Goal: Information Seeking & Learning: Find specific fact

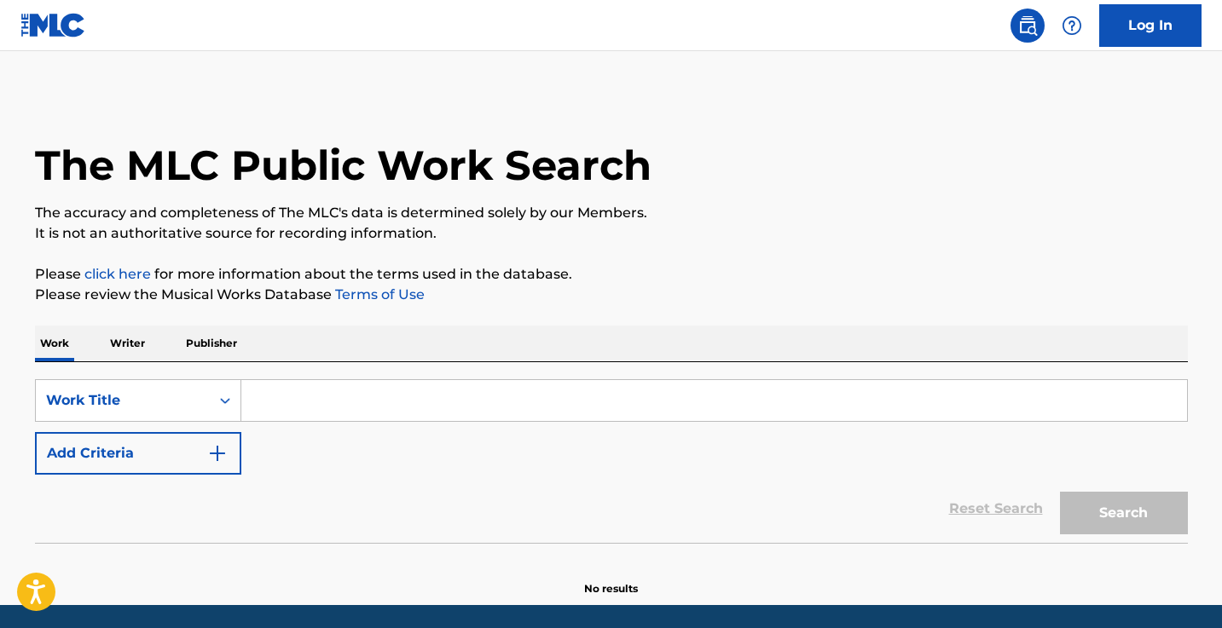
click at [301, 387] on input "Search Form" at bounding box center [714, 400] width 946 height 41
paste input "Araj Oblodra"
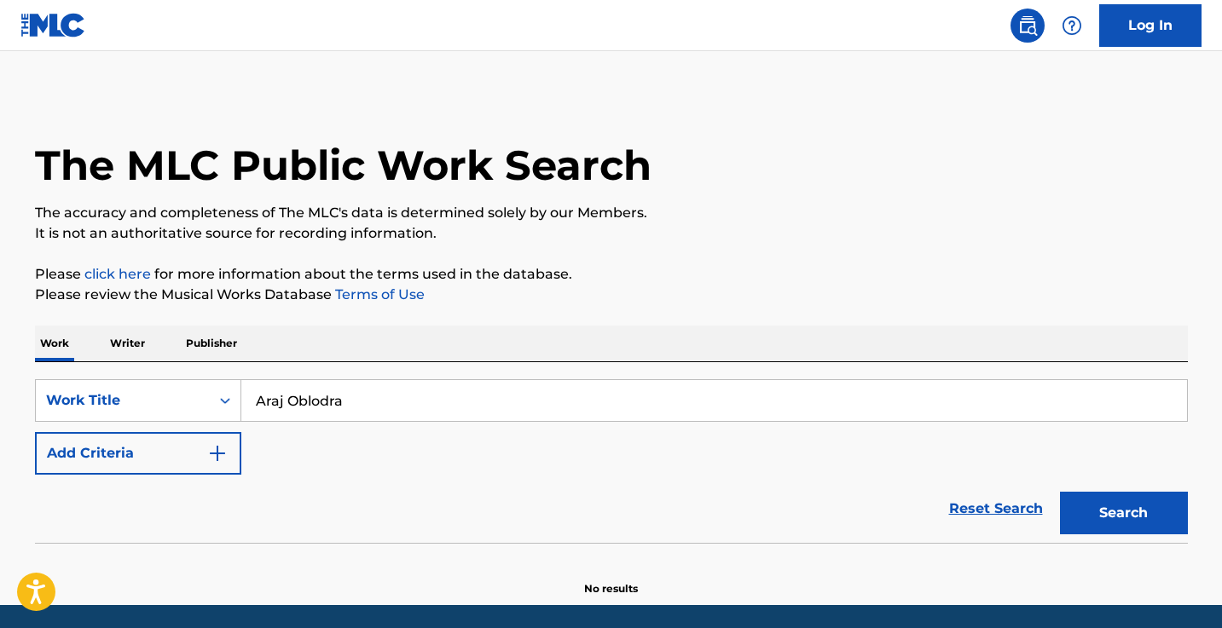
click at [1123, 513] on button "Search" at bounding box center [1124, 513] width 128 height 43
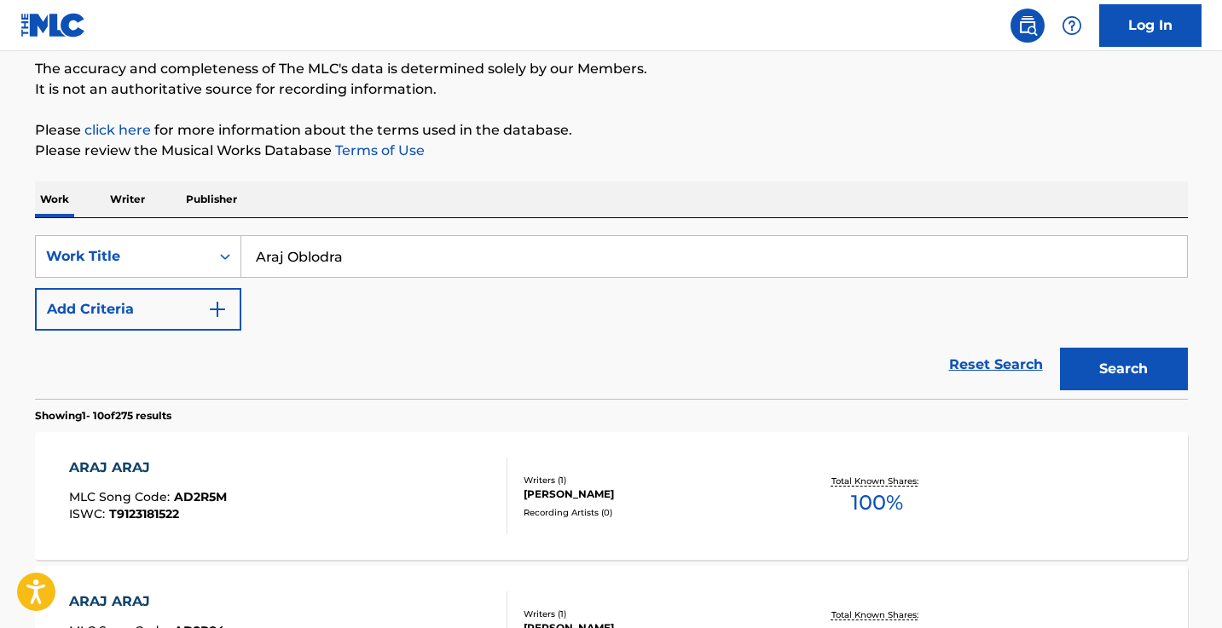
scroll to position [188, 0]
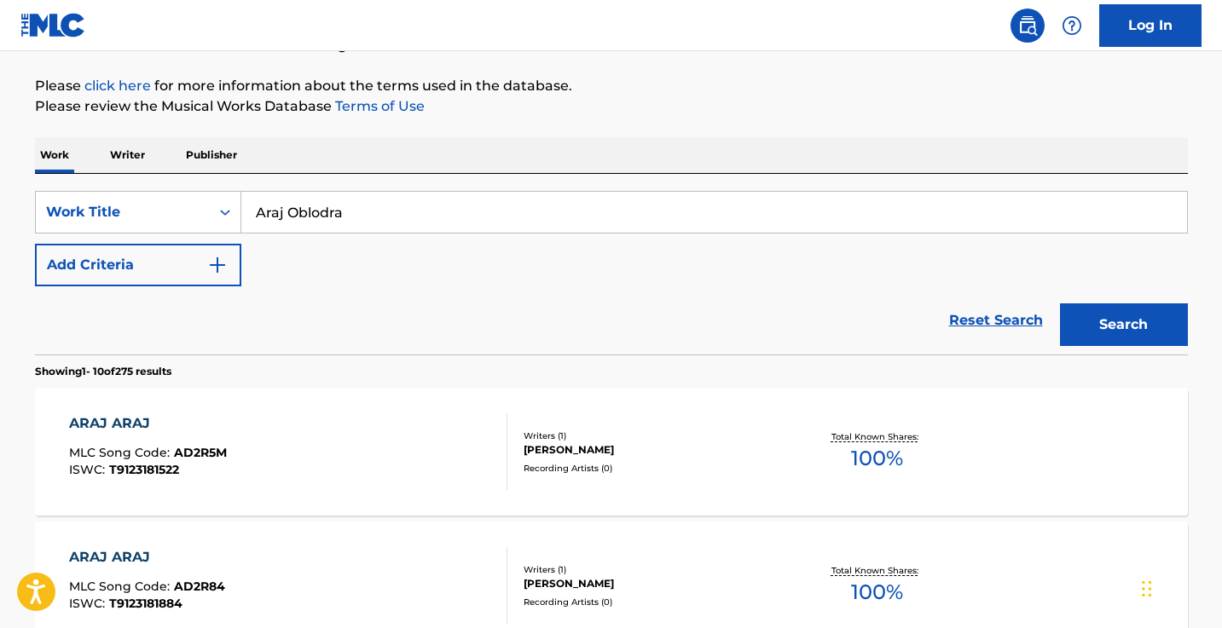
click at [596, 207] on input "Araj Oblodra" at bounding box center [714, 212] width 946 height 41
paste input "Te Acordarás De Mí"
type input "Te Acordarás De Mí"
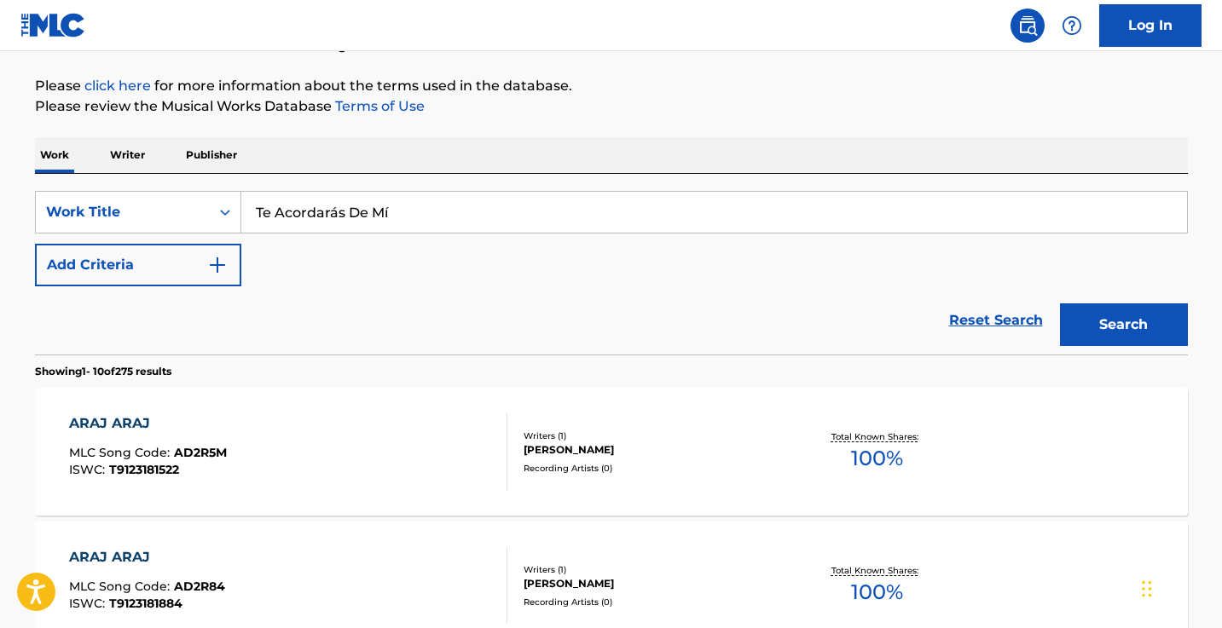
click at [1123, 325] on button "Search" at bounding box center [1124, 325] width 128 height 43
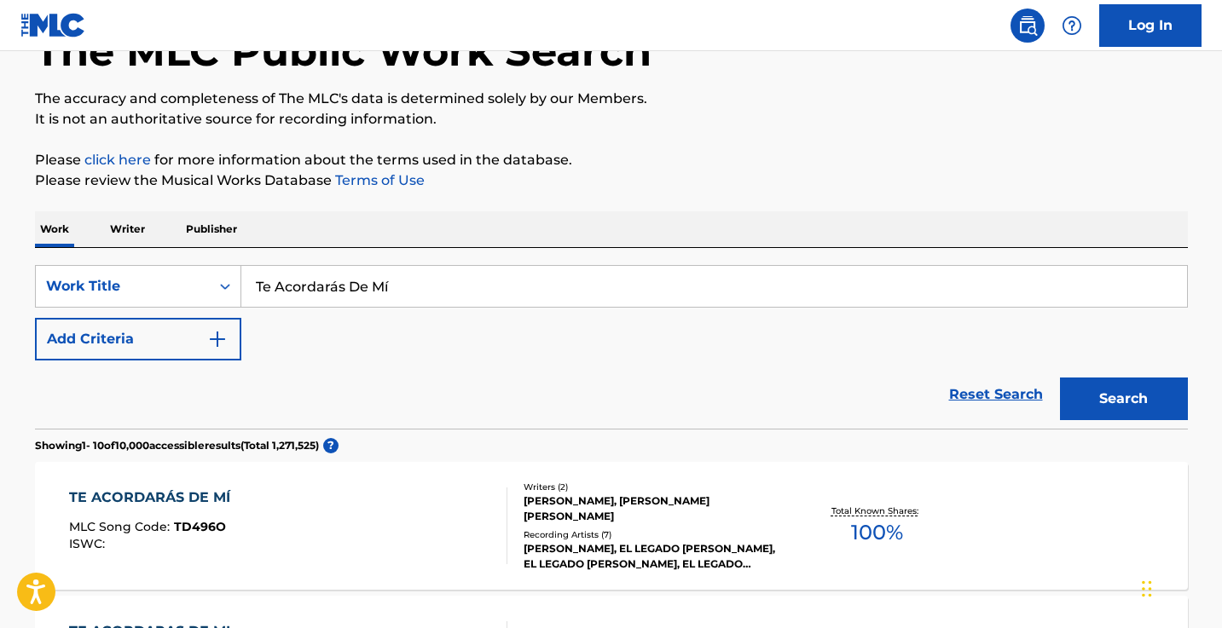
click at [826, 103] on p "The accuracy and completeness of The MLC's data is determined solely by our Mem…" at bounding box center [611, 99] width 1153 height 20
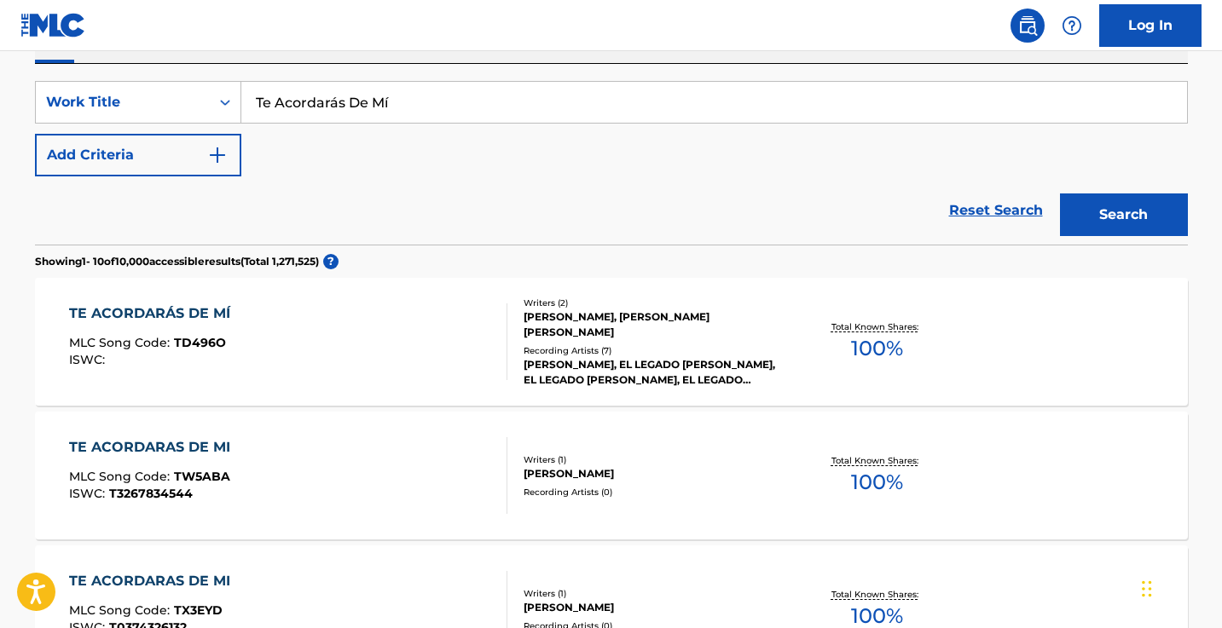
scroll to position [148, 0]
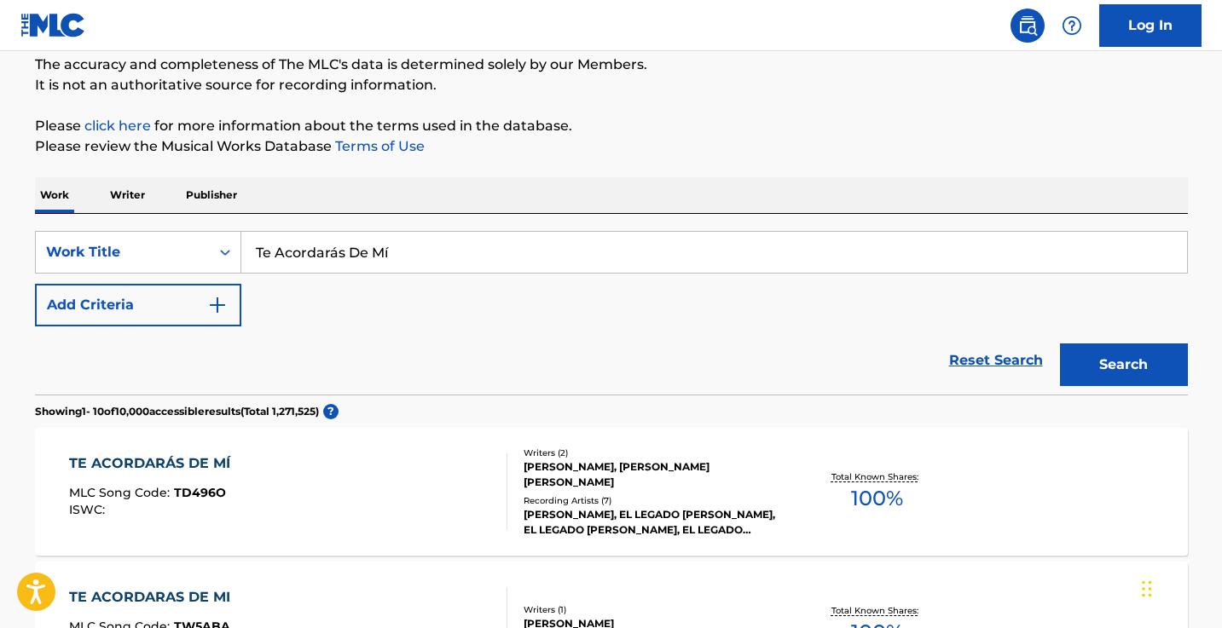
click at [209, 303] on img "Search Form" at bounding box center [217, 305] width 20 height 20
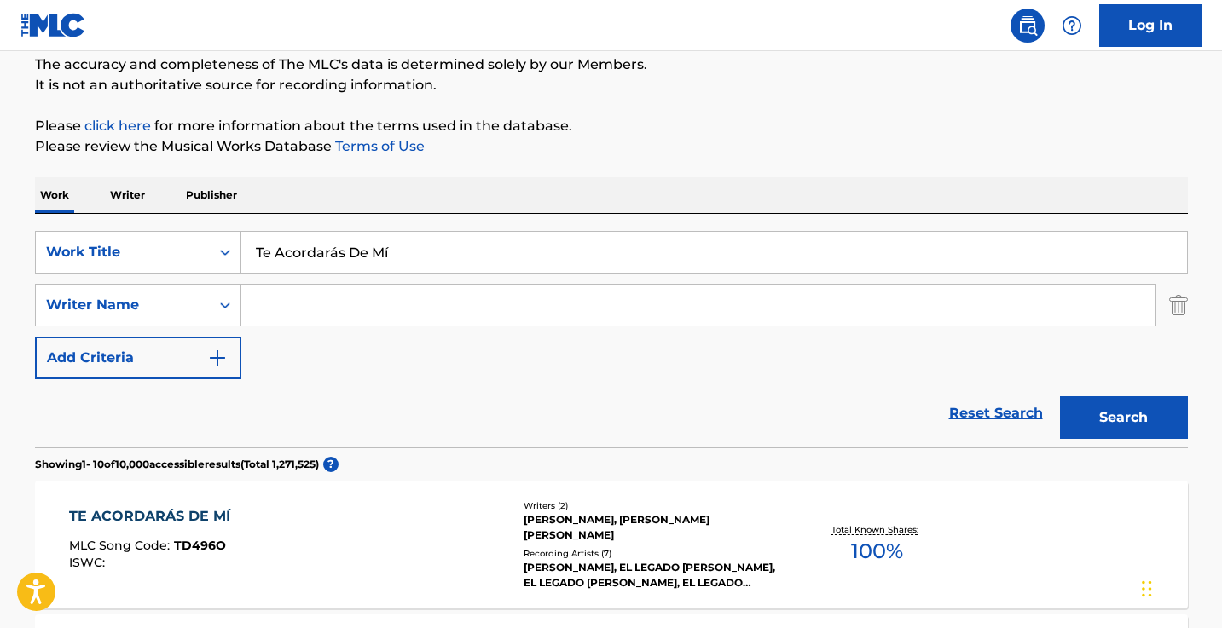
click at [281, 303] on input "Search Form" at bounding box center [698, 305] width 914 height 41
click at [1123, 418] on button "Search" at bounding box center [1124, 418] width 128 height 43
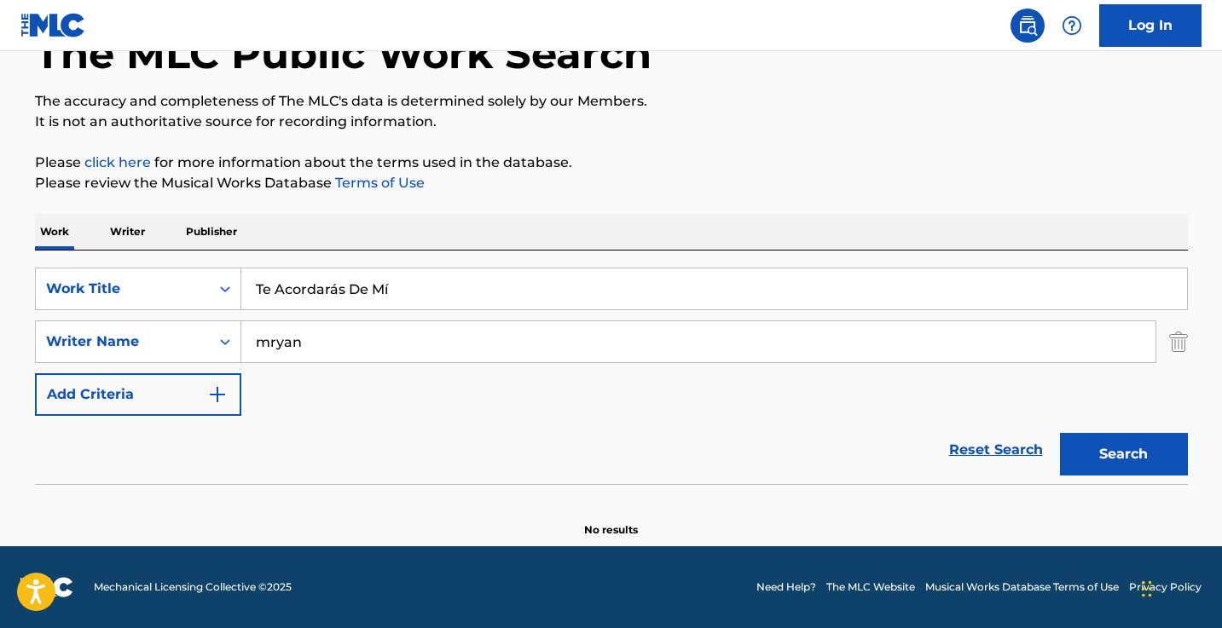
scroll to position [112, 0]
click at [282, 312] on div "SearchWithCriteria40c0db1f-1a48-4594-abc1-76ee8964e418 Work Title Te Acordarás …" at bounding box center [611, 342] width 1153 height 148
click at [284, 345] on input "mryan" at bounding box center [698, 341] width 914 height 41
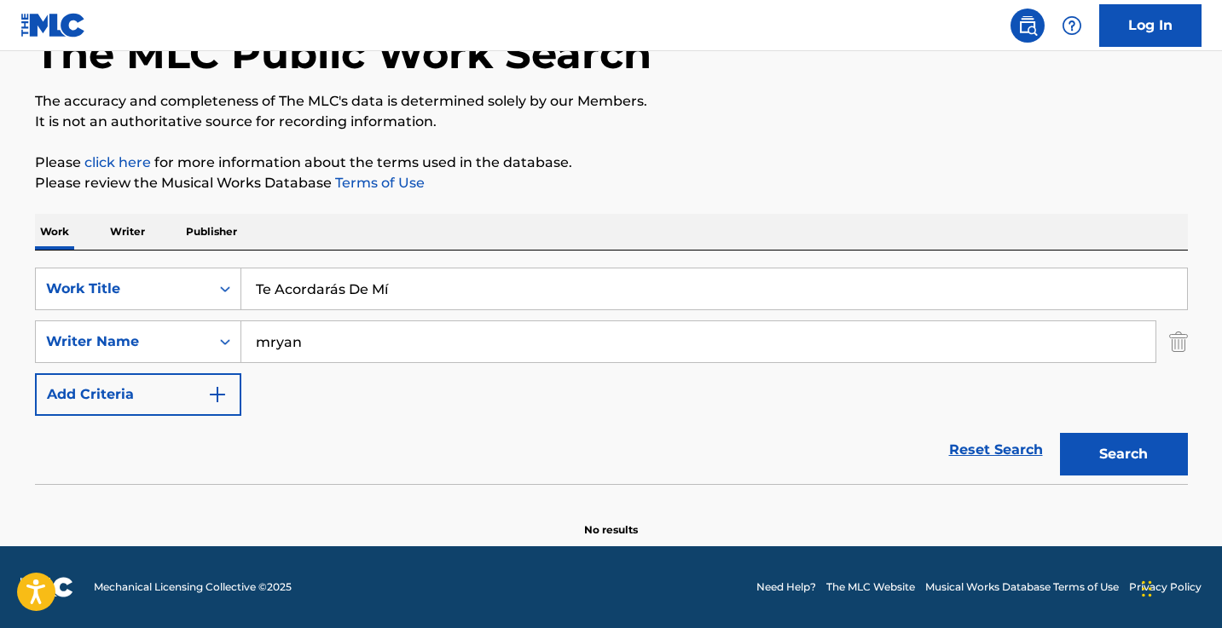
click at [284, 345] on input "mryan" at bounding box center [698, 341] width 914 height 41
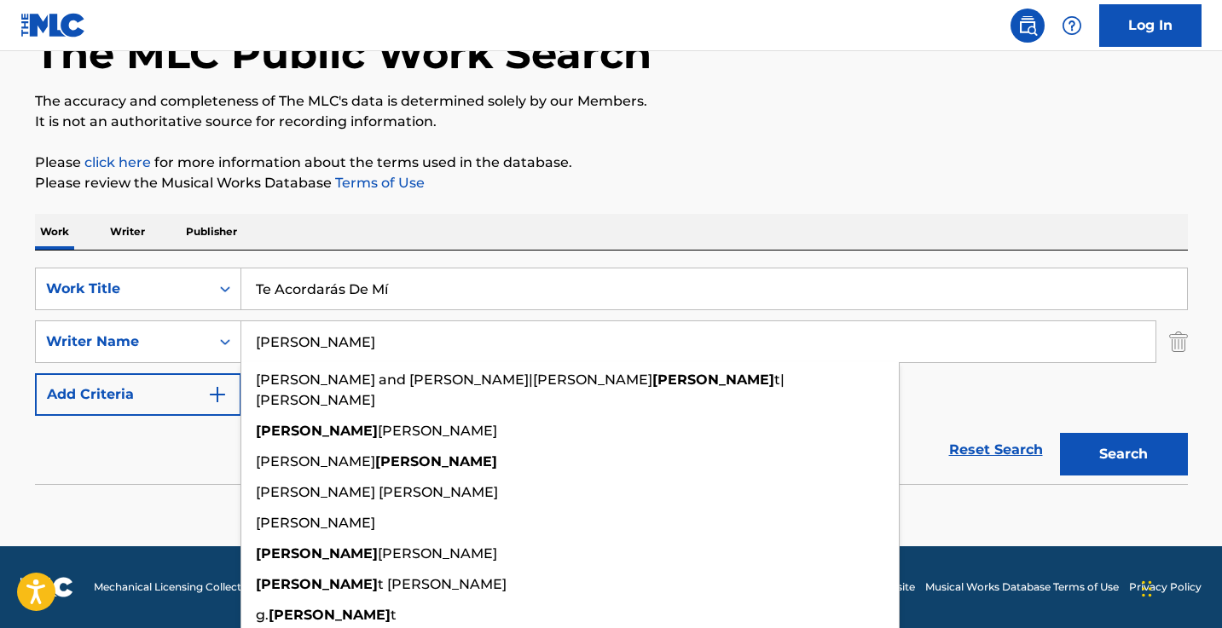
click at [1123, 454] on button "Search" at bounding box center [1124, 454] width 128 height 43
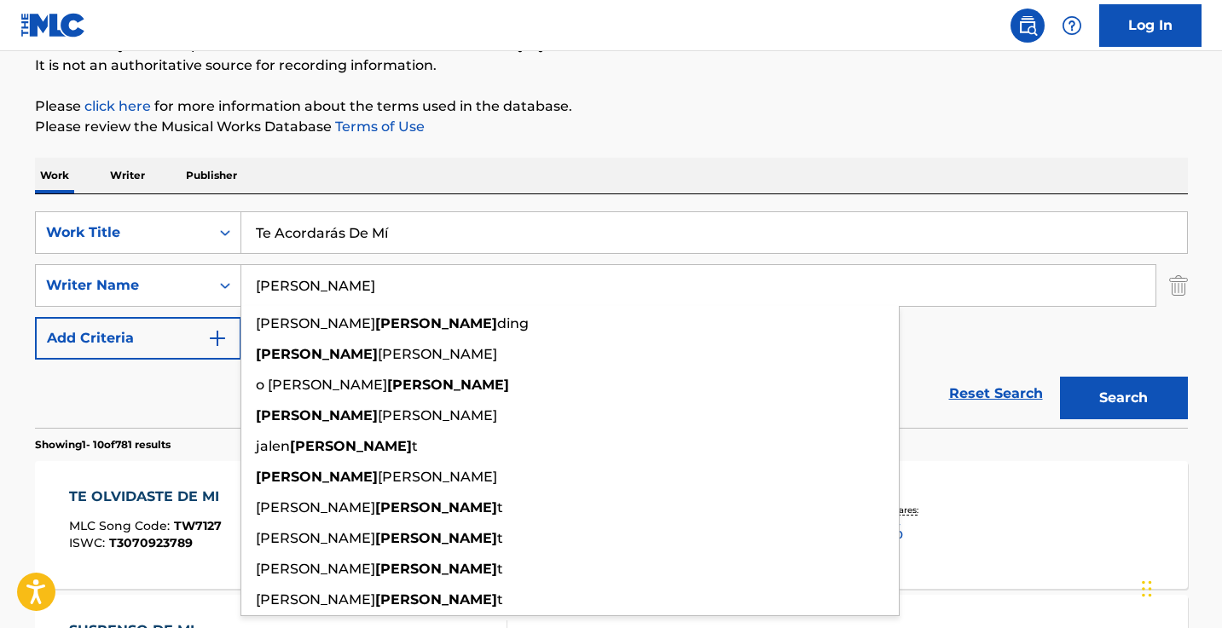
click at [629, 136] on p "Please review the Musical Works Database Terms of Use" at bounding box center [611, 127] width 1153 height 20
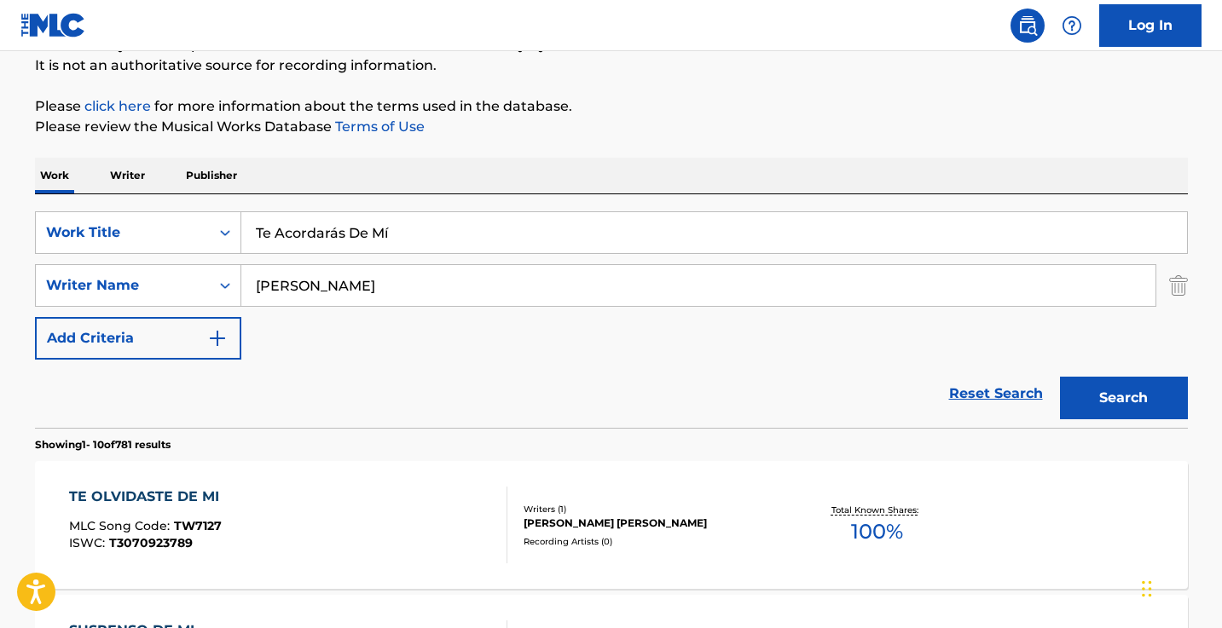
scroll to position [167, 0]
click at [430, 295] on input "[PERSON_NAME]" at bounding box center [698, 286] width 914 height 41
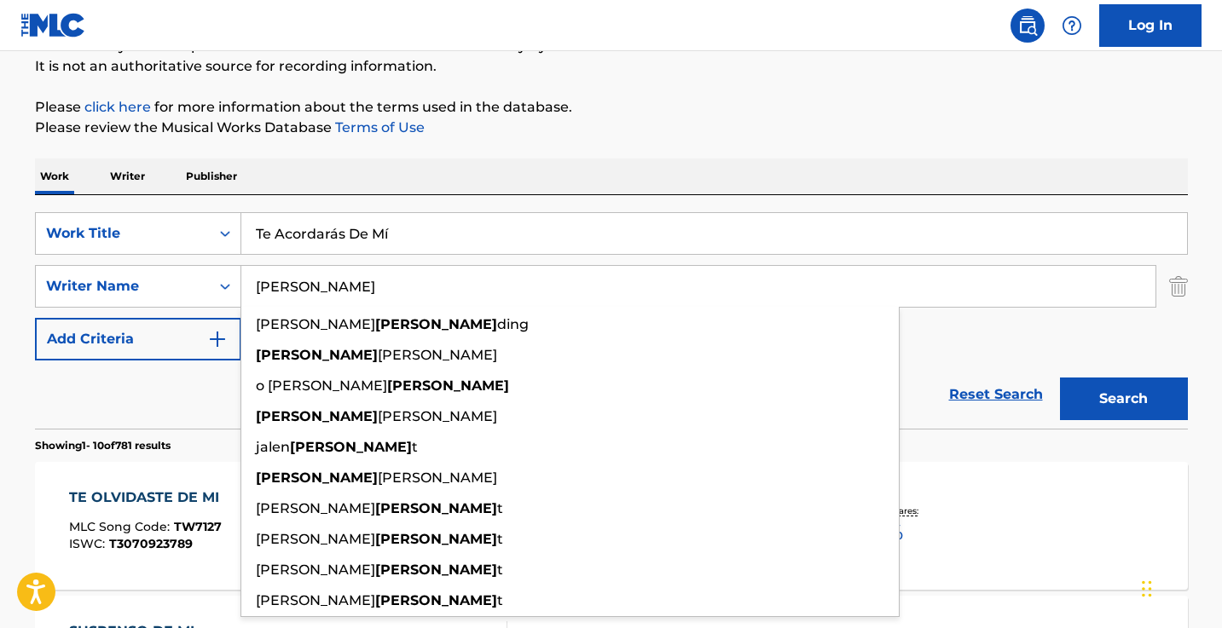
click at [430, 295] on input "[PERSON_NAME]" at bounding box center [698, 286] width 914 height 41
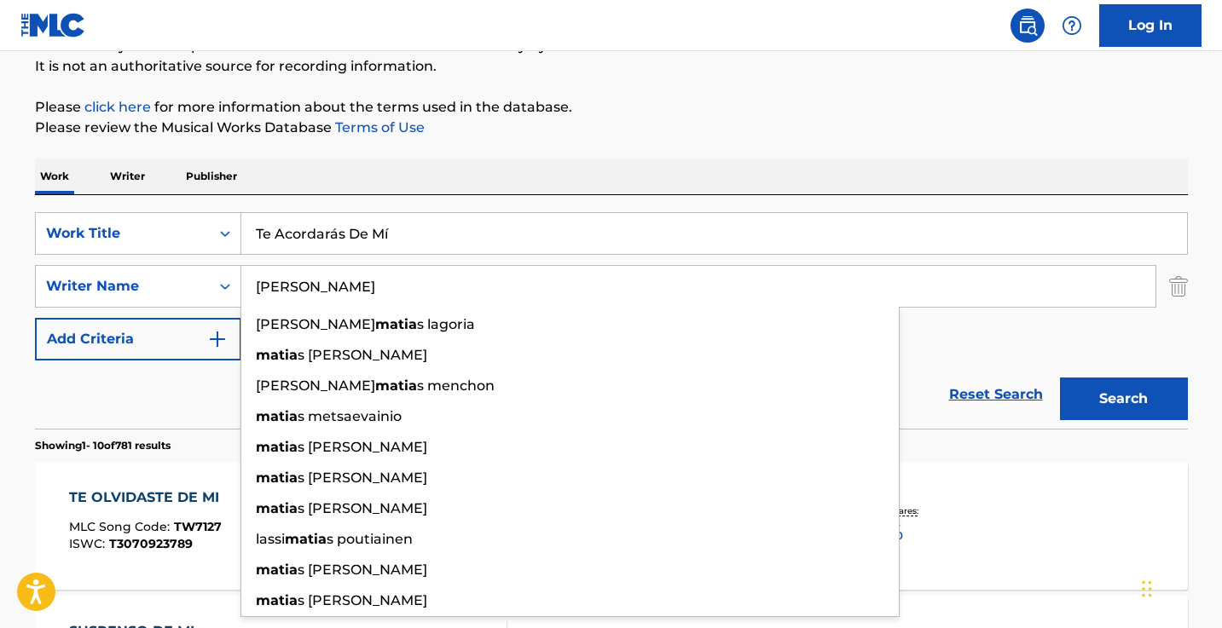
click at [1123, 399] on button "Search" at bounding box center [1124, 399] width 128 height 43
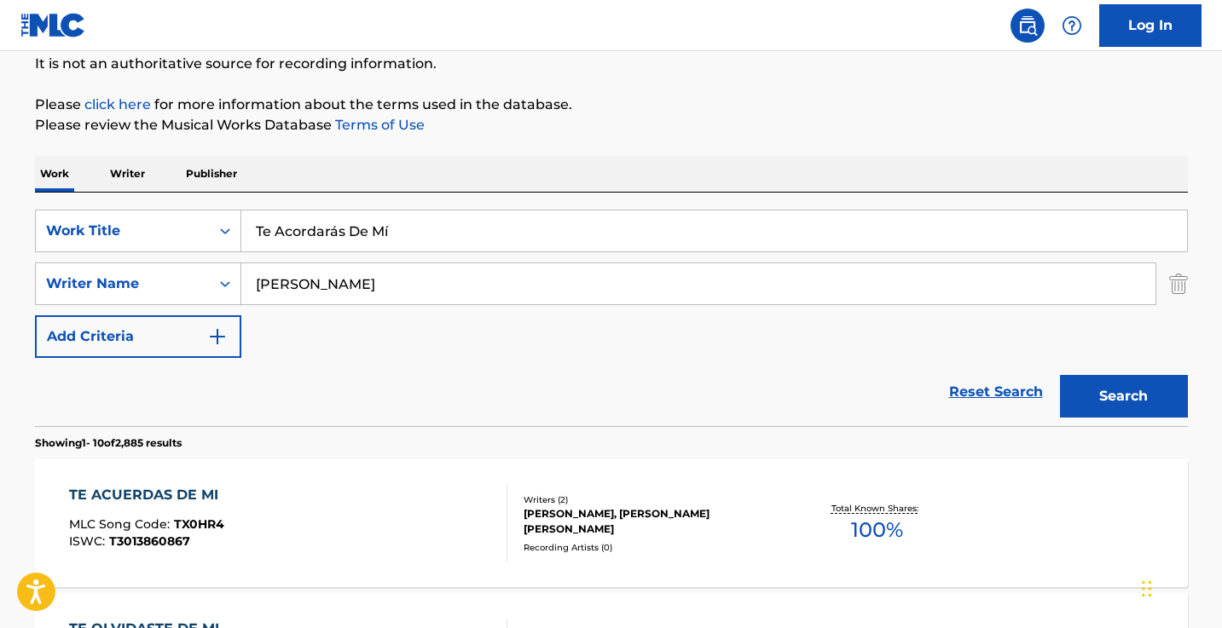
scroll to position [176, 0]
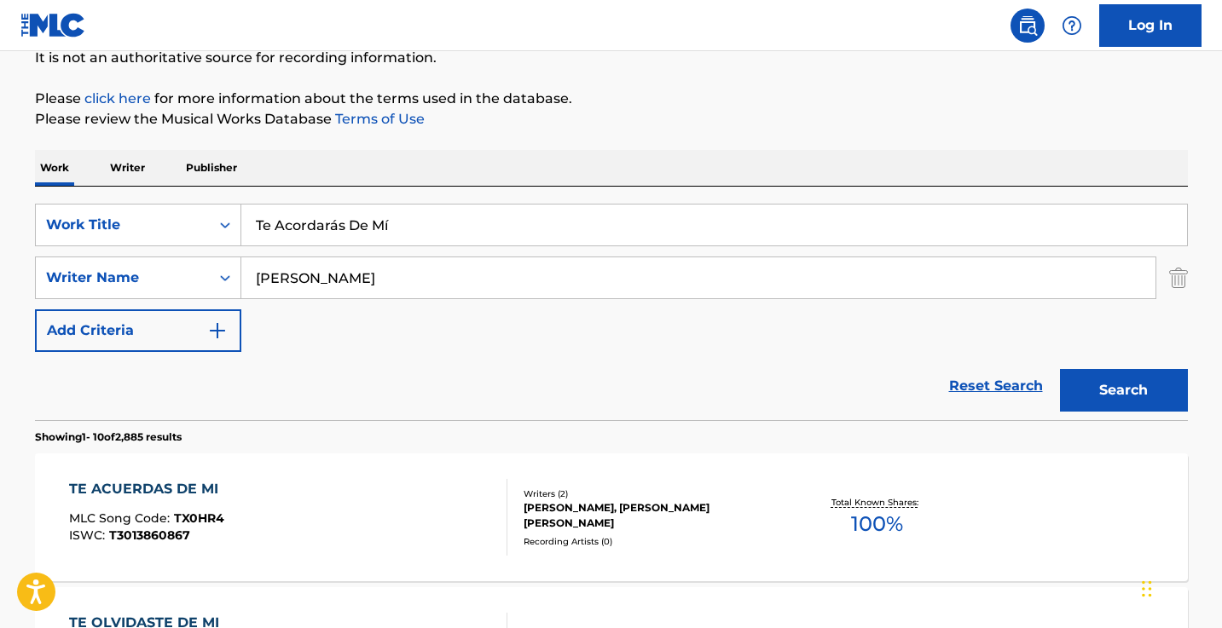
click at [361, 278] on input "[PERSON_NAME]" at bounding box center [698, 278] width 914 height 41
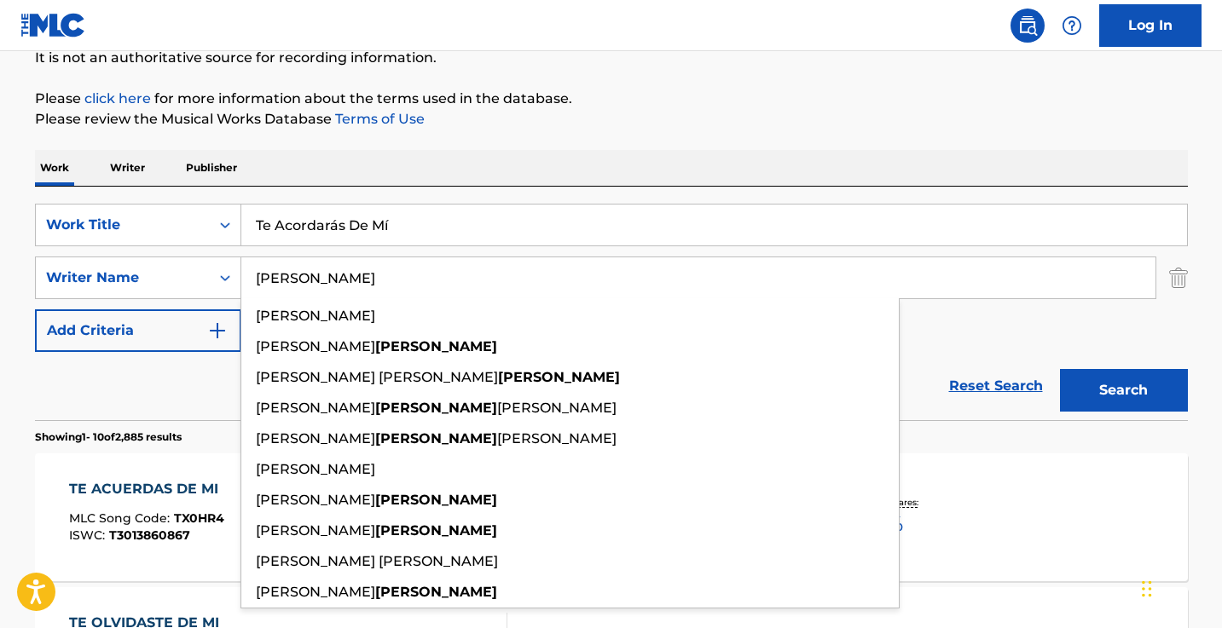
click at [1123, 391] on button "Search" at bounding box center [1124, 390] width 128 height 43
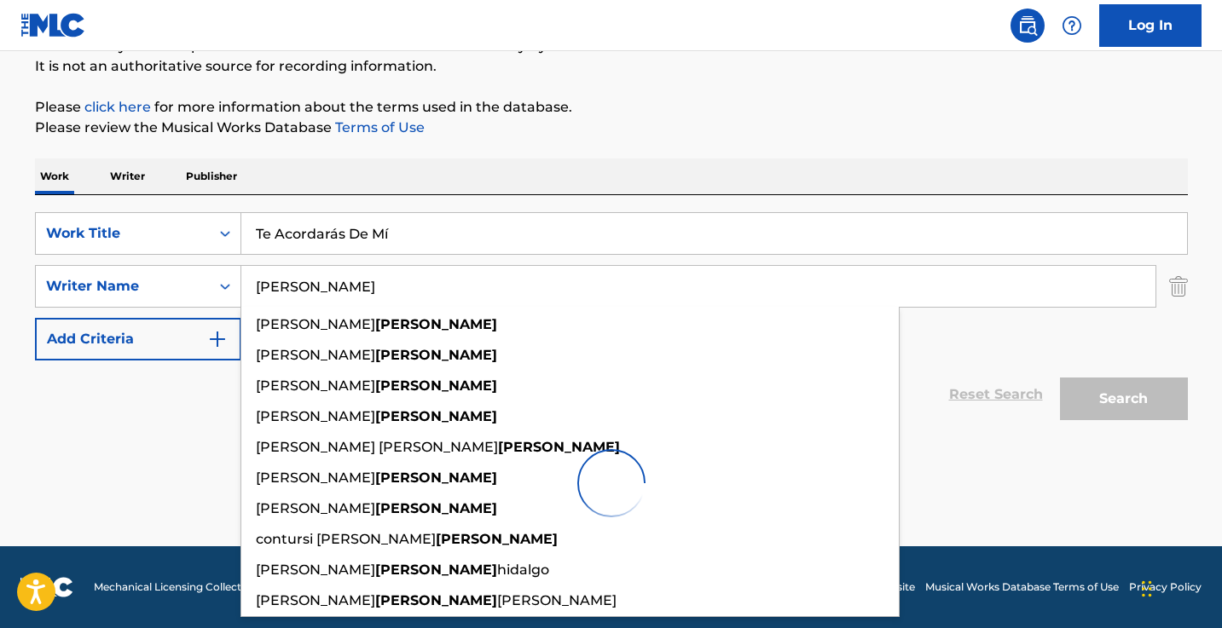
click at [703, 124] on p "Please review the Musical Works Database Terms of Use" at bounding box center [611, 128] width 1153 height 20
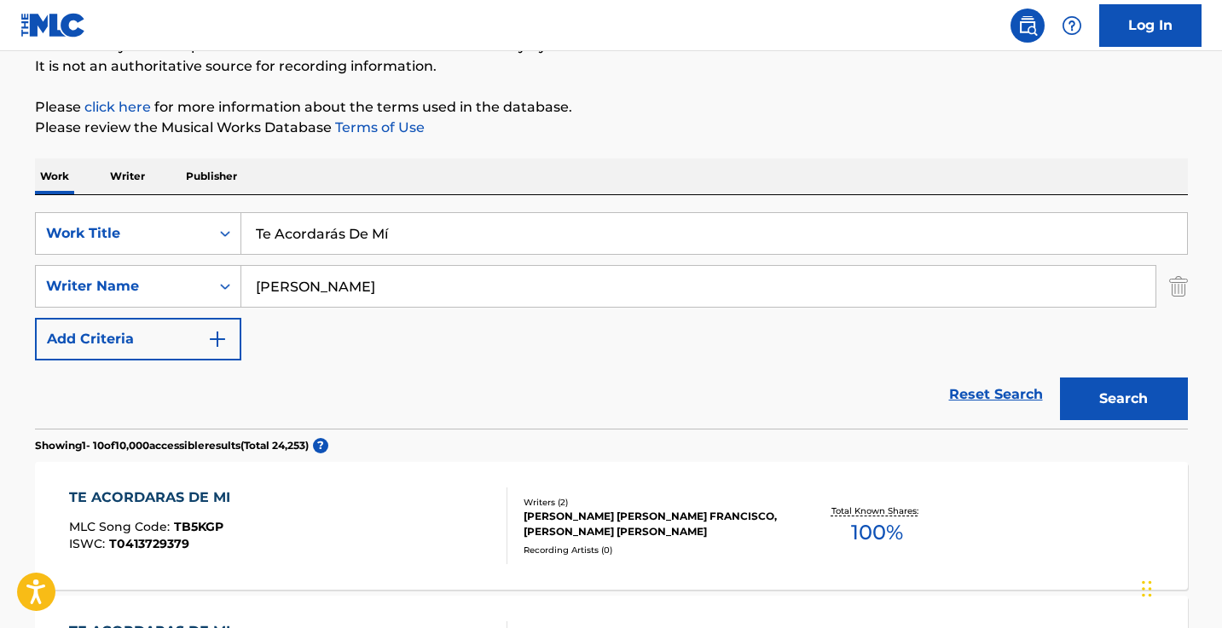
click at [453, 281] on input "[PERSON_NAME]" at bounding box center [698, 286] width 914 height 41
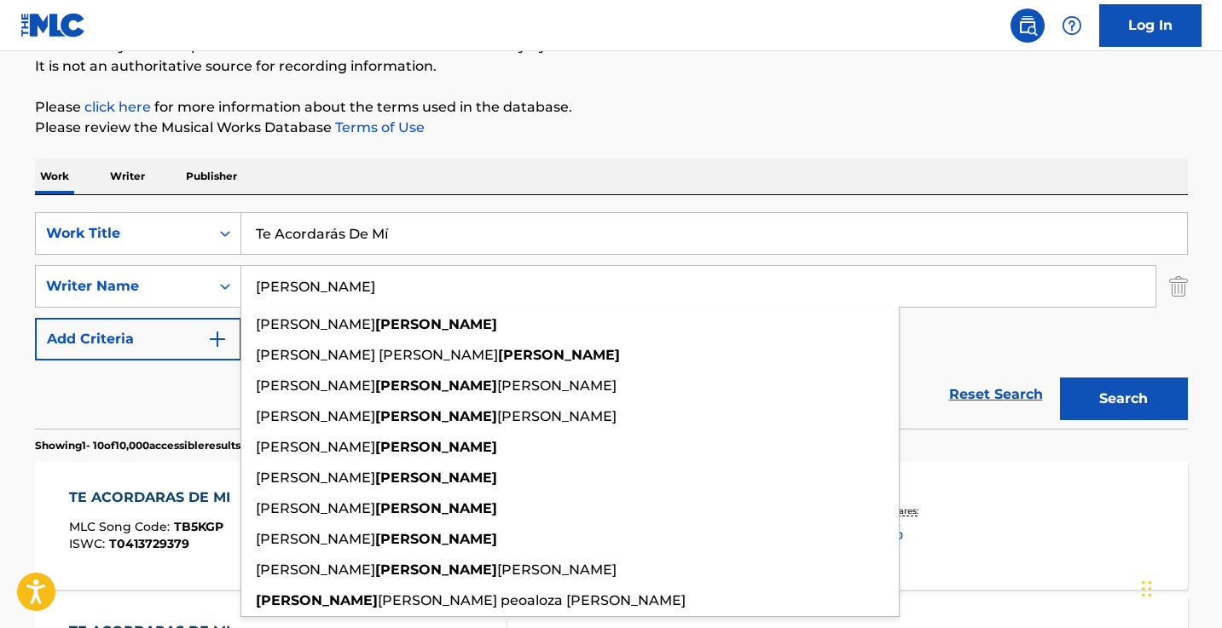
click at [453, 281] on input "[PERSON_NAME]" at bounding box center [698, 286] width 914 height 41
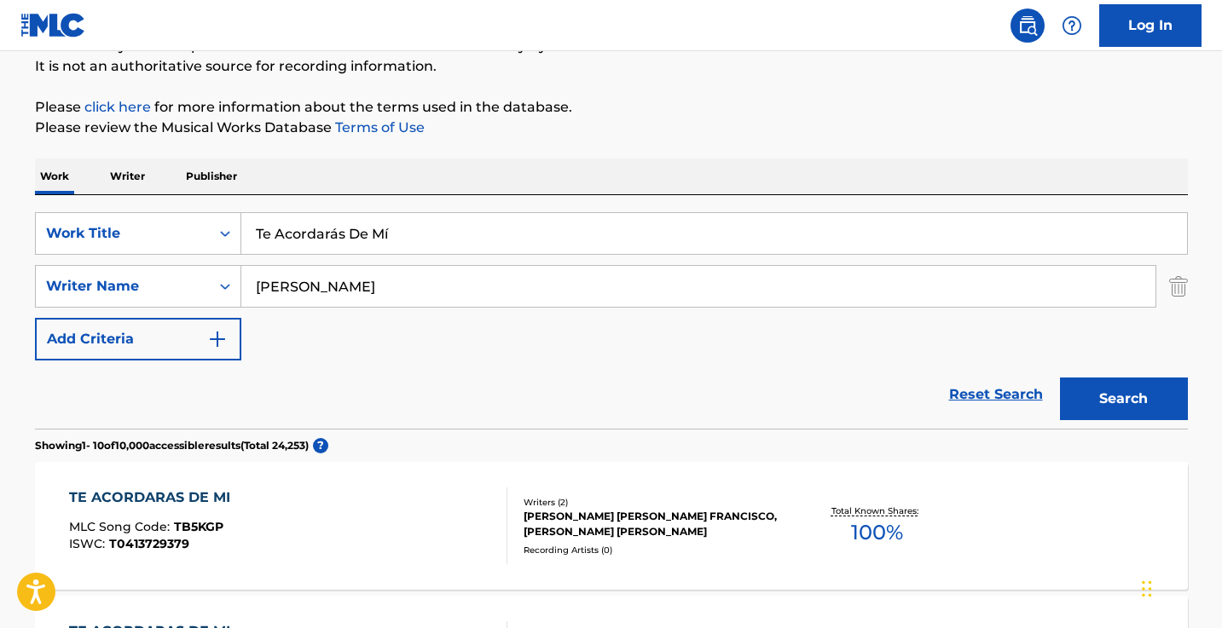
click at [553, 276] on input "[PERSON_NAME]" at bounding box center [698, 286] width 914 height 41
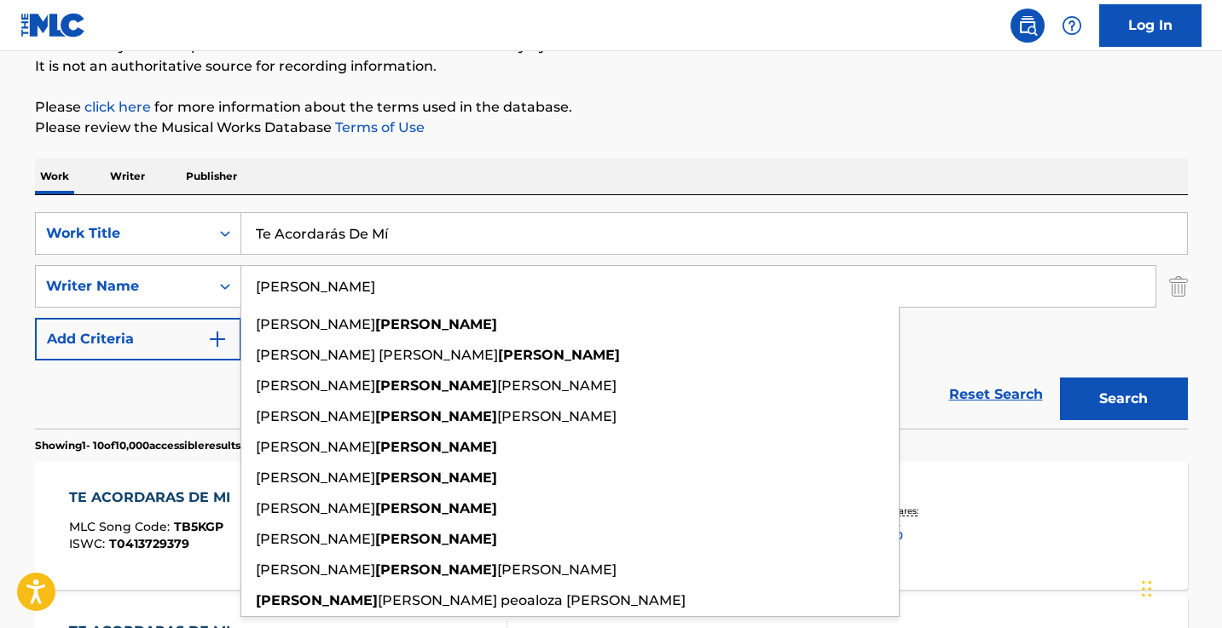
click at [553, 276] on input "[PERSON_NAME]" at bounding box center [698, 286] width 914 height 41
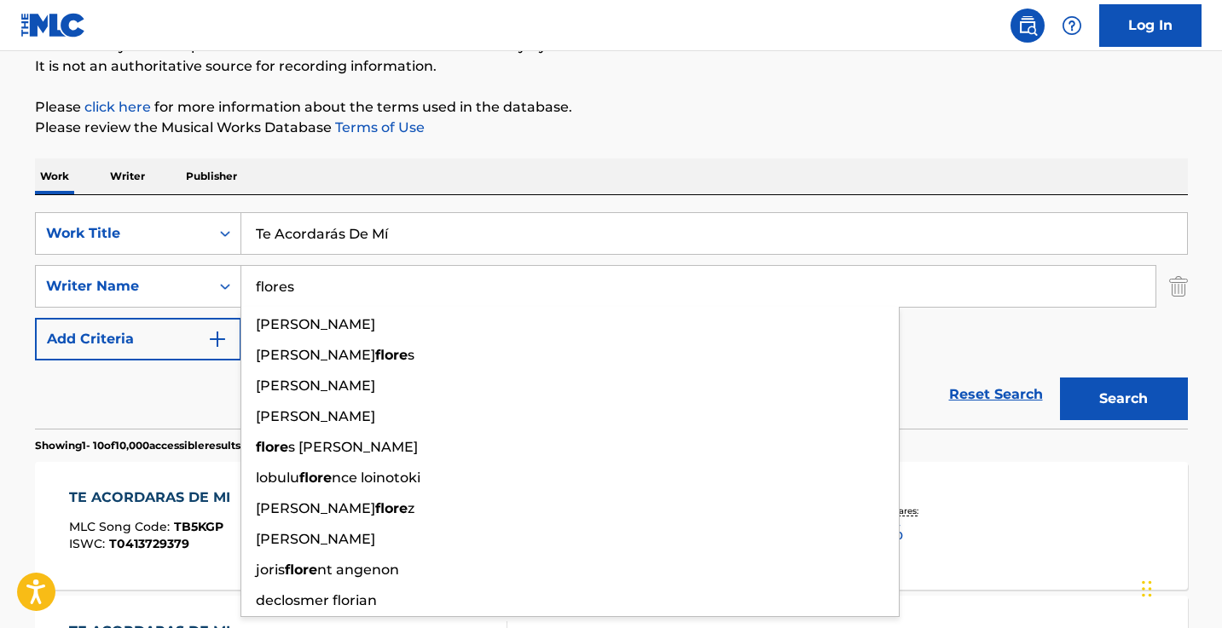
type input "flores"
click at [1123, 399] on button "Search" at bounding box center [1124, 399] width 128 height 43
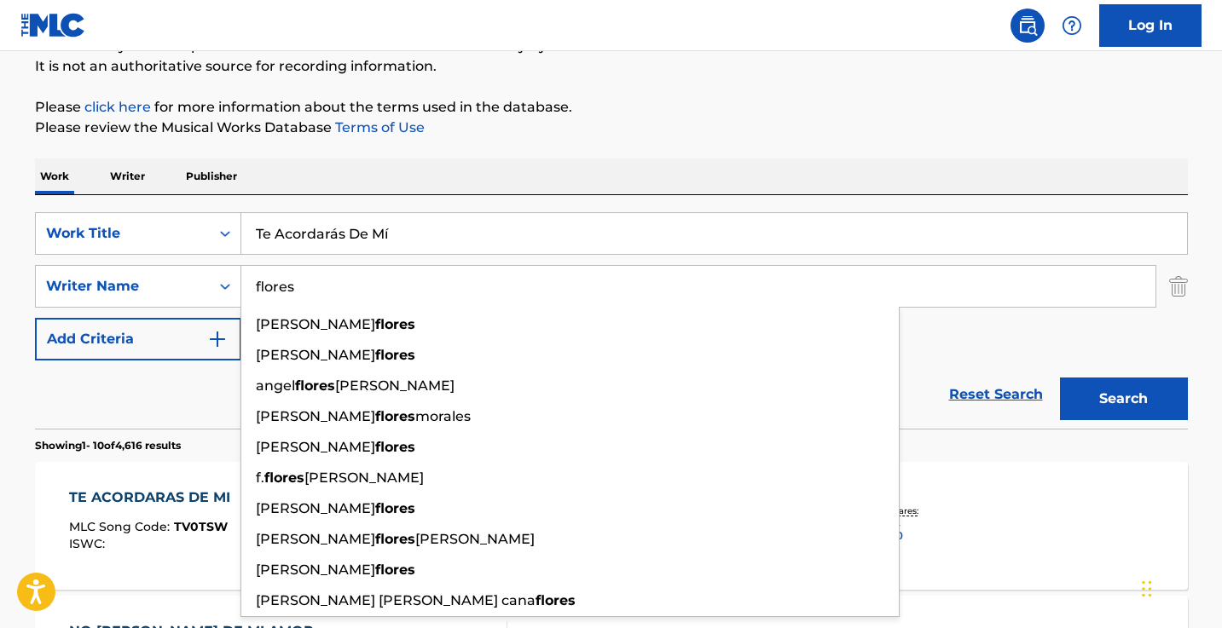
click at [563, 128] on p "Please review the Musical Works Database Terms of Use" at bounding box center [611, 128] width 1153 height 20
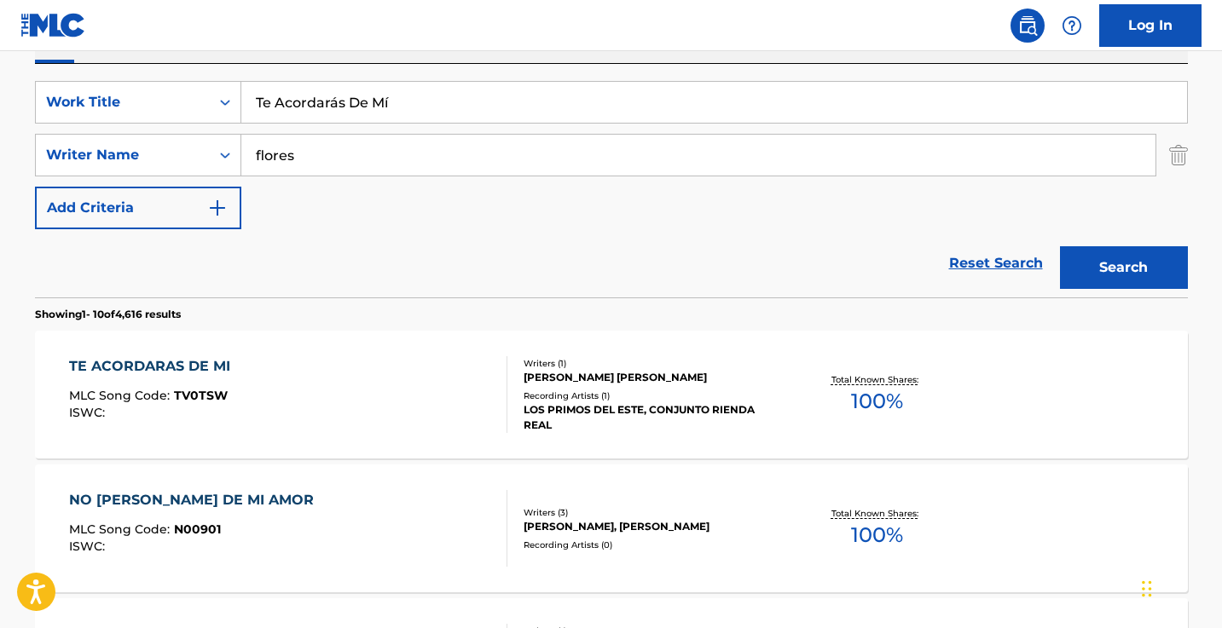
scroll to position [301, 0]
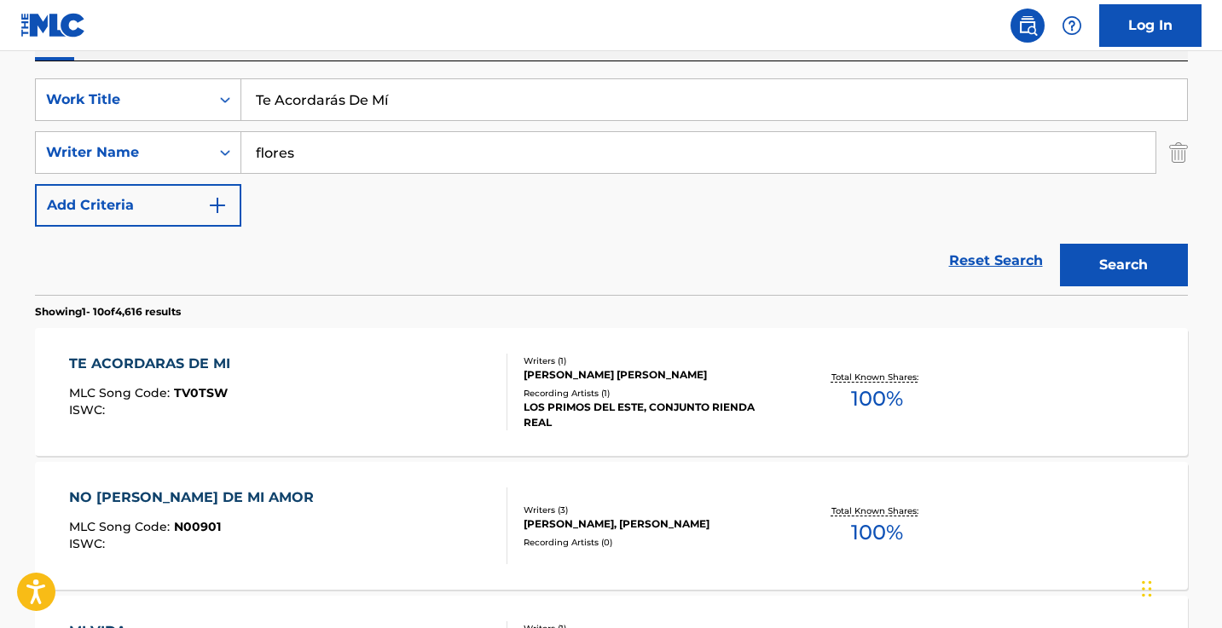
click at [404, 394] on div "TE ACORDARAS DE MI MLC Song Code : TV0TSW ISWC :" at bounding box center [288, 392] width 438 height 77
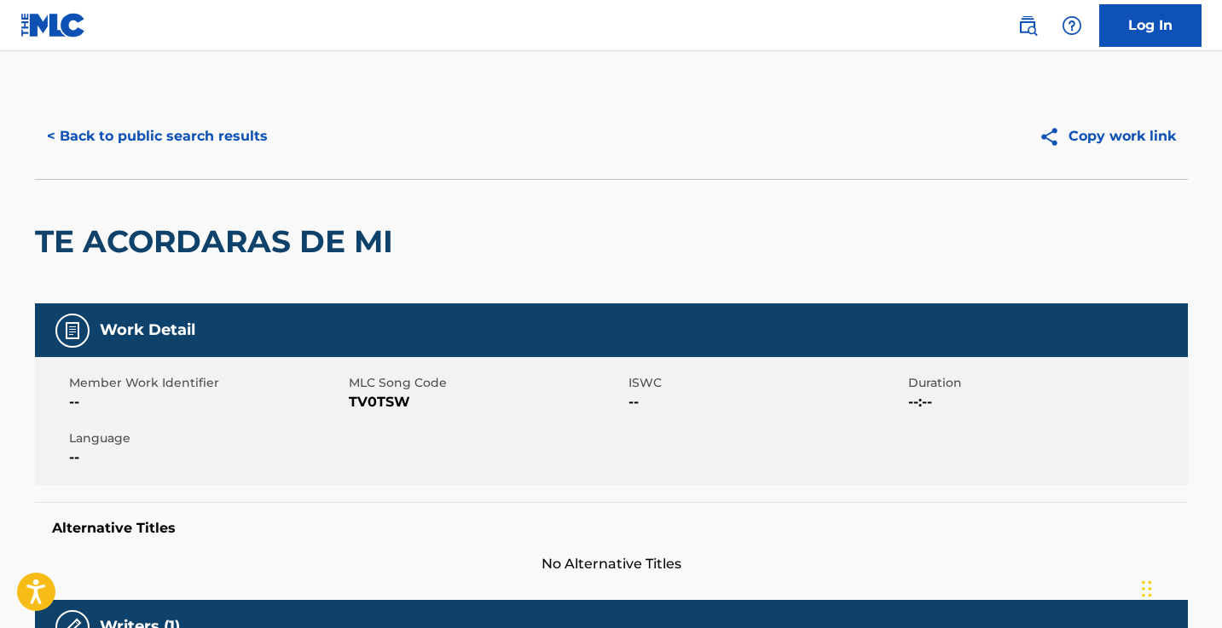
click at [401, 401] on span "TV0TSW" at bounding box center [486, 402] width 275 height 20
click at [394, 396] on span "TV0TSW" at bounding box center [486, 402] width 275 height 20
click at [376, 426] on div "Member Work Identifier -- MLC Song Code TV0TSW ISWC -- Duration --:-- Language …" at bounding box center [611, 421] width 1153 height 128
click at [376, 403] on span "TV0TSW" at bounding box center [486, 402] width 275 height 20
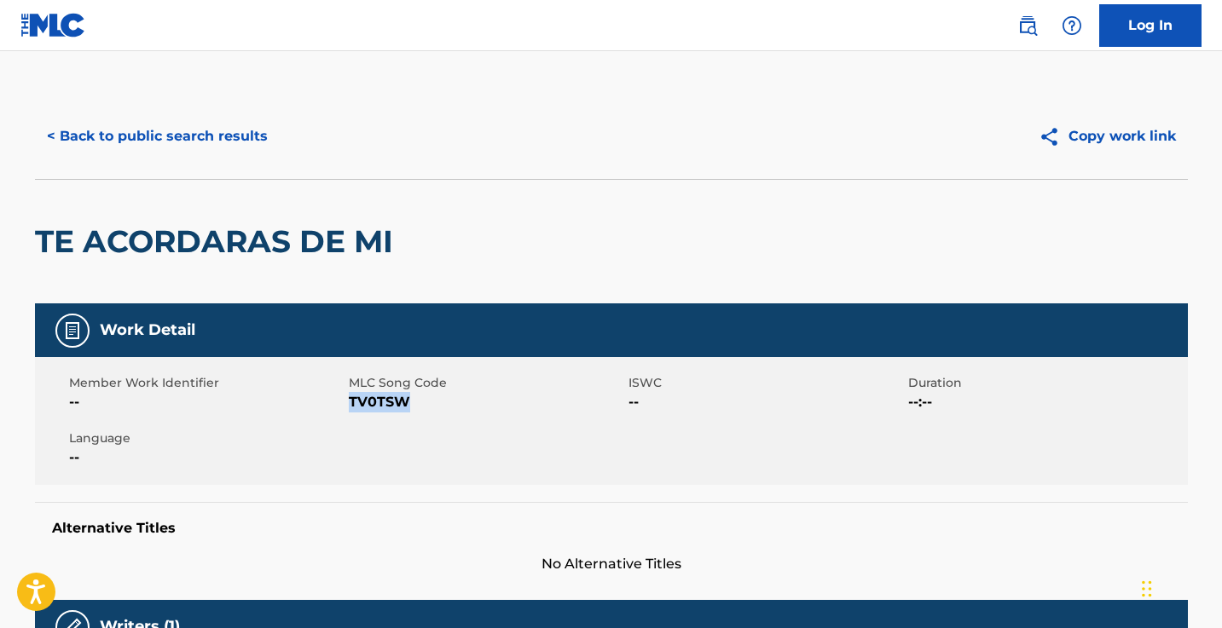
click at [376, 403] on span "TV0TSW" at bounding box center [486, 402] width 275 height 20
copy span "TV0TSW"
click at [225, 144] on button "< Back to public search results" at bounding box center [157, 136] width 245 height 43
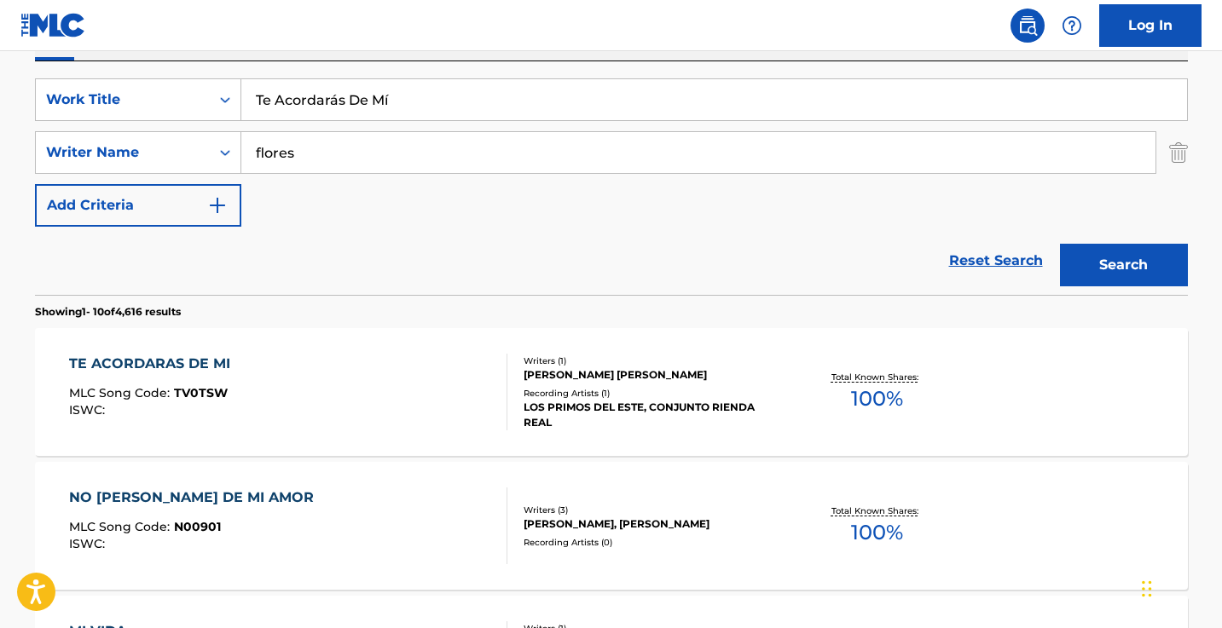
click at [407, 84] on input "Te Acordarás De Mí" at bounding box center [714, 99] width 946 height 41
click at [407, 90] on input "Te Acordarás De Mí" at bounding box center [714, 99] width 946 height 41
paste input "Una Noche Nomas"
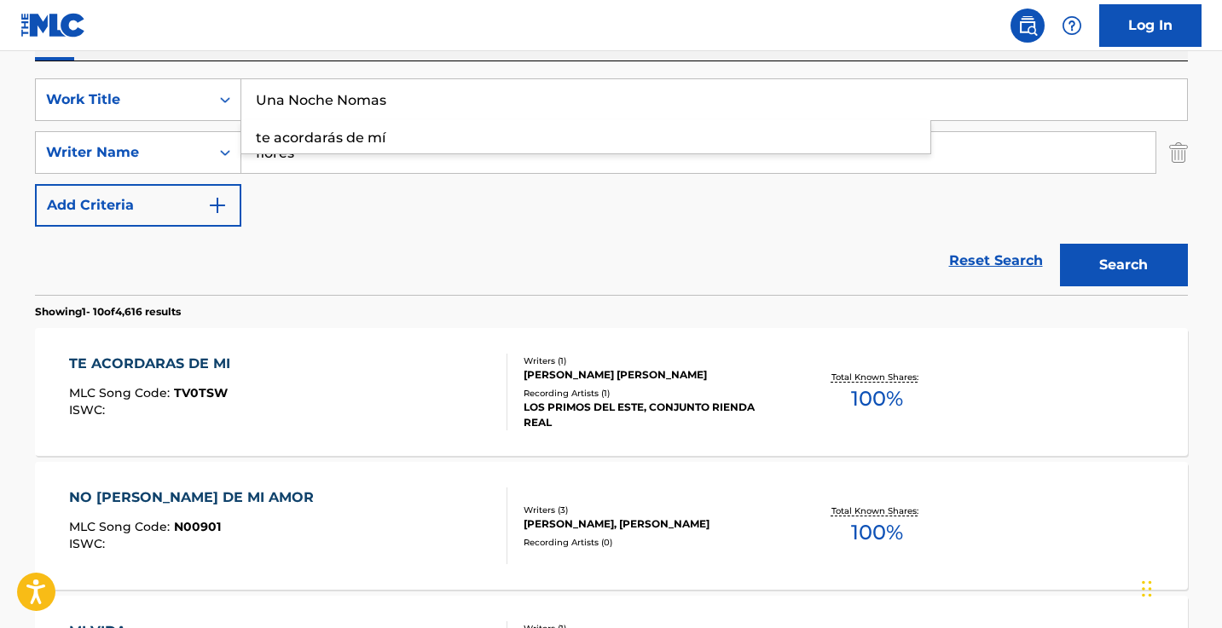
click at [1123, 265] on button "Search" at bounding box center [1124, 265] width 128 height 43
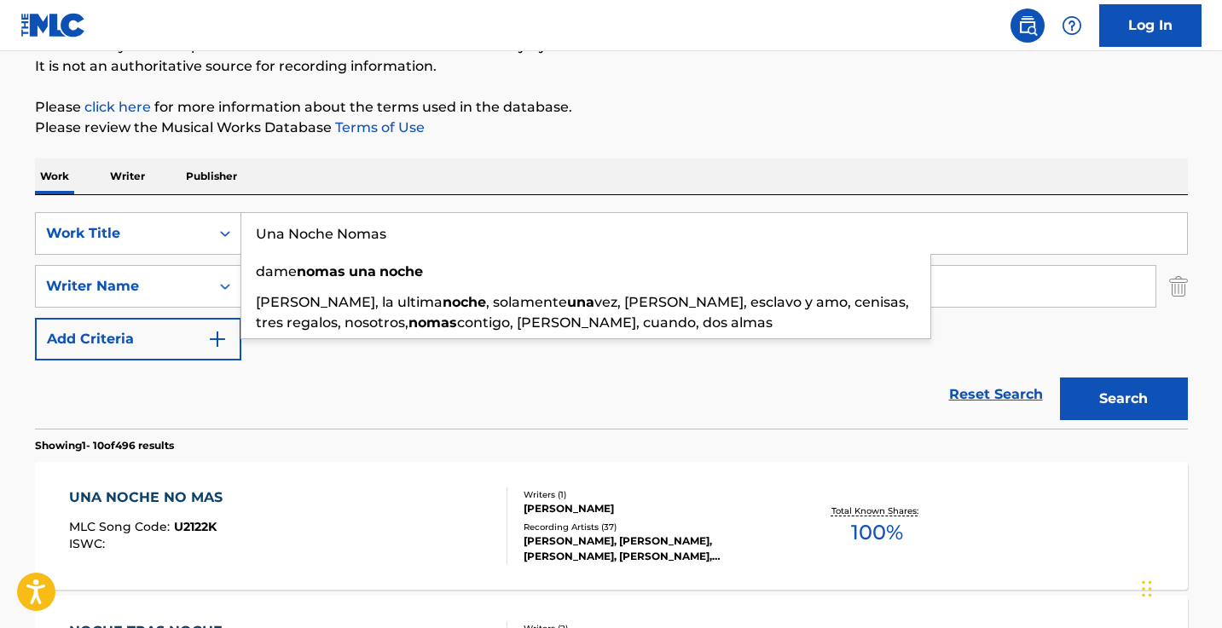
click at [578, 190] on div "Work Writer Publisher" at bounding box center [611, 177] width 1153 height 36
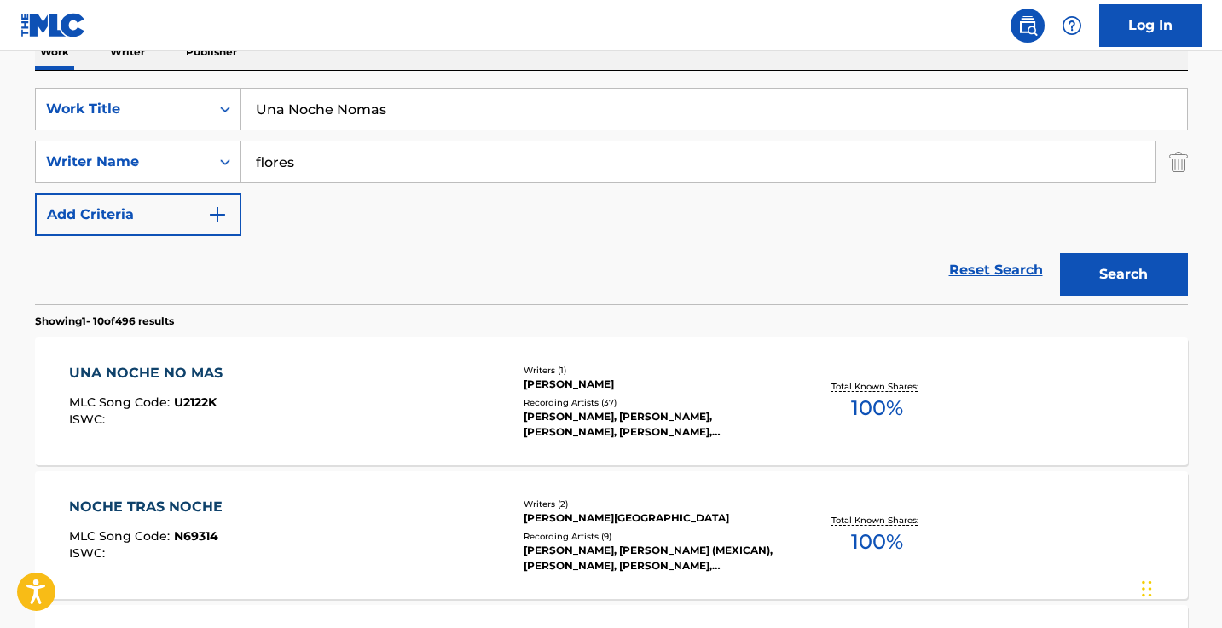
scroll to position [281, 0]
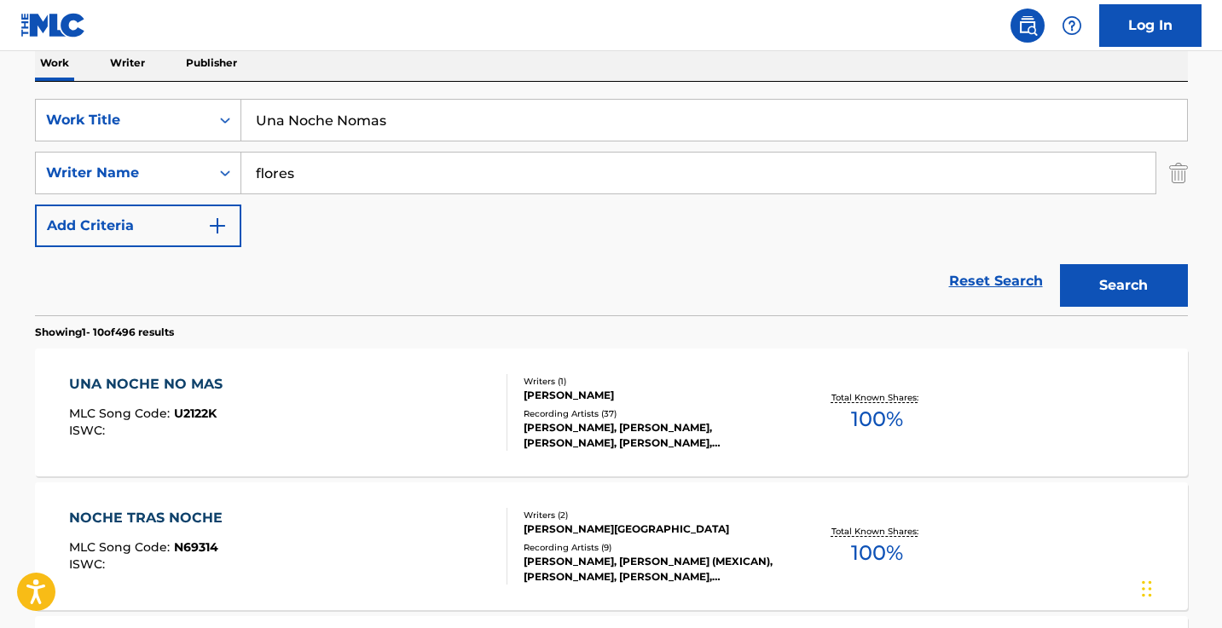
click at [449, 134] on input "Una Noche Nomas" at bounding box center [714, 120] width 946 height 41
paste input "La Bella"
click at [1123, 286] on button "Search" at bounding box center [1124, 285] width 128 height 43
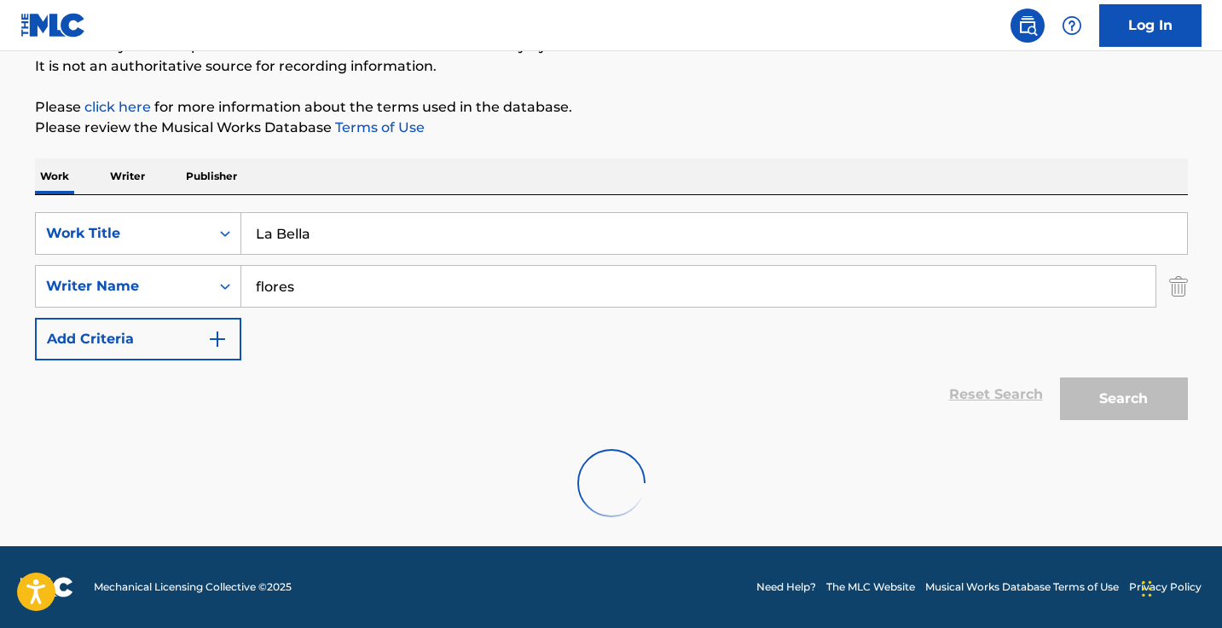
scroll to position [167, 0]
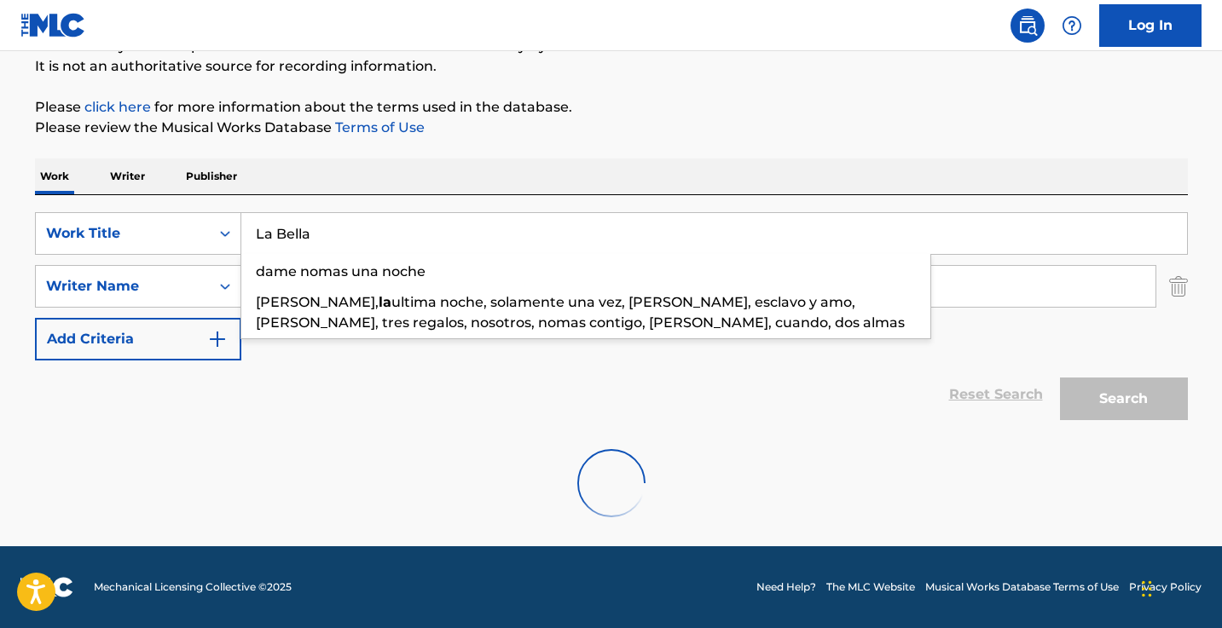
click at [753, 145] on div "The MLC Public Work Search The accuracy and completeness of The MLC's data is d…" at bounding box center [611, 232] width 1194 height 611
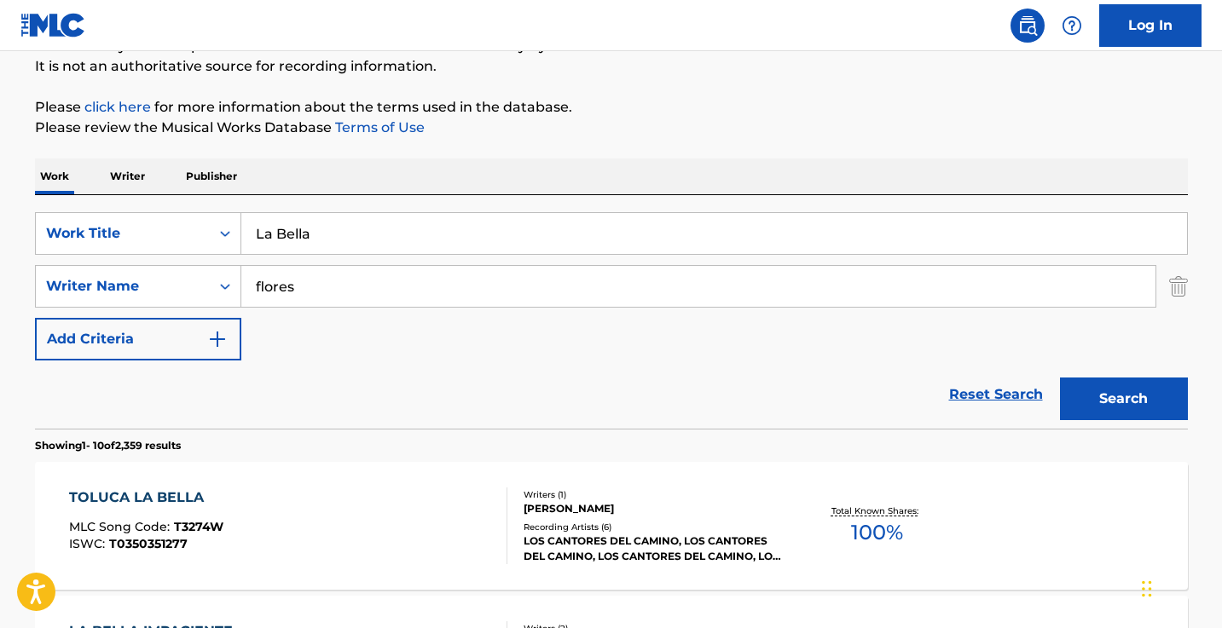
click at [512, 214] on input "La Bella" at bounding box center [714, 233] width 946 height 41
paste input "Mejor Que Tu Ex"
click at [1123, 399] on button "Search" at bounding box center [1124, 399] width 128 height 43
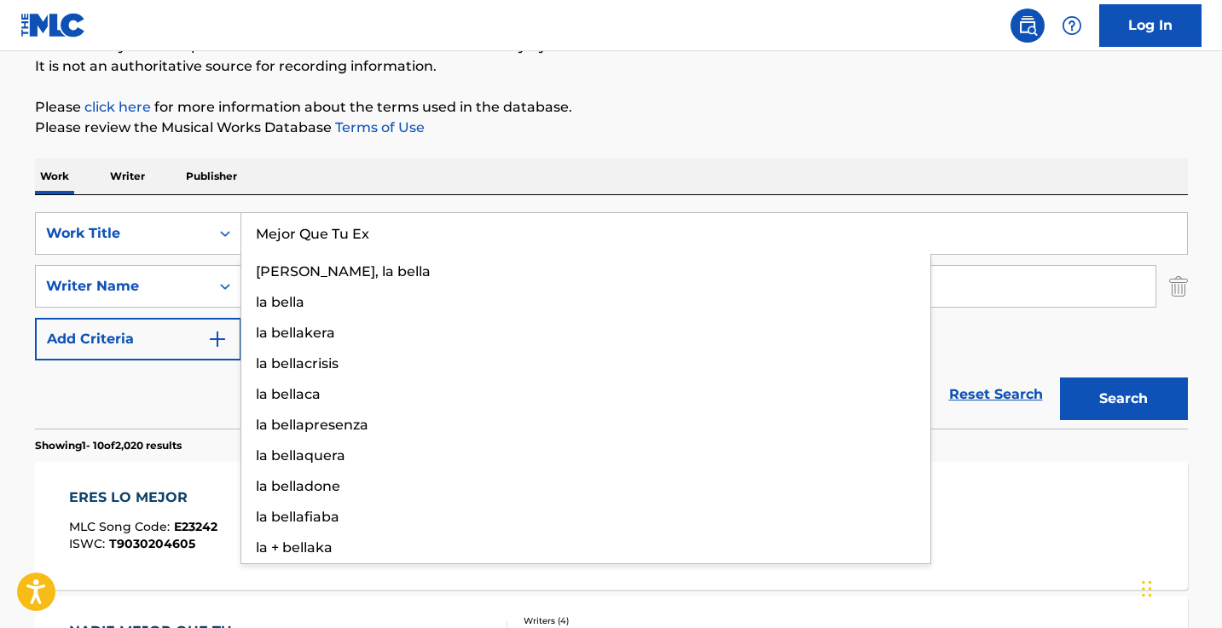
click at [344, 237] on input "Mejor Que Tu Ex" at bounding box center [714, 233] width 946 height 41
paste input "Al Topon - En vivo"
type input "Al Topon - En vivo"
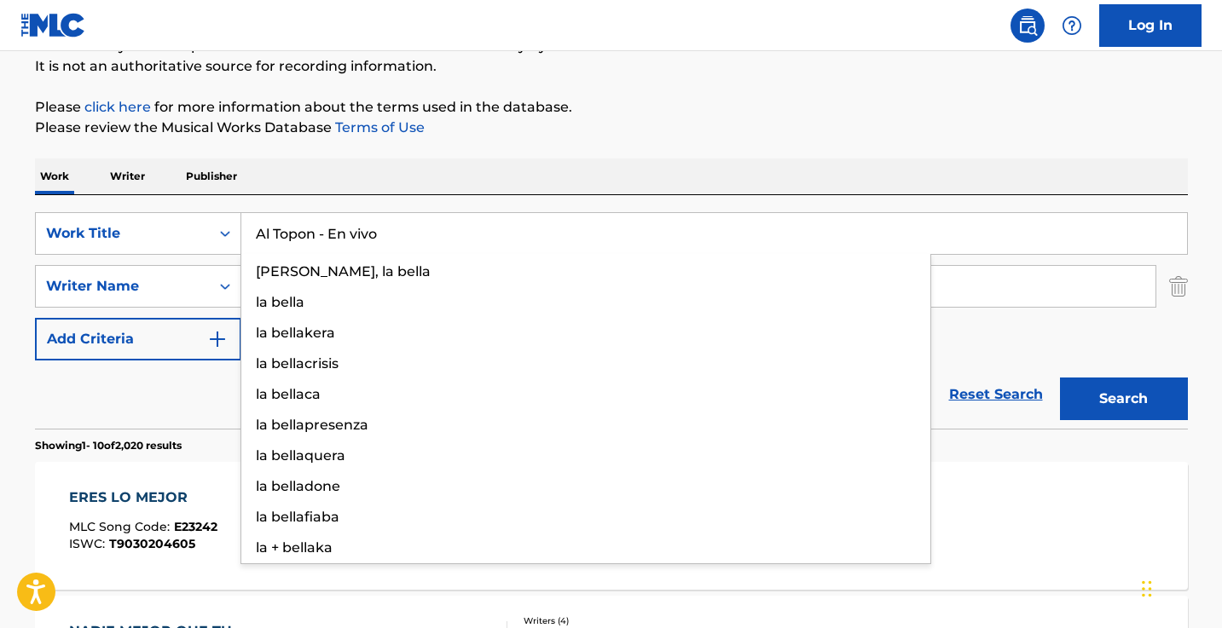
click at [527, 179] on div "Work Writer Publisher" at bounding box center [611, 177] width 1153 height 36
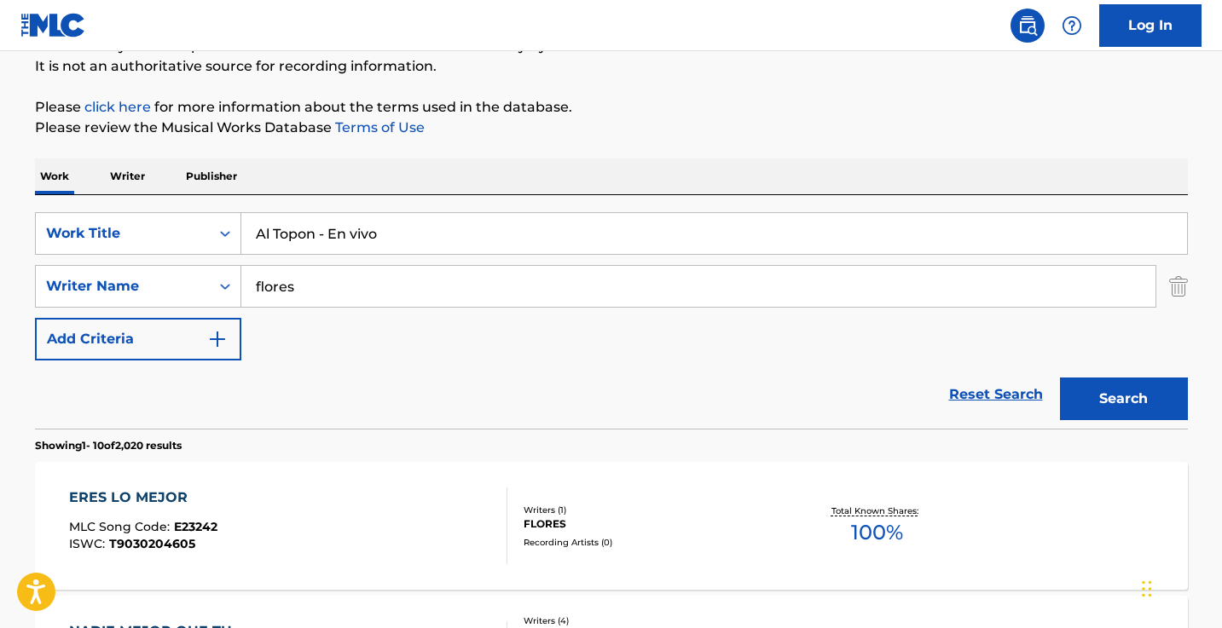
click at [708, 285] on input "flores" at bounding box center [698, 286] width 914 height 41
click at [1123, 399] on button "Search" at bounding box center [1124, 399] width 128 height 43
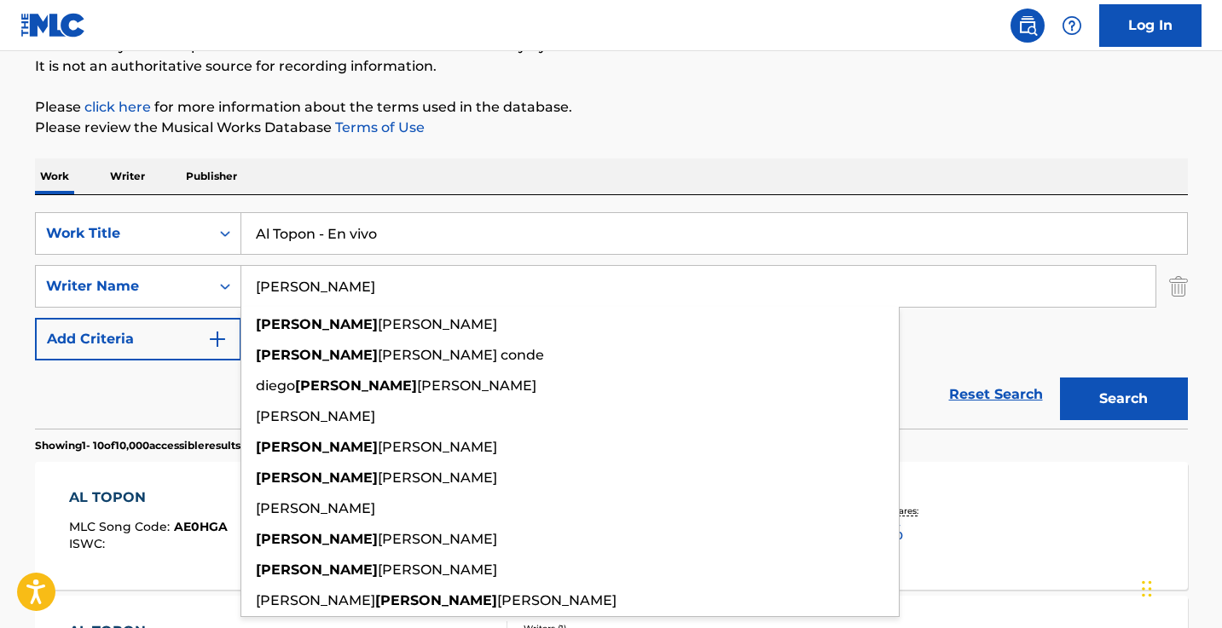
click at [1123, 399] on button "Search" at bounding box center [1124, 399] width 128 height 43
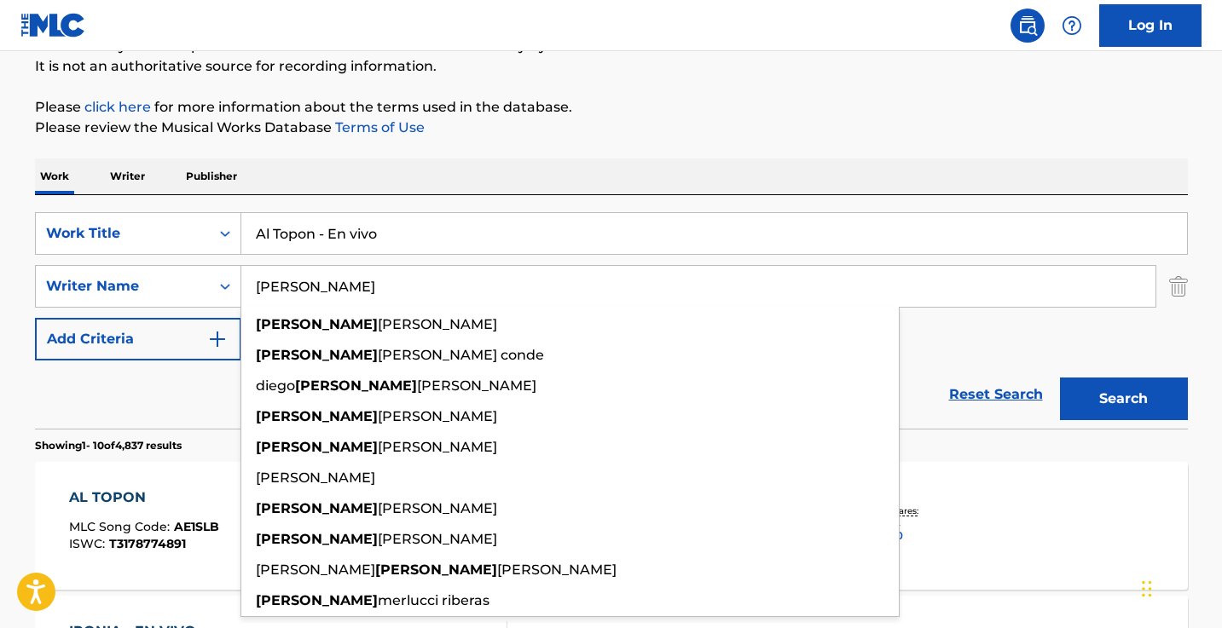
type input "[PERSON_NAME]"
drag, startPoint x: 427, startPoint y: 322, endPoint x: 836, endPoint y: 172, distance: 435.2
click at [836, 172] on div "Work Writer Publisher" at bounding box center [611, 177] width 1153 height 36
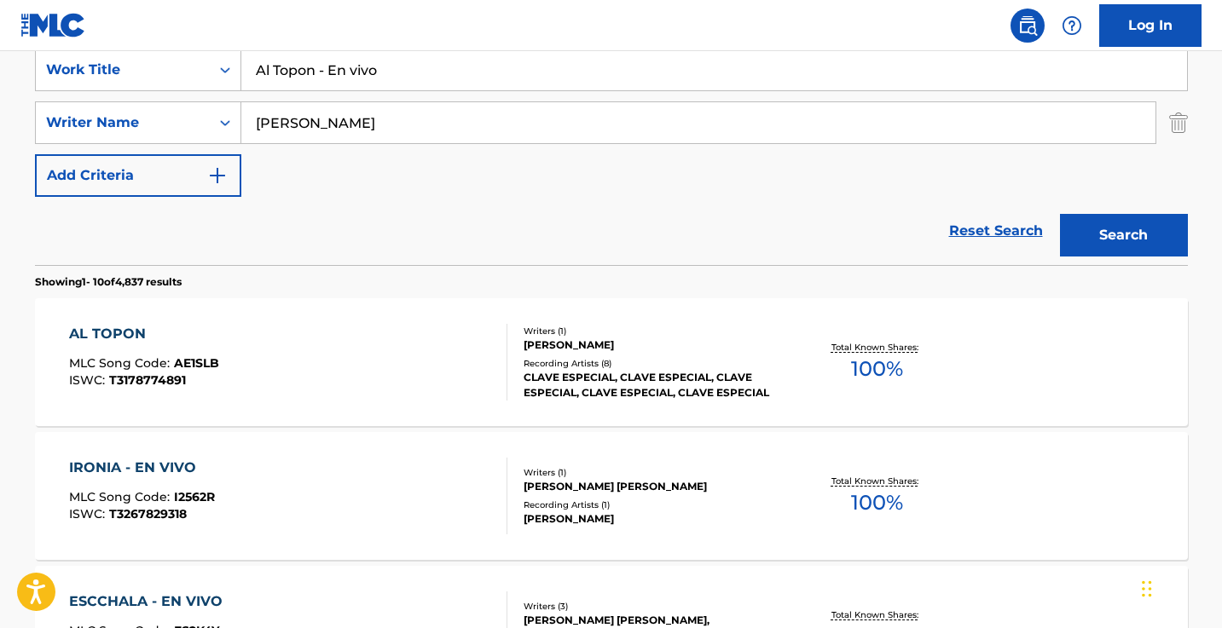
scroll to position [371, 0]
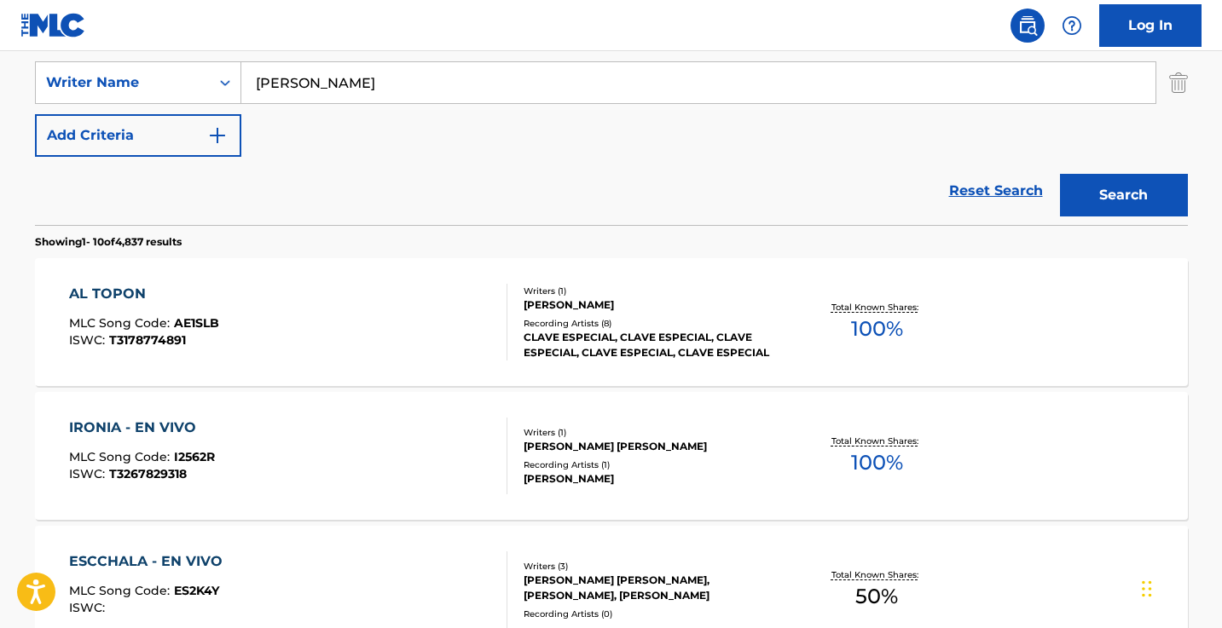
click at [443, 336] on div "AL TOPON MLC Song Code : AE1SLB ISWC : T3178774891" at bounding box center [288, 322] width 438 height 77
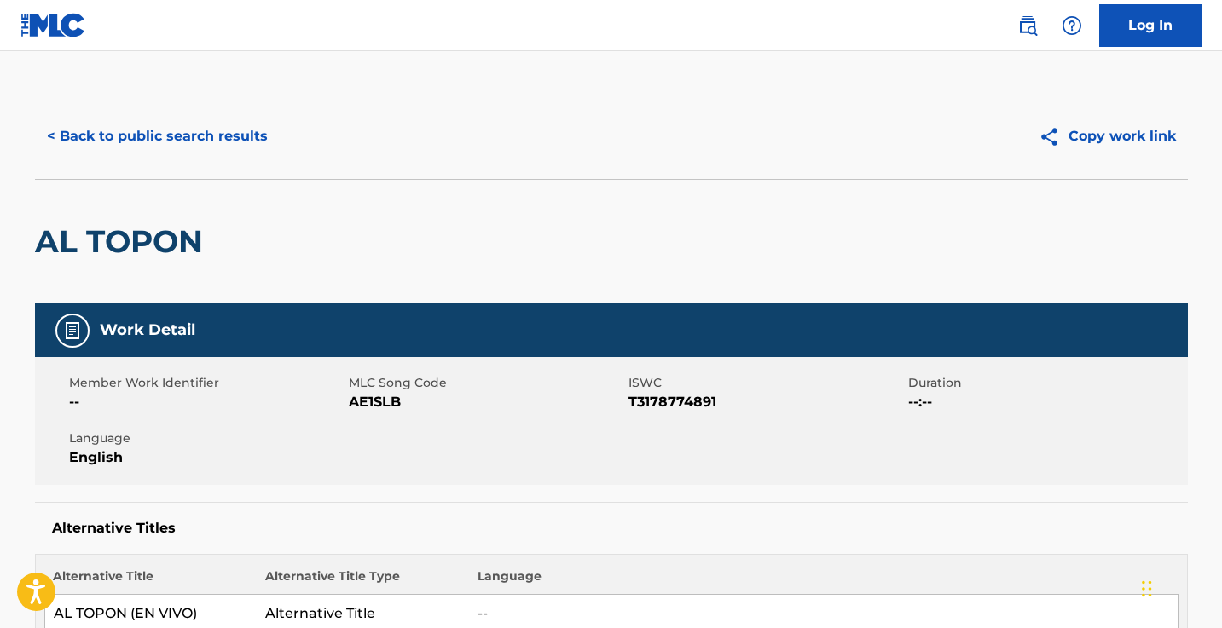
click at [382, 404] on span "AE1SLB" at bounding box center [486, 402] width 275 height 20
copy span "AE1SLB"
click at [229, 159] on div "< Back to public search results Copy work link" at bounding box center [611, 136] width 1153 height 85
click at [234, 152] on button "< Back to public search results" at bounding box center [157, 136] width 245 height 43
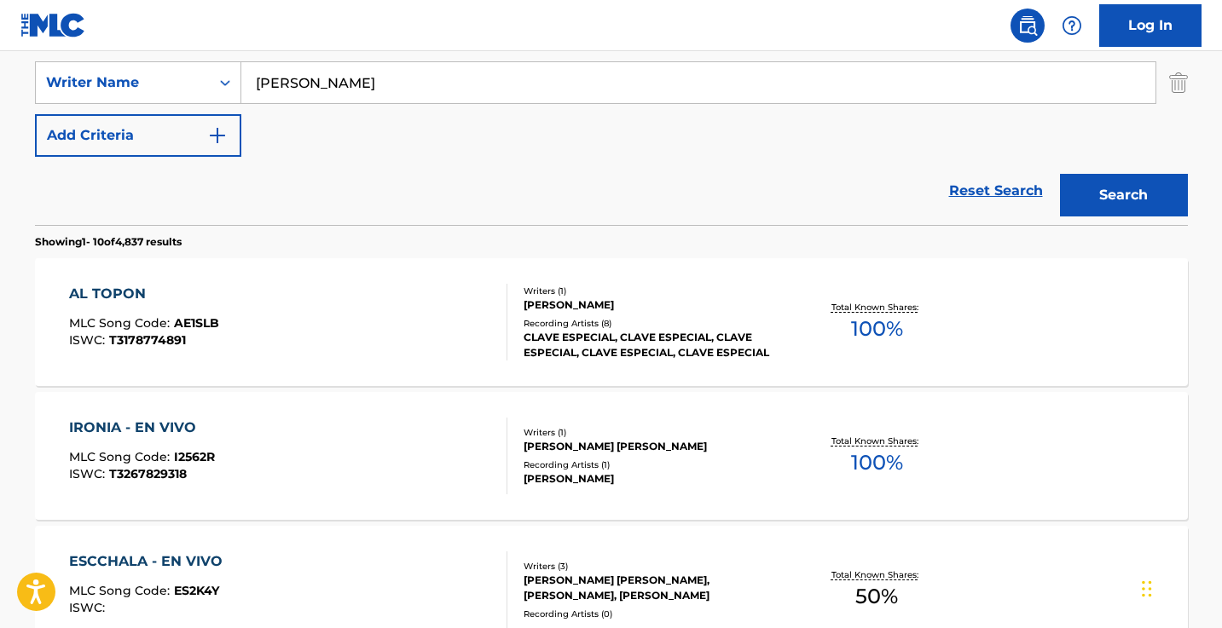
scroll to position [276, 0]
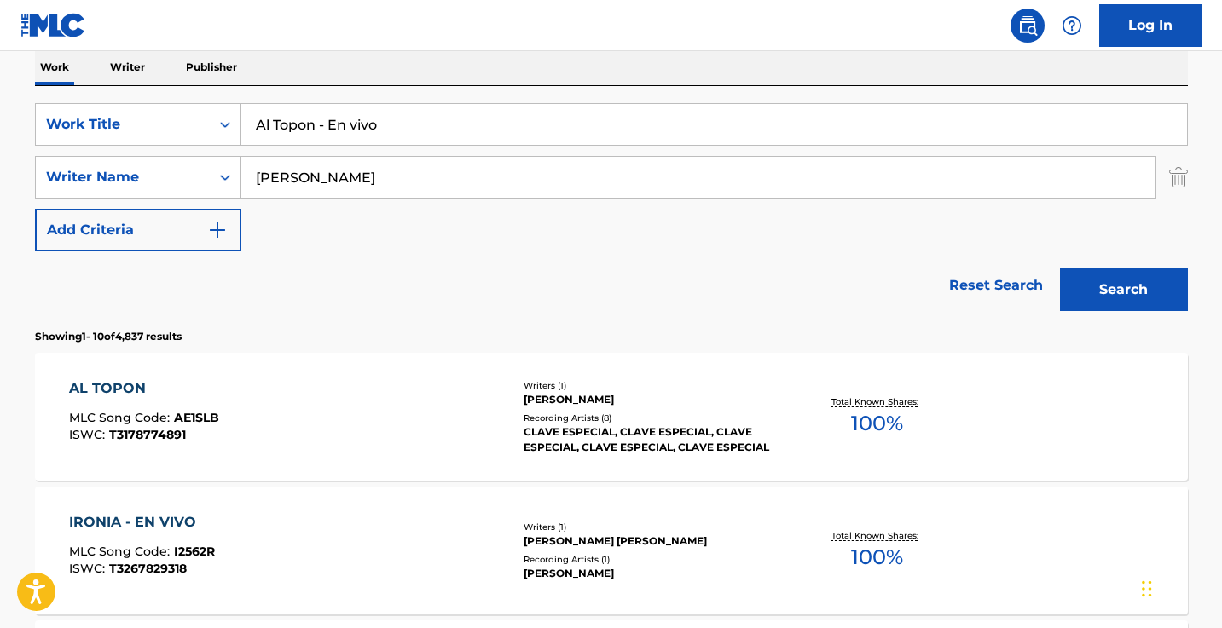
click at [385, 118] on input "Al Topon - En vivo" at bounding box center [714, 124] width 946 height 41
paste input "qui Por Califas"
type input "Aqui Por Califas"
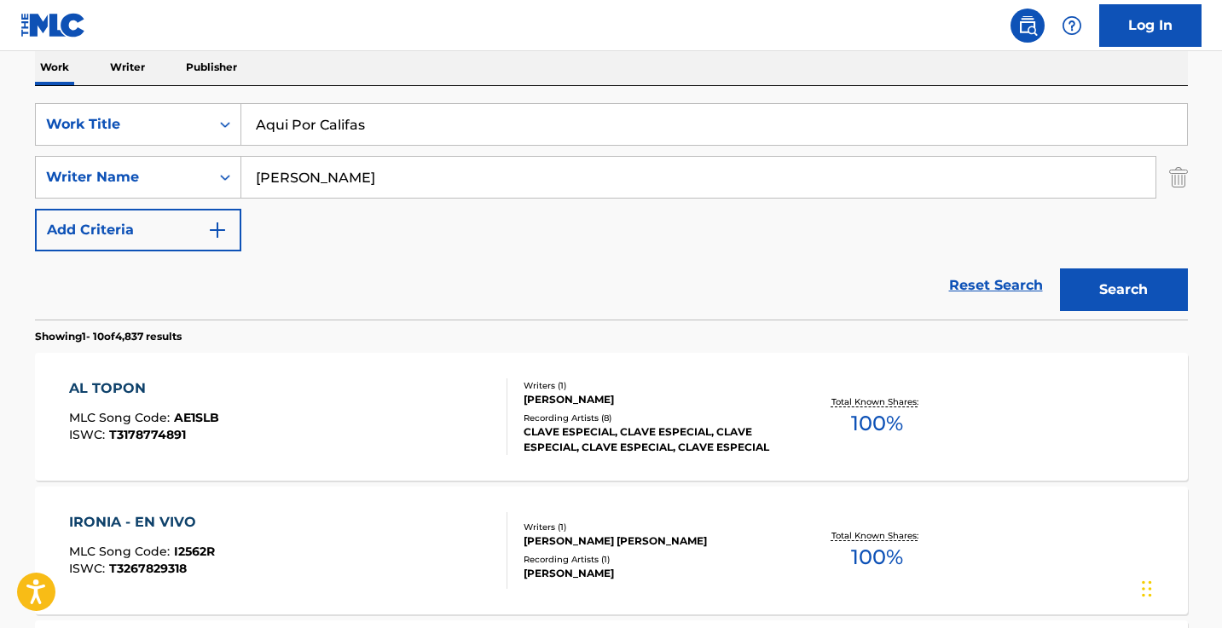
click at [1123, 290] on button "Search" at bounding box center [1124, 290] width 128 height 43
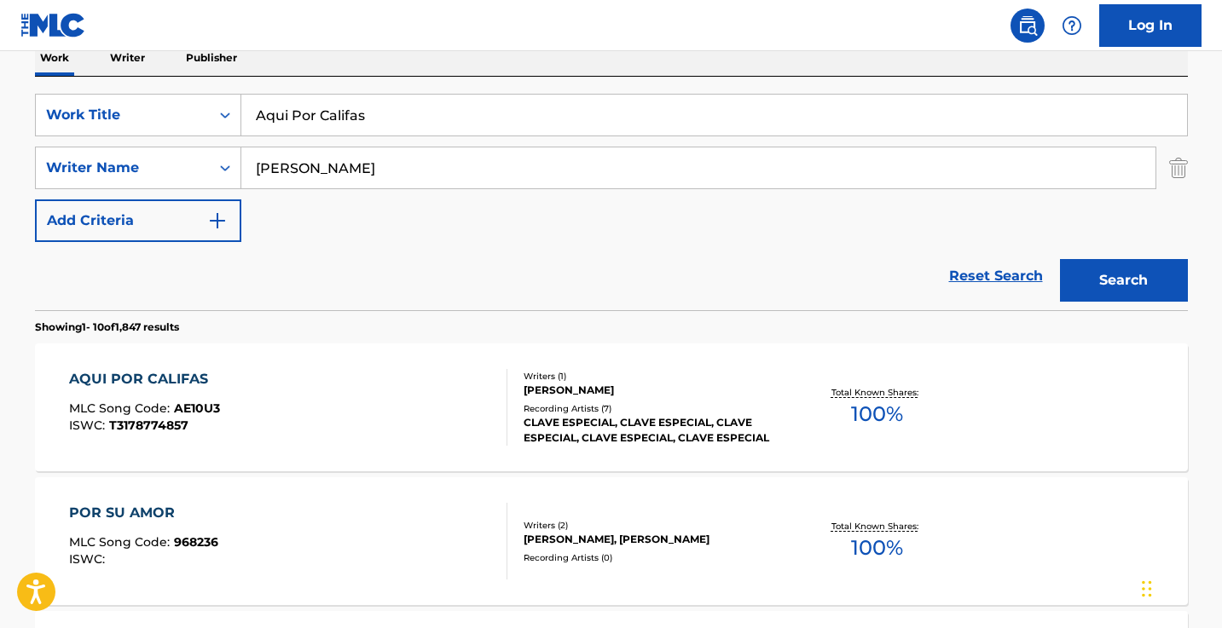
scroll to position [315, 0]
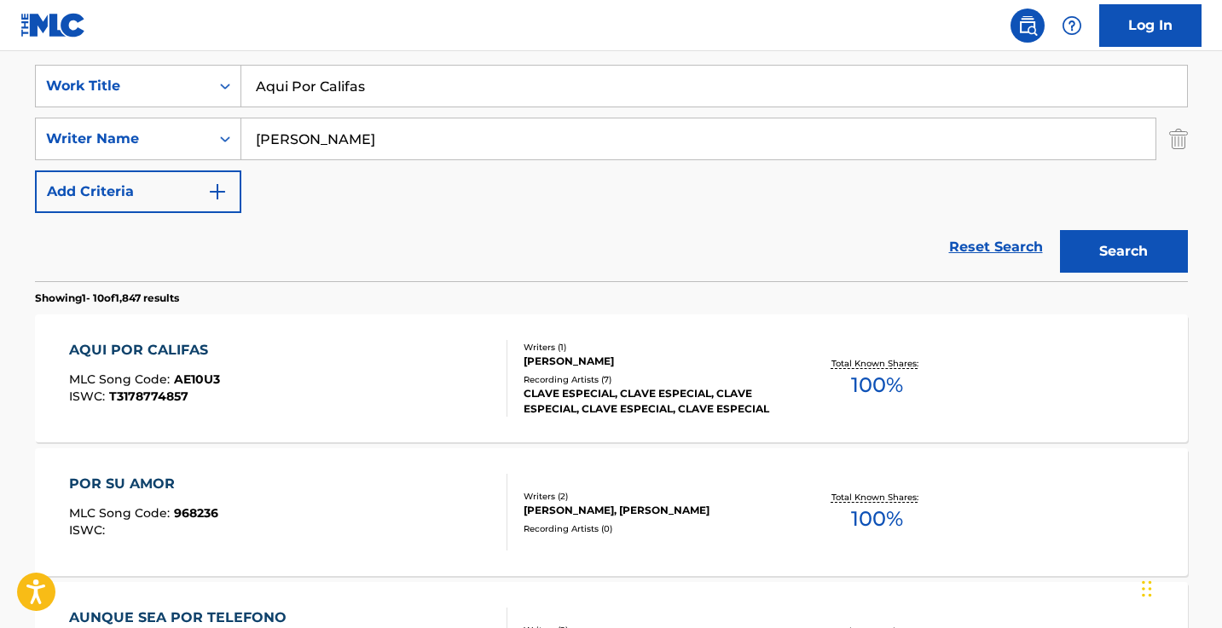
click at [433, 366] on div "AQUI POR CALIFAS MLC Song Code : AE10U3 ISWC : T3178774857" at bounding box center [288, 378] width 438 height 77
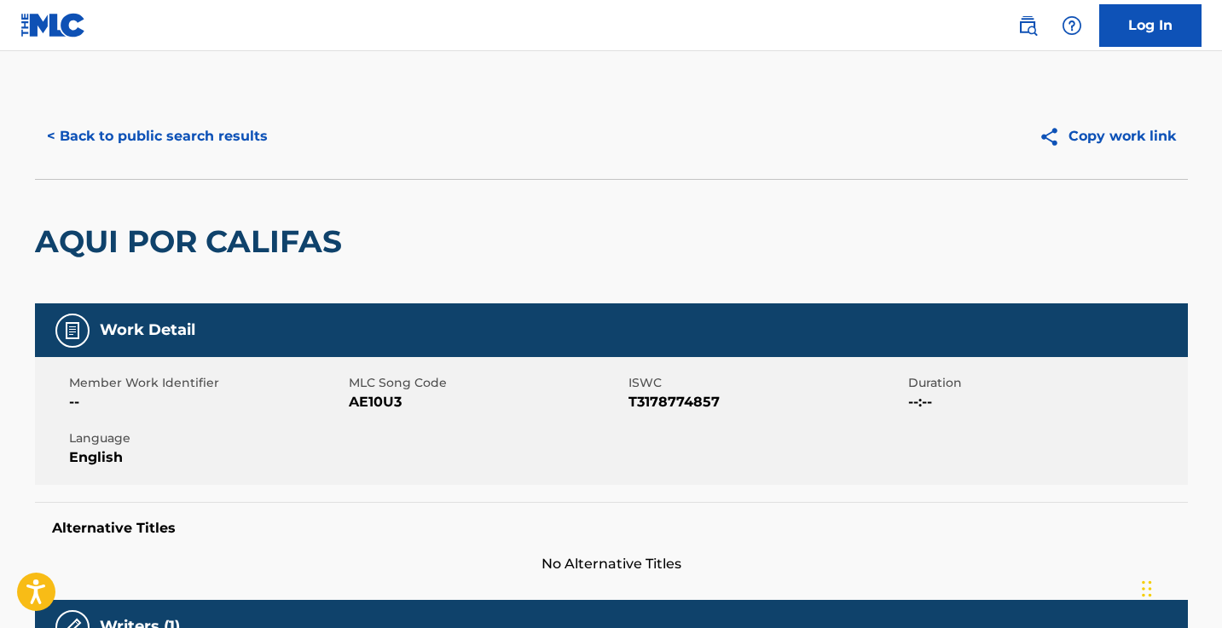
click at [382, 402] on span "AE10U3" at bounding box center [486, 402] width 275 height 20
copy span "AE10U3"
click at [211, 148] on button "< Back to public search results" at bounding box center [157, 136] width 245 height 43
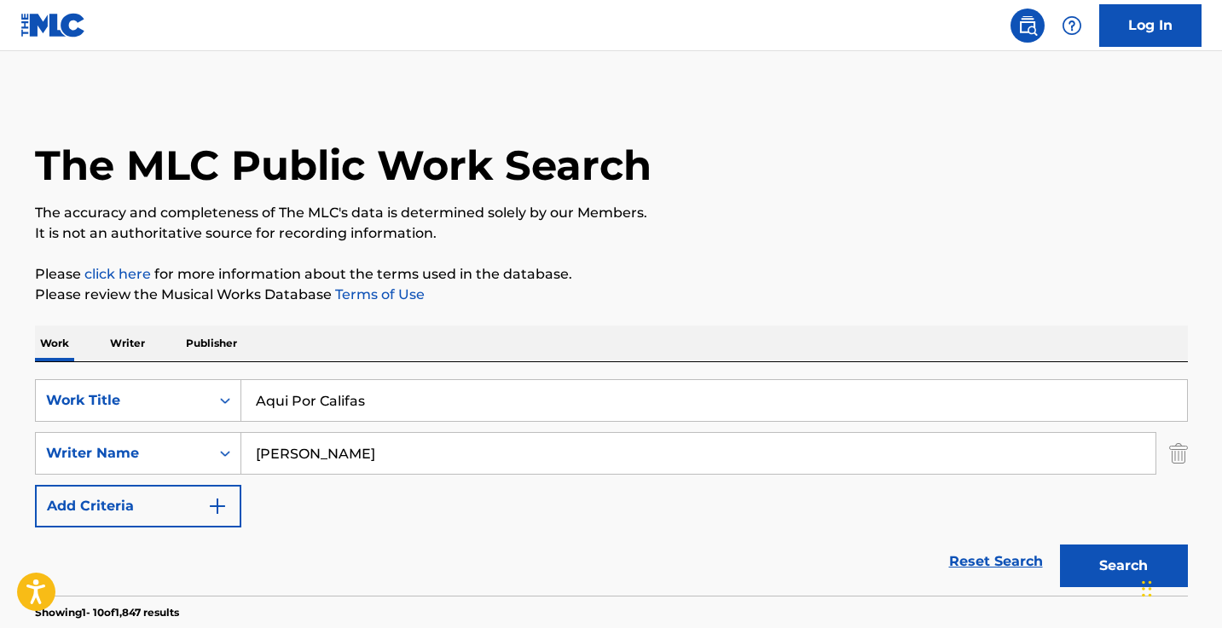
scroll to position [315, 0]
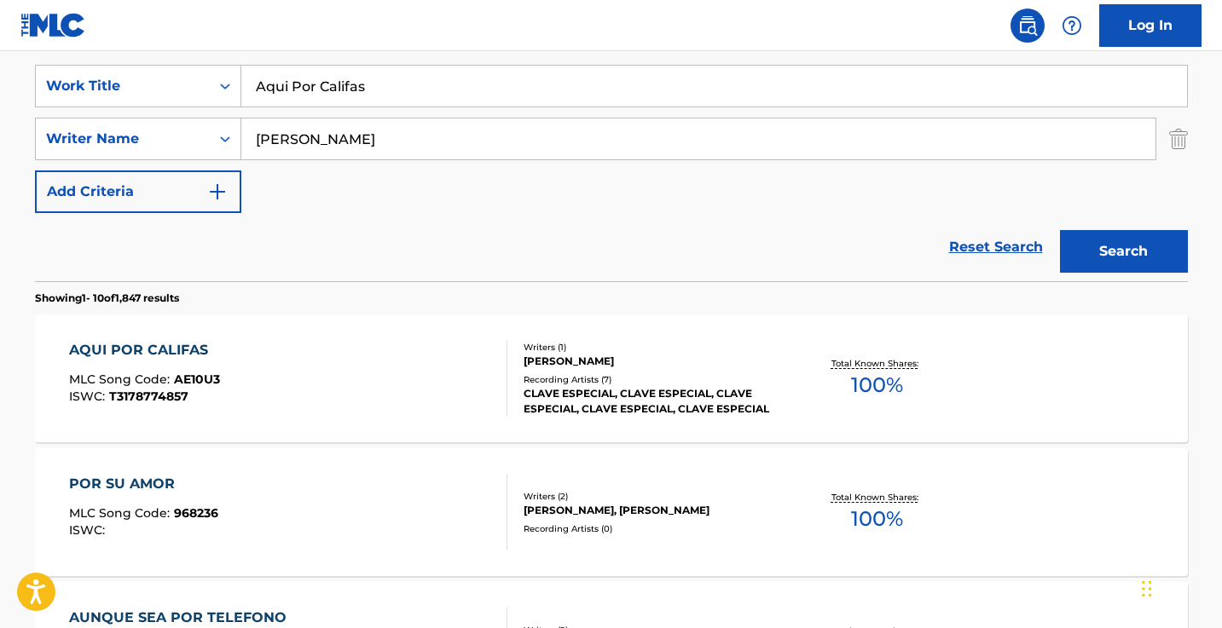
click at [446, 101] on input "Aqui Por Califas" at bounding box center [714, 86] width 946 height 41
paste input "CARAVANA"
type input "CARAVANA"
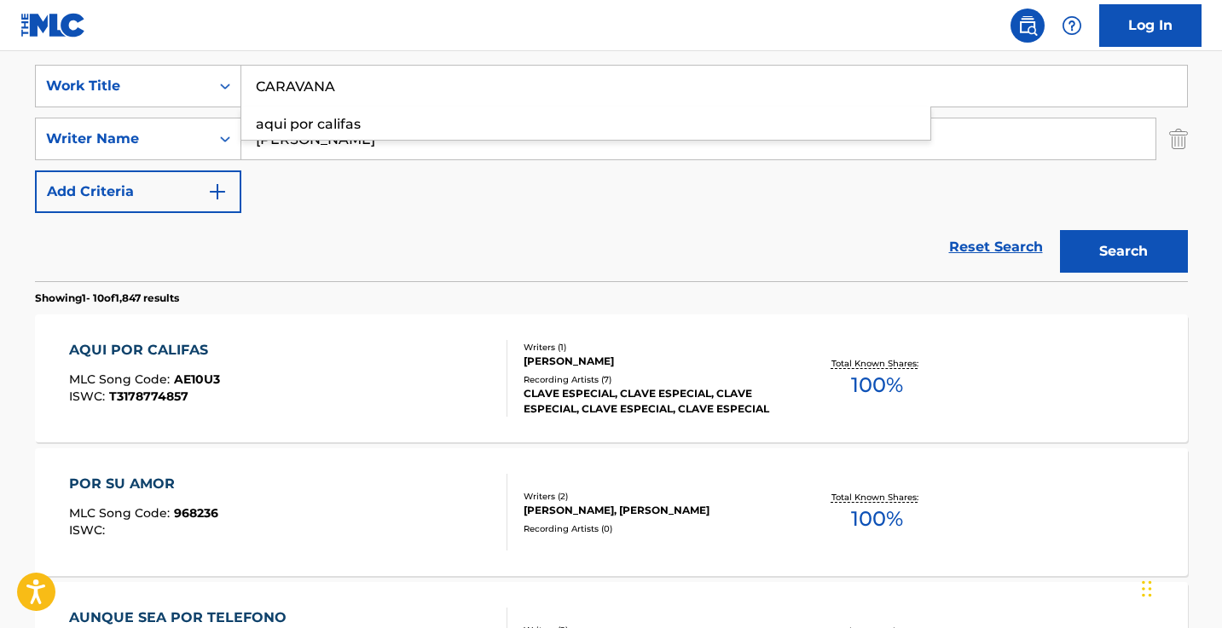
click at [1123, 252] on button "Search" at bounding box center [1124, 251] width 128 height 43
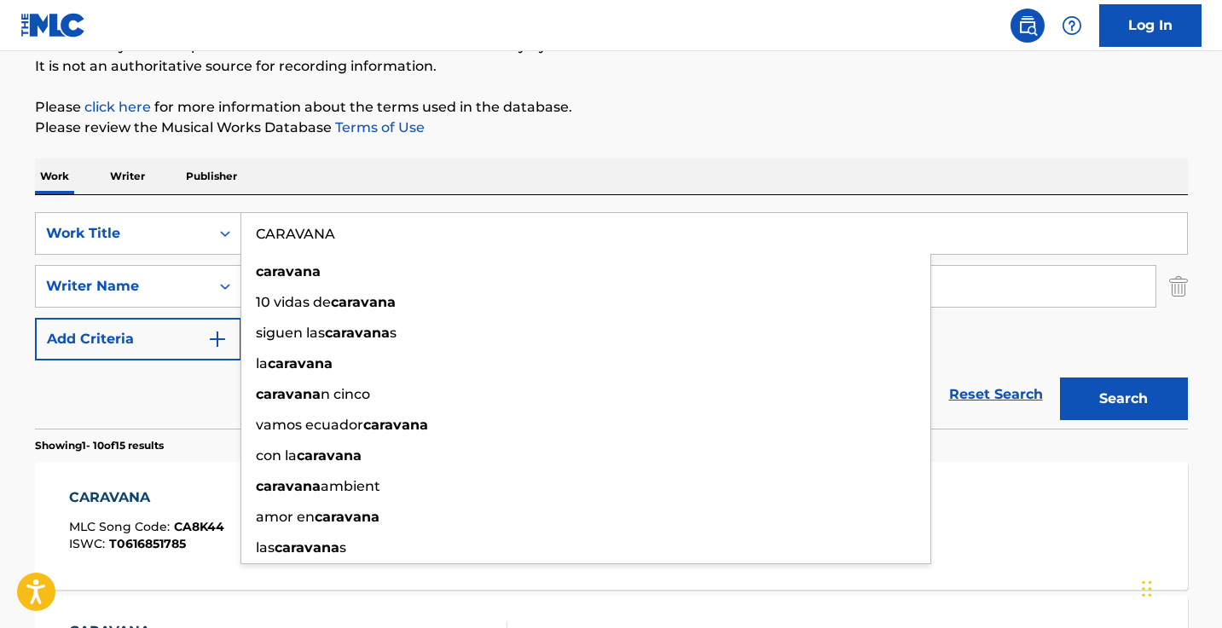
click at [619, 164] on div "Work Writer Publisher" at bounding box center [611, 177] width 1153 height 36
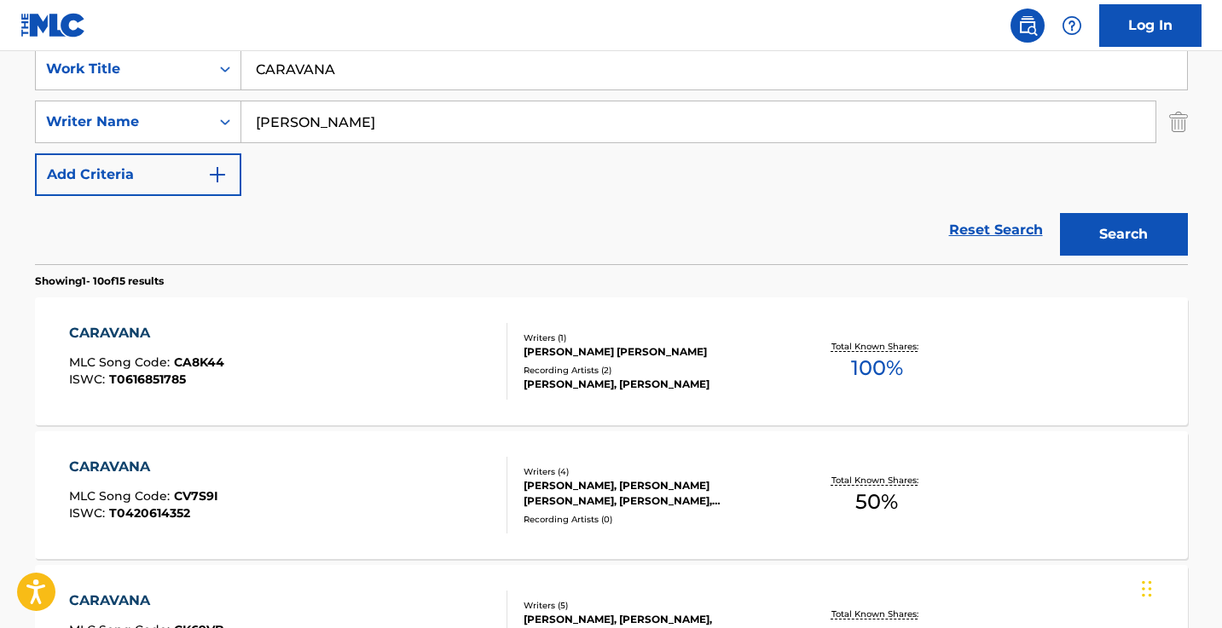
scroll to position [342, 0]
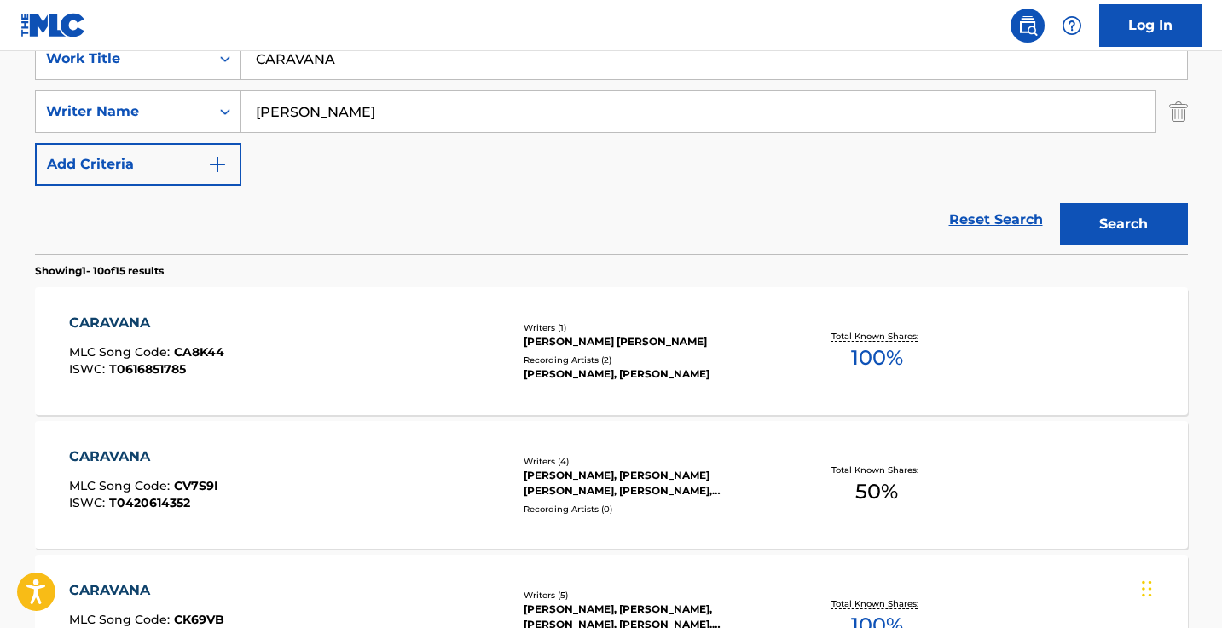
click at [408, 119] on input "[PERSON_NAME]" at bounding box center [698, 111] width 914 height 41
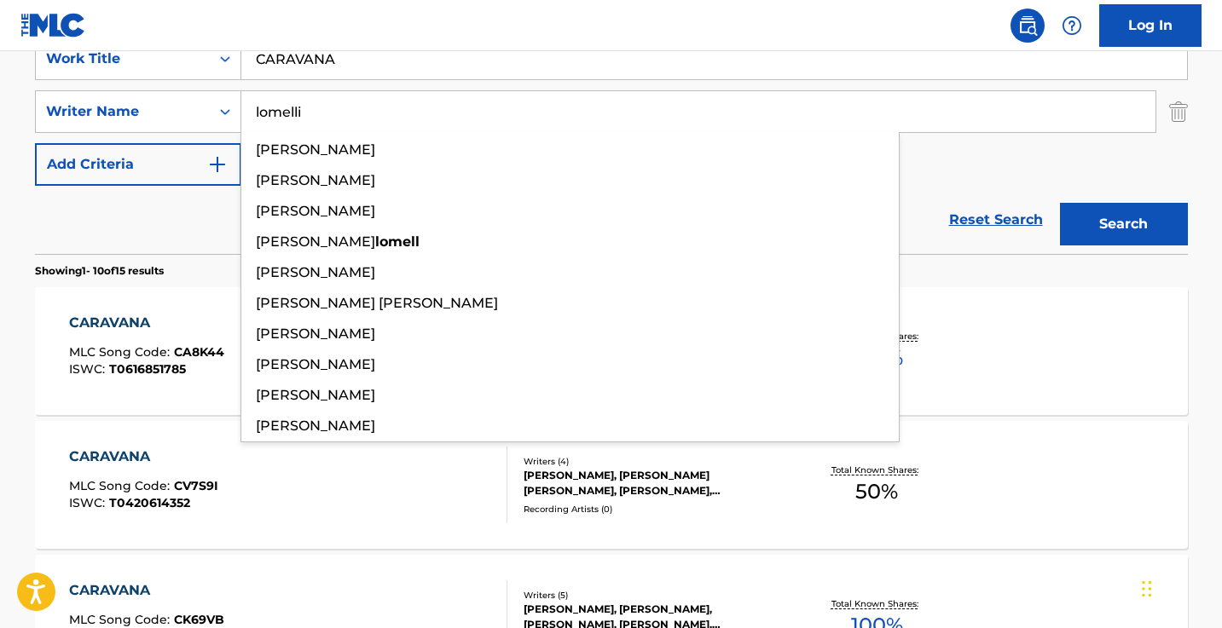
click at [1123, 224] on button "Search" at bounding box center [1124, 224] width 128 height 43
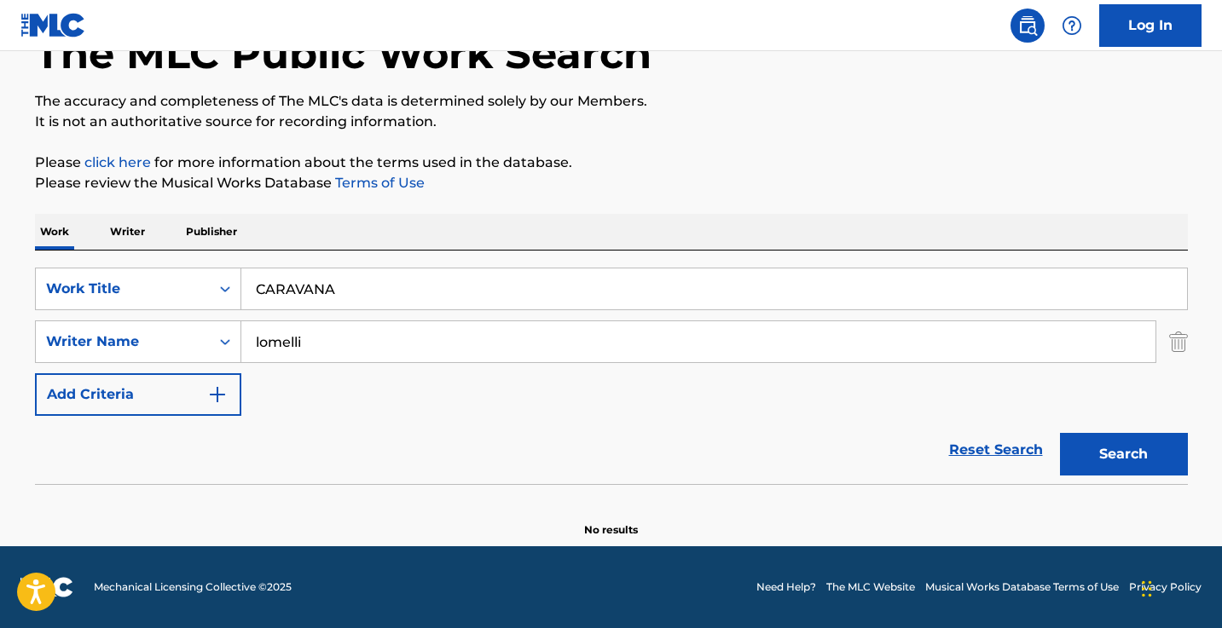
scroll to position [112, 0]
click at [354, 336] on input "lomelli" at bounding box center [698, 341] width 914 height 41
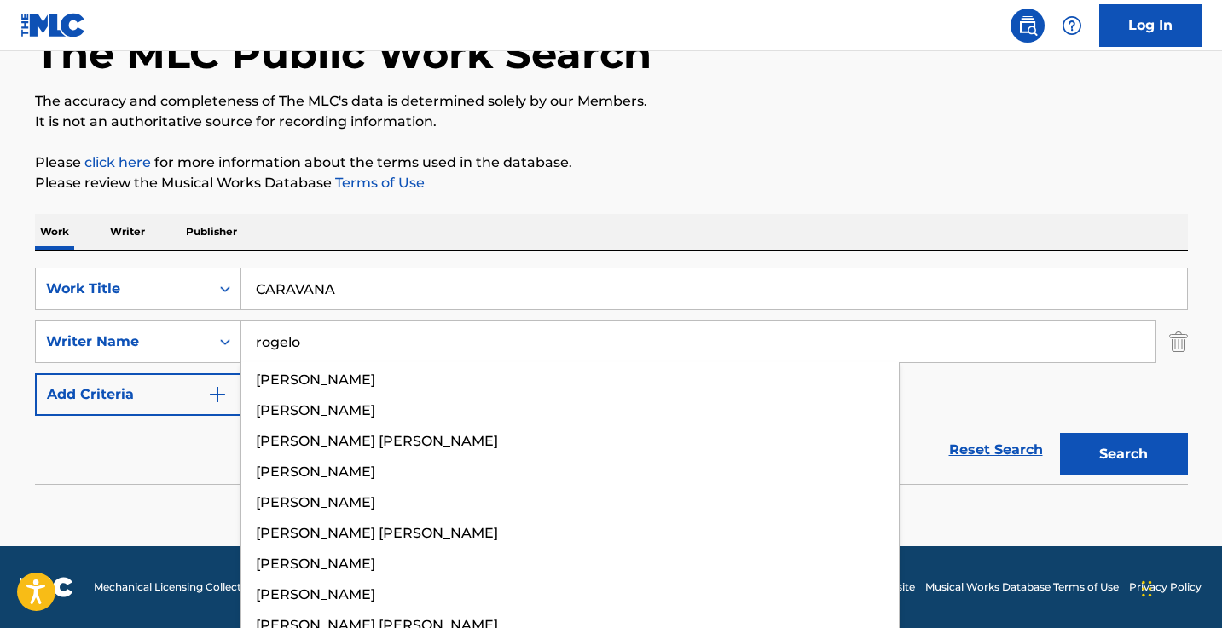
click at [1123, 454] on button "Search" at bounding box center [1124, 454] width 128 height 43
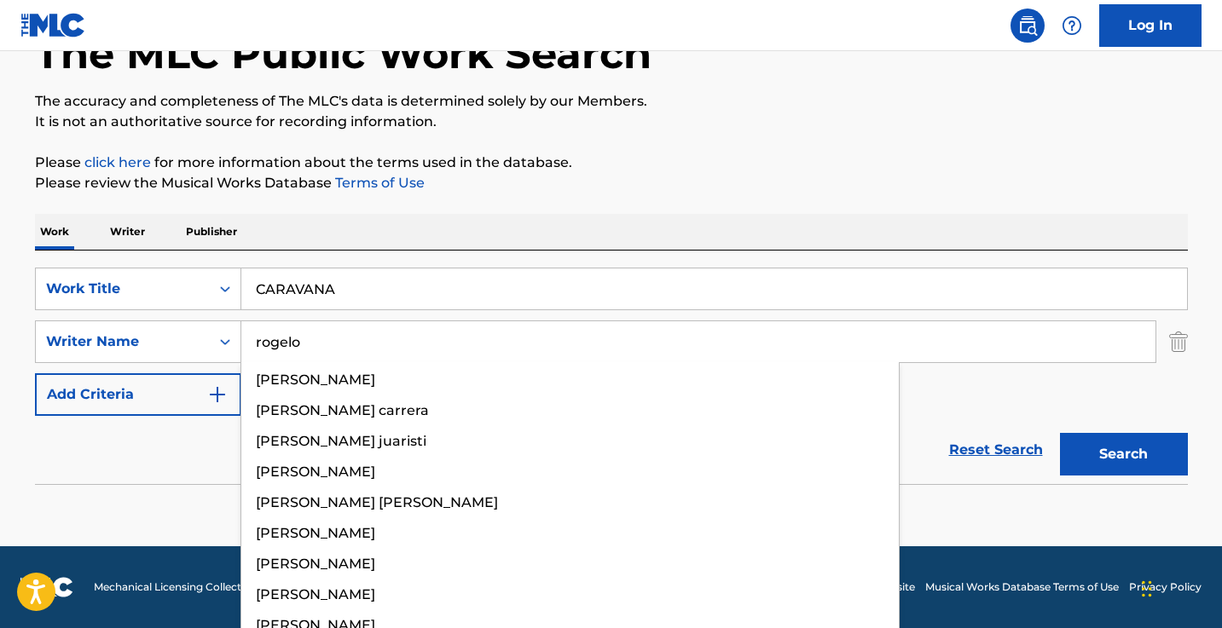
click at [715, 189] on p "Please review the Musical Works Database Terms of Use" at bounding box center [611, 183] width 1153 height 20
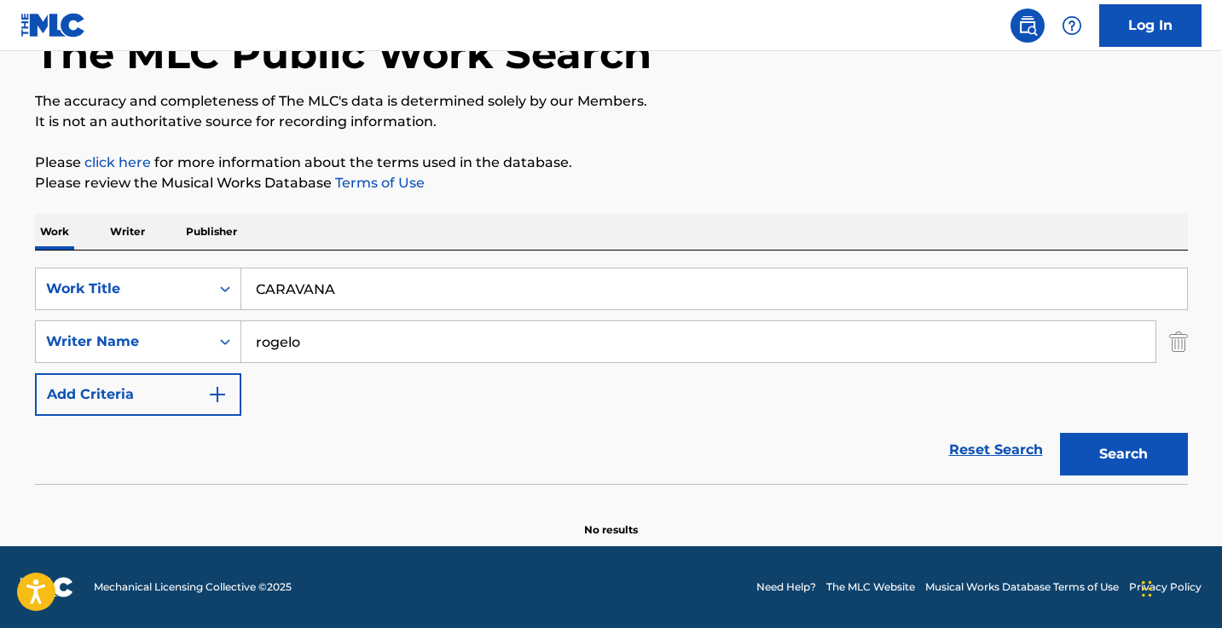
click at [382, 339] on input "rogelo" at bounding box center [698, 341] width 914 height 41
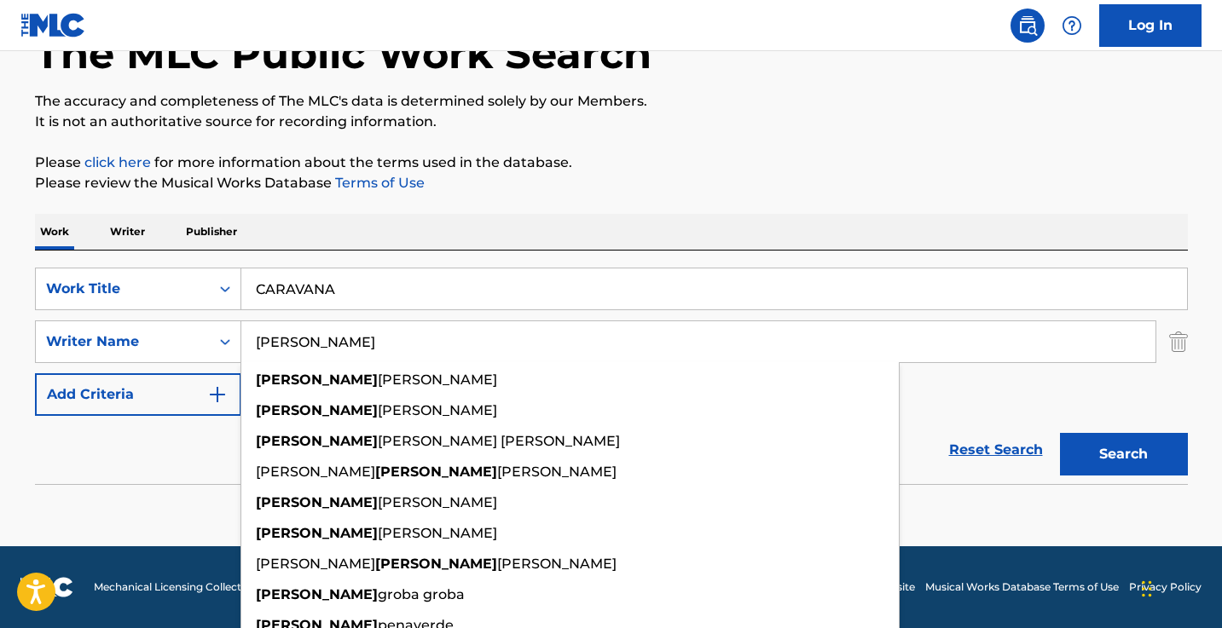
type input "[PERSON_NAME]"
click at [1123, 454] on button "Search" at bounding box center [1124, 454] width 128 height 43
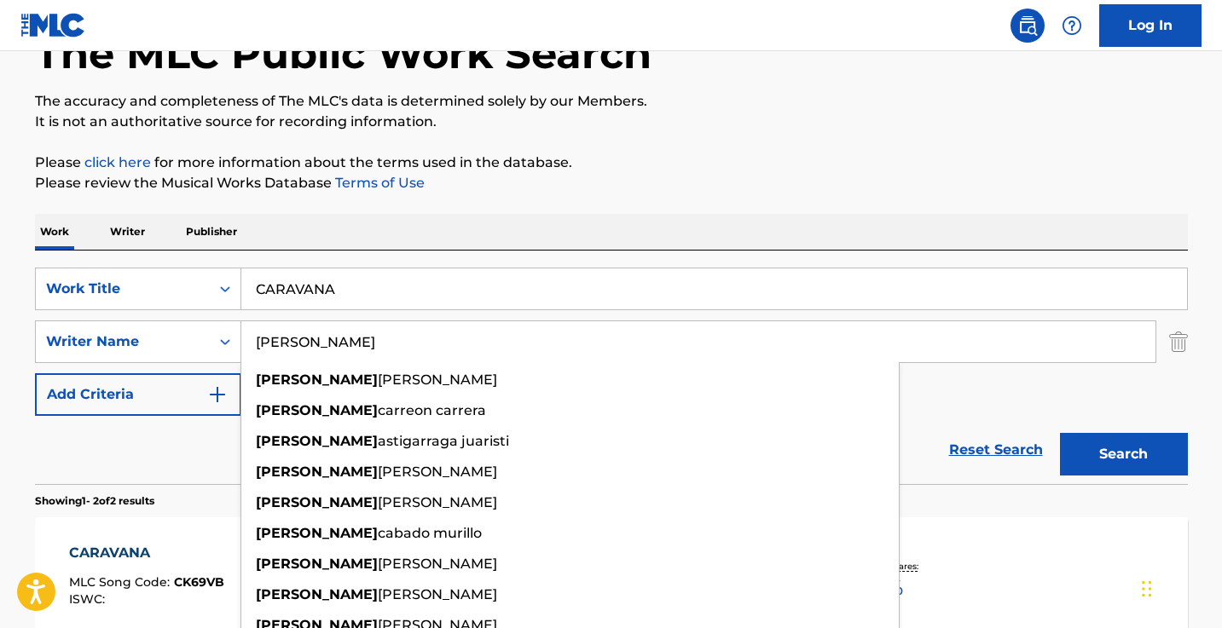
click at [918, 422] on div "Reset Search Search" at bounding box center [611, 450] width 1153 height 68
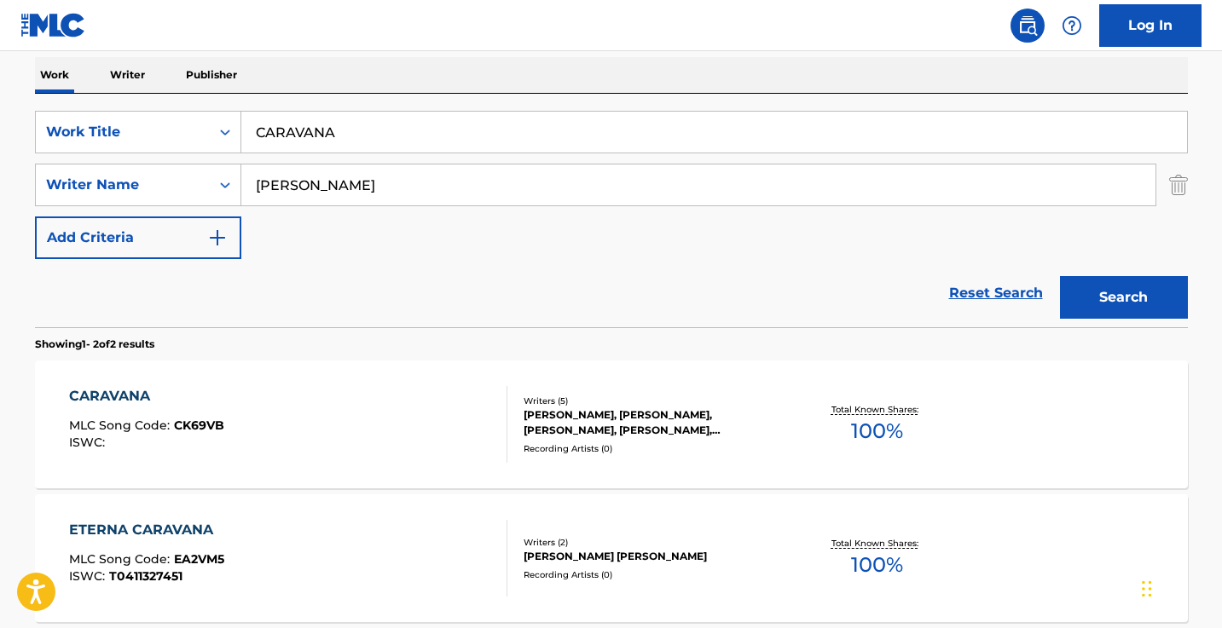
scroll to position [269, 0]
click at [394, 440] on div "CARAVANA MLC Song Code : CK69VB ISWC :" at bounding box center [288, 423] width 438 height 77
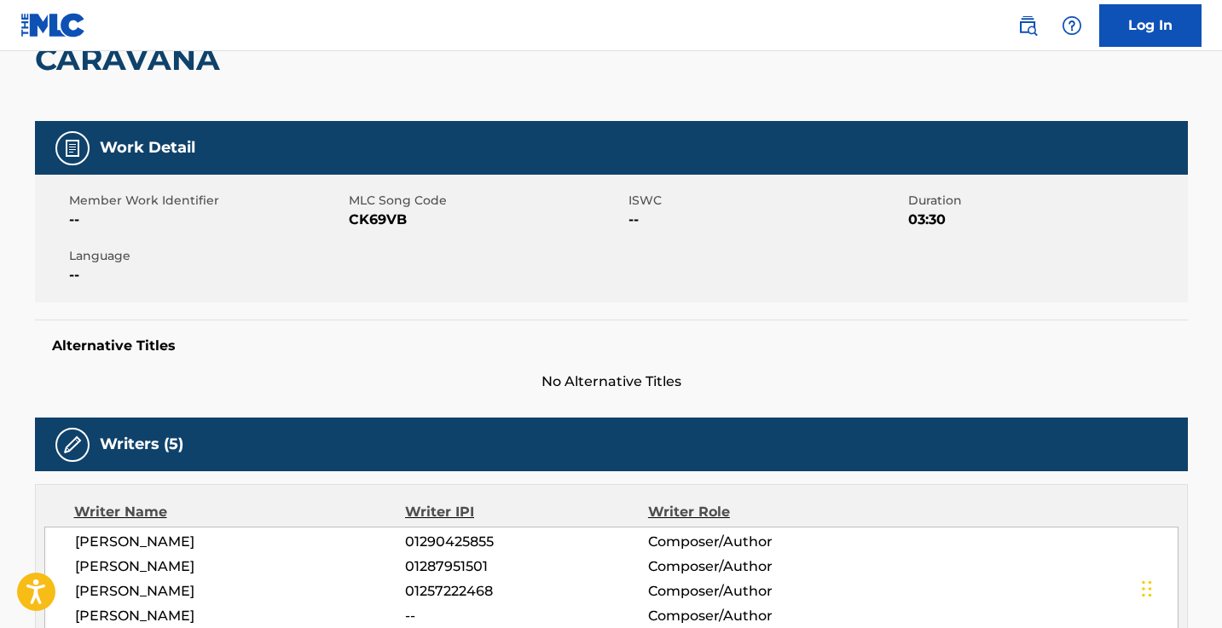
scroll to position [68, 0]
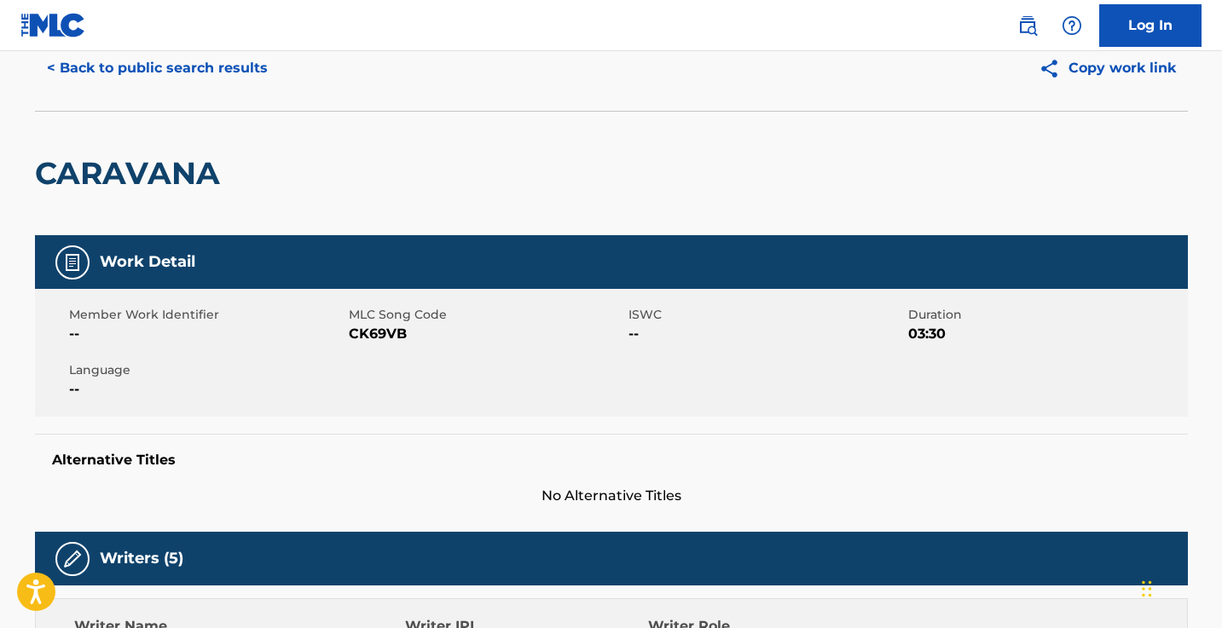
click at [379, 339] on span "CK69VB" at bounding box center [486, 334] width 275 height 20
copy span "CK69VB"
click at [247, 65] on button "< Back to public search results" at bounding box center [157, 68] width 245 height 43
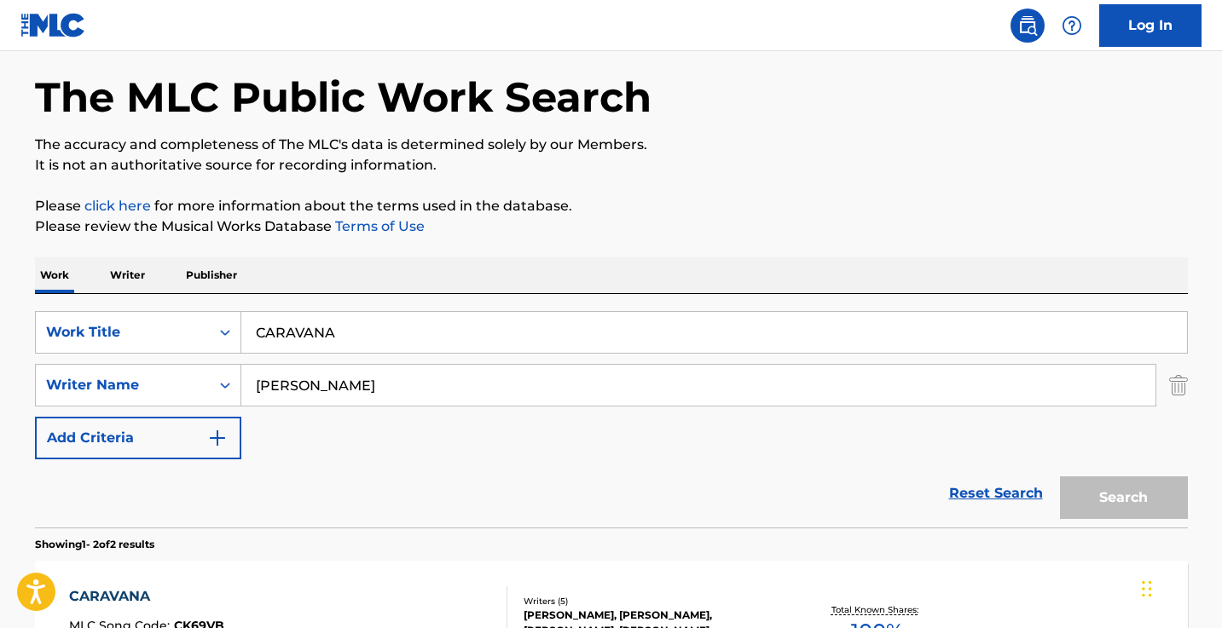
scroll to position [269, 0]
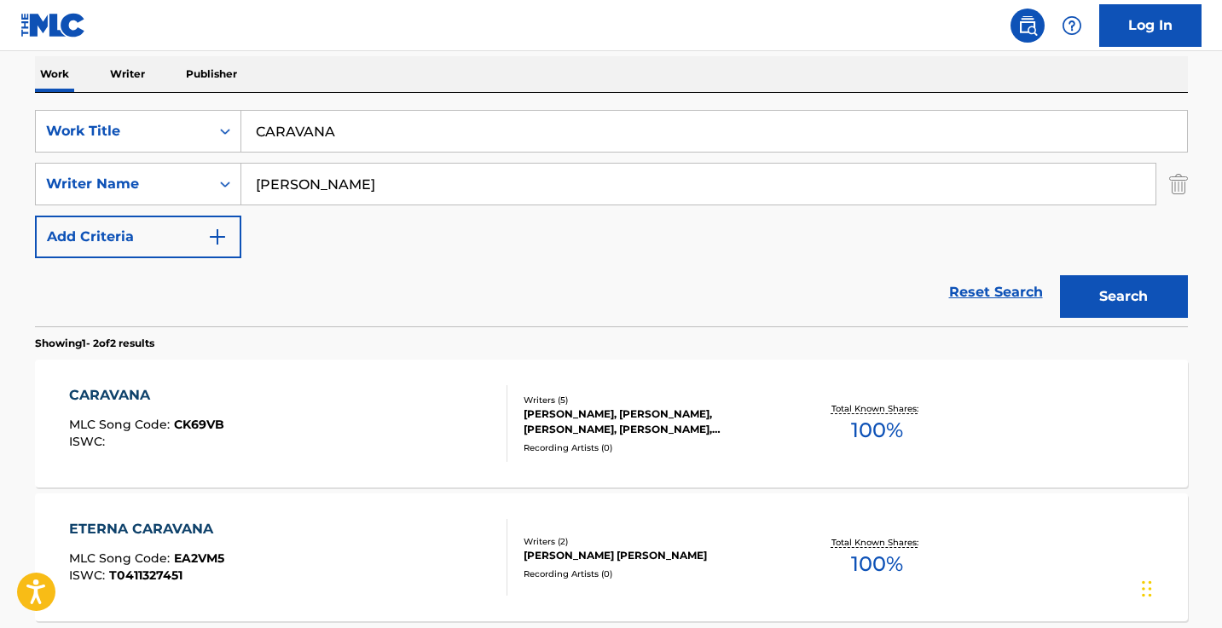
click at [431, 133] on input "CARAVANA" at bounding box center [714, 131] width 946 height 41
paste input "argo Rango - En vivo"
type input "Cargo Rango - En vivo"
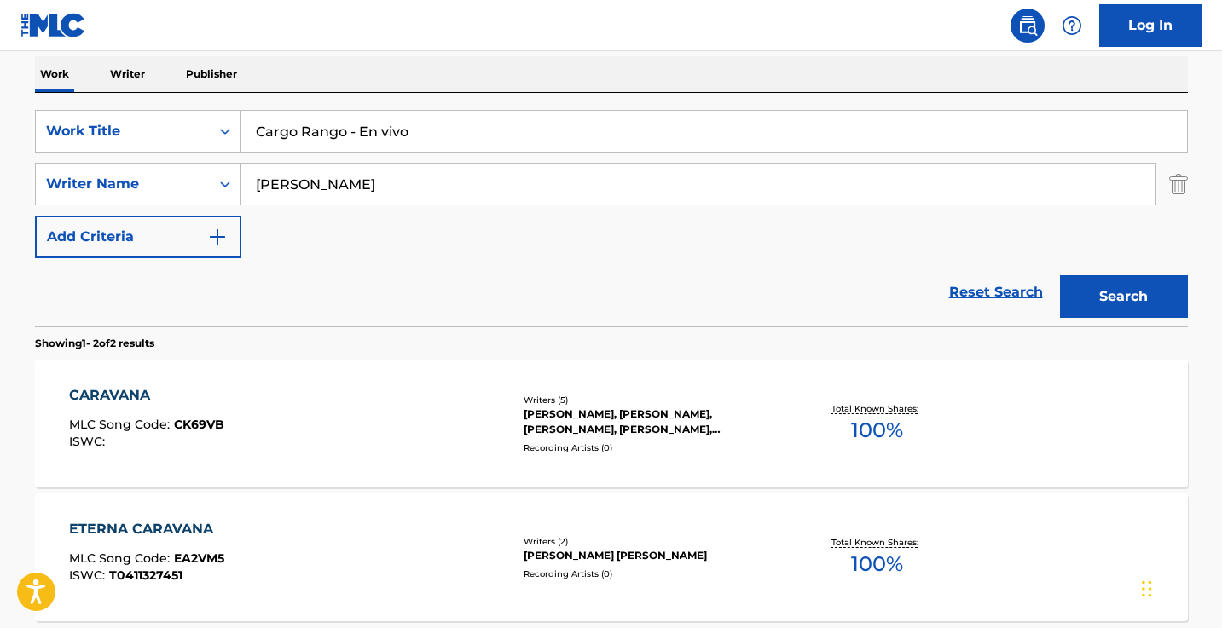
click at [1123, 297] on button "Search" at bounding box center [1124, 296] width 128 height 43
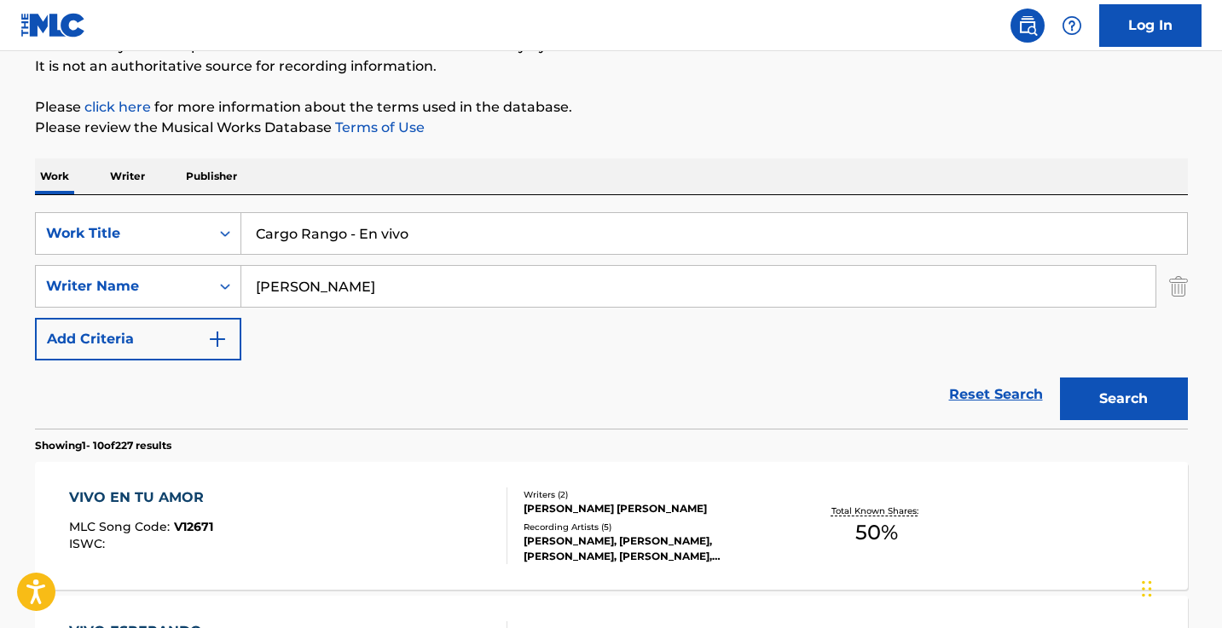
click at [449, 279] on input "[PERSON_NAME]" at bounding box center [698, 286] width 914 height 41
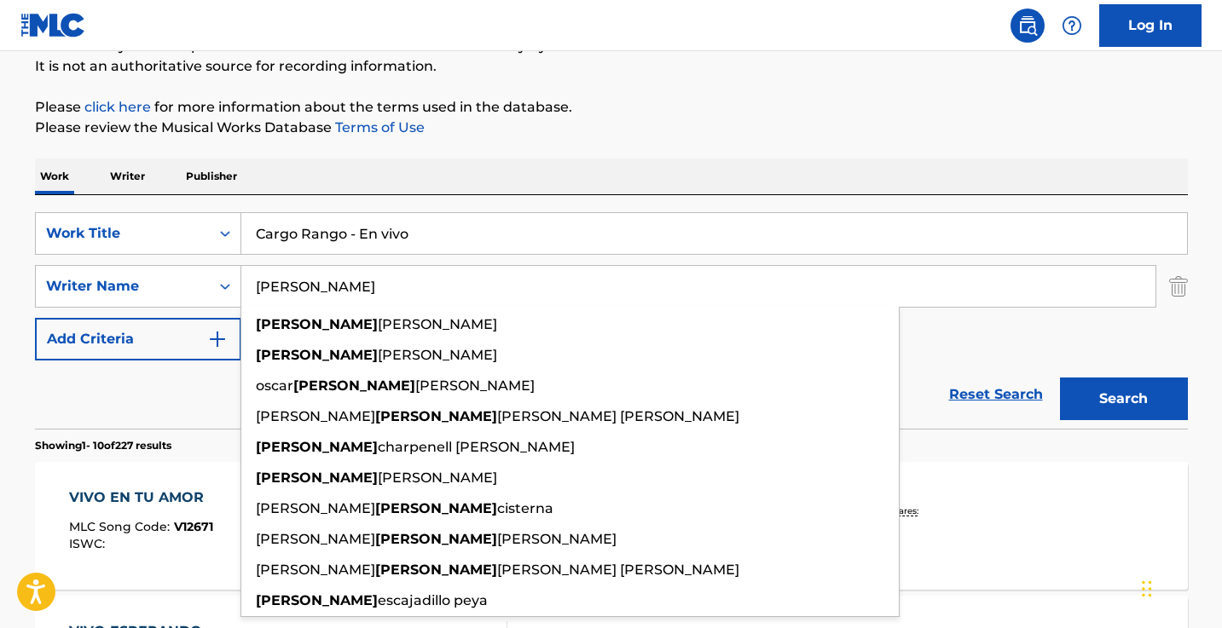
click at [1123, 399] on button "Search" at bounding box center [1124, 399] width 128 height 43
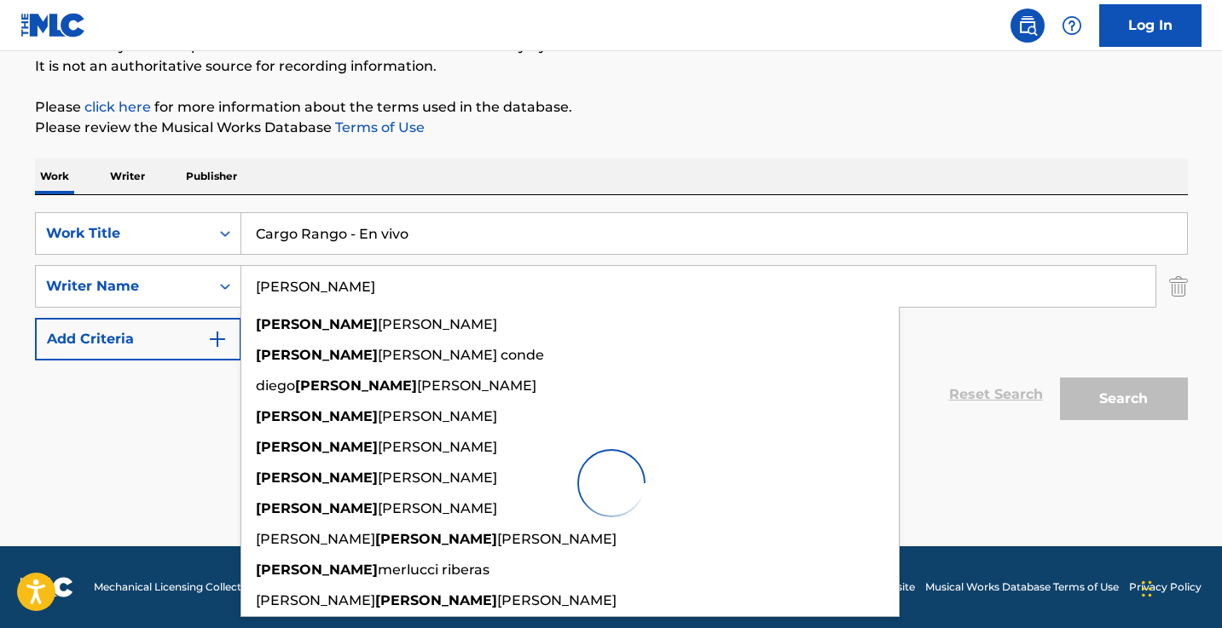
type input "[PERSON_NAME]"
drag, startPoint x: 449, startPoint y: 279, endPoint x: 730, endPoint y: 163, distance: 304.4
click at [730, 163] on div "Work Writer Publisher" at bounding box center [611, 177] width 1153 height 36
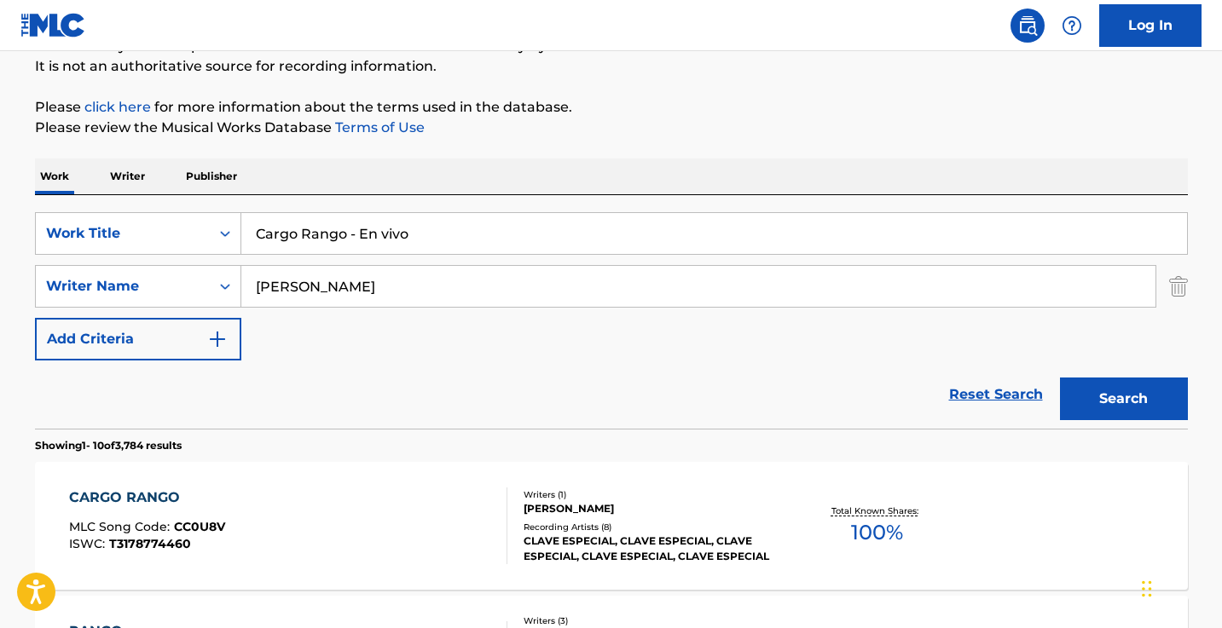
scroll to position [292, 0]
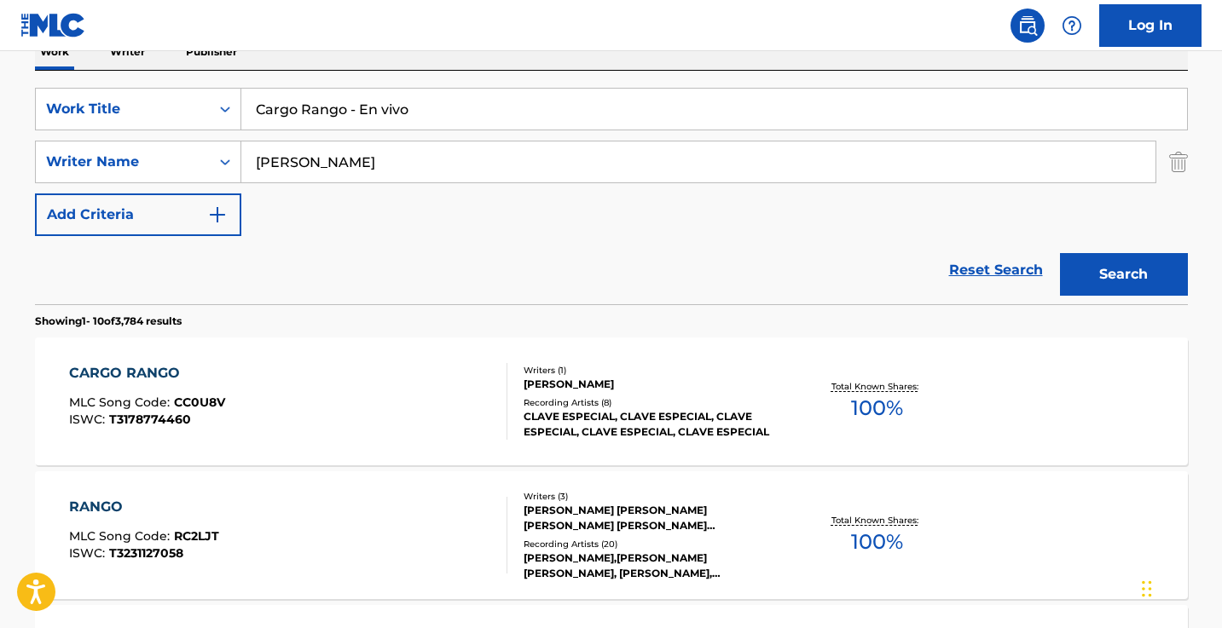
click at [448, 385] on div "CARGO RANGO MLC Song Code : CC0U8V ISWC : T3178774460" at bounding box center [288, 401] width 438 height 77
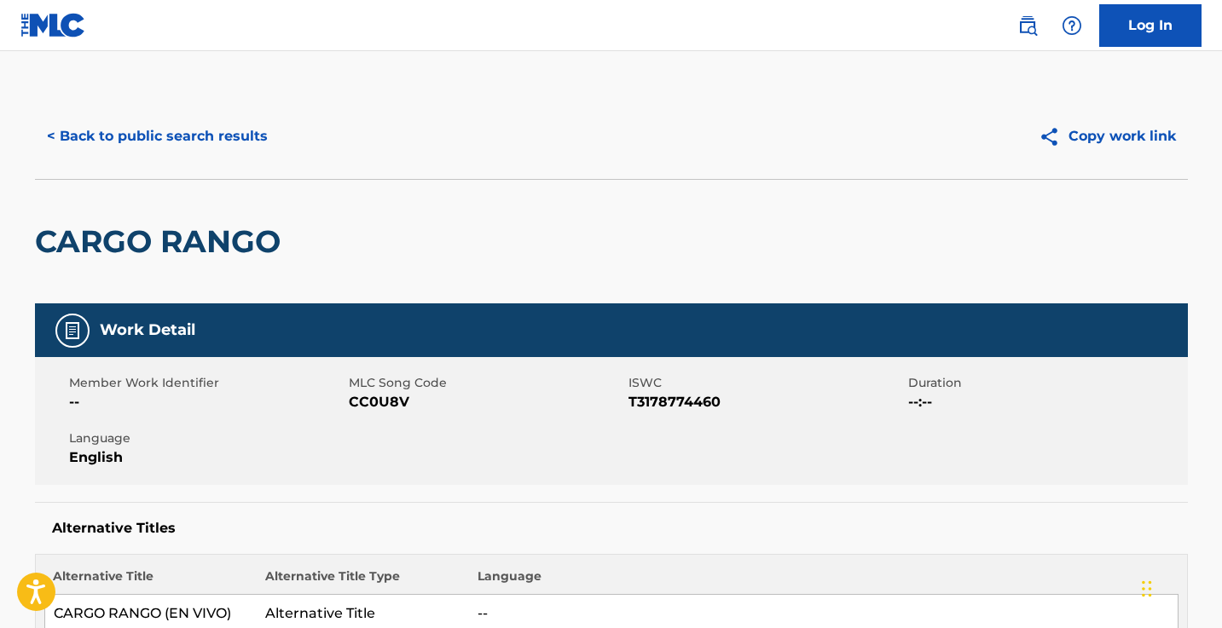
click at [373, 408] on span "CC0U8V" at bounding box center [486, 402] width 275 height 20
copy span "CC0U8V"
click at [182, 138] on button "< Back to public search results" at bounding box center [157, 136] width 245 height 43
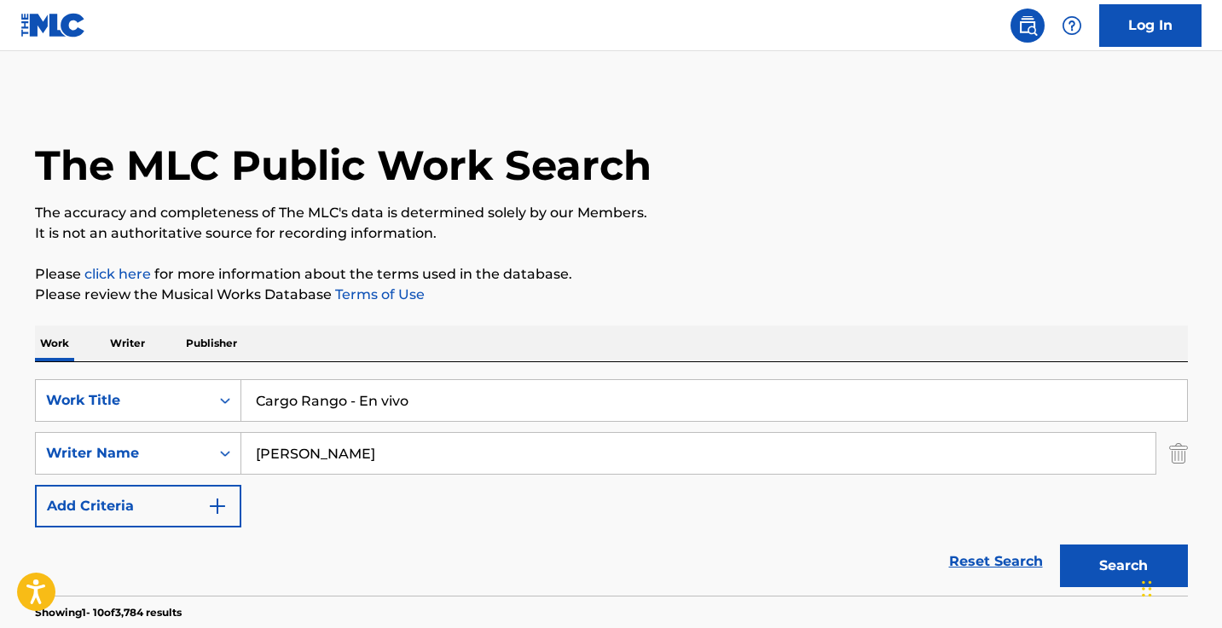
scroll to position [292, 0]
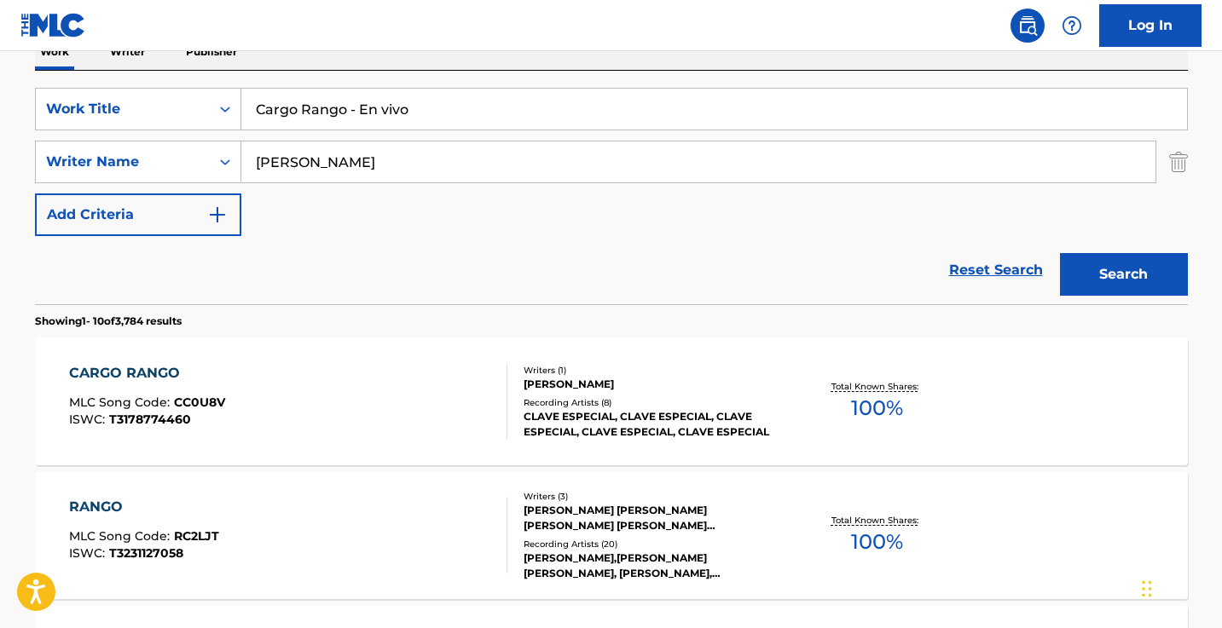
click at [416, 112] on input "Cargo Rango - En vivo" at bounding box center [714, 109] width 946 height 41
paste input "OGNAC HELADO"
type input "COGNAC HELADO"
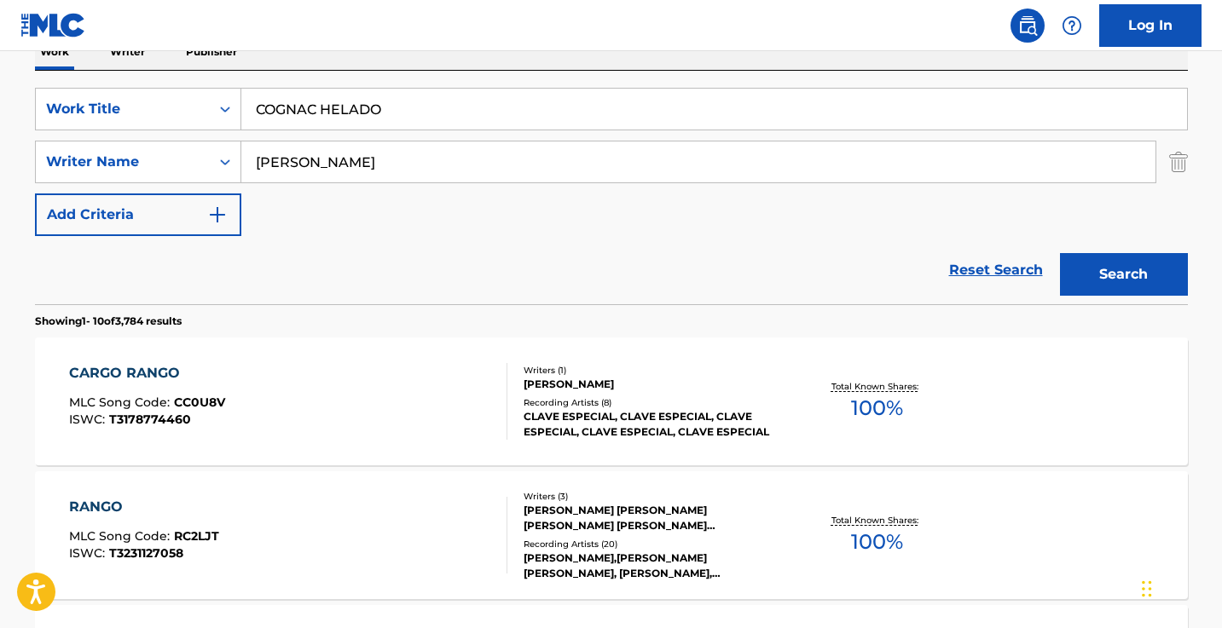
click at [1123, 275] on button "Search" at bounding box center [1124, 274] width 128 height 43
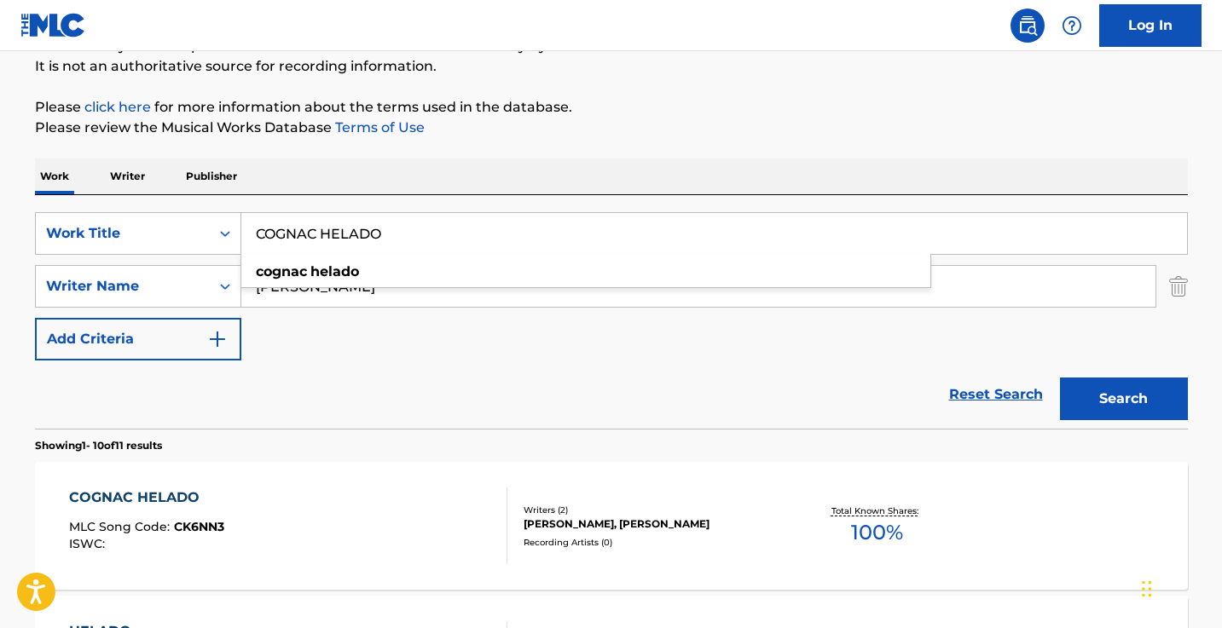
click at [695, 162] on div "Work Writer Publisher" at bounding box center [611, 177] width 1153 height 36
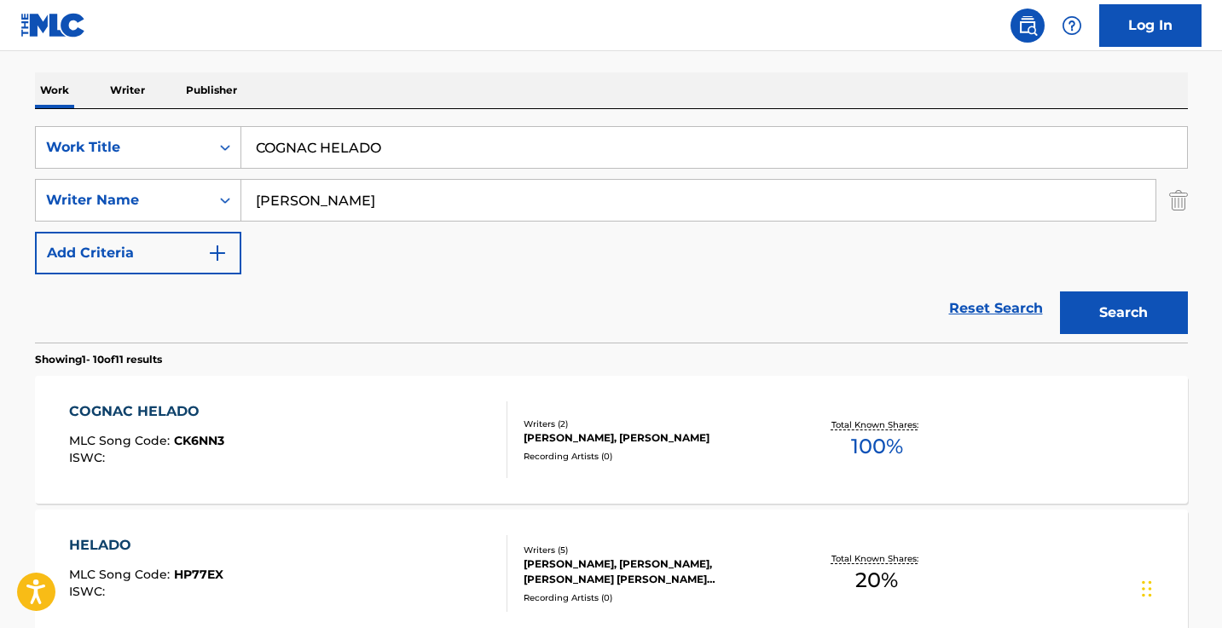
scroll to position [275, 0]
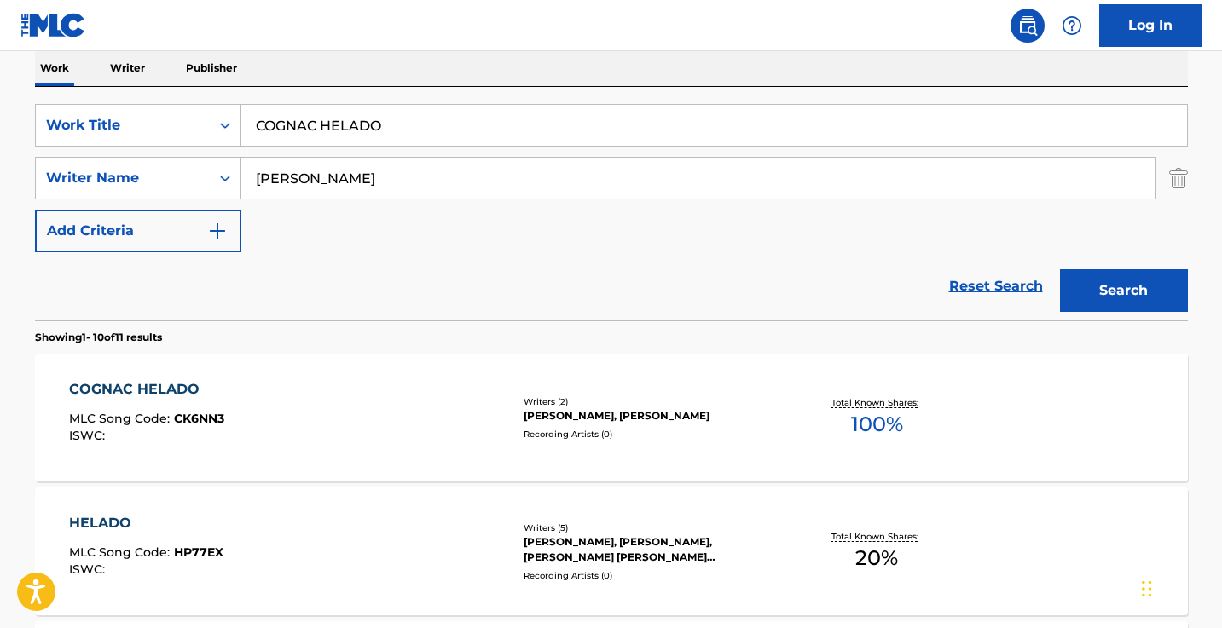
click at [437, 420] on div "COGNAC HELADO MLC Song Code : CK6NN3 ISWC :" at bounding box center [288, 417] width 438 height 77
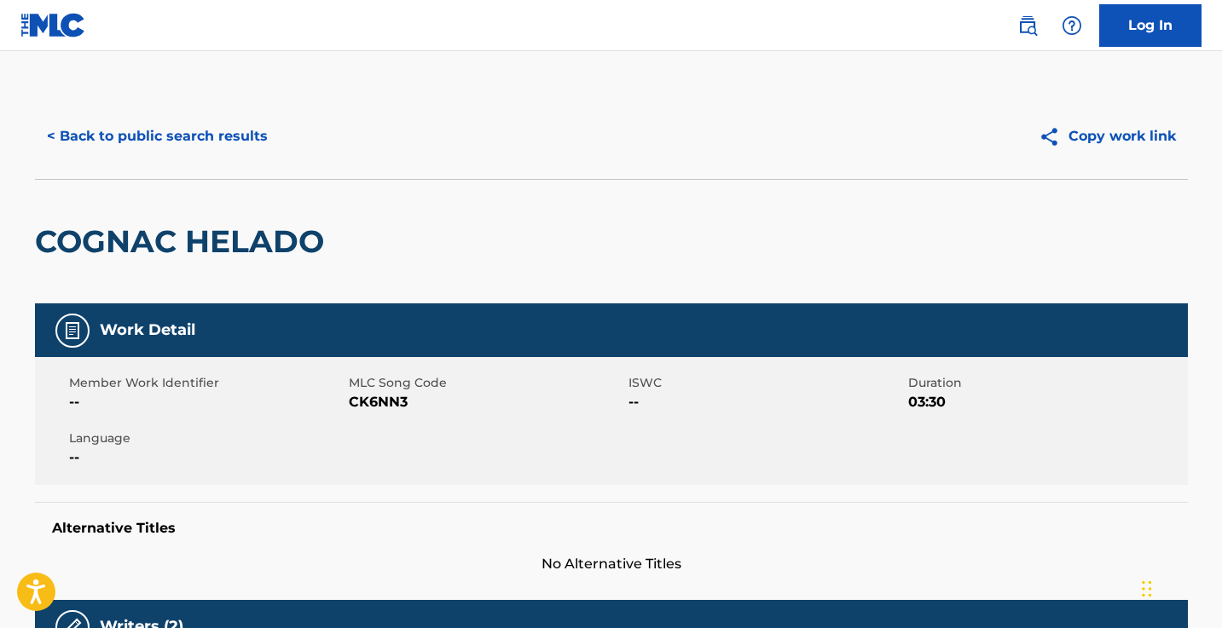
click at [389, 404] on span "CK6NN3" at bounding box center [486, 402] width 275 height 20
copy span "CK6NN3"
click at [234, 125] on button "< Back to public search results" at bounding box center [157, 136] width 245 height 43
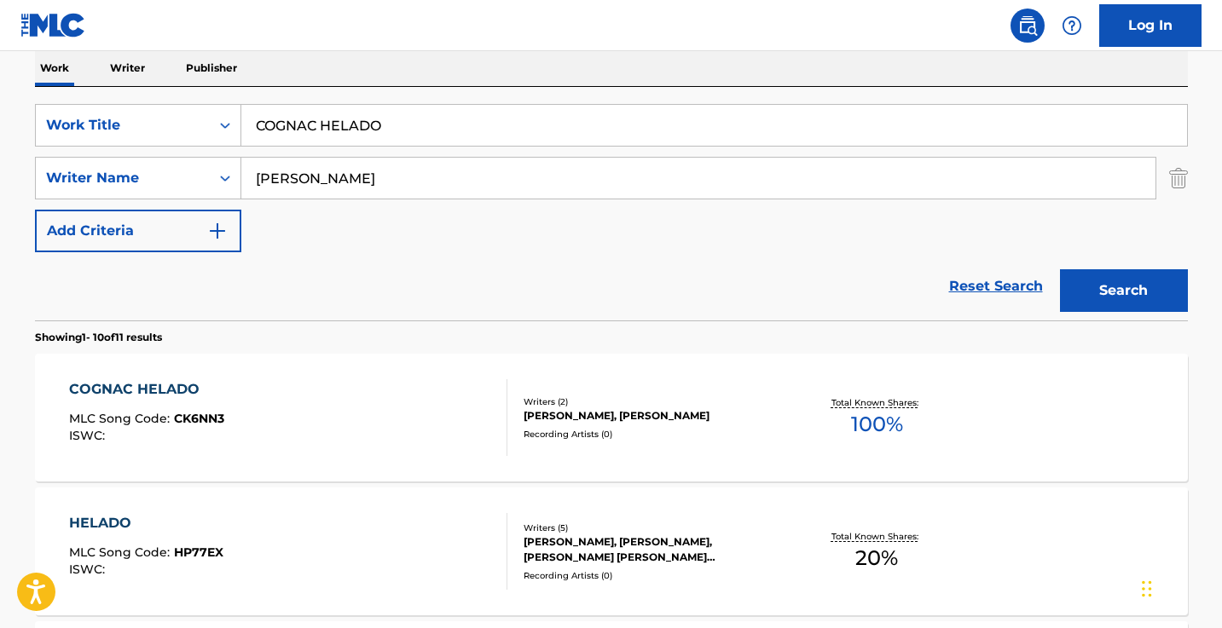
click at [489, 122] on input "COGNAC HELADO" at bounding box center [714, 125] width 946 height 41
paste input "DOBLE C"
type input "DOBLE C"
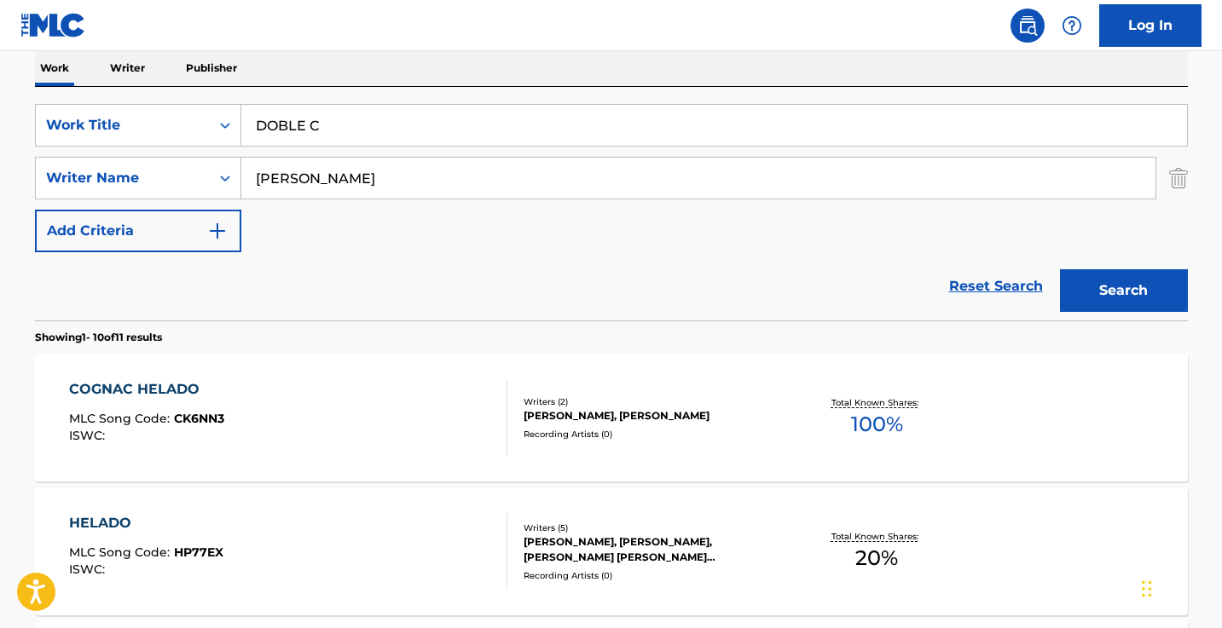
click at [1123, 291] on button "Search" at bounding box center [1124, 290] width 128 height 43
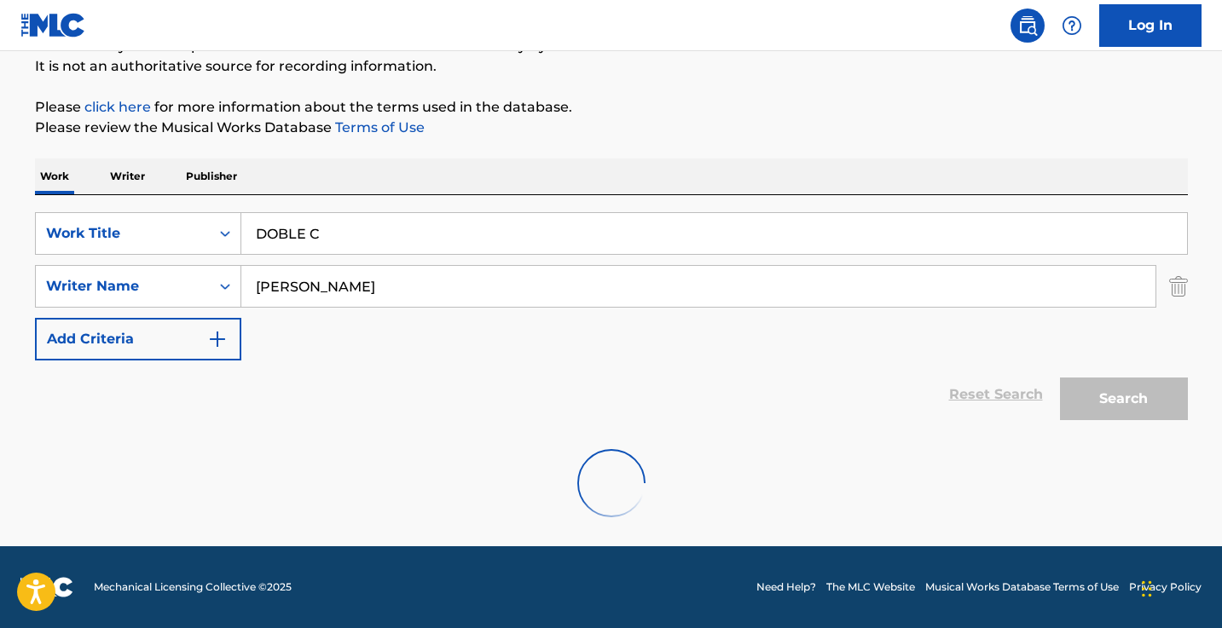
scroll to position [167, 0]
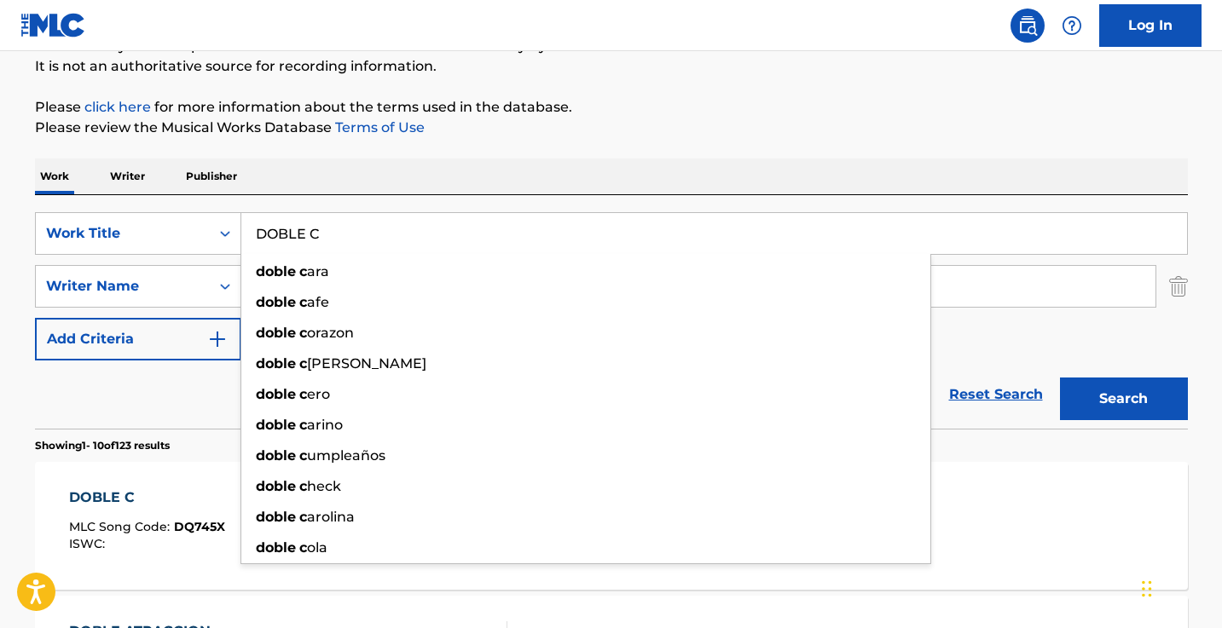
click at [1123, 399] on button "Search" at bounding box center [1124, 399] width 128 height 43
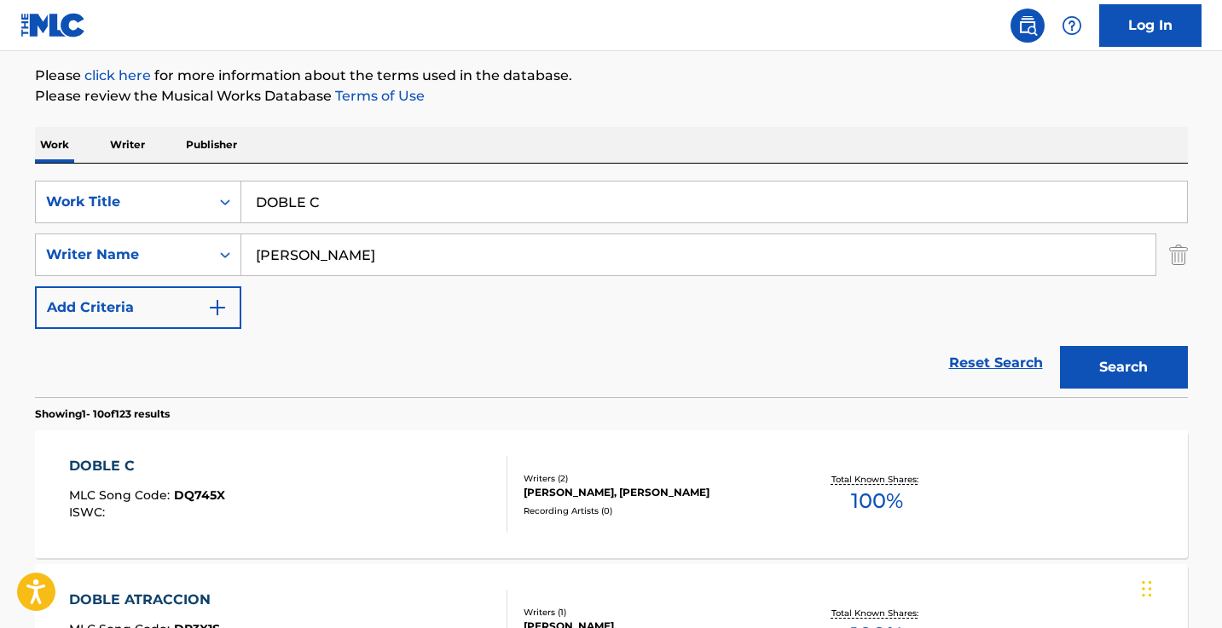
scroll to position [256, 0]
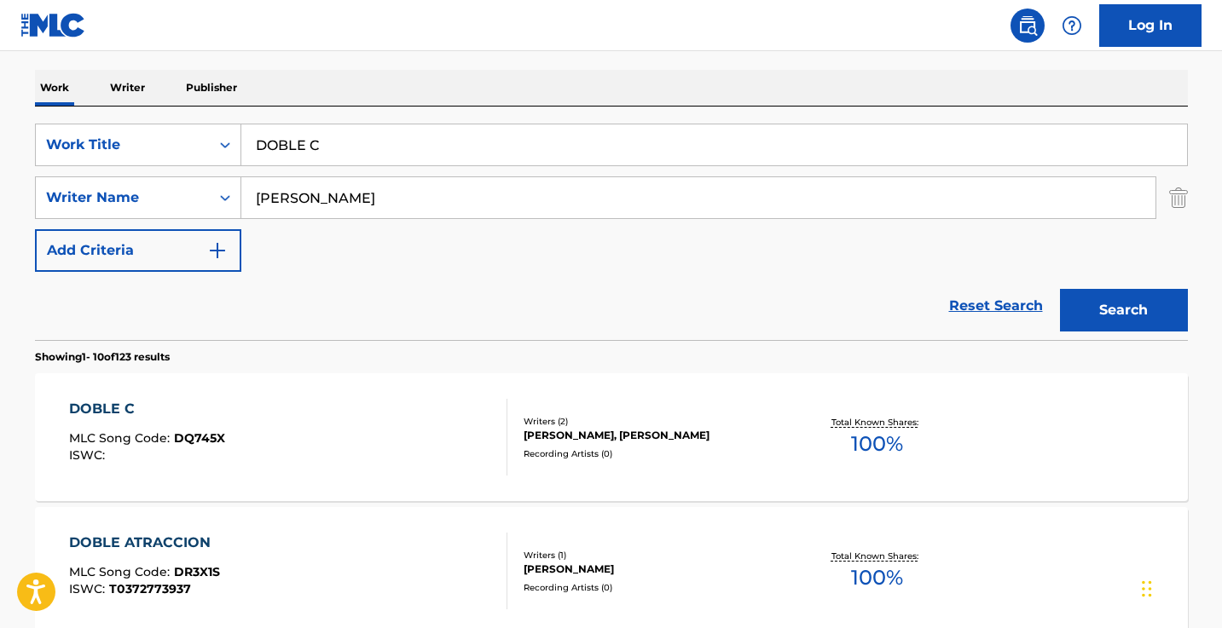
click at [415, 443] on div "DOBLE C MLC Song Code : DQ745X ISWC :" at bounding box center [288, 437] width 438 height 77
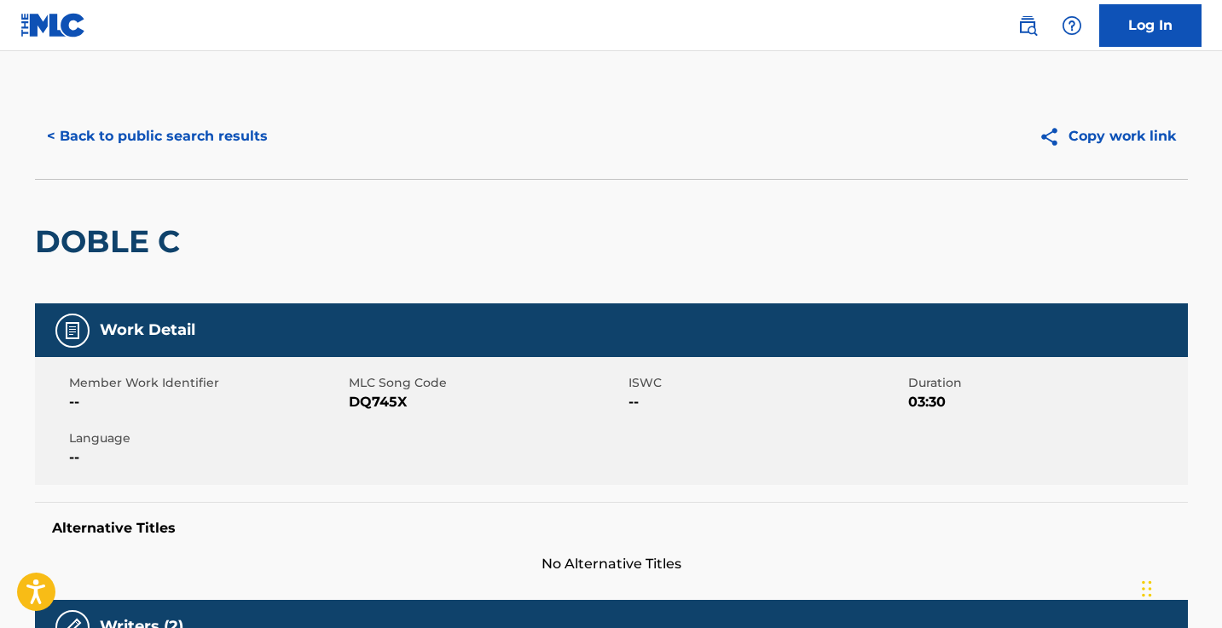
click at [402, 407] on span "DQ745X" at bounding box center [486, 402] width 275 height 20
click at [385, 398] on span "DQ745X" at bounding box center [486, 402] width 275 height 20
copy span "DQ745X"
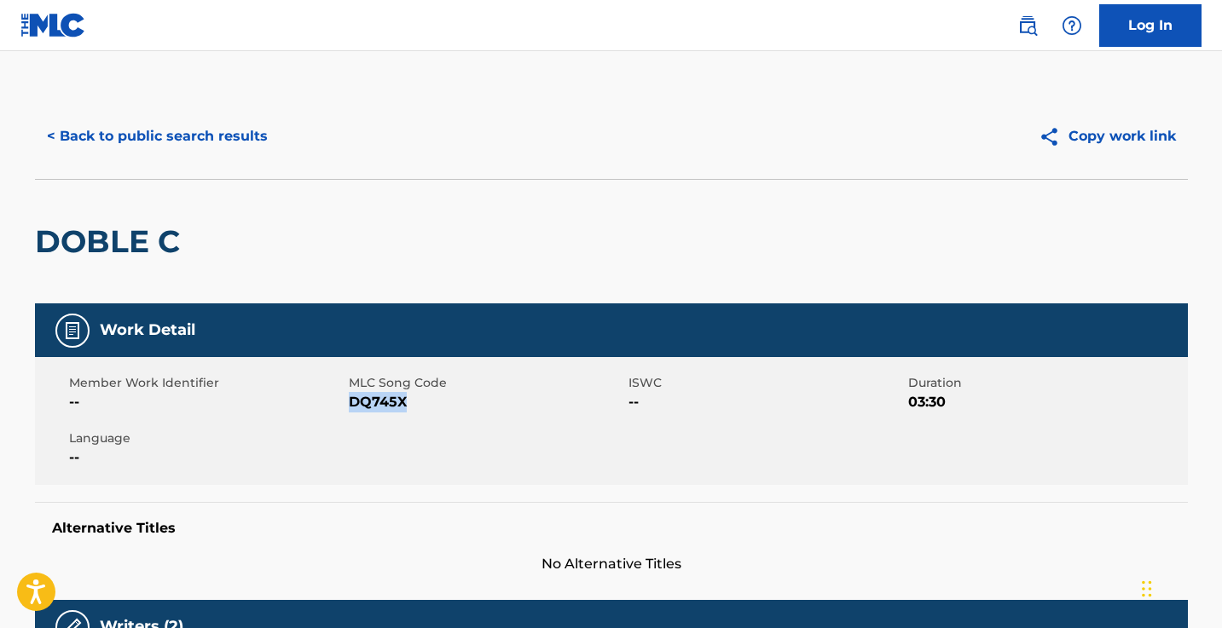
copy span "DQ745X"
click at [249, 151] on button "< Back to public search results" at bounding box center [157, 136] width 245 height 43
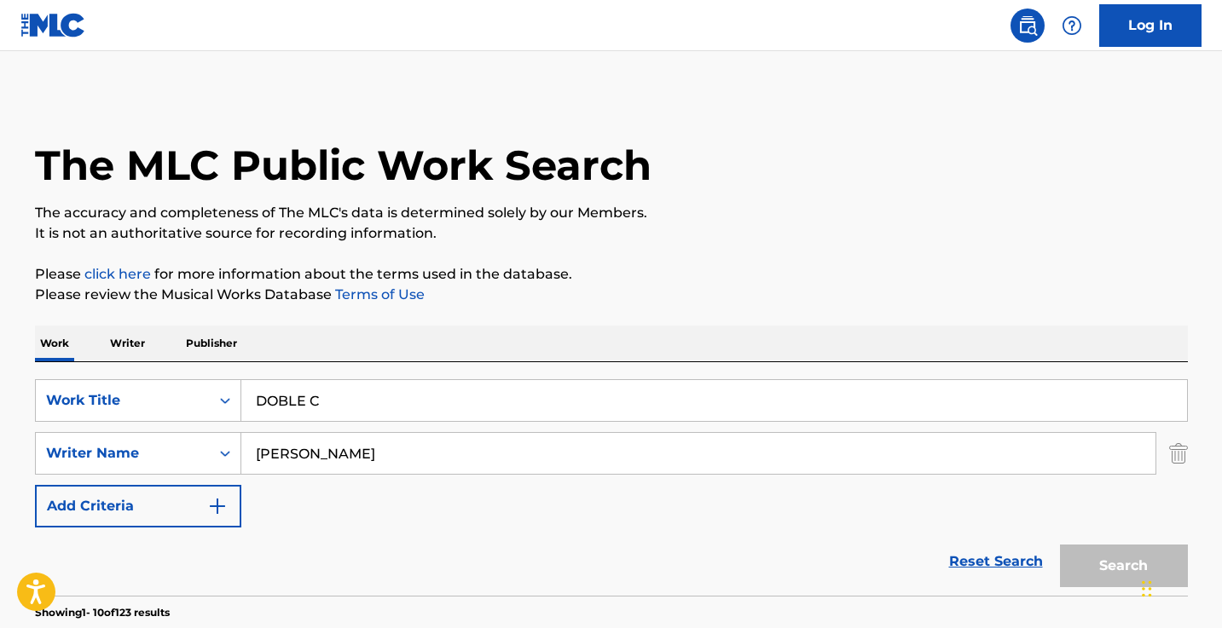
scroll to position [256, 0]
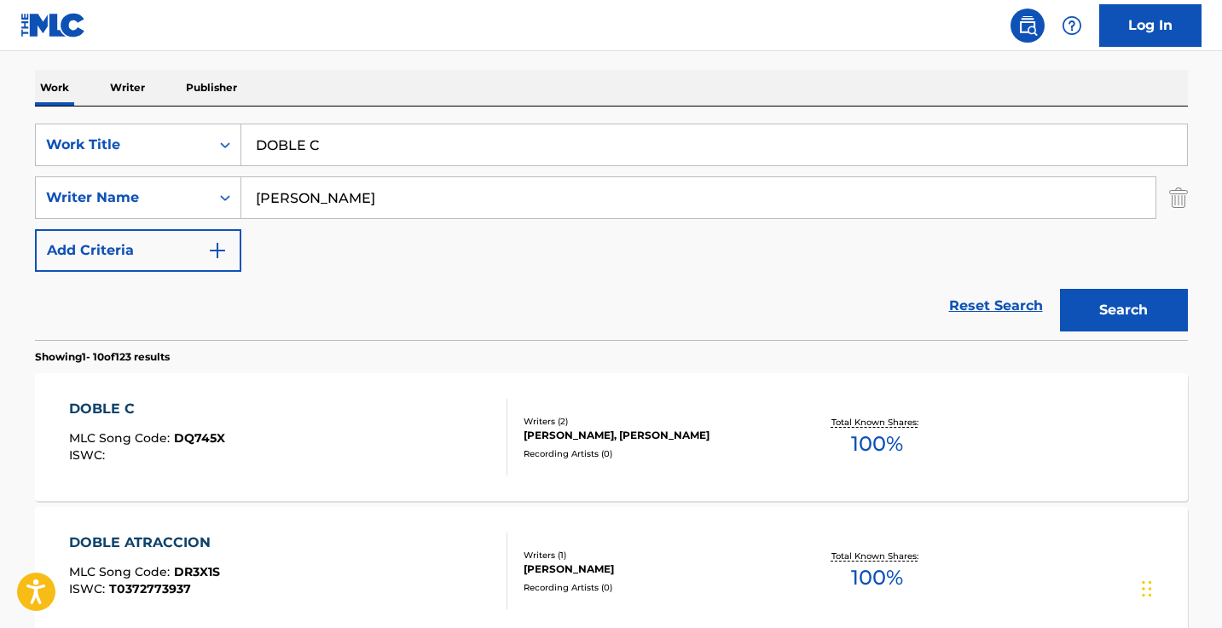
click at [369, 143] on input "DOBLE C" at bounding box center [714, 144] width 946 height 41
type input "happy"
click at [1123, 310] on button "Search" at bounding box center [1124, 310] width 128 height 43
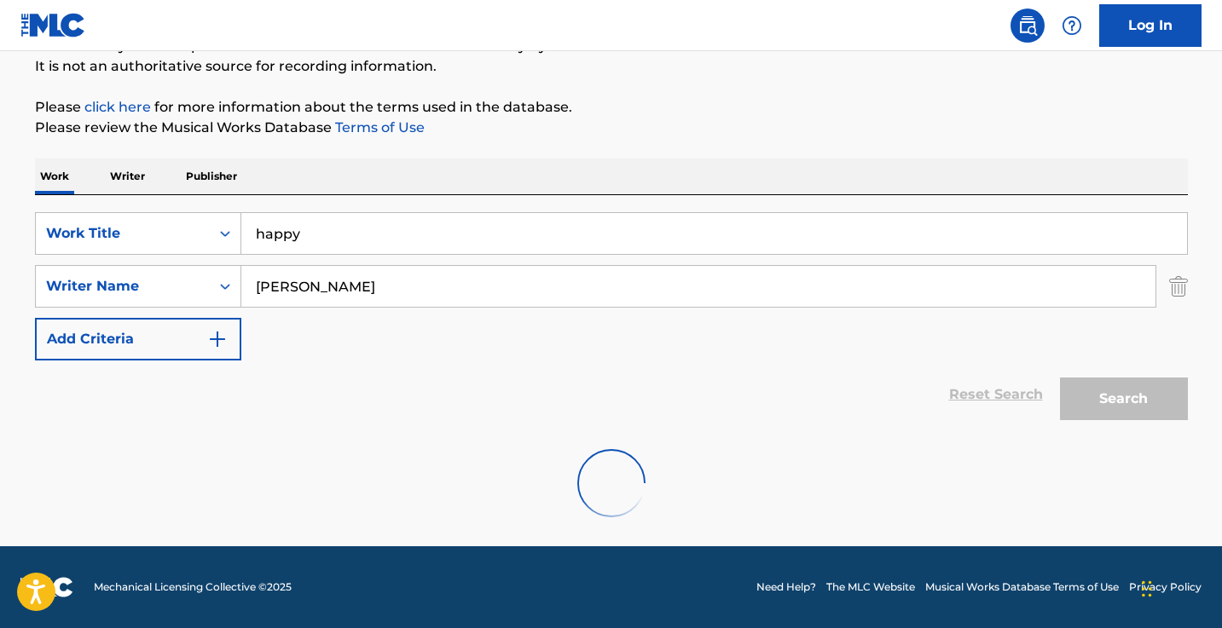
scroll to position [167, 0]
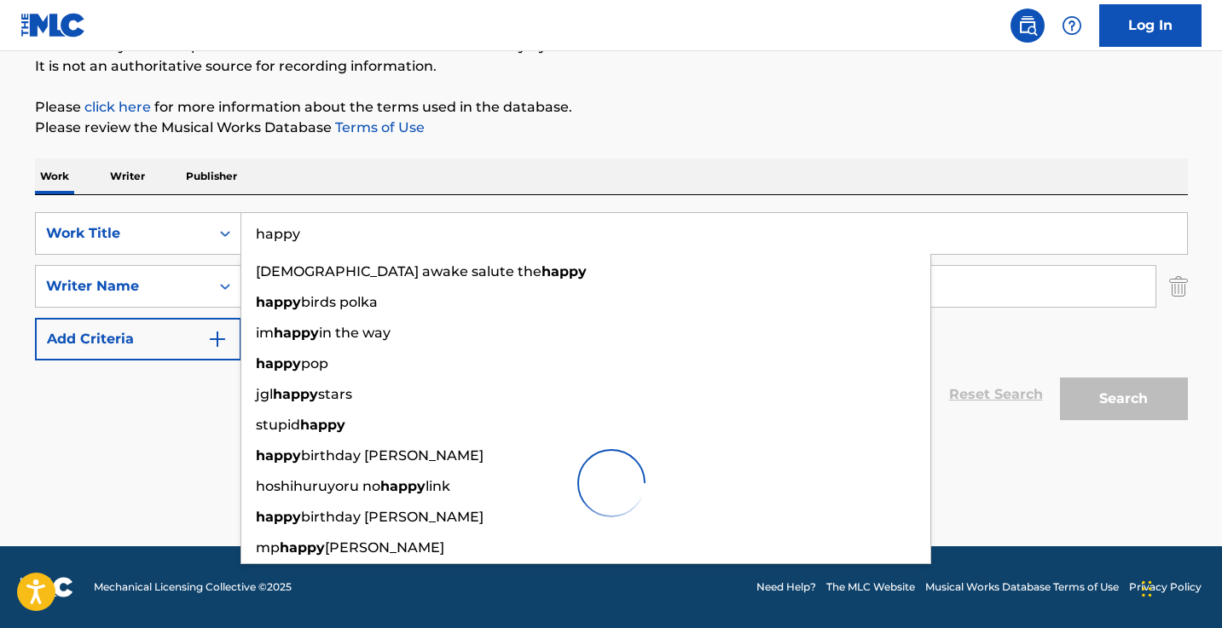
click at [574, 176] on div "Work Writer Publisher" at bounding box center [611, 177] width 1153 height 36
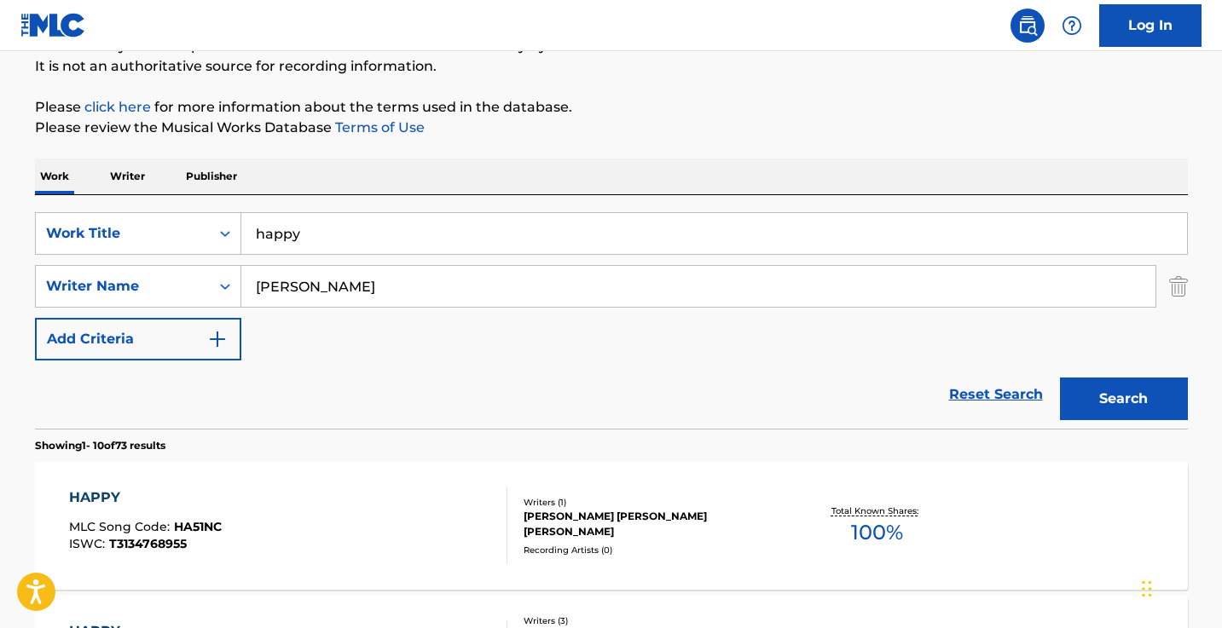
click at [531, 295] on input "[PERSON_NAME]" at bounding box center [698, 286] width 914 height 41
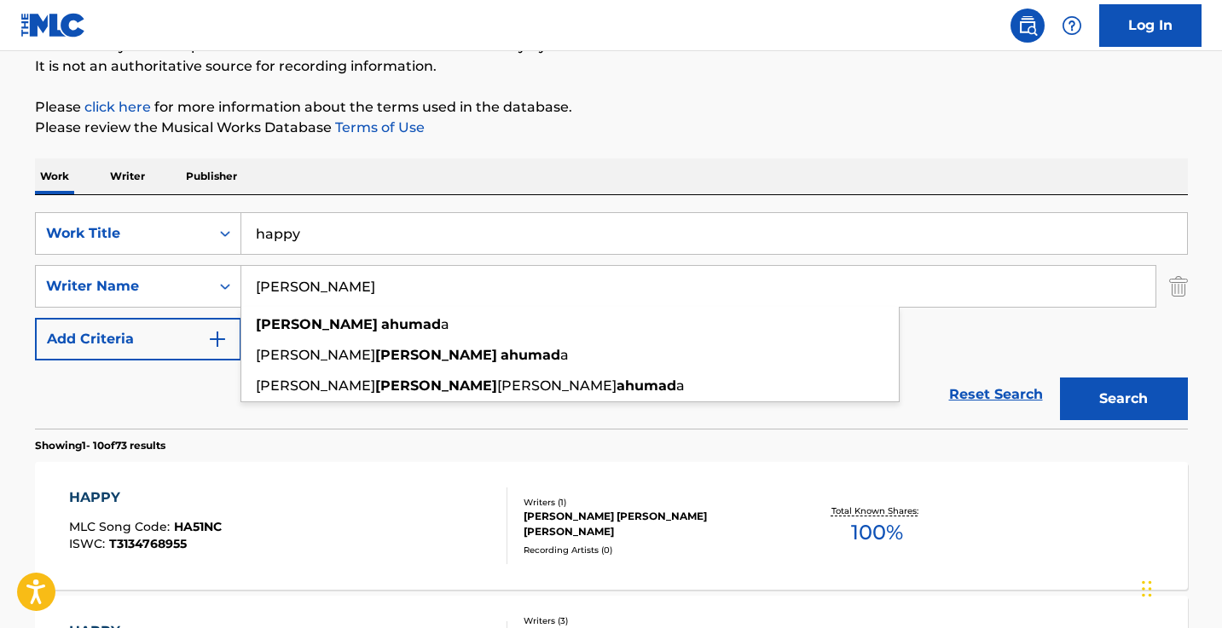
type input "[PERSON_NAME]"
click at [1123, 399] on button "Search" at bounding box center [1124, 399] width 128 height 43
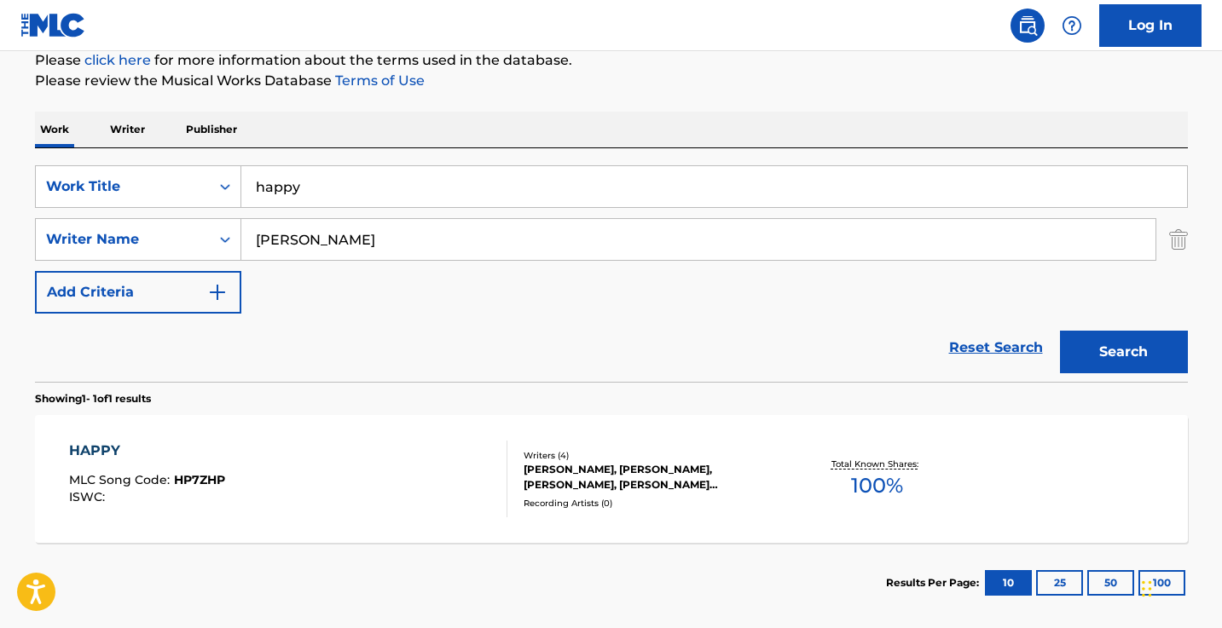
scroll to position [223, 0]
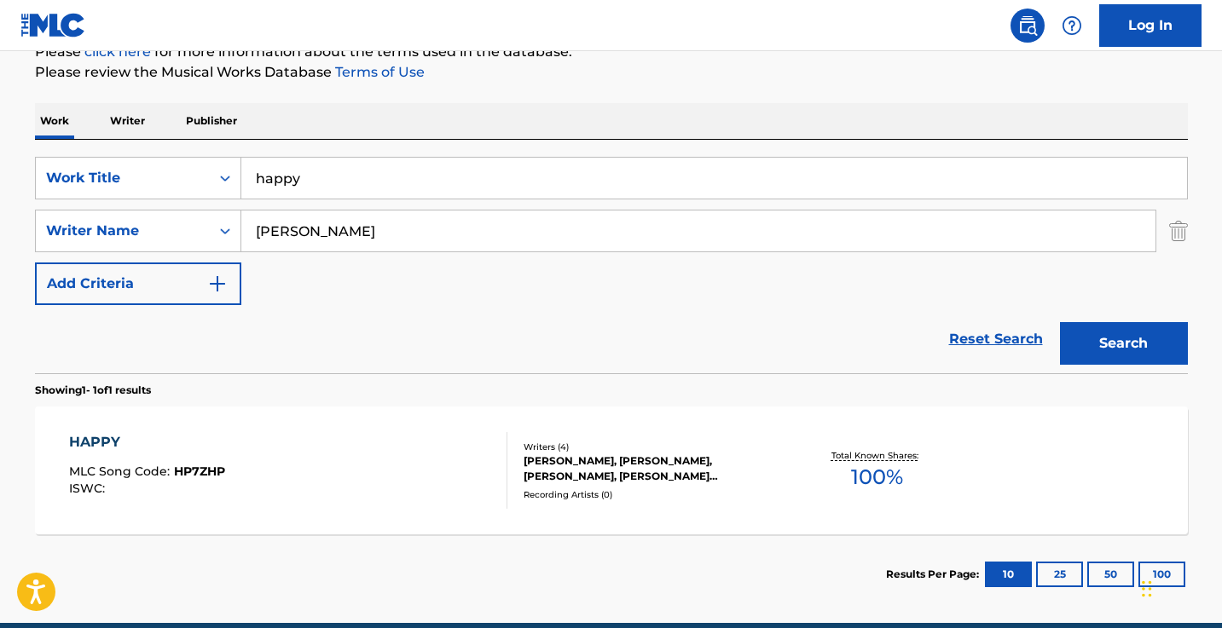
click at [396, 460] on div "HAPPY MLC Song Code : HP7ZHP ISWC :" at bounding box center [288, 470] width 438 height 77
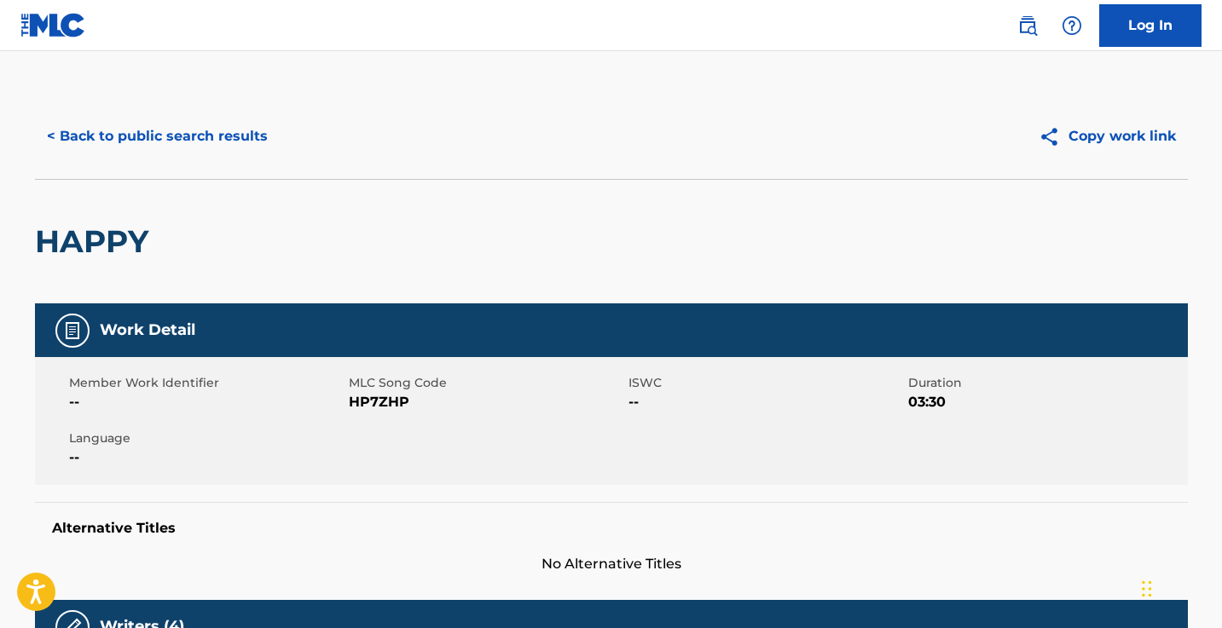
click at [385, 407] on span "HP7ZHP" at bounding box center [486, 402] width 275 height 20
copy span "HP7ZHP"
click at [201, 146] on button "< Back to public search results" at bounding box center [157, 136] width 245 height 43
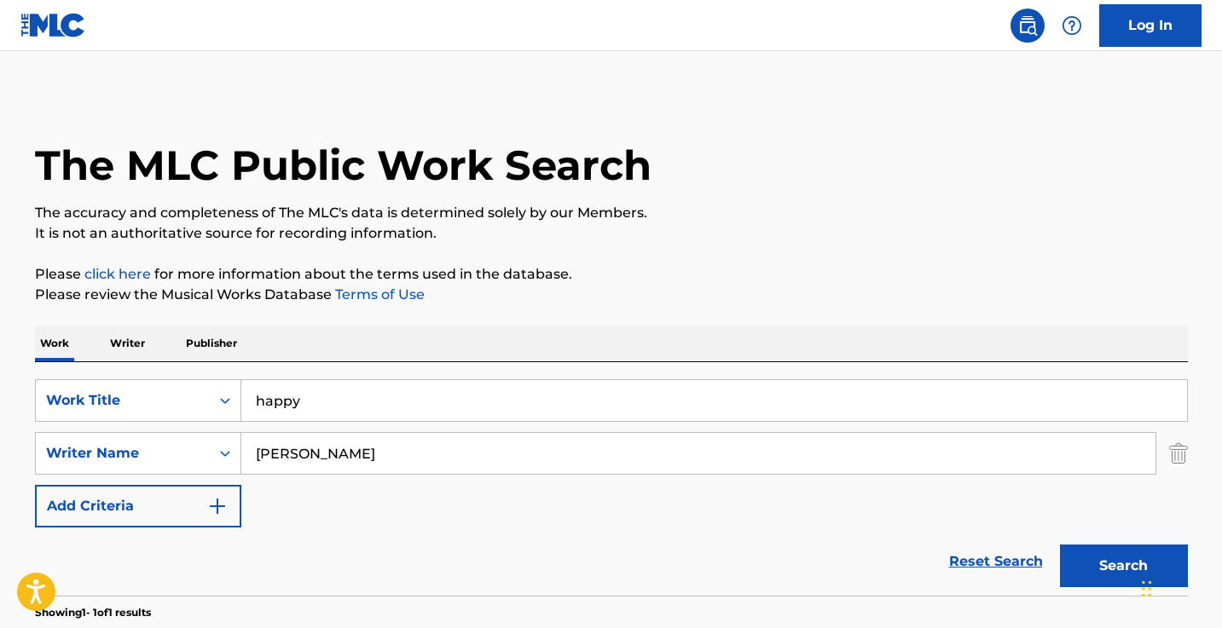
scroll to position [202, 0]
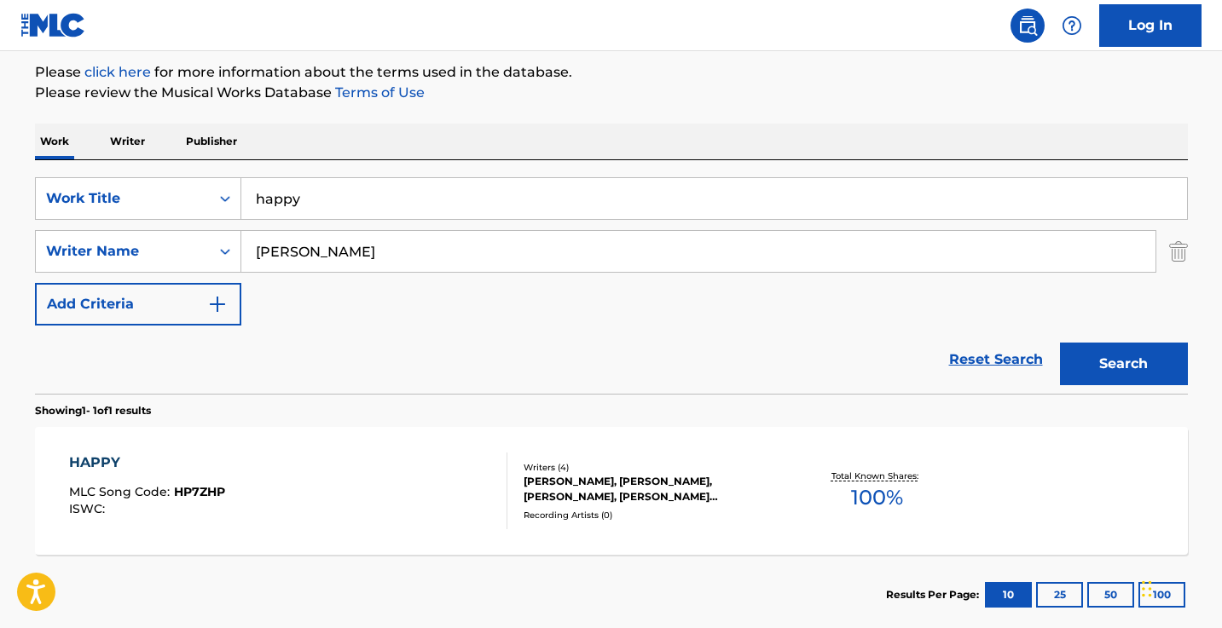
click at [343, 194] on input "happy" at bounding box center [714, 198] width 946 height 41
paste input "PASAPORTES"
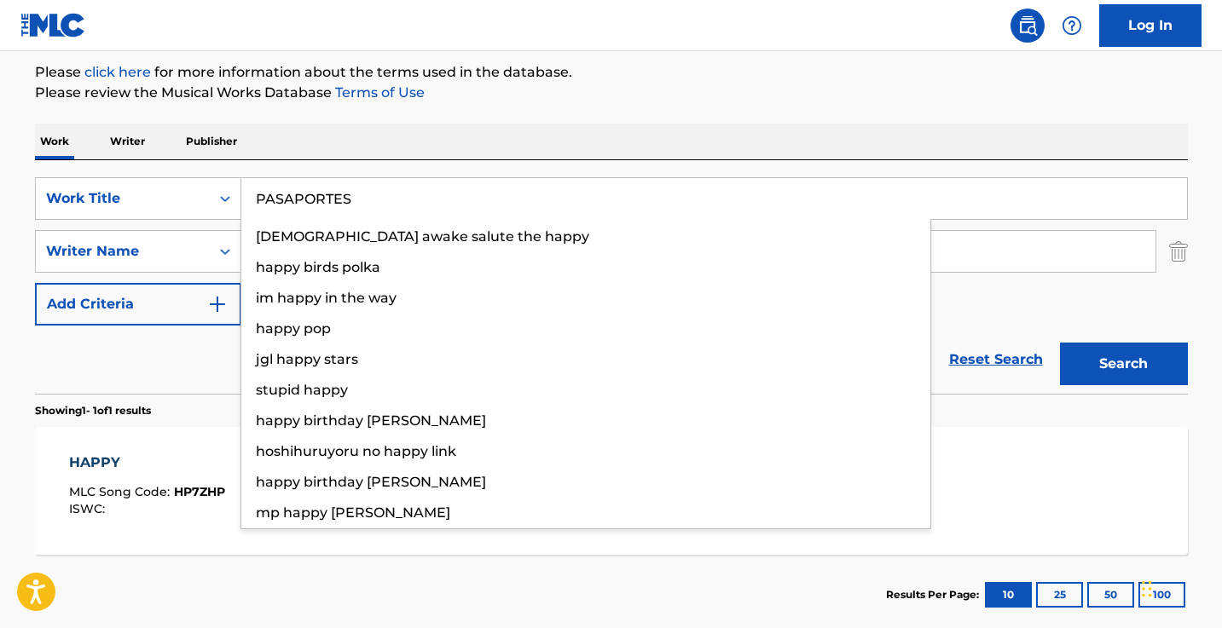
type input "PASAPORTES"
click at [1123, 364] on button "Search" at bounding box center [1124, 364] width 128 height 43
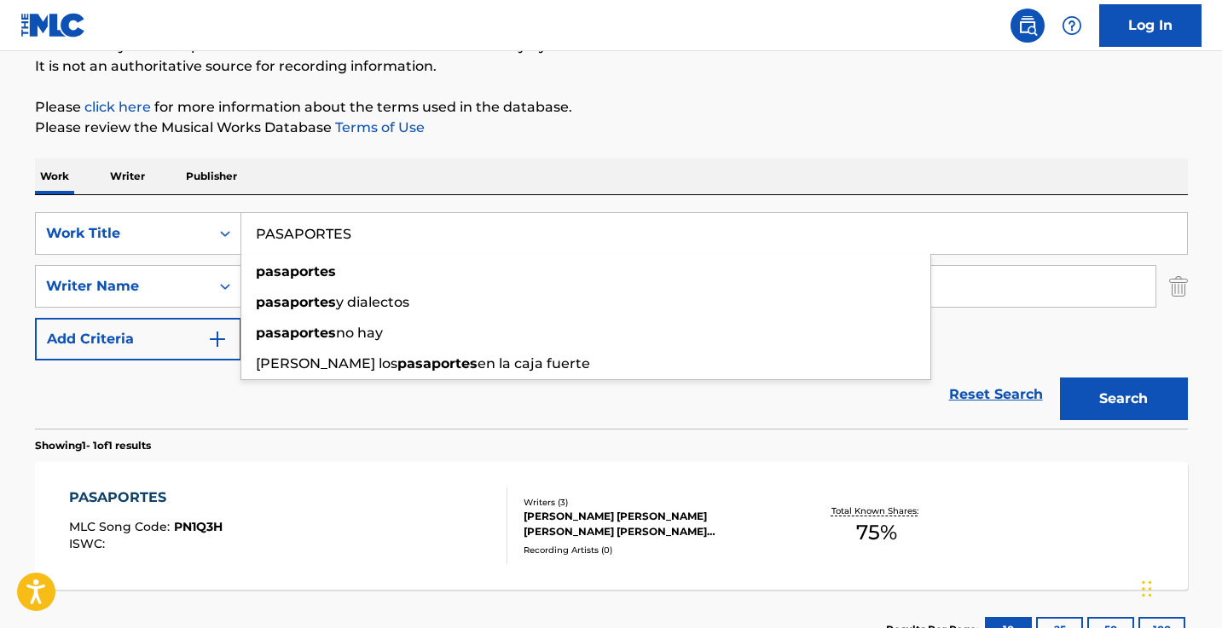
click at [536, 162] on div "Work Writer Publisher" at bounding box center [611, 177] width 1153 height 36
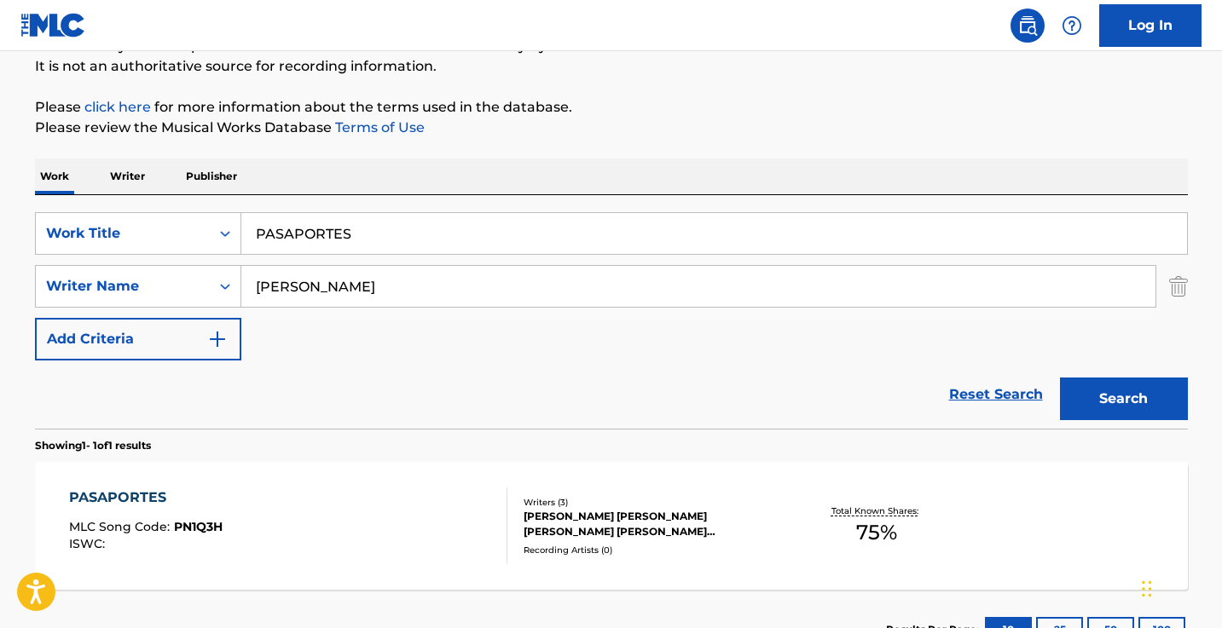
scroll to position [244, 0]
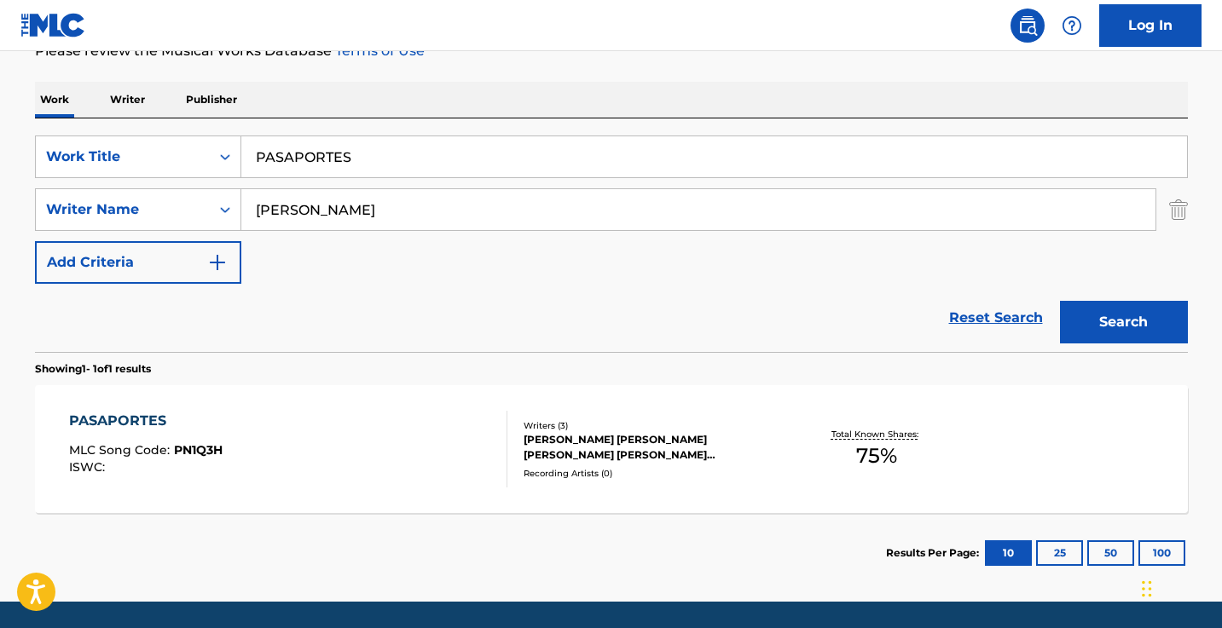
click at [437, 453] on div "PASAPORTES MLC Song Code : PN1Q3H ISWC :" at bounding box center [288, 449] width 438 height 77
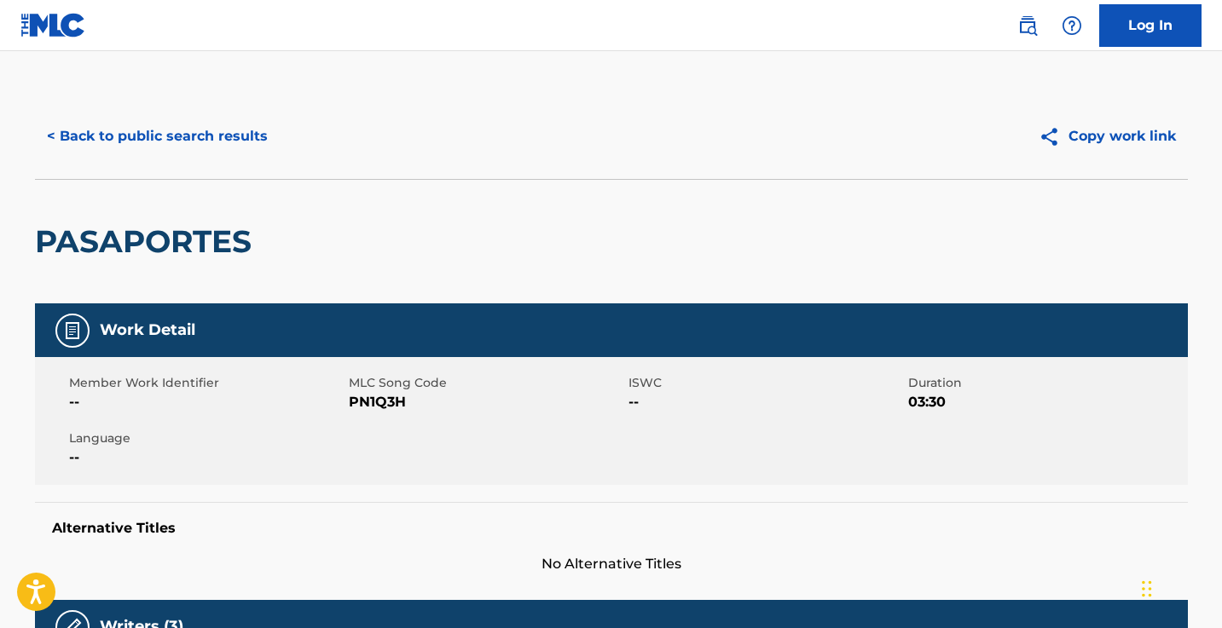
click at [392, 405] on span "PN1Q3H" at bounding box center [486, 402] width 275 height 20
click at [202, 142] on button "< Back to public search results" at bounding box center [157, 136] width 245 height 43
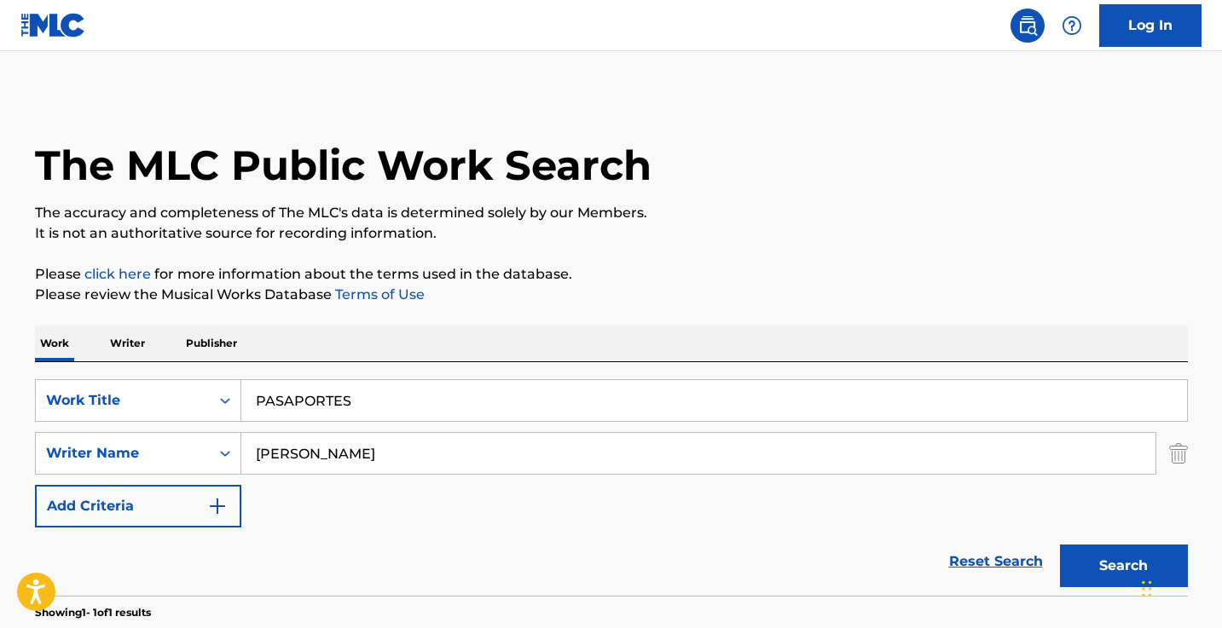
scroll to position [202, 0]
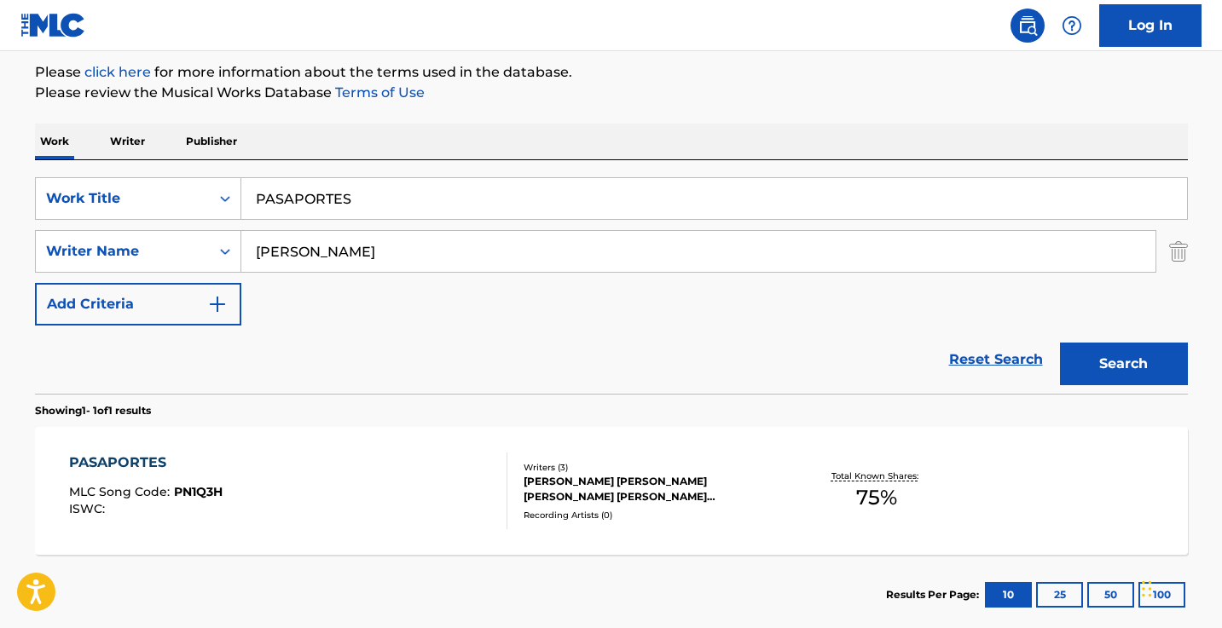
click at [431, 203] on input "PASAPORTES" at bounding box center [714, 198] width 946 height 41
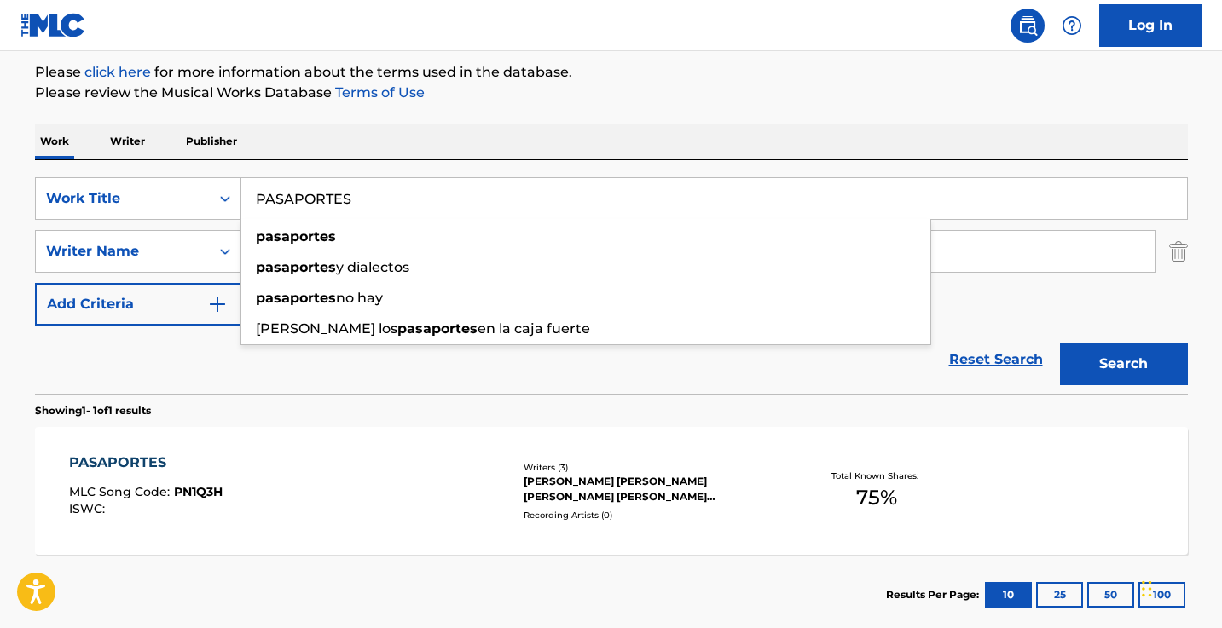
paste input "VIDA LOCA"
type input "VIDA LOCA"
click at [1123, 364] on button "Search" at bounding box center [1124, 364] width 128 height 43
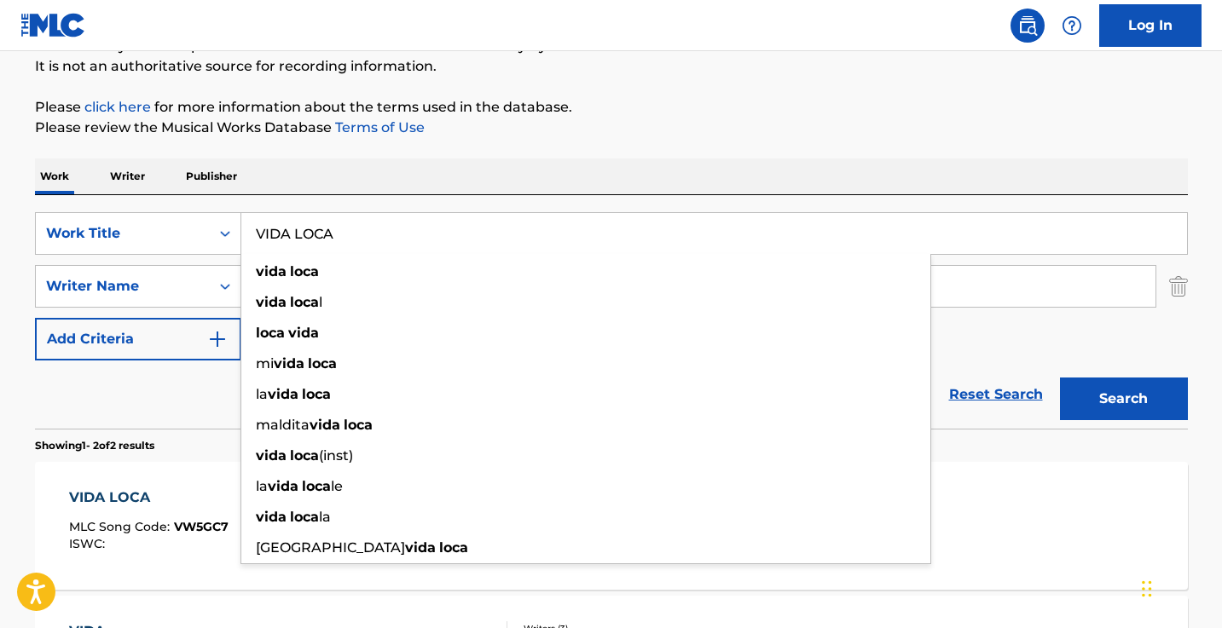
click at [661, 91] on div "The MLC Public Work Search The accuracy and completeness of The MLC's data is d…" at bounding box center [611, 365] width 1194 height 877
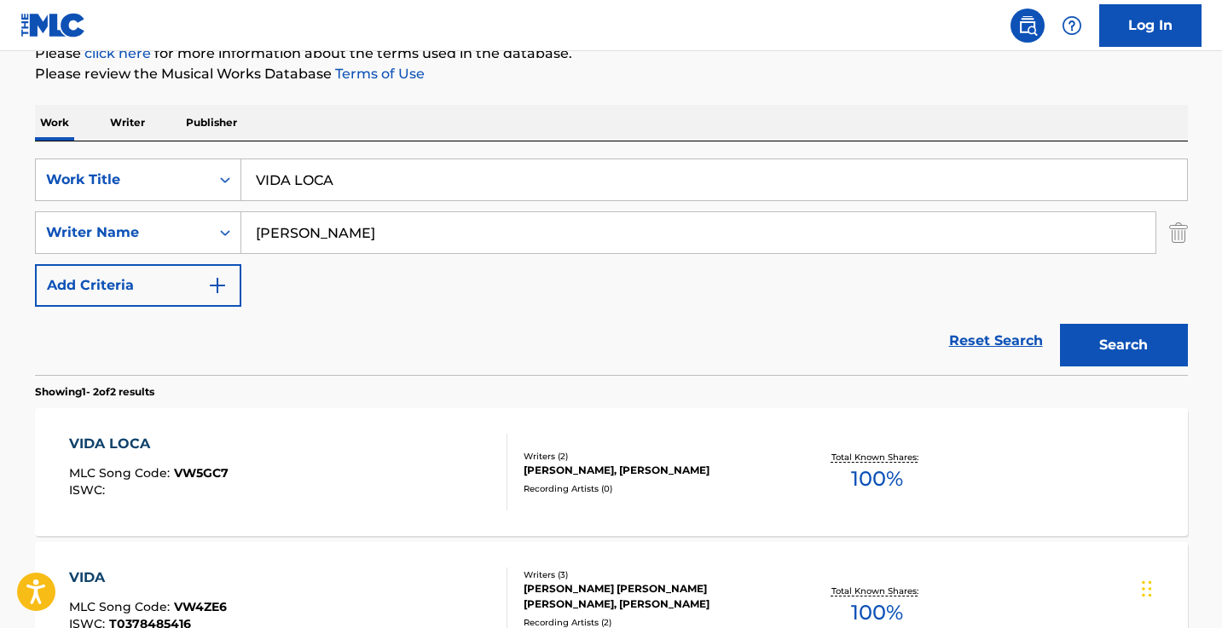
scroll to position [224, 0]
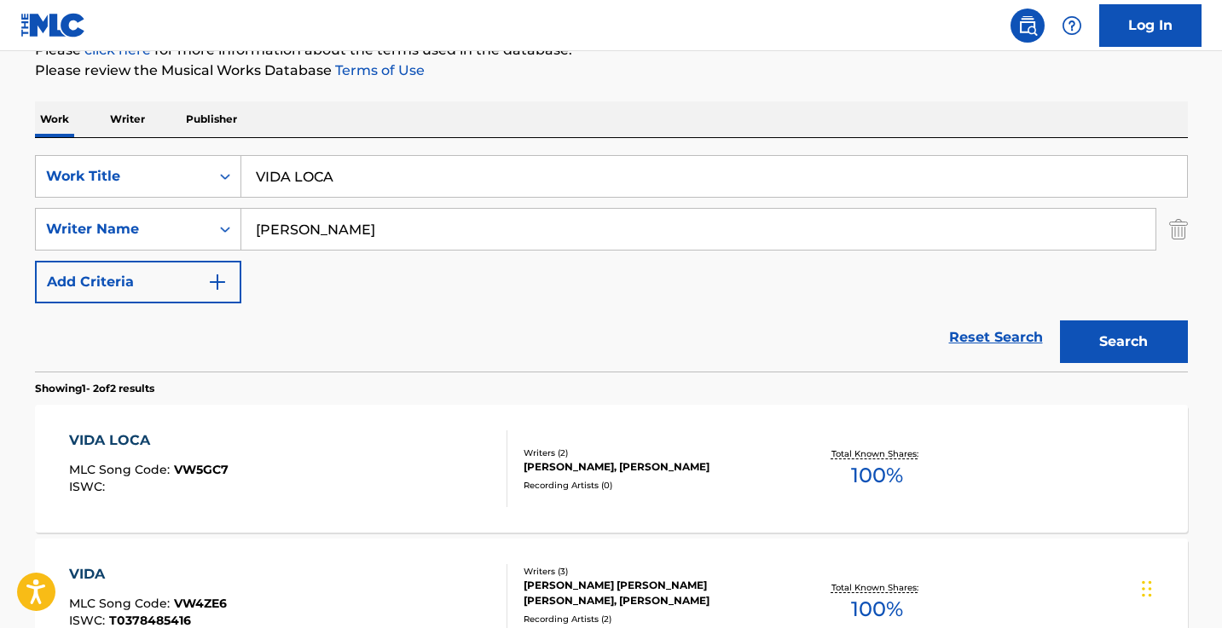
click at [414, 496] on div "VIDA LOCA MLC Song Code : VW5GC7 ISWC :" at bounding box center [288, 469] width 438 height 77
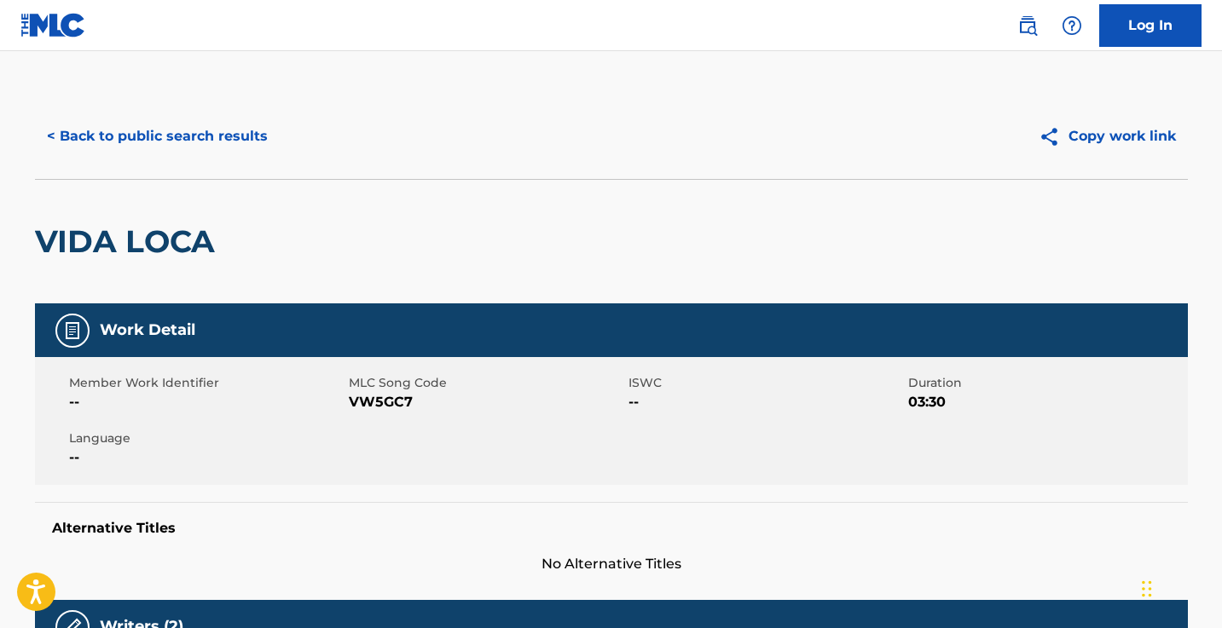
click at [378, 403] on span "VW5GC7" at bounding box center [486, 402] width 275 height 20
click at [206, 125] on button "< Back to public search results" at bounding box center [157, 136] width 245 height 43
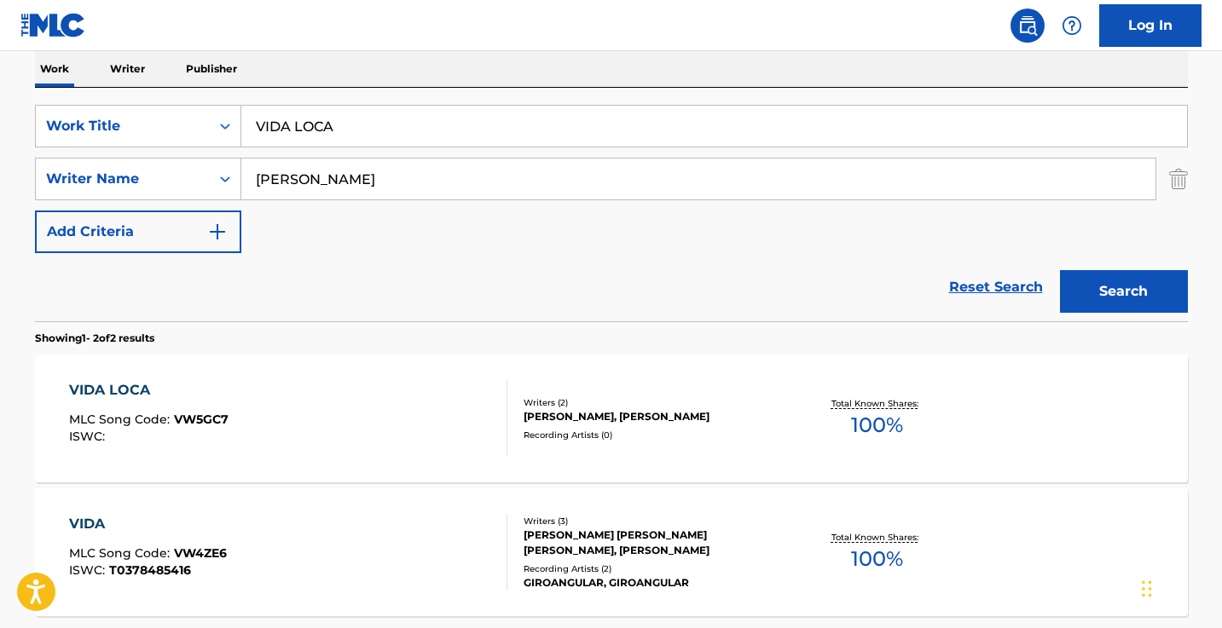
scroll to position [290, 0]
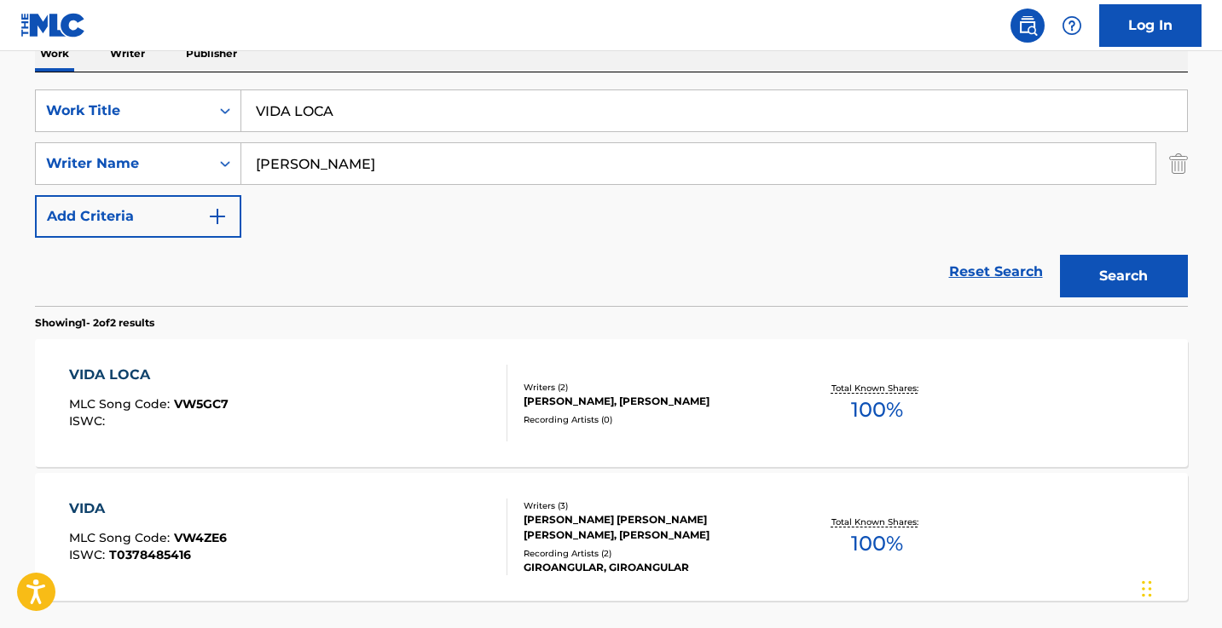
click at [357, 110] on input "VIDA LOCA" at bounding box center [714, 110] width 946 height 41
paste input "NIMODO QUE NO"
type input "NIMODO QUE NO"
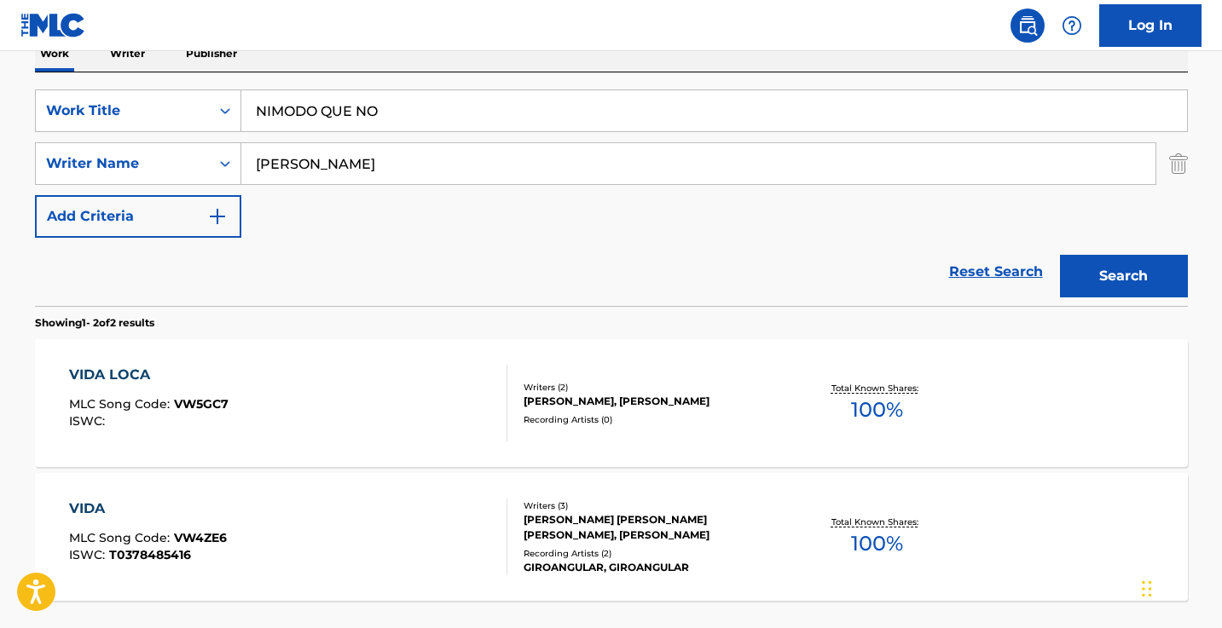
click at [1123, 276] on button "Search" at bounding box center [1124, 276] width 128 height 43
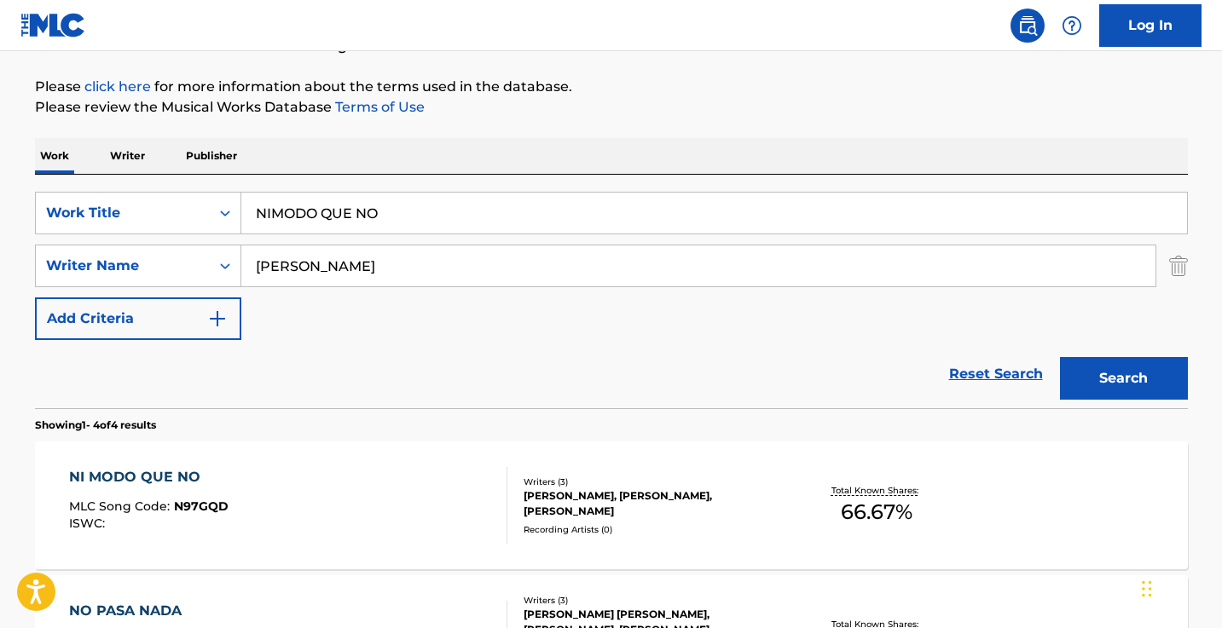
scroll to position [188, 0]
click at [415, 487] on div "NI MODO QUE NO MLC Song Code : N97GQD ISWC :" at bounding box center [288, 504] width 438 height 77
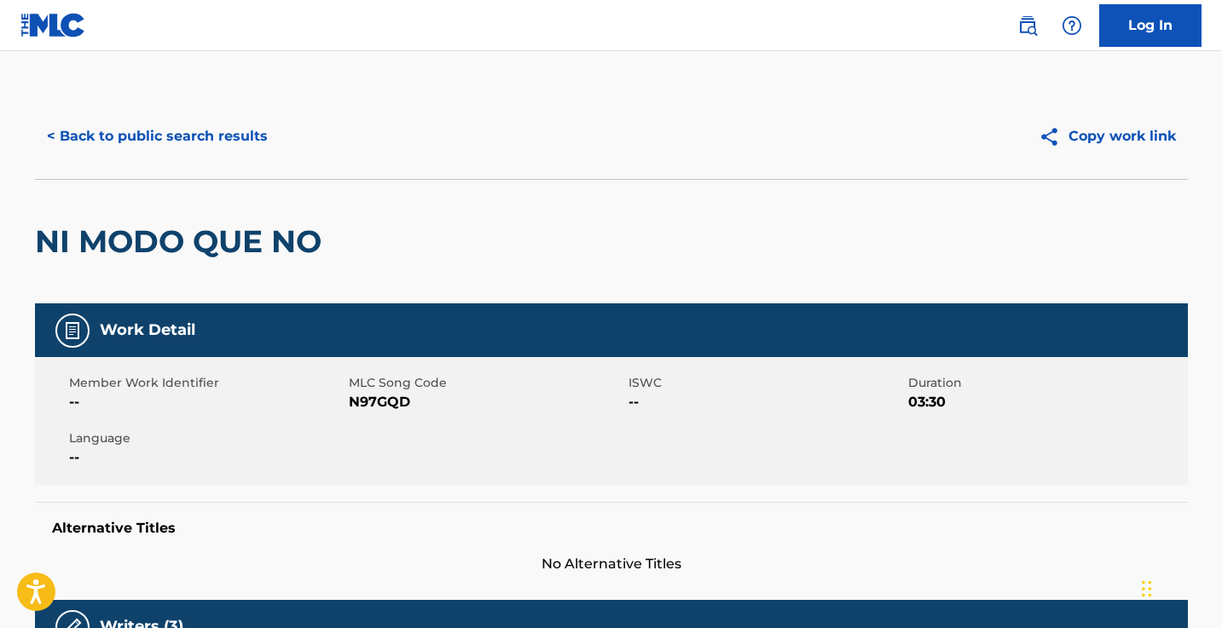
click at [390, 404] on span "N97GQD" at bounding box center [486, 402] width 275 height 20
click at [207, 136] on button "< Back to public search results" at bounding box center [157, 136] width 245 height 43
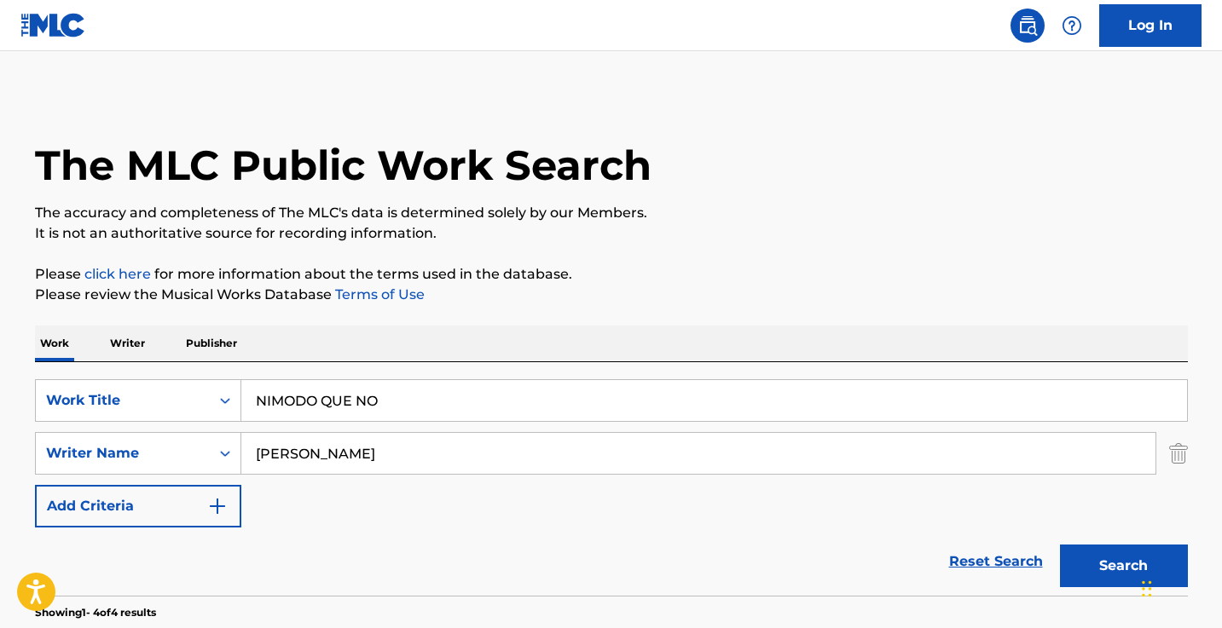
scroll to position [188, 0]
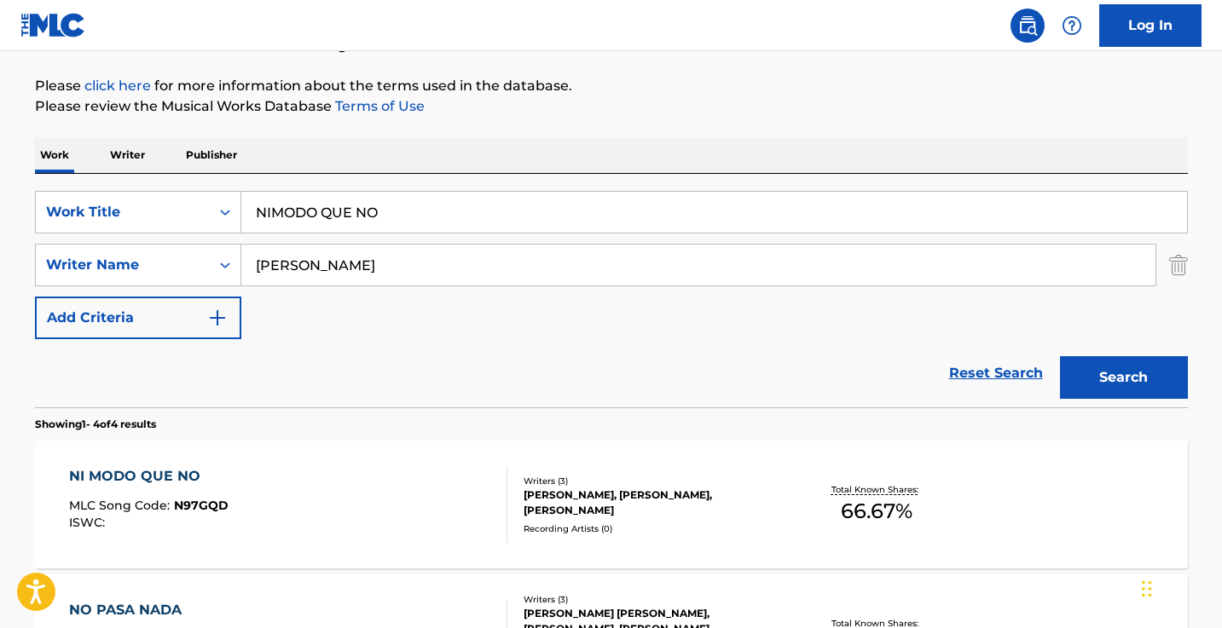
click at [395, 221] on input "NIMODO QUE NO" at bounding box center [714, 212] width 946 height 41
paste input "Retrieving data. Wait a few seconds and try to cut or copy again."
type input "Retrieving data. Wait a few seconds and try to cut or copy again."
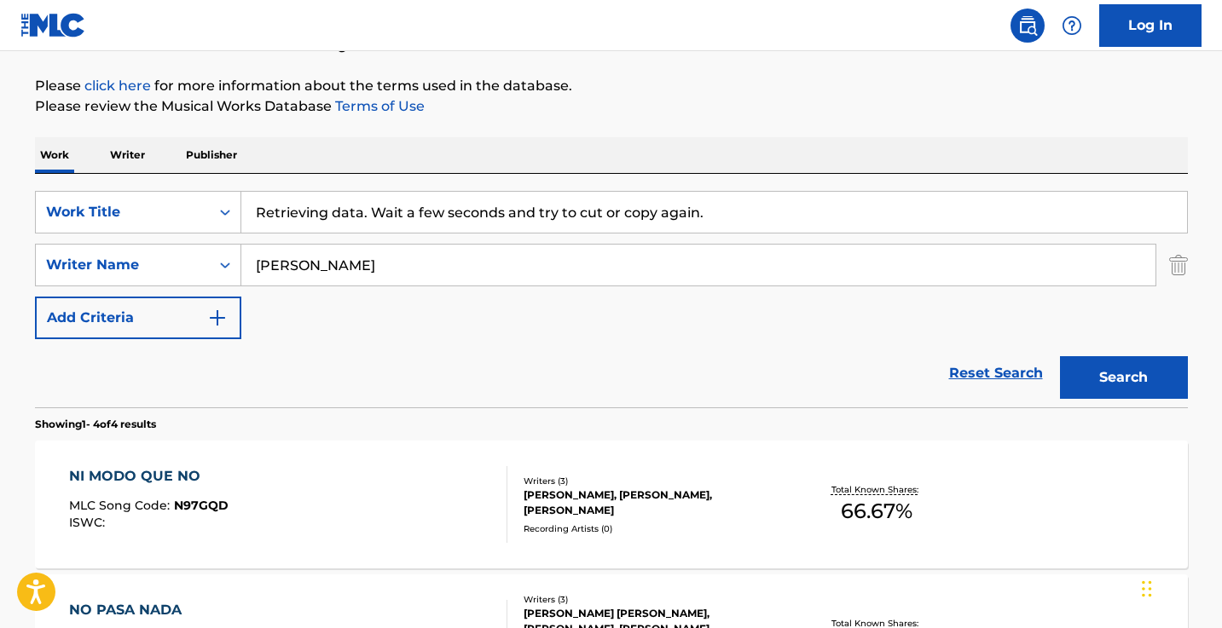
click at [1123, 378] on button "Search" at bounding box center [1124, 377] width 128 height 43
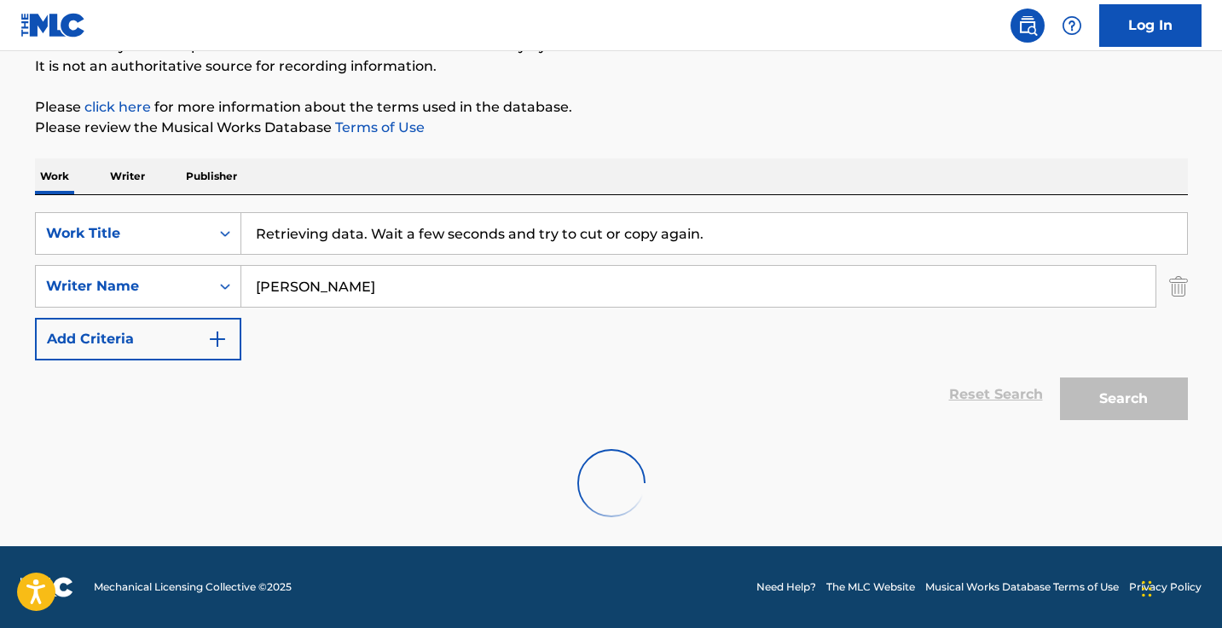
scroll to position [167, 0]
click at [395, 221] on input "Retrieving data. Wait a few seconds and try to cut or copy again." at bounding box center [714, 233] width 946 height 41
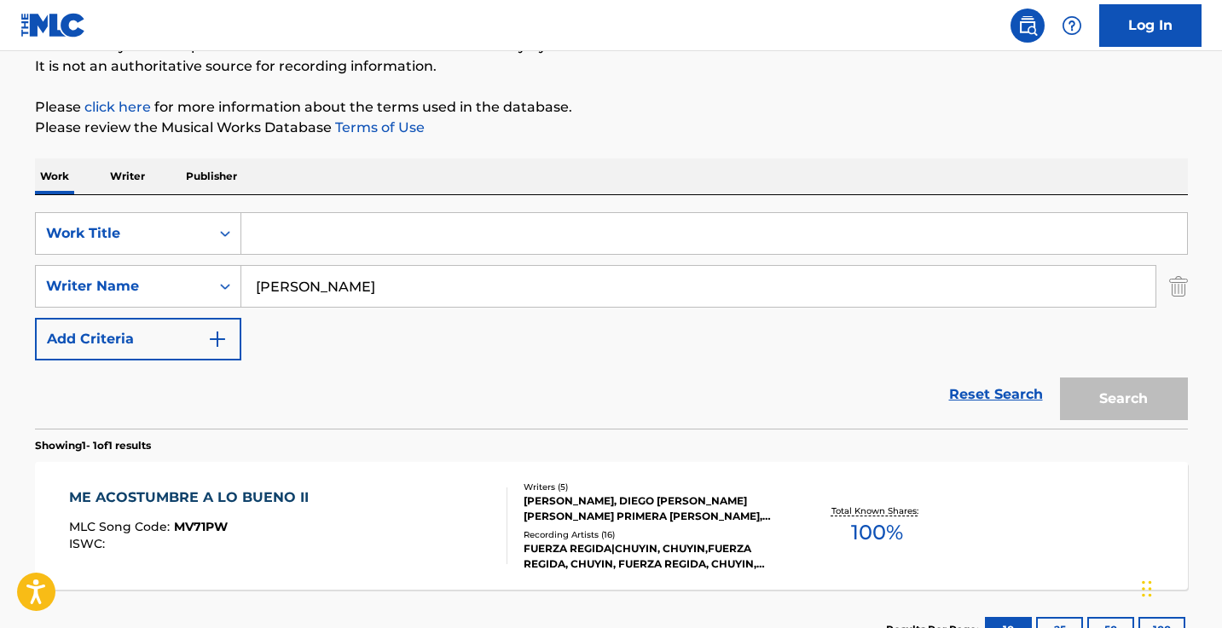
paste input "NO PASA NADA"
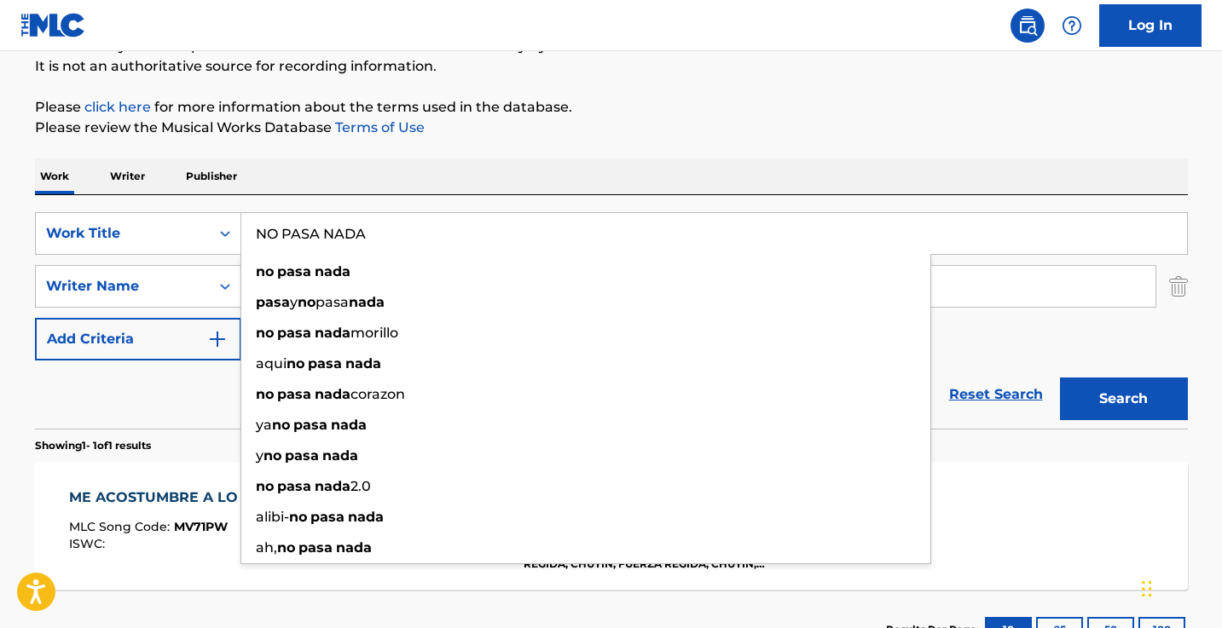
type input "NO PASA NADA"
click at [1123, 399] on button "Search" at bounding box center [1124, 399] width 128 height 43
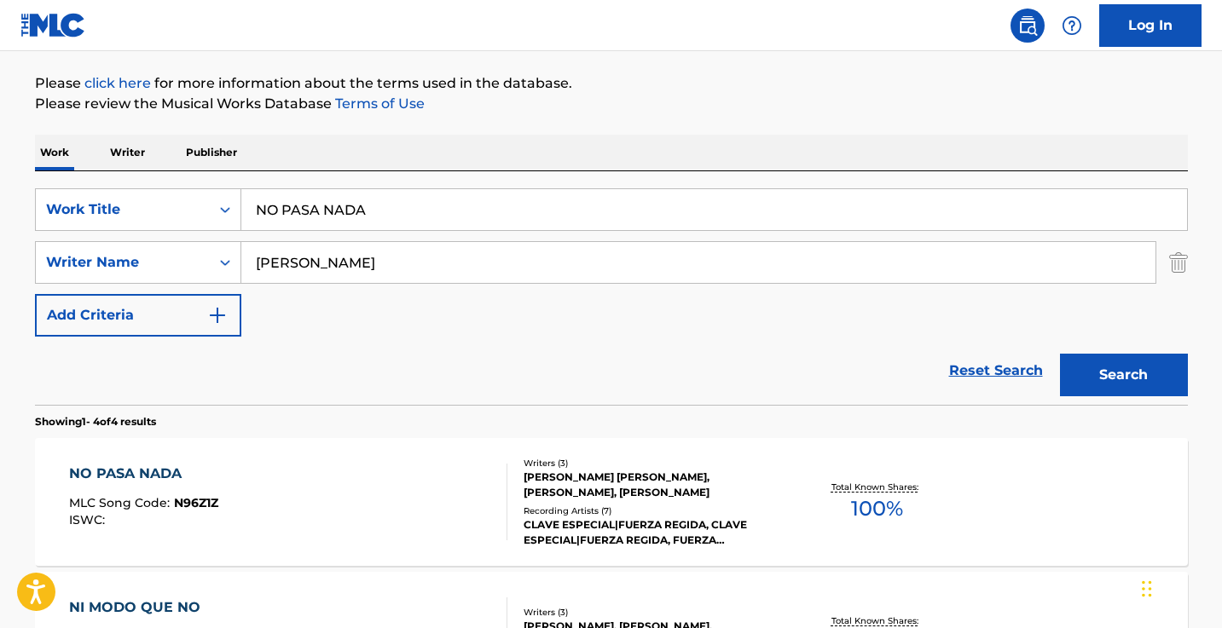
scroll to position [194, 0]
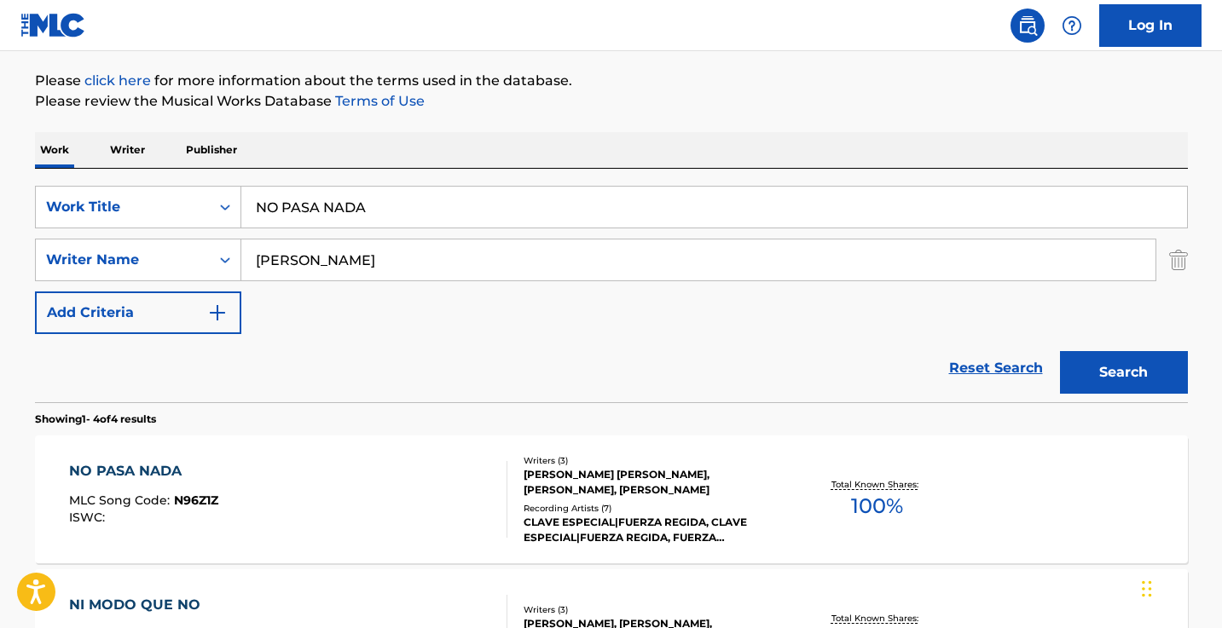
click at [399, 486] on div "NO PASA NADA MLC Song Code : N96Z1Z ISWC :" at bounding box center [288, 499] width 438 height 77
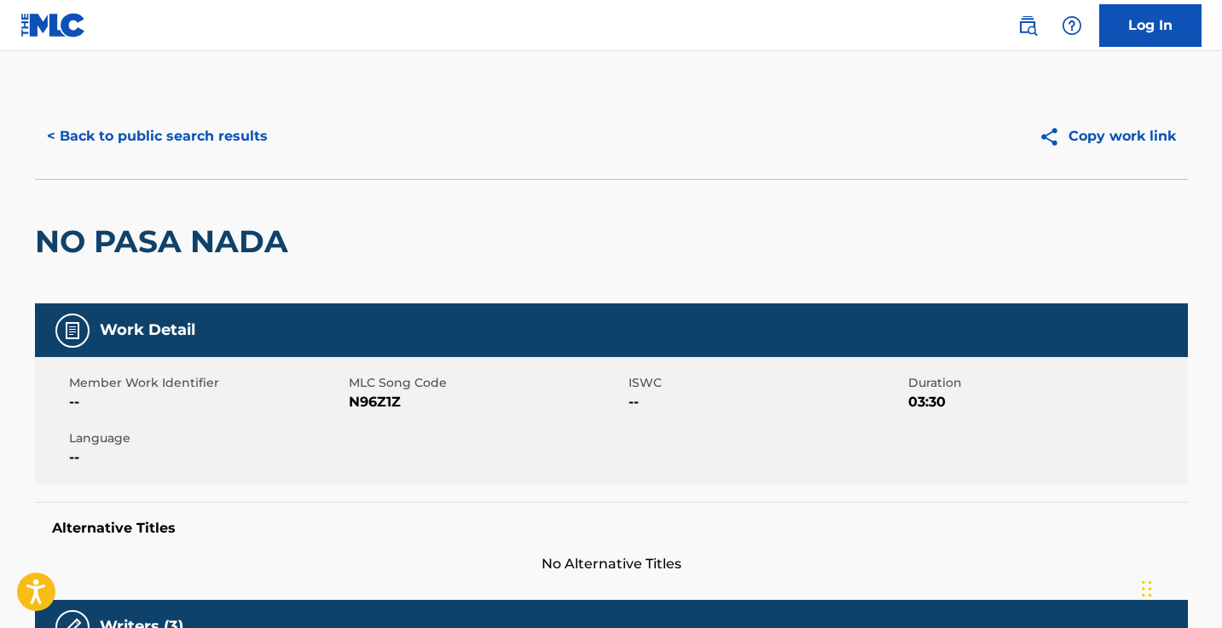
click at [379, 397] on span "N96Z1Z" at bounding box center [486, 402] width 275 height 20
click at [244, 127] on button "< Back to public search results" at bounding box center [157, 136] width 245 height 43
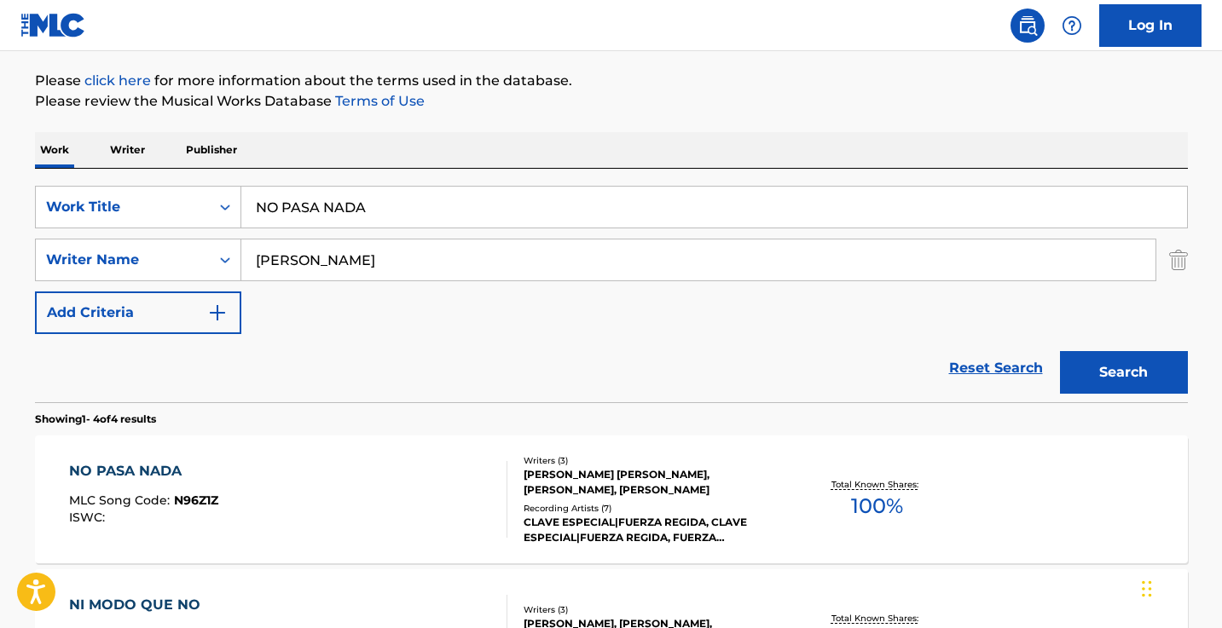
click at [334, 192] on input "NO PASA NADA" at bounding box center [714, 207] width 946 height 41
type input "gpi"
click at [1123, 373] on button "Search" at bounding box center [1124, 372] width 128 height 43
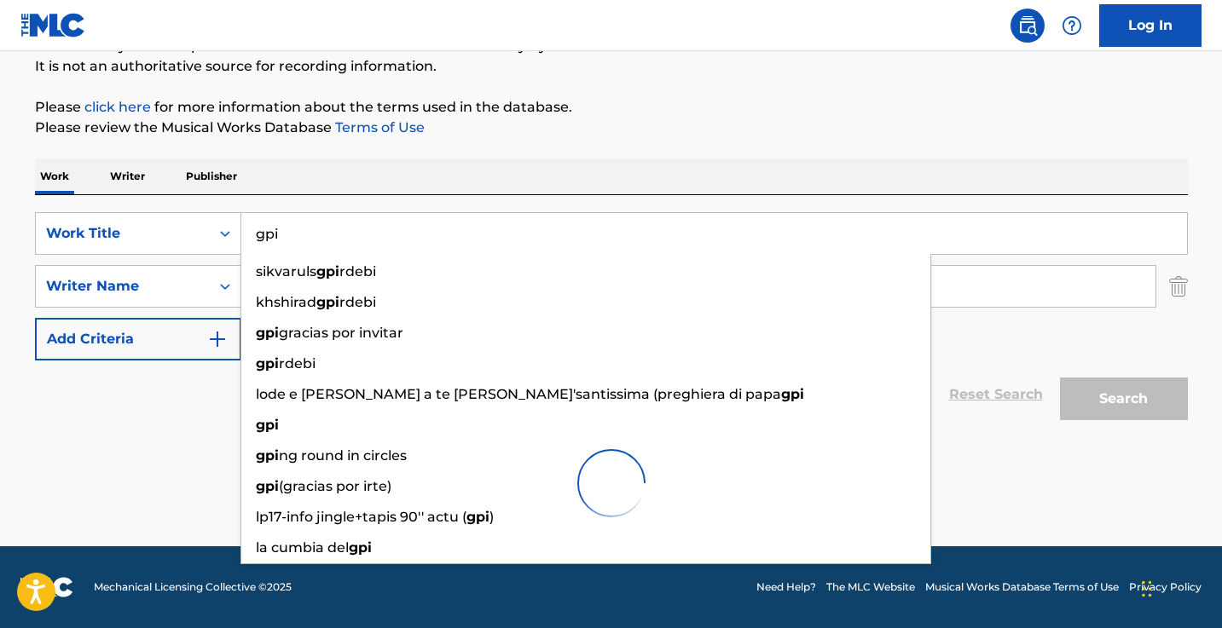
scroll to position [167, 0]
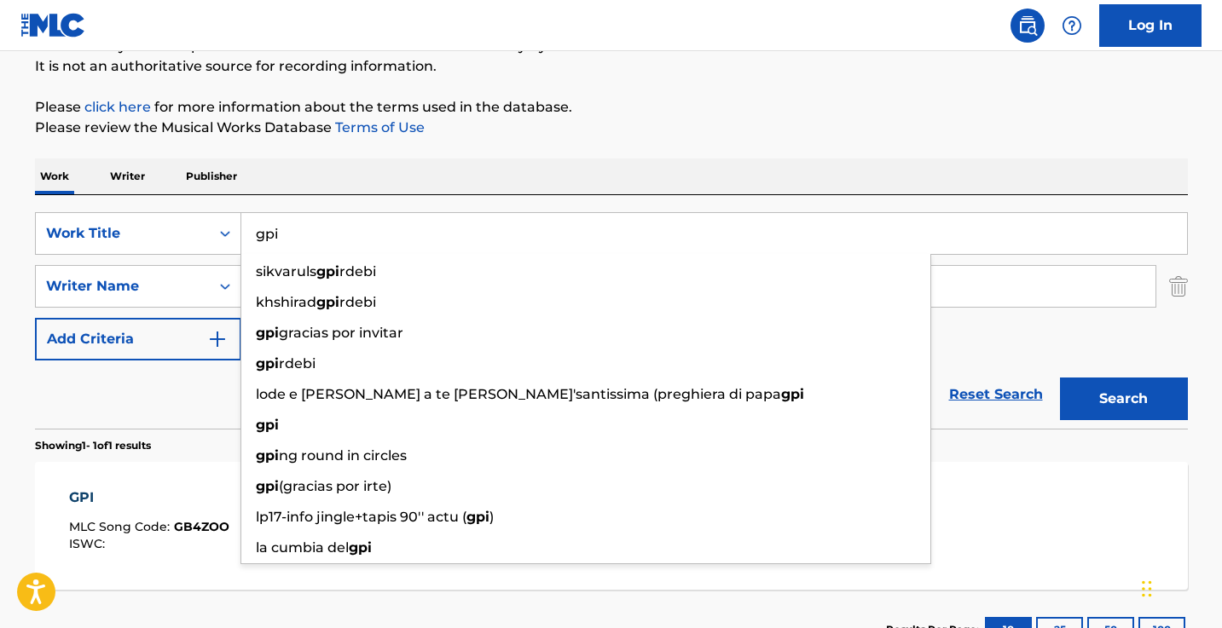
click at [528, 177] on div "Work Writer Publisher" at bounding box center [611, 177] width 1153 height 36
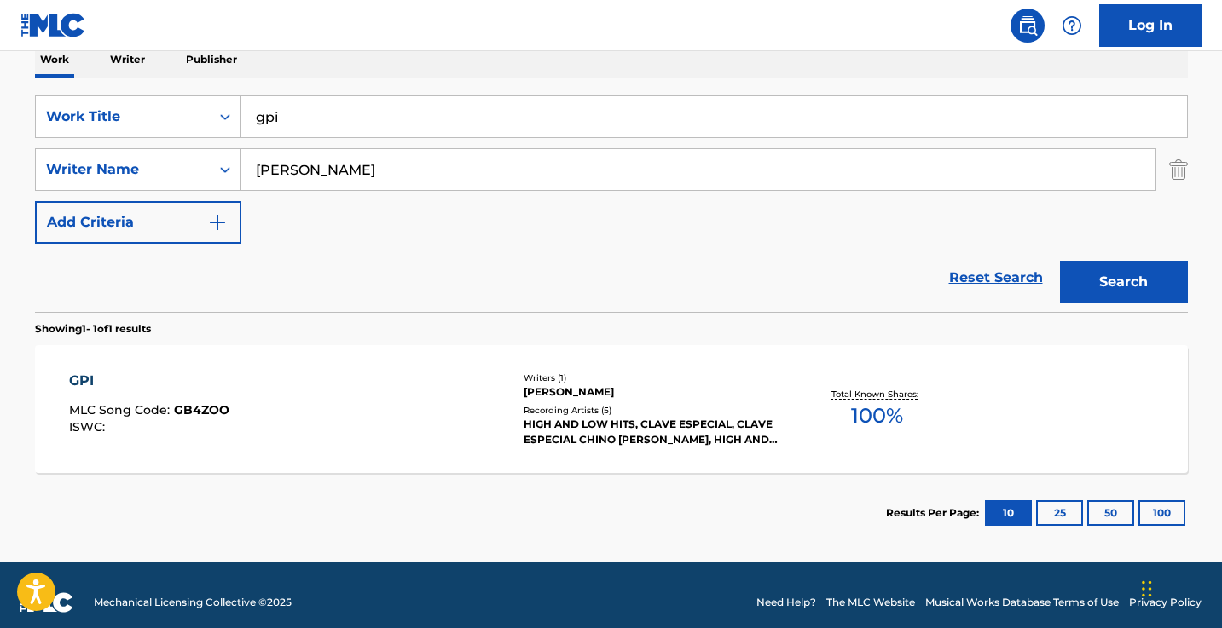
scroll to position [298, 0]
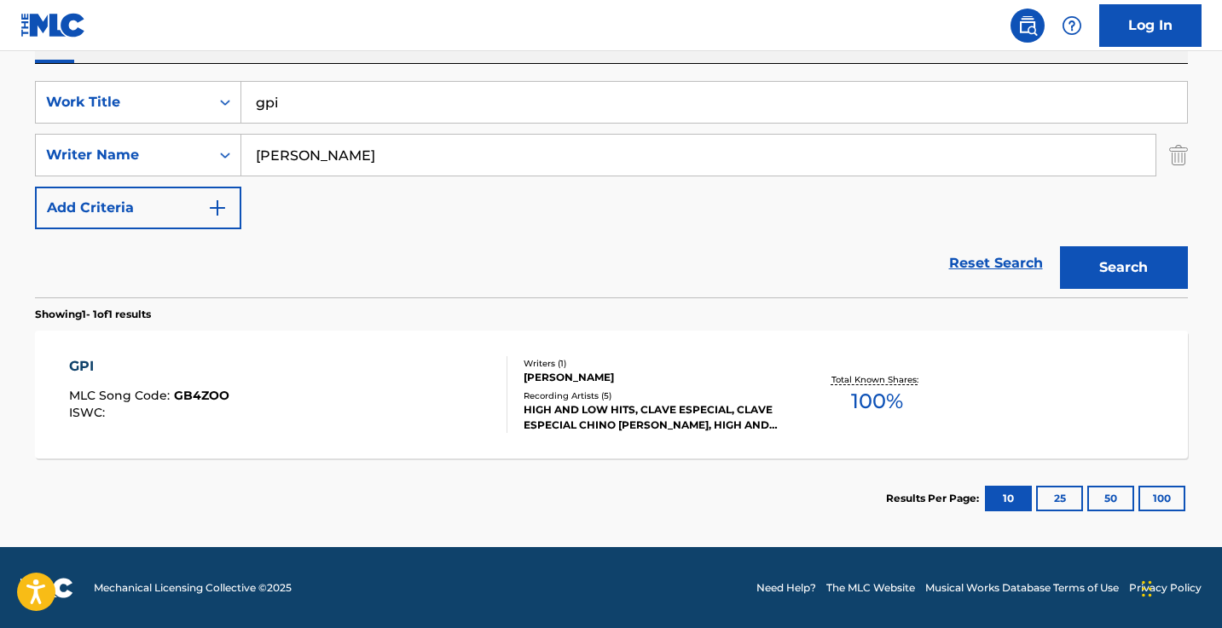
click at [408, 399] on div "GPI MLC Song Code : GB4ZOO ISWC :" at bounding box center [288, 394] width 438 height 77
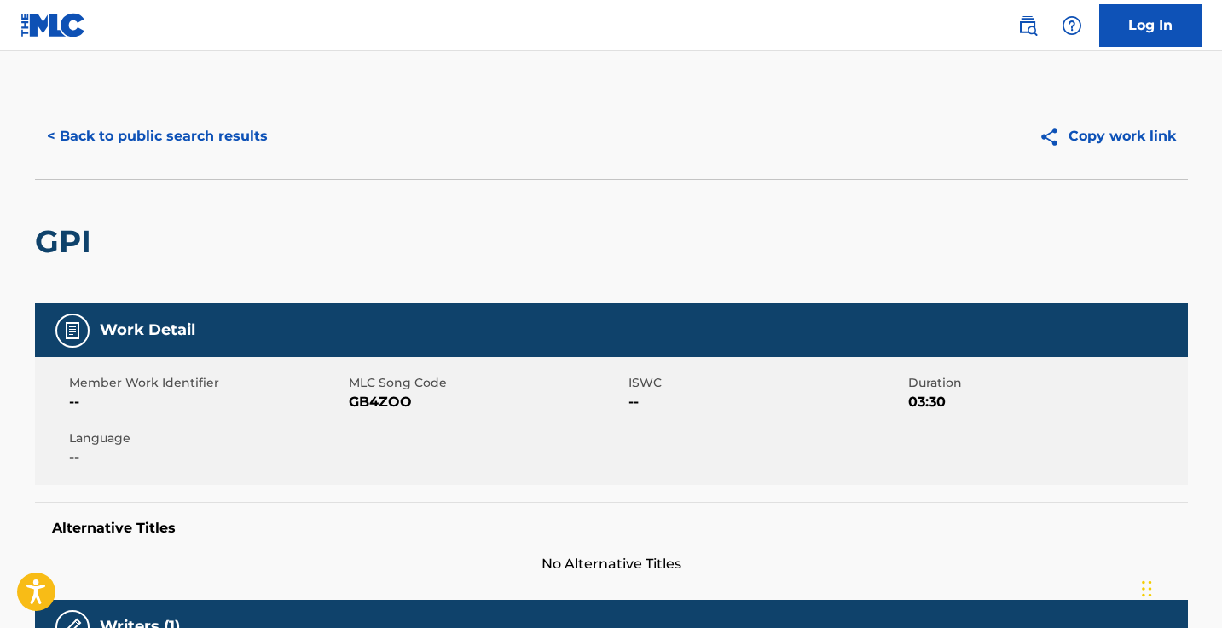
click at [393, 397] on span "GB4ZOO" at bounding box center [486, 402] width 275 height 20
click at [194, 159] on div "< Back to public search results Copy work link" at bounding box center [611, 136] width 1153 height 85
click at [219, 126] on button "< Back to public search results" at bounding box center [157, 136] width 245 height 43
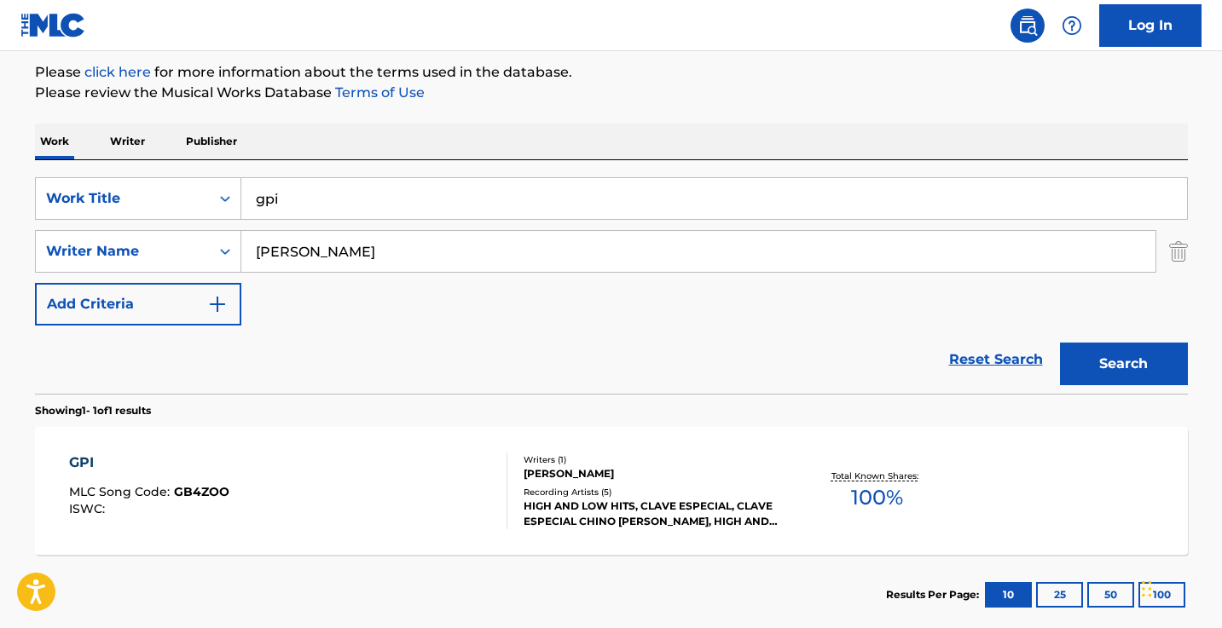
click at [393, 205] on input "gpi" at bounding box center [714, 198] width 946 height 41
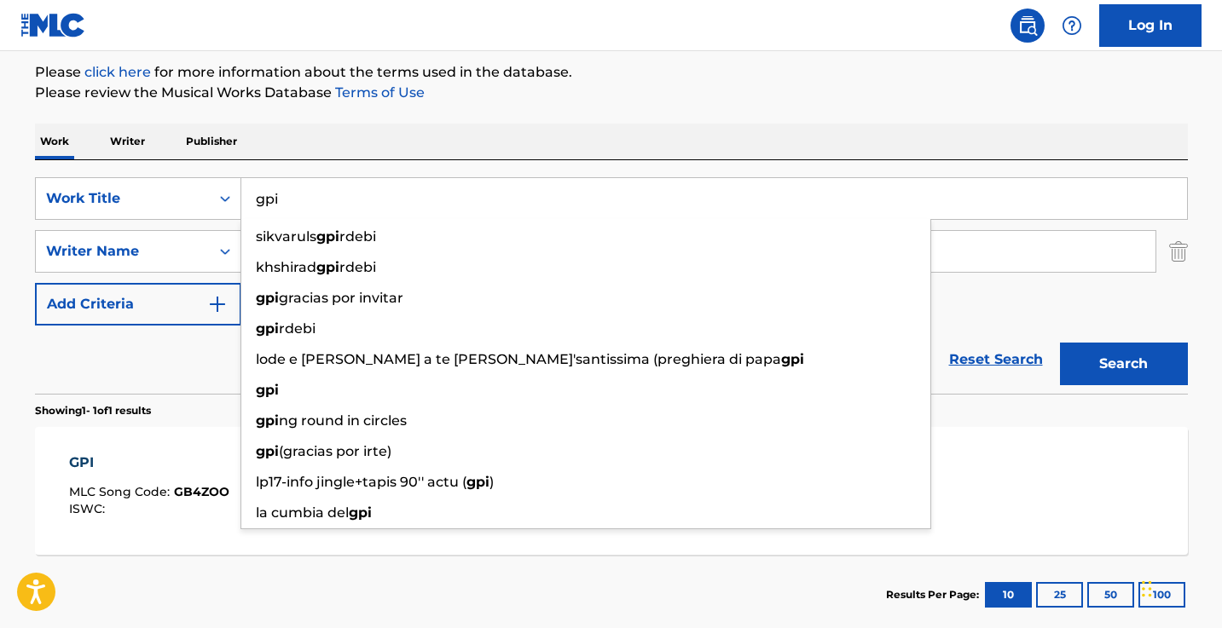
click at [393, 205] on input "gpi" at bounding box center [714, 198] width 946 height 41
paste input "No Son Doritos - Sped Up"
click at [1123, 364] on button "Search" at bounding box center [1124, 364] width 128 height 43
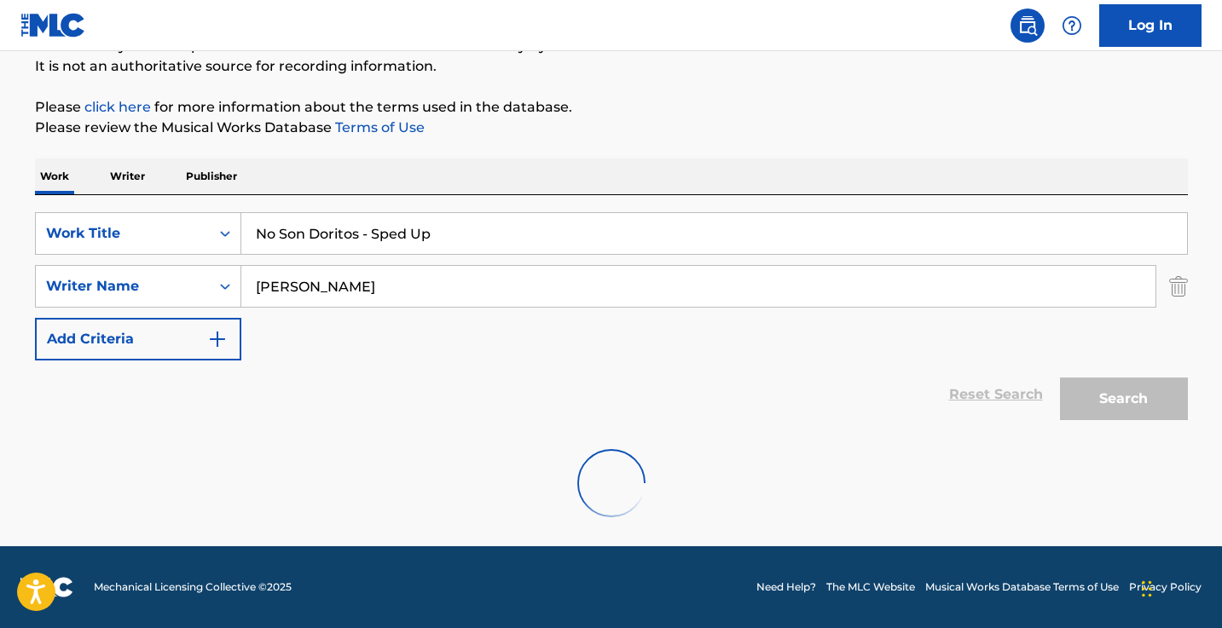
scroll to position [167, 0]
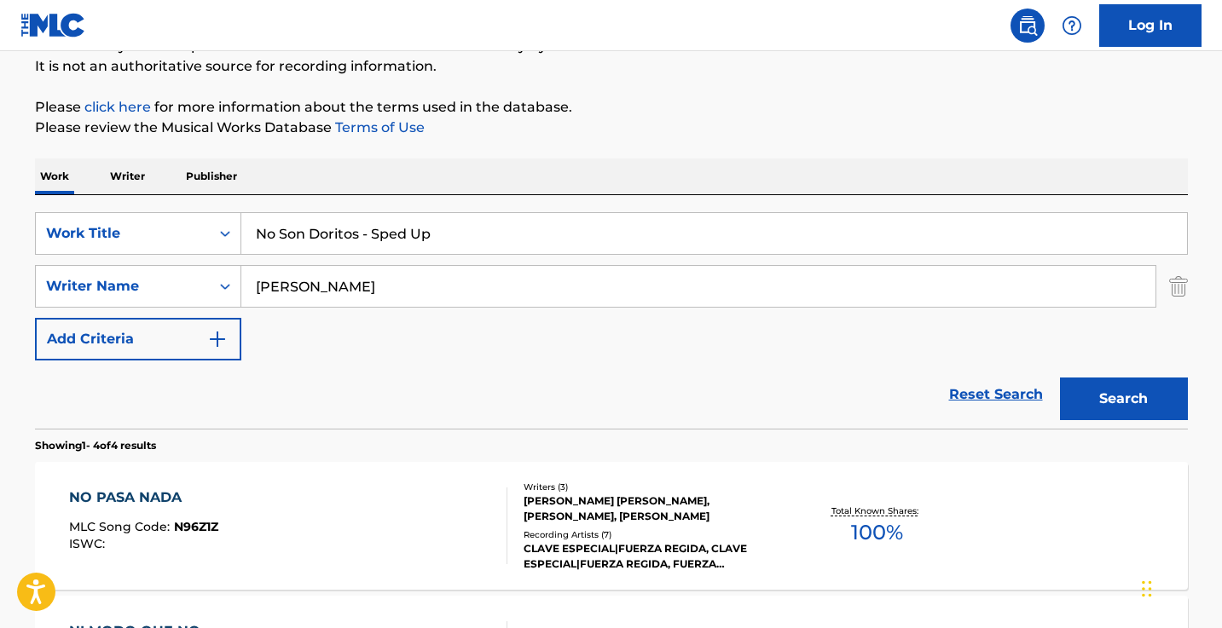
drag, startPoint x: 495, startPoint y: 235, endPoint x: 399, endPoint y: 234, distance: 95.5
click at [399, 234] on input "No Son Doritos - Sped Up" at bounding box center [714, 233] width 946 height 41
type input "No Son Doritos"
click at [1123, 399] on button "Search" at bounding box center [1124, 399] width 128 height 43
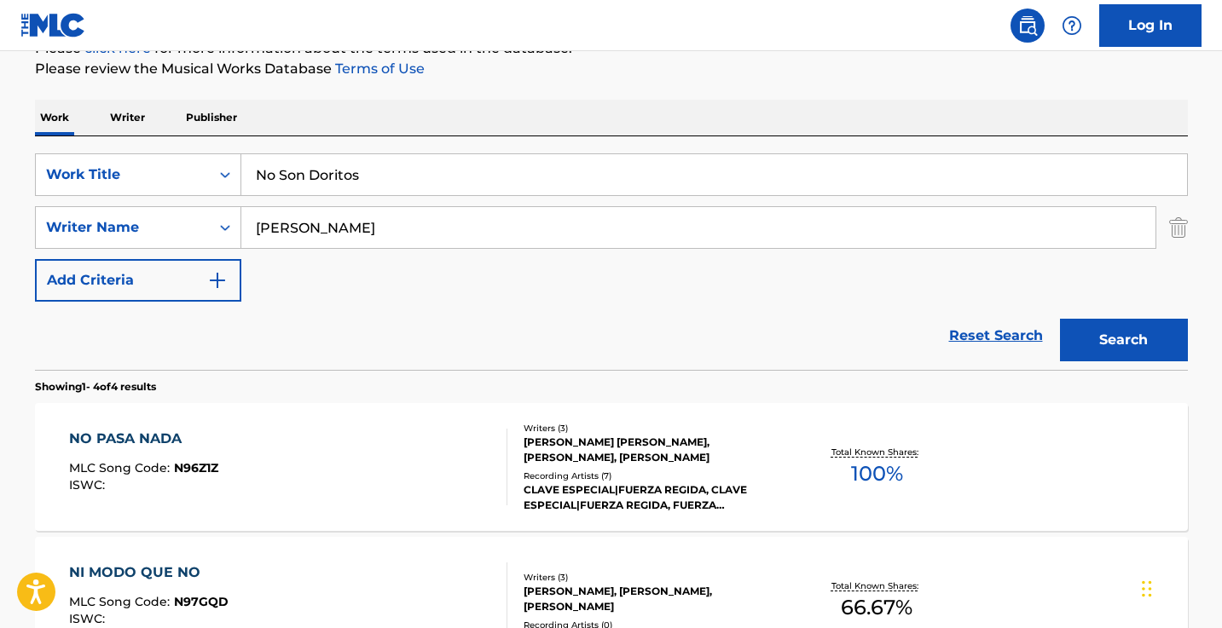
click at [391, 316] on div "Reset Search Search" at bounding box center [611, 336] width 1153 height 68
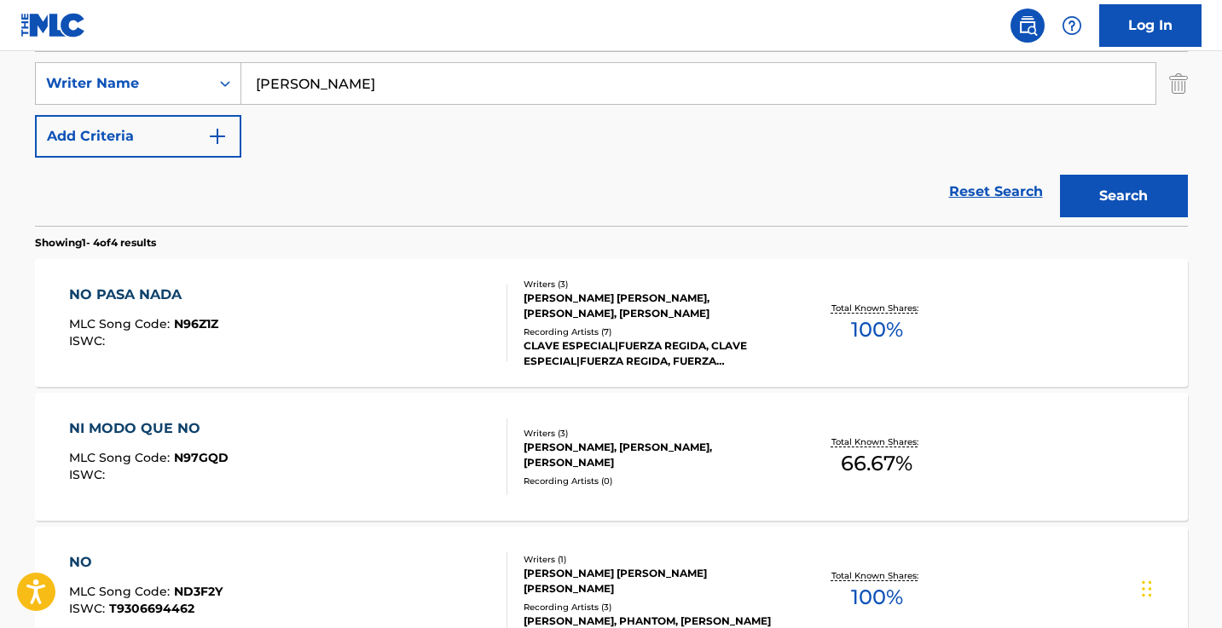
scroll to position [327, 0]
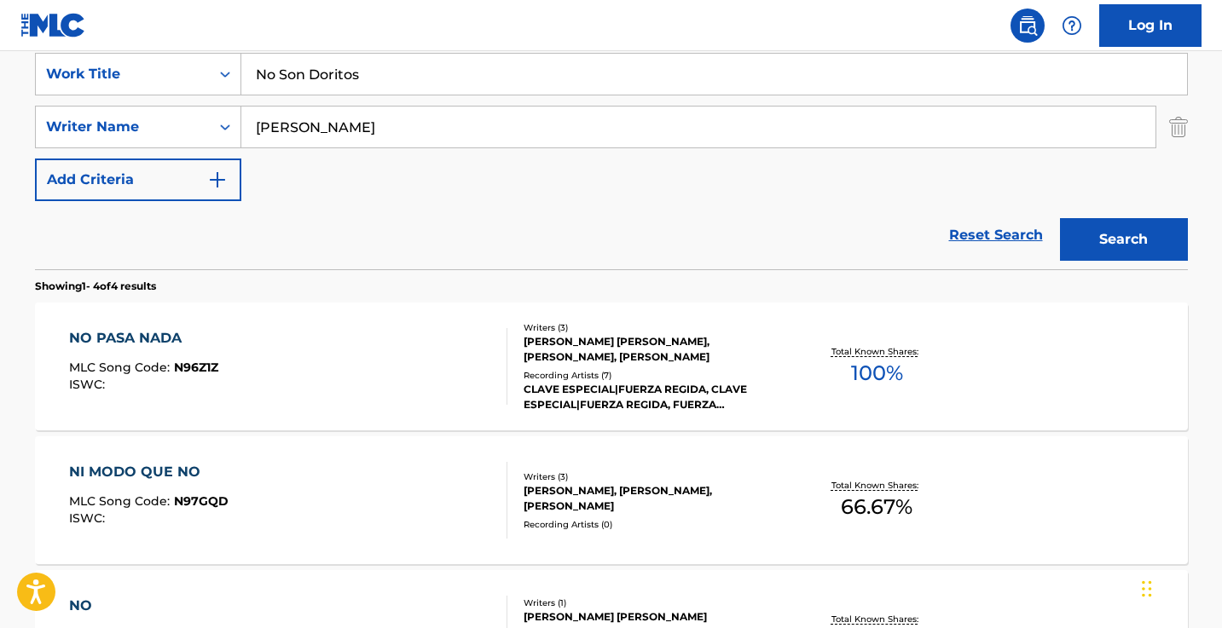
click at [399, 134] on input "[PERSON_NAME]" at bounding box center [698, 127] width 914 height 41
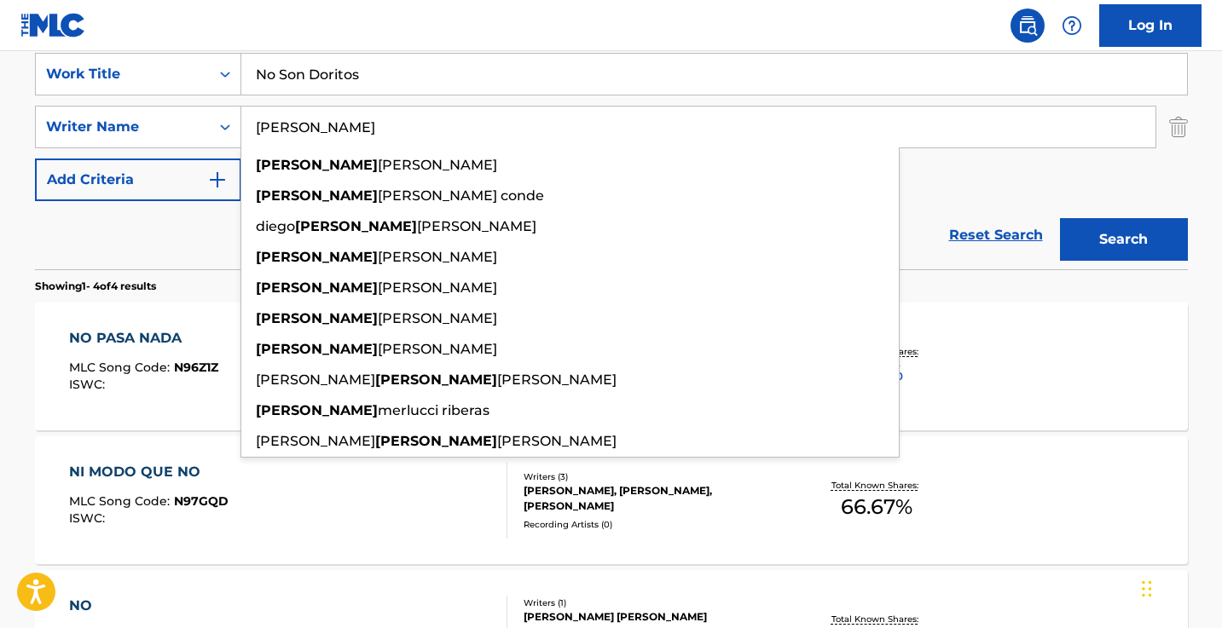
type input "[PERSON_NAME]"
click at [1123, 240] on button "Search" at bounding box center [1124, 239] width 128 height 43
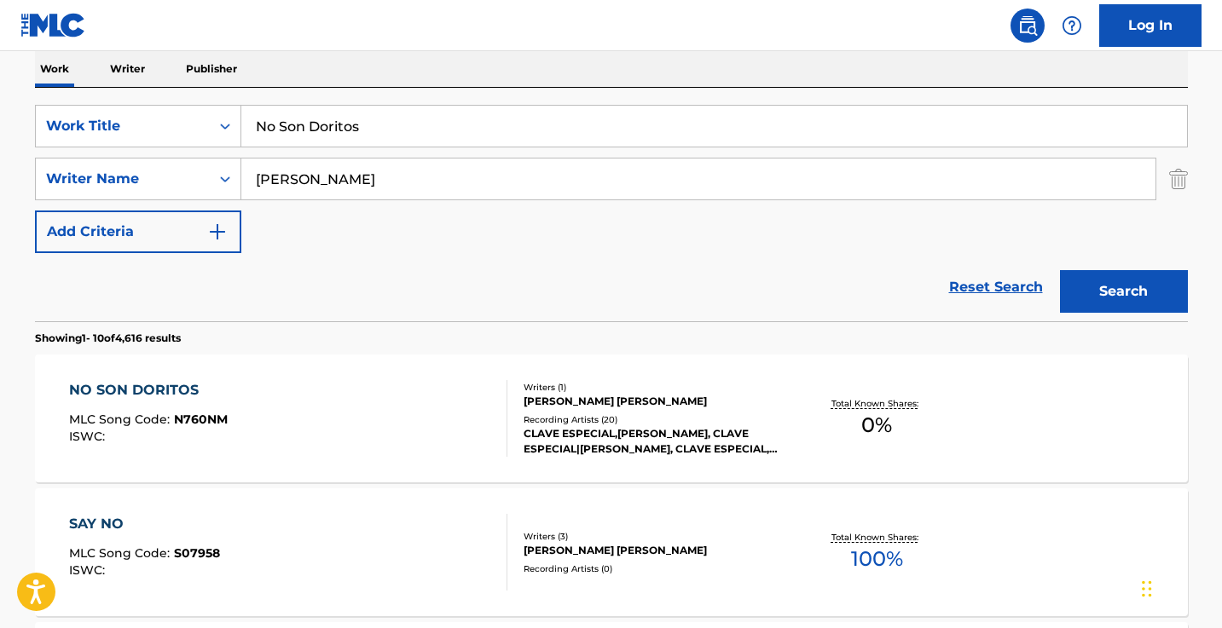
scroll to position [279, 0]
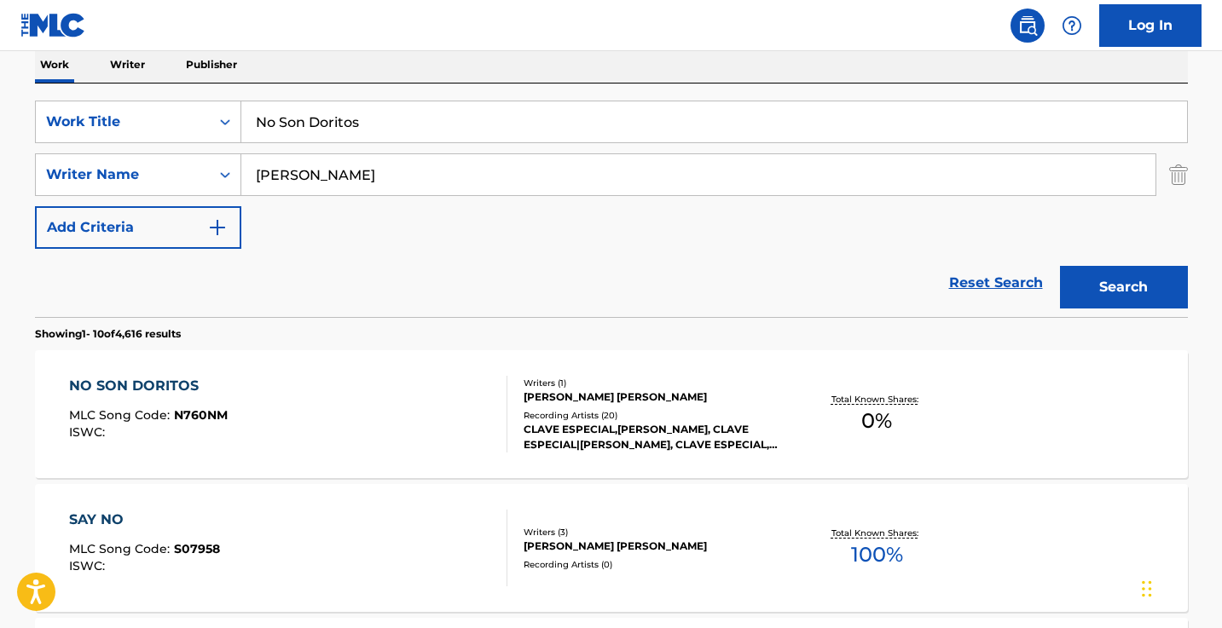
click at [384, 388] on div "NO SON DORITOS MLC Song Code : N760NM ISWC :" at bounding box center [288, 414] width 438 height 77
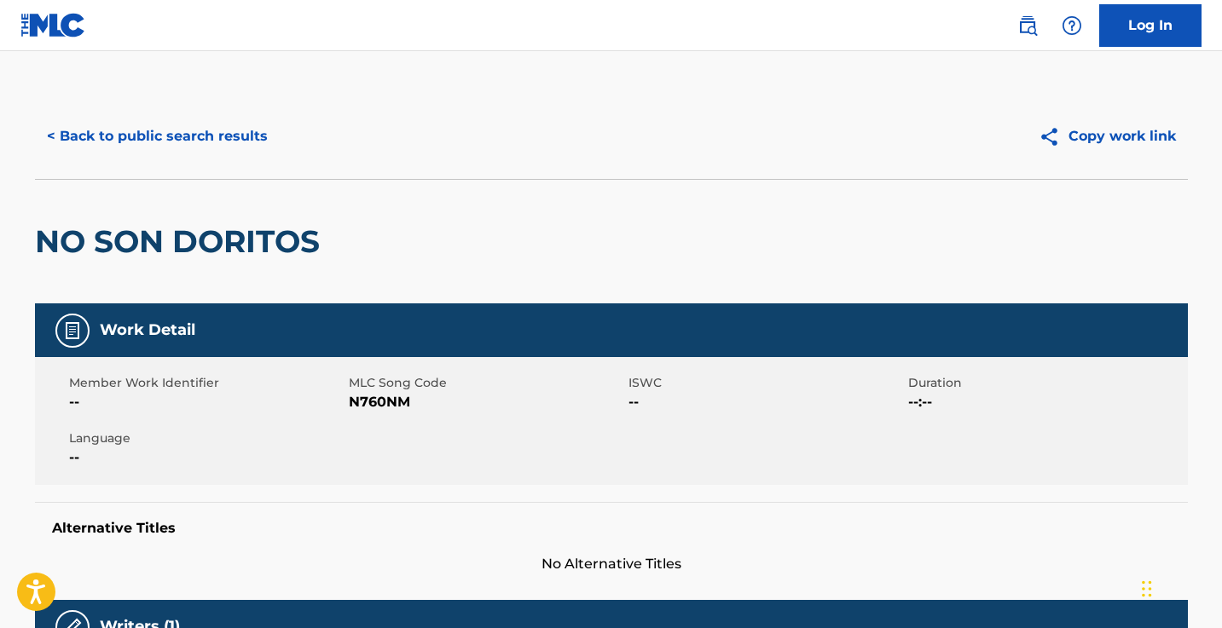
click at [384, 401] on span "N760NM" at bounding box center [486, 402] width 275 height 20
click at [258, 131] on button "< Back to public search results" at bounding box center [157, 136] width 245 height 43
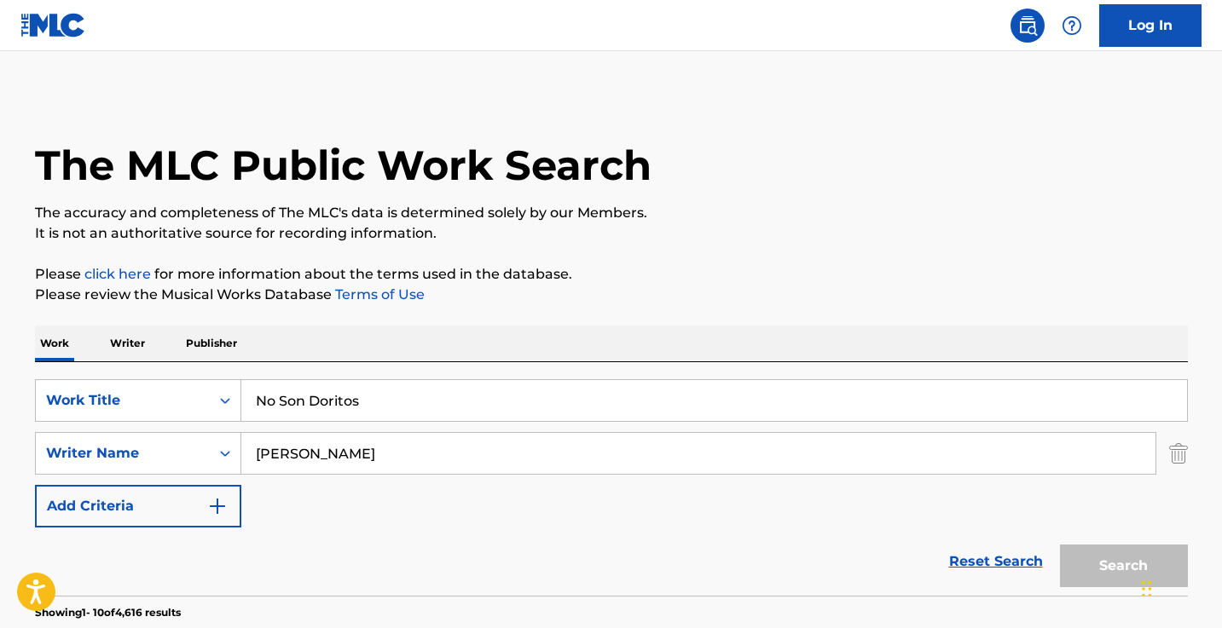
scroll to position [279, 0]
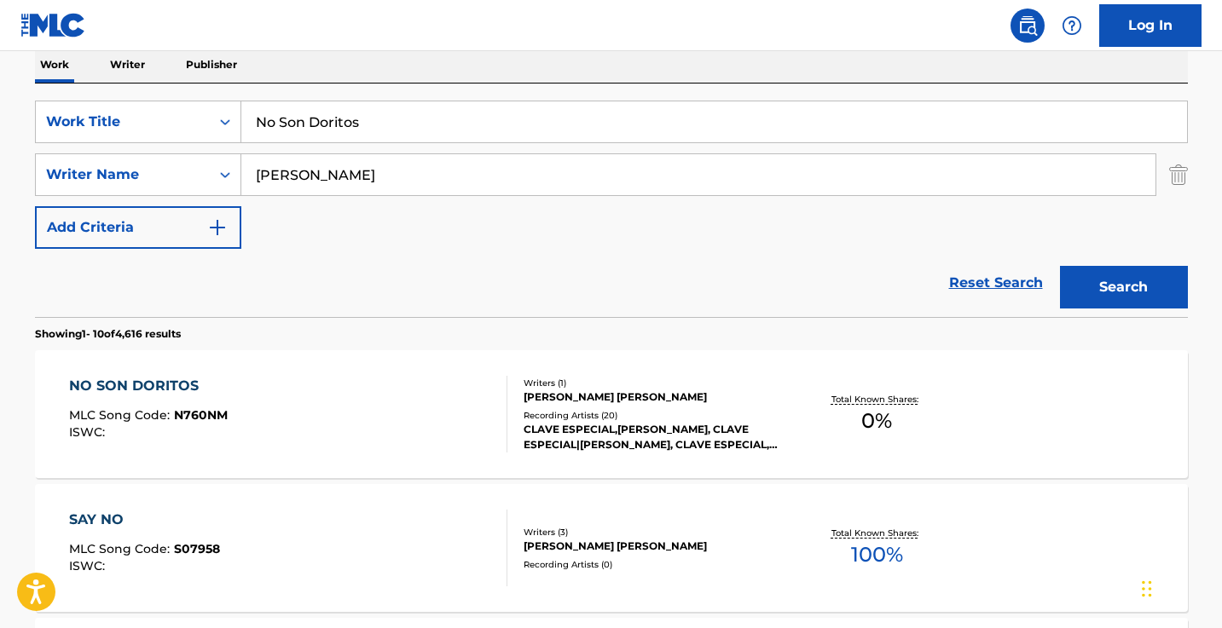
click at [386, 124] on input "No Son Doritos" at bounding box center [714, 121] width 946 height 41
paste input "Voy Enfierrado - Sped Up"
type input "Voy Enfierrado"
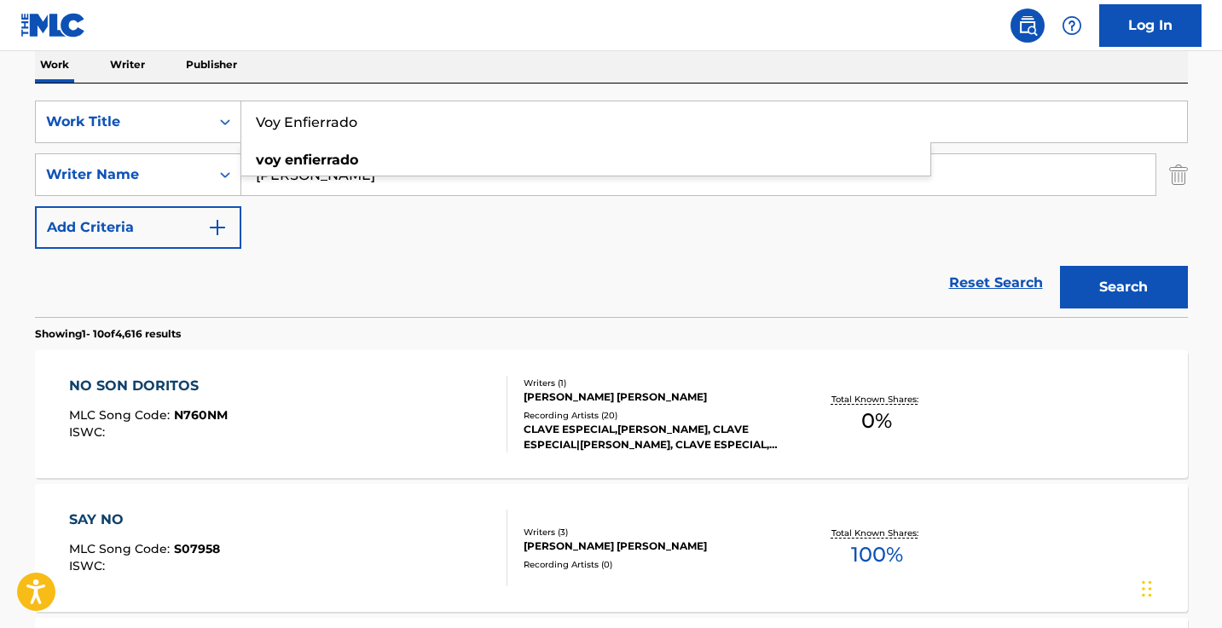
click at [1123, 287] on button "Search" at bounding box center [1124, 287] width 128 height 43
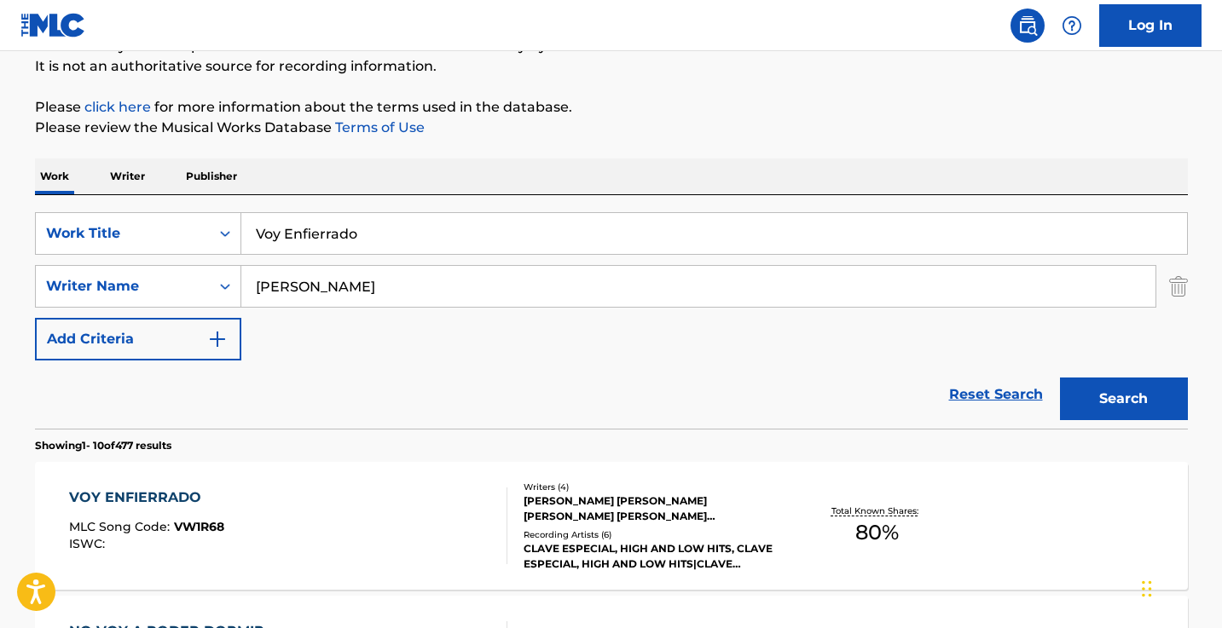
scroll to position [299, 0]
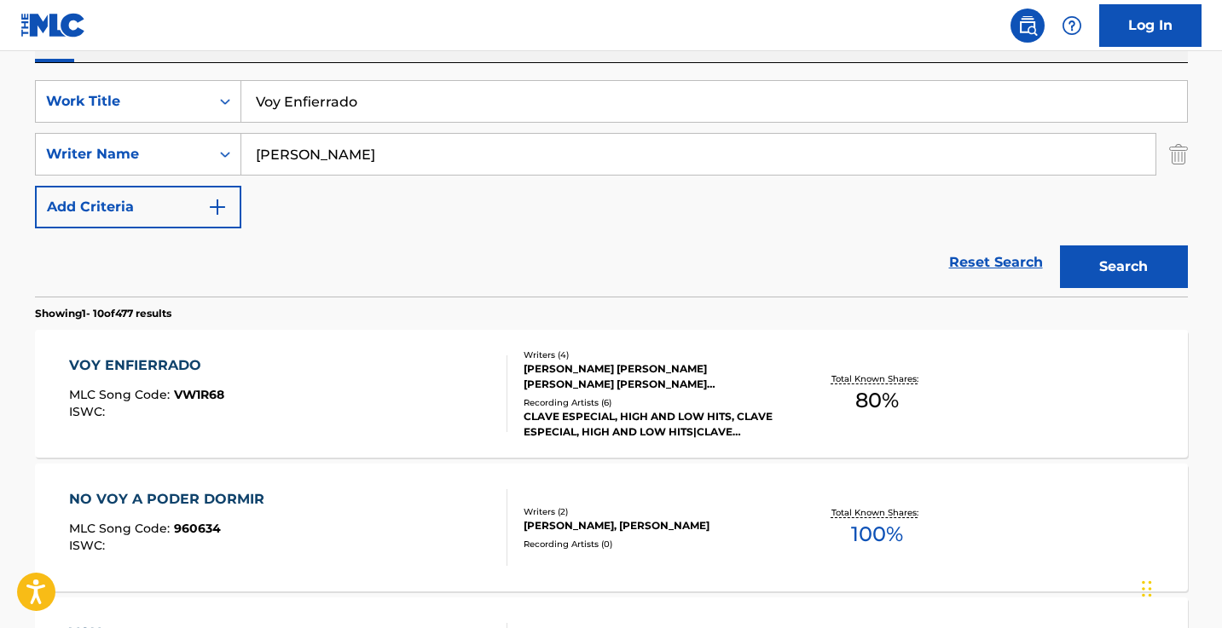
click at [407, 371] on div "VOY ENFIERRADO MLC Song Code : VW1R68 ISWC :" at bounding box center [288, 394] width 438 height 77
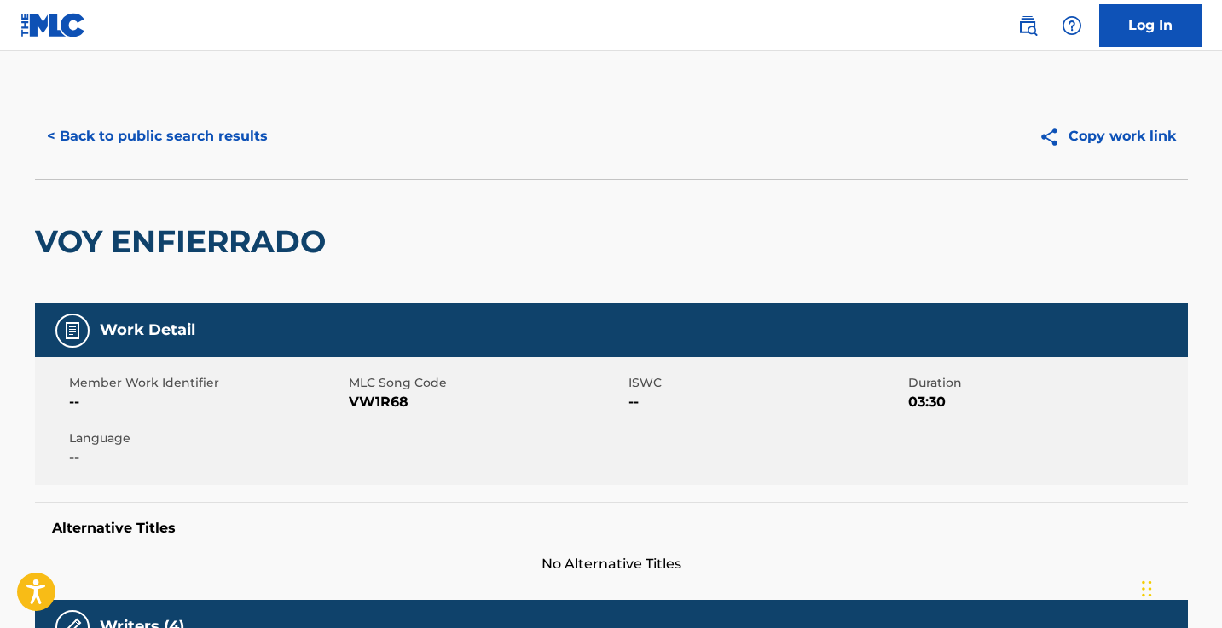
click at [391, 391] on span "MLC Song Code" at bounding box center [486, 383] width 275 height 18
click at [391, 404] on span "VW1R68" at bounding box center [486, 402] width 275 height 20
click at [240, 130] on button "< Back to public search results" at bounding box center [157, 136] width 245 height 43
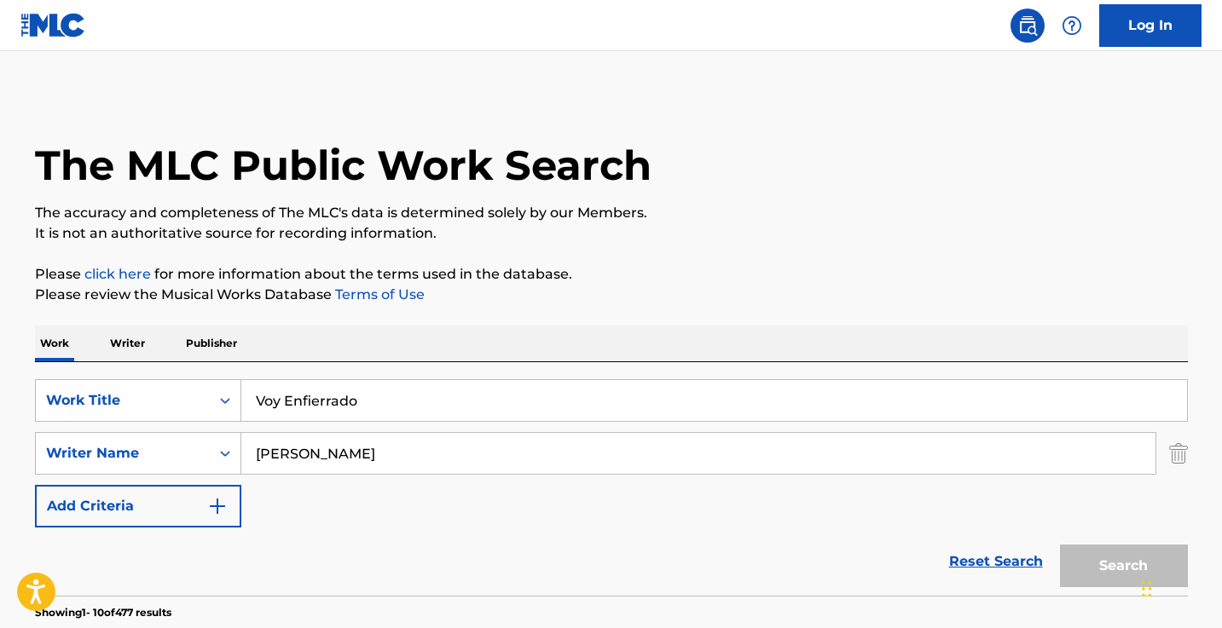
scroll to position [299, 0]
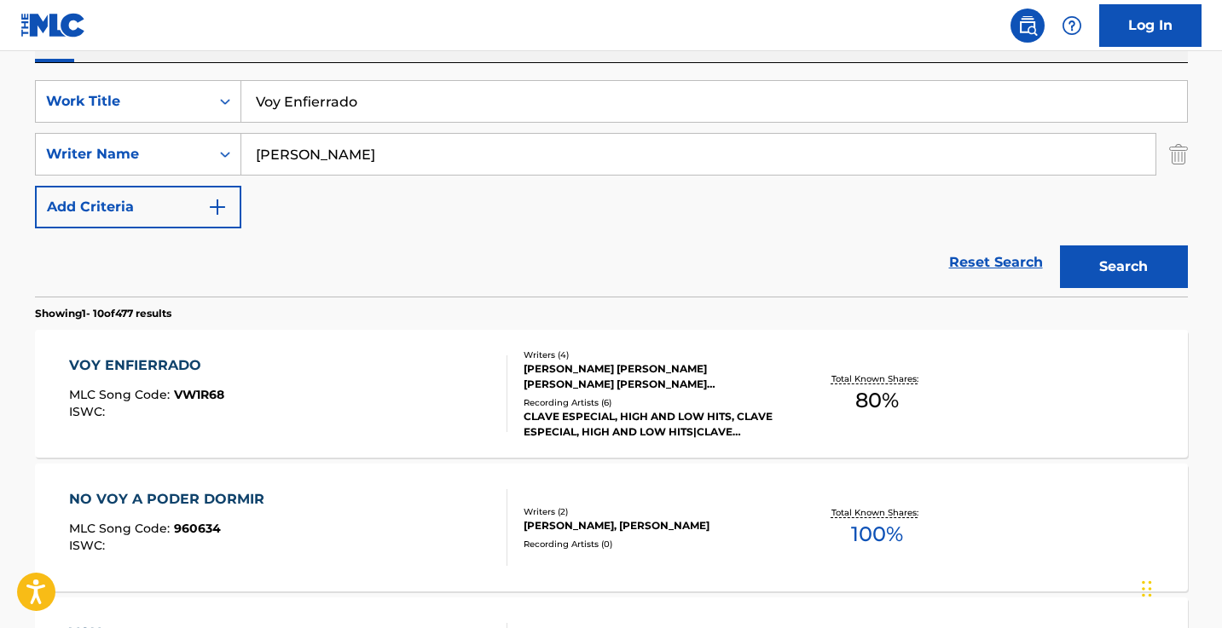
click at [393, 99] on input "Voy Enfierrado" at bounding box center [714, 101] width 946 height 41
paste input "Afore A Waking Nightmare"
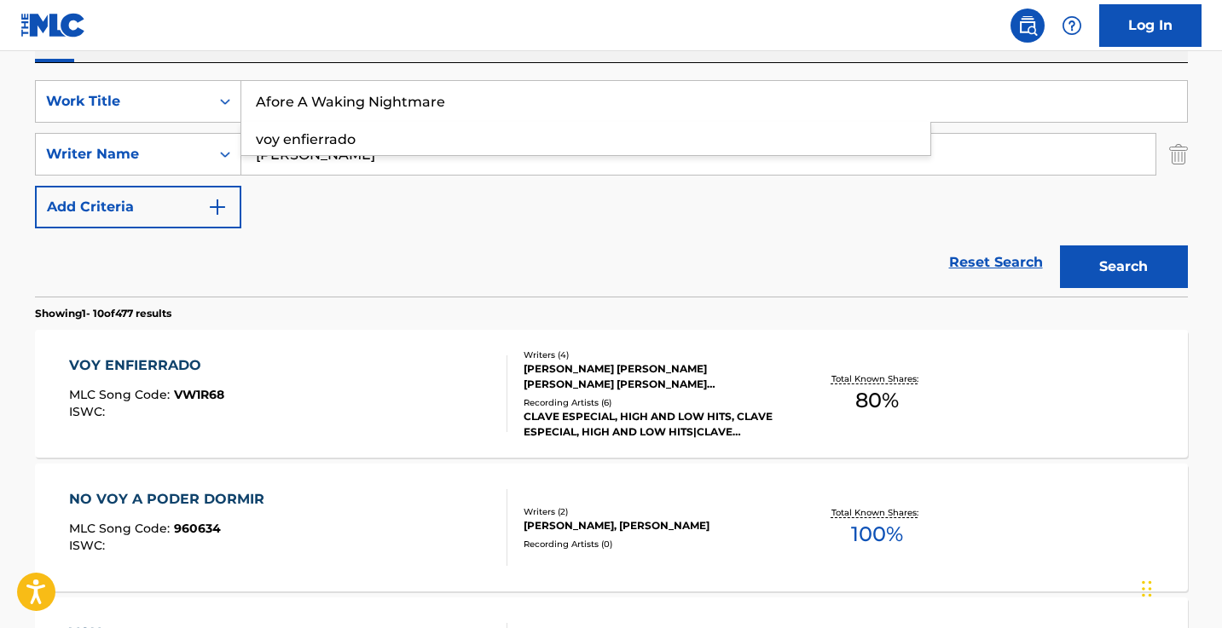
type input "Afore A Waking Nightmare"
click at [445, 55] on div "Work Writer Publisher" at bounding box center [611, 44] width 1153 height 36
click at [383, 136] on input "[PERSON_NAME]" at bounding box center [698, 154] width 914 height 41
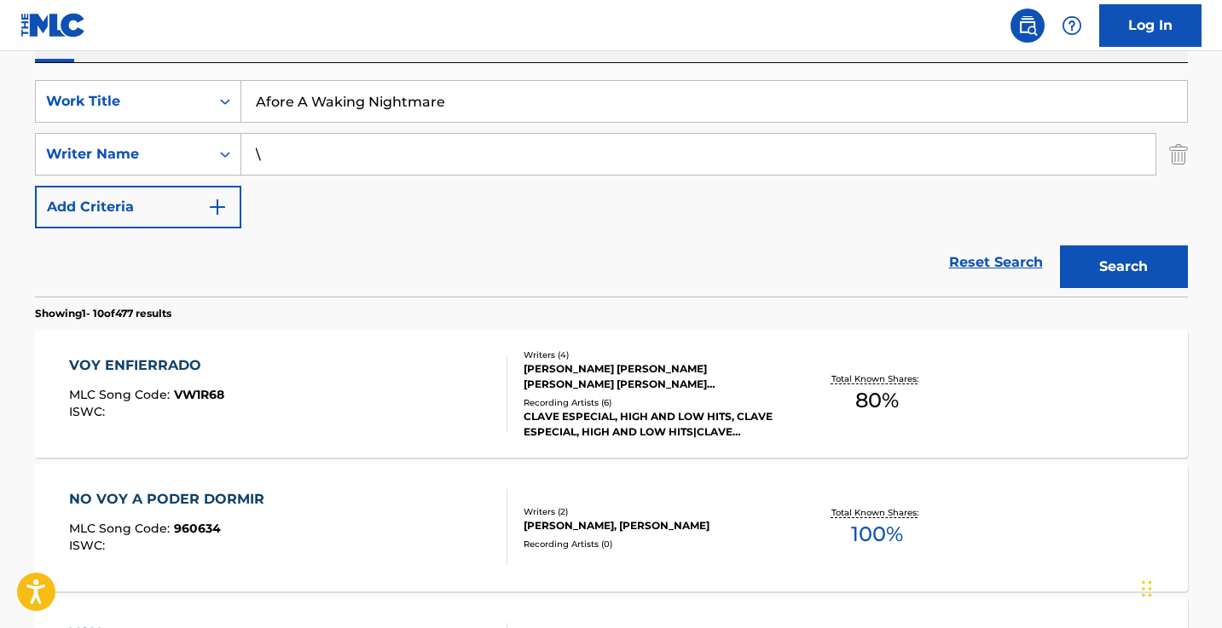
type input "\"
click at [1123, 267] on button "Search" at bounding box center [1124, 267] width 128 height 43
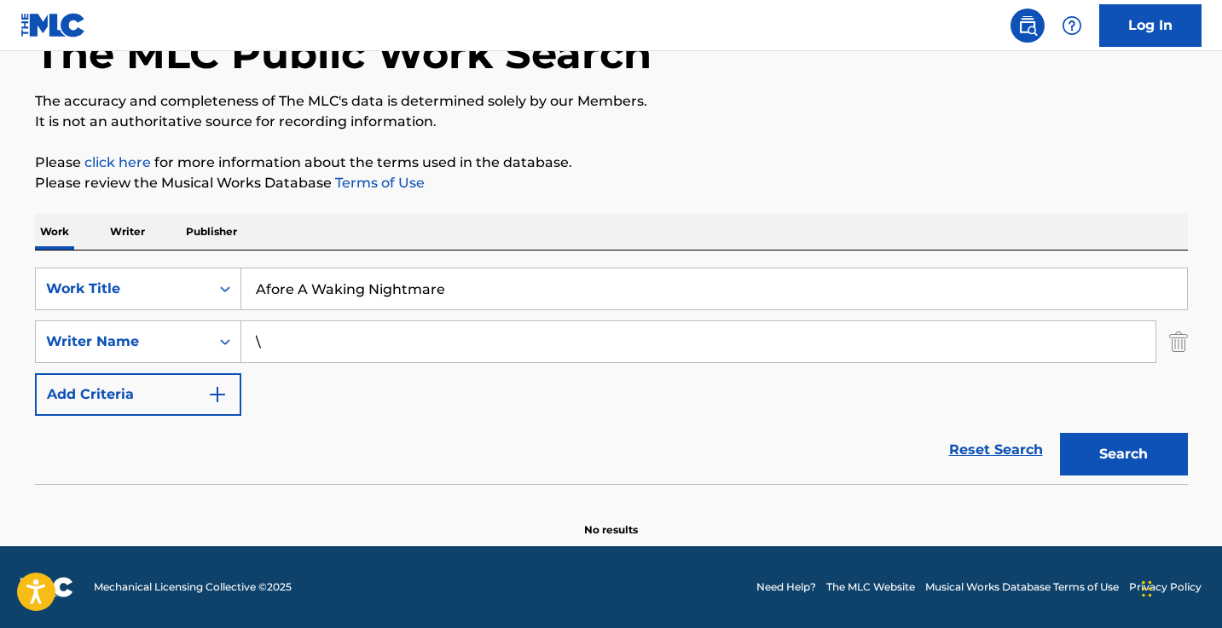
scroll to position [112, 0]
click at [1123, 454] on button "Search" at bounding box center [1124, 454] width 128 height 43
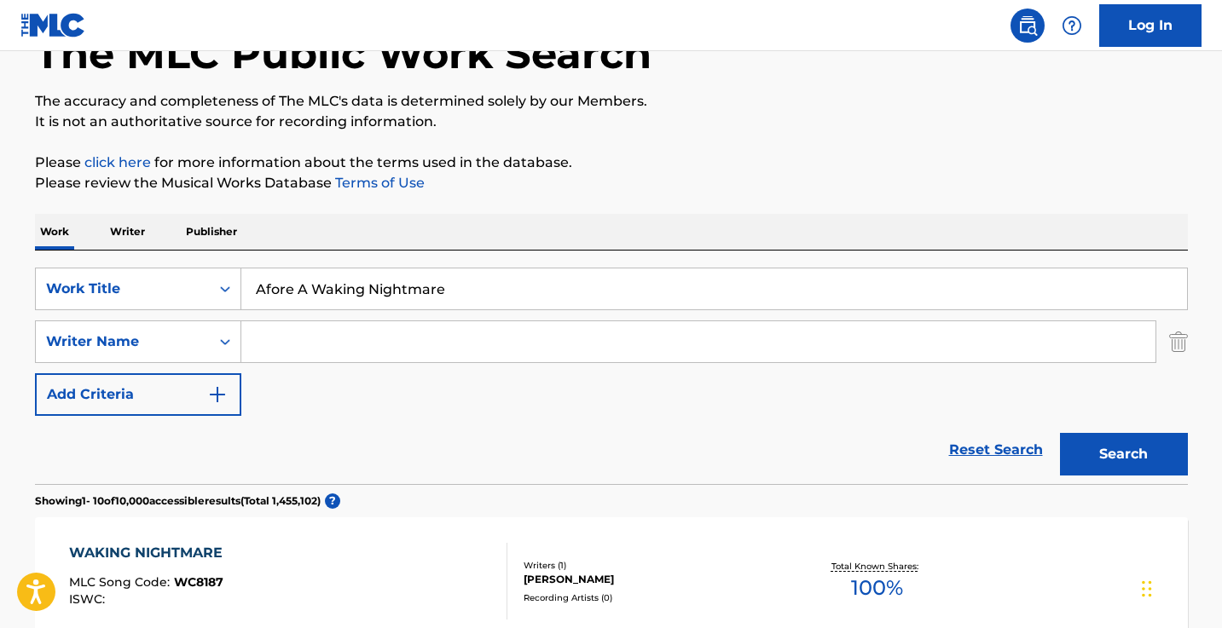
click at [344, 284] on input "Afore A Waking Nightmare" at bounding box center [714, 289] width 946 height 41
paste input "ll The Devils Are He"
type input "All The Devils Are Here"
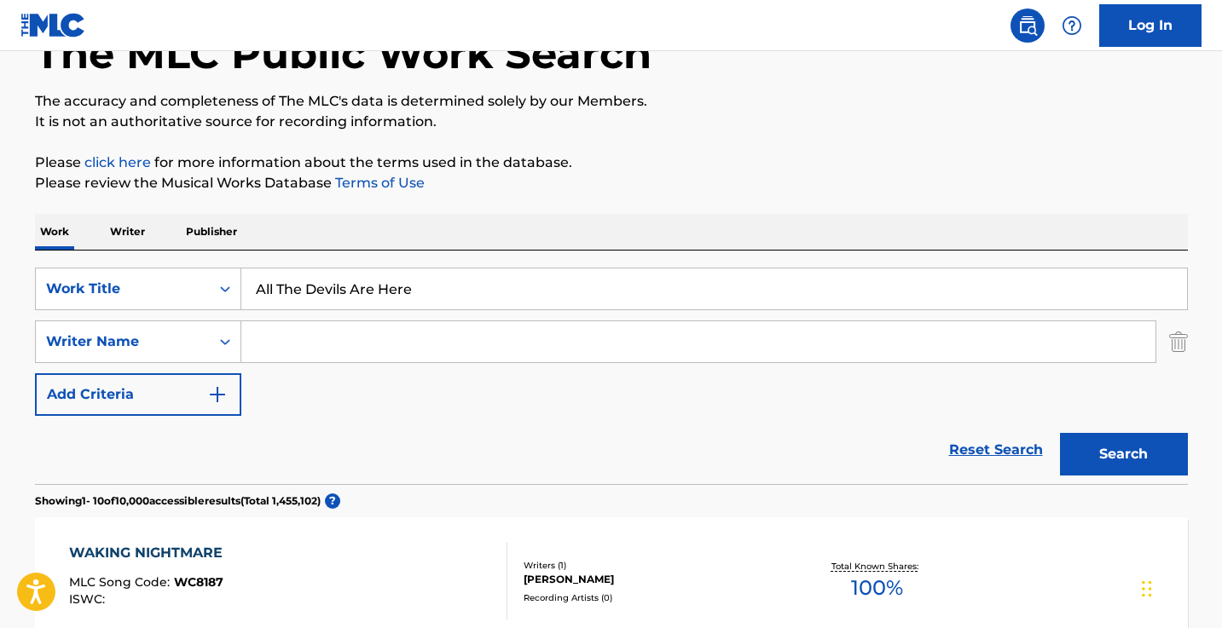
click at [1123, 454] on button "Search" at bounding box center [1124, 454] width 128 height 43
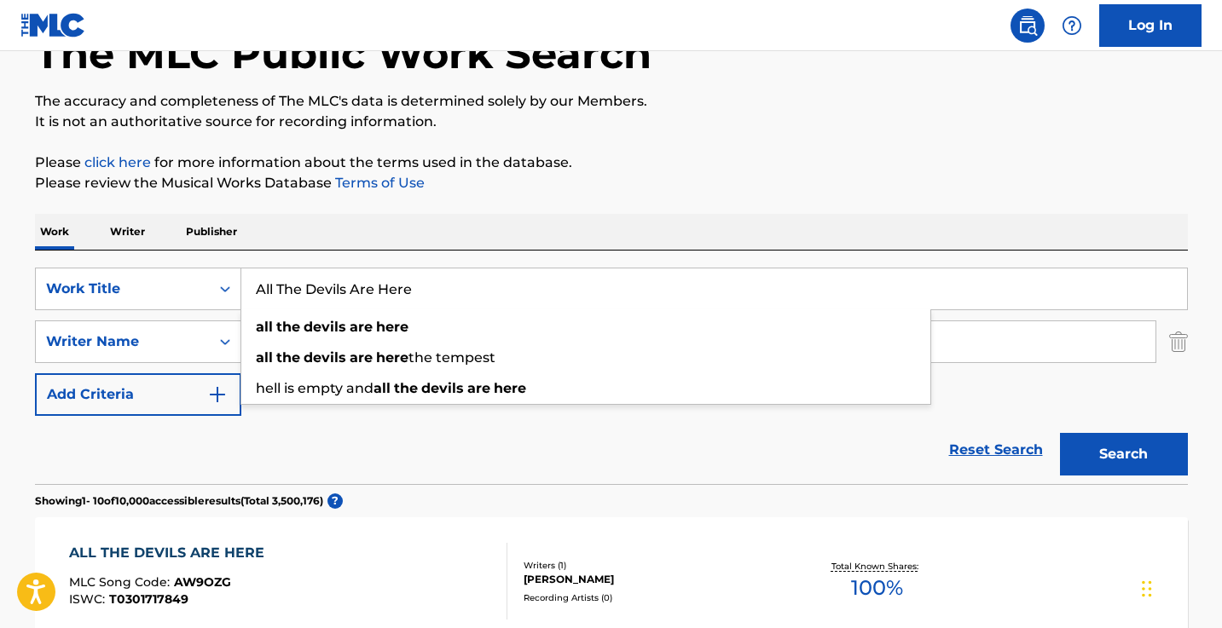
click at [473, 229] on div "Work Writer Publisher" at bounding box center [611, 232] width 1153 height 36
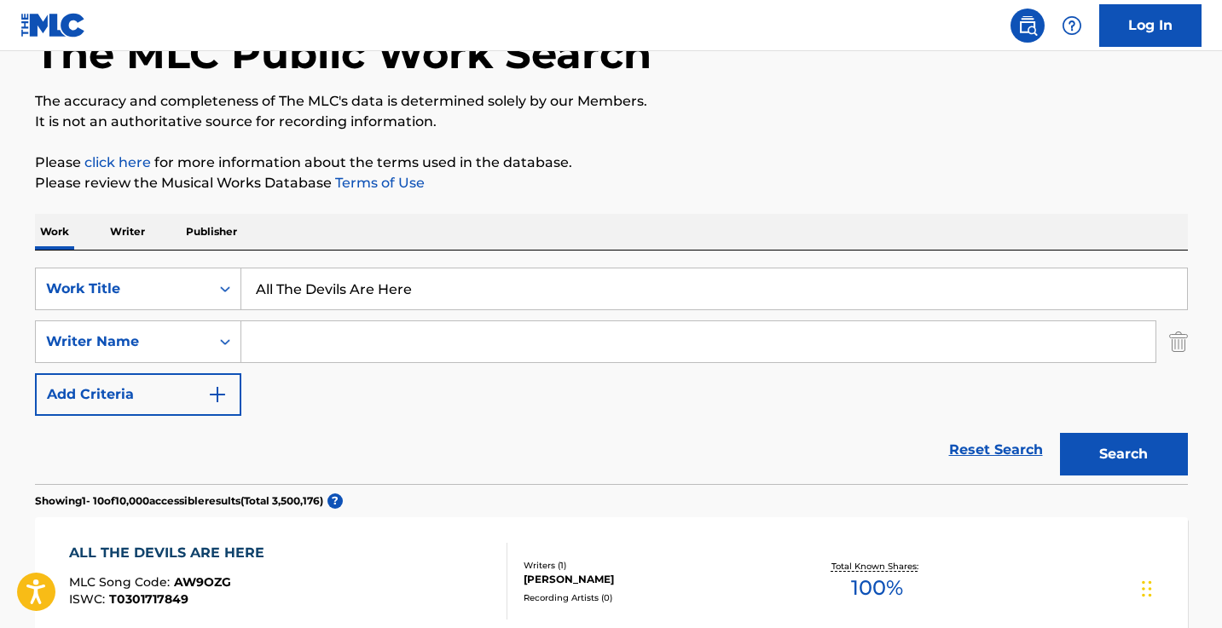
click at [374, 360] on input "Search Form" at bounding box center [698, 341] width 914 height 41
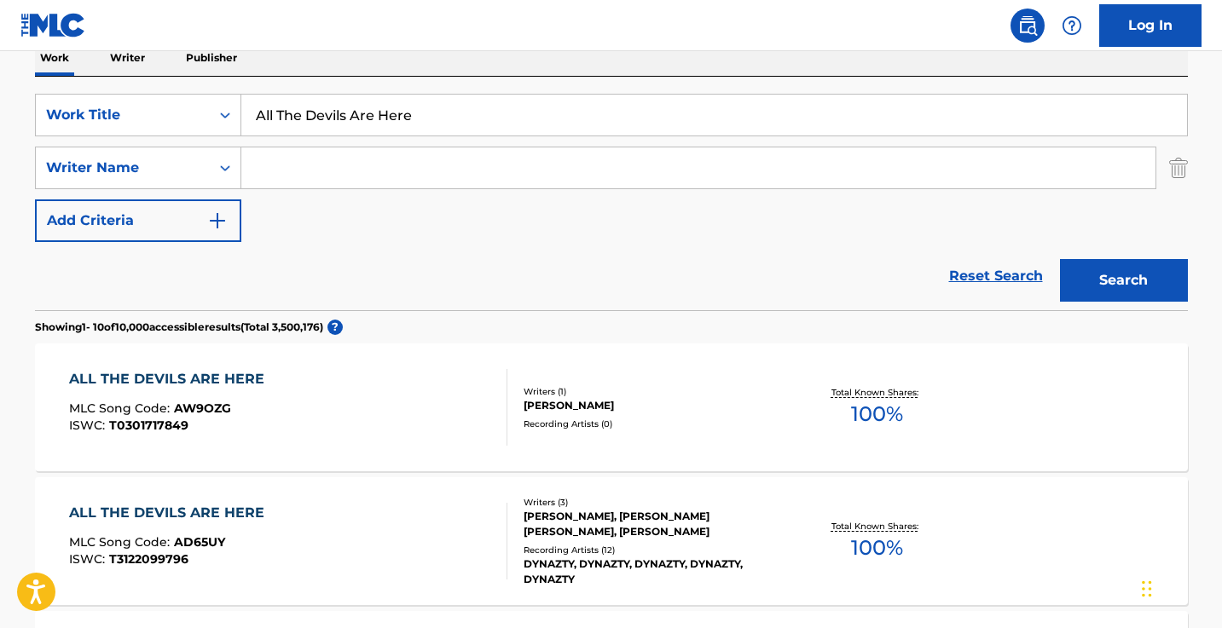
scroll to position [258, 0]
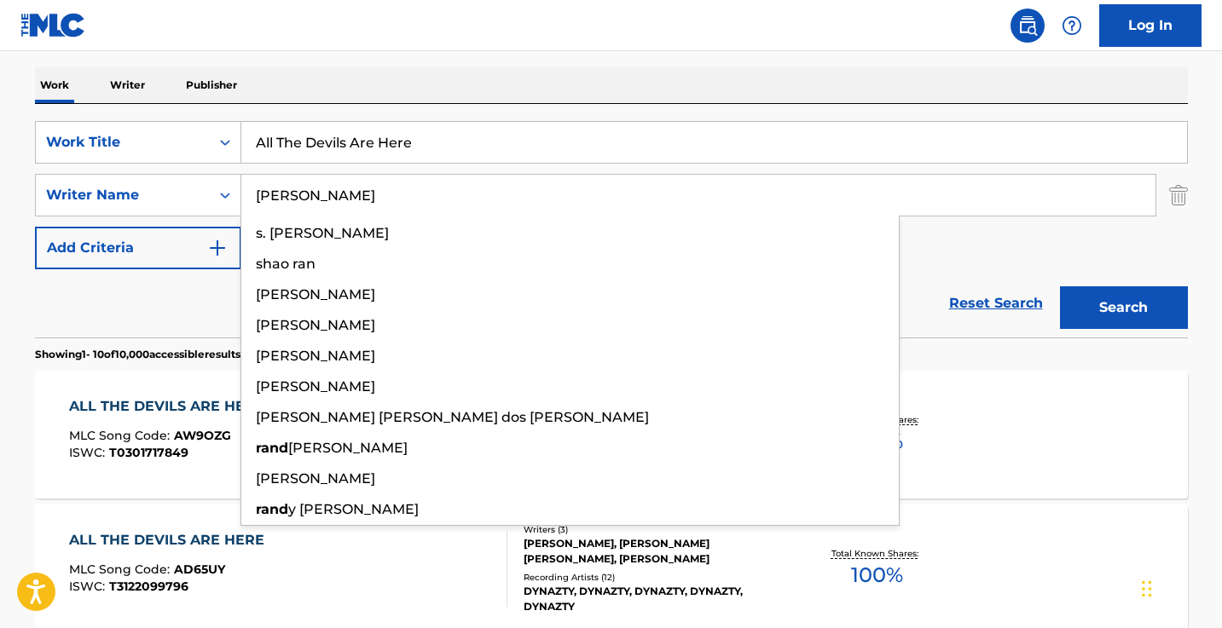
click at [1123, 308] on button "Search" at bounding box center [1124, 308] width 128 height 43
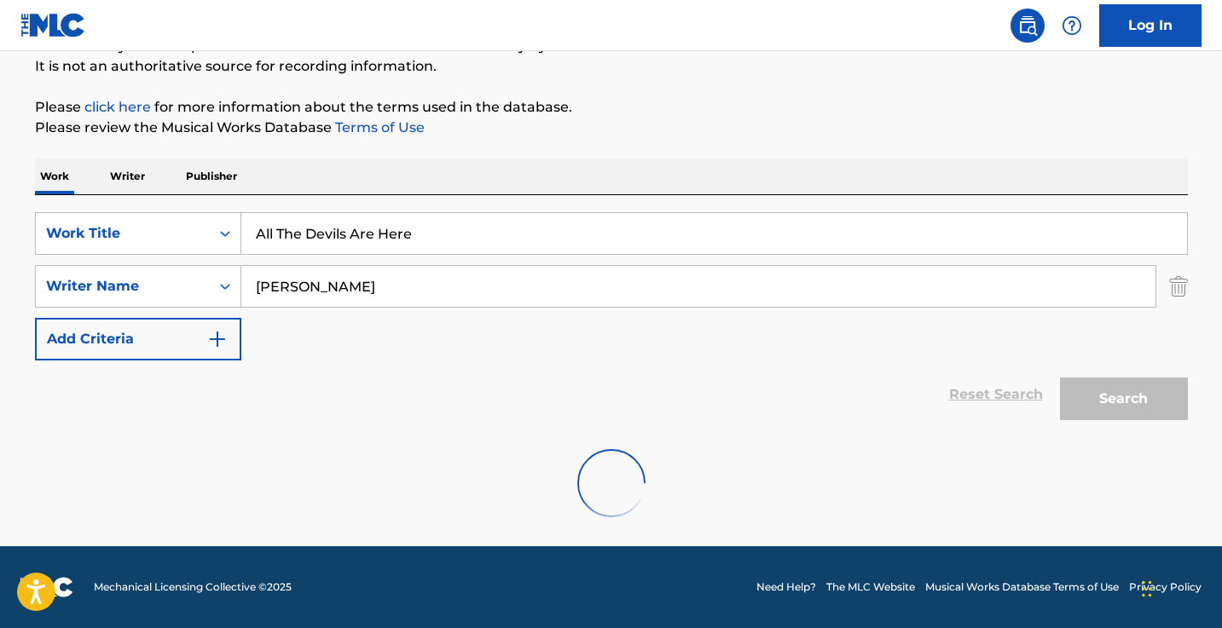
scroll to position [167, 0]
click at [148, 387] on div "Reset Search Search" at bounding box center [611, 395] width 1153 height 68
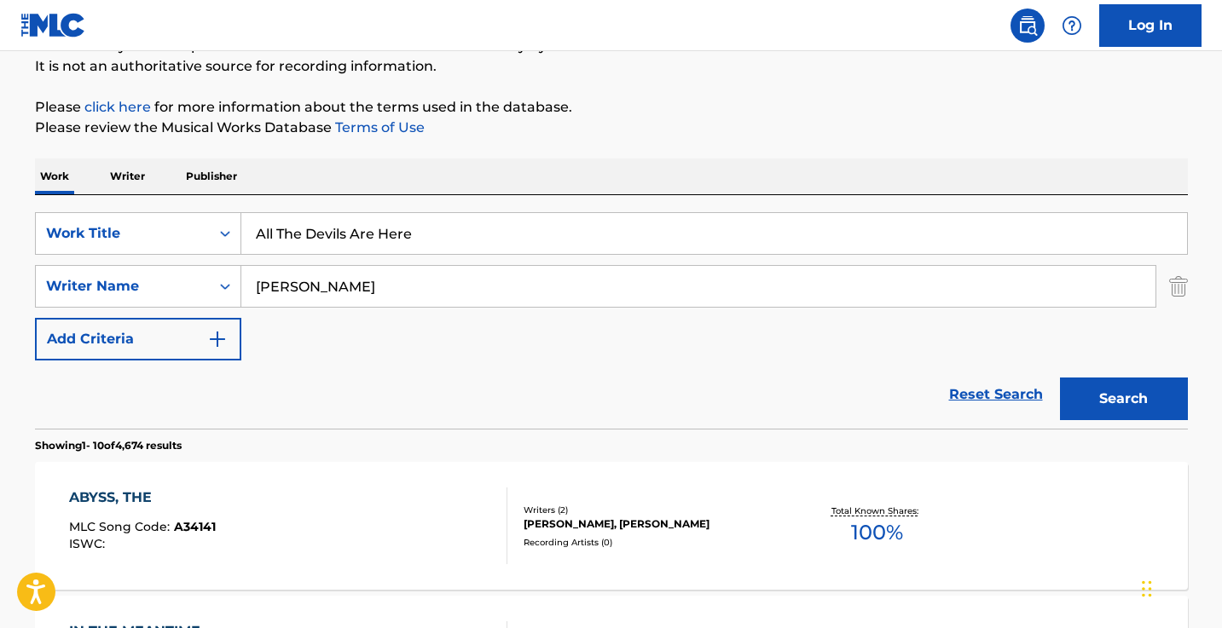
click at [318, 294] on input "[PERSON_NAME]" at bounding box center [698, 286] width 914 height 41
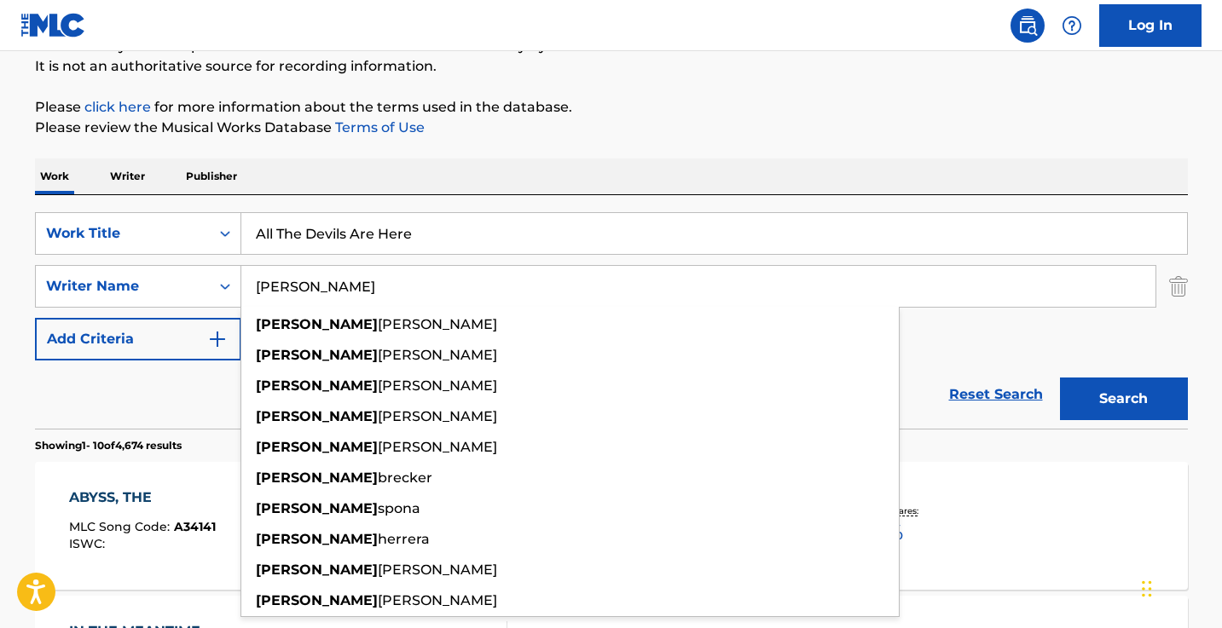
click at [318, 294] on input "[PERSON_NAME]" at bounding box center [698, 286] width 914 height 41
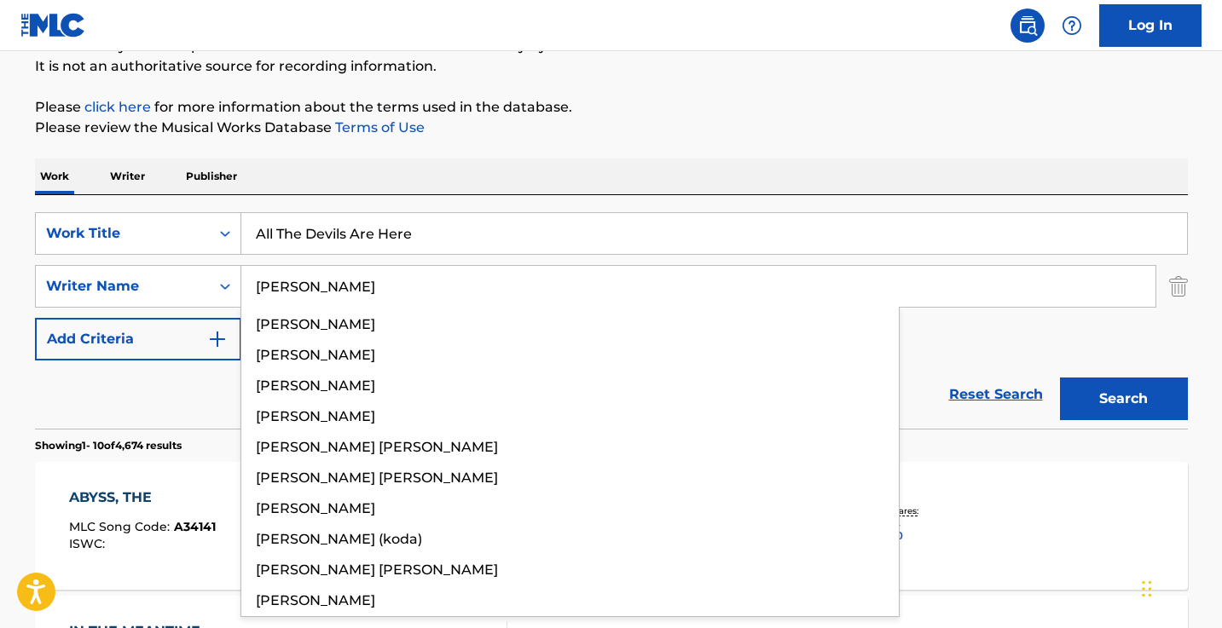
click at [1123, 399] on button "Search" at bounding box center [1124, 399] width 128 height 43
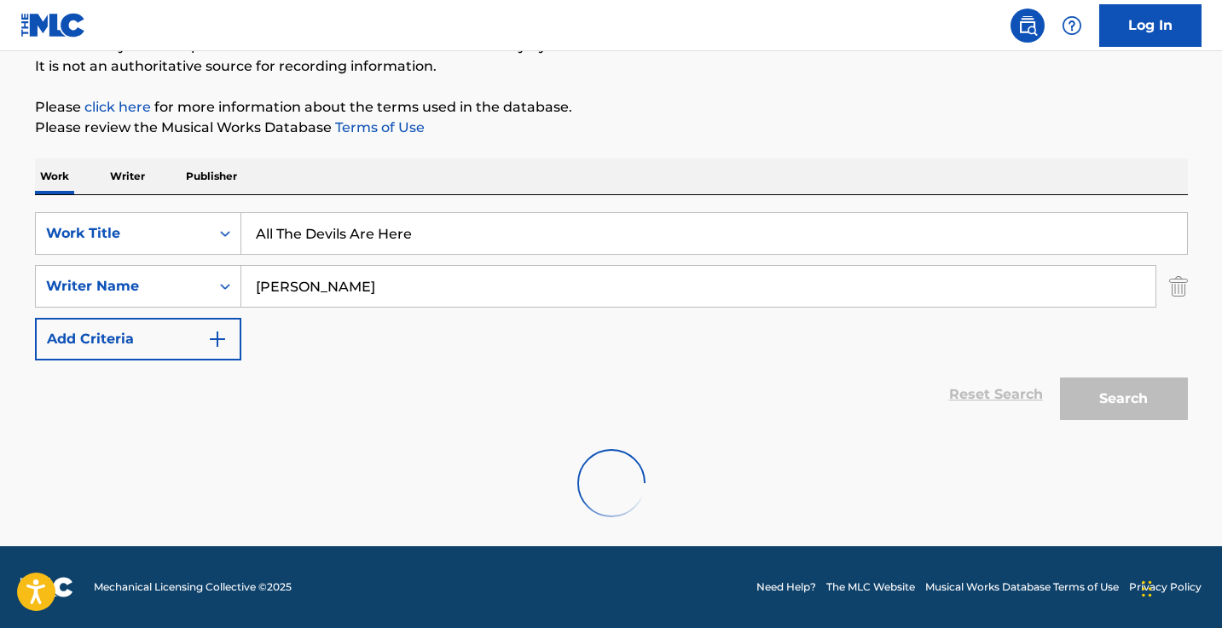
scroll to position [112, 0]
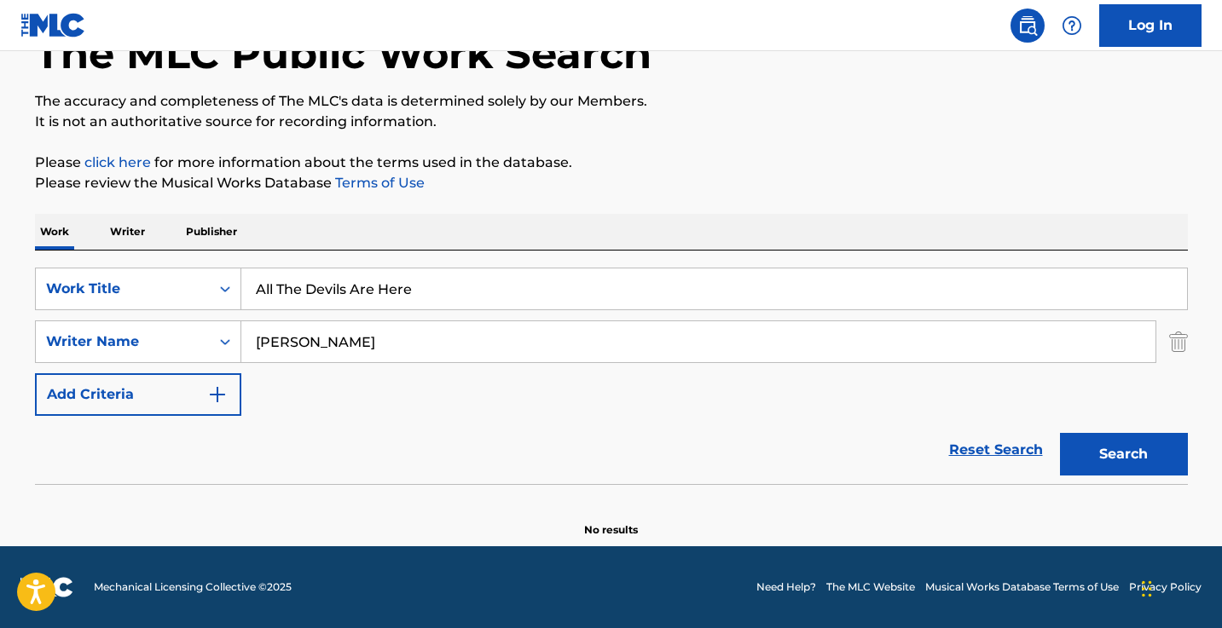
click at [297, 347] on input "[PERSON_NAME]" at bounding box center [698, 341] width 914 height 41
click at [1123, 454] on button "Search" at bounding box center [1124, 454] width 128 height 43
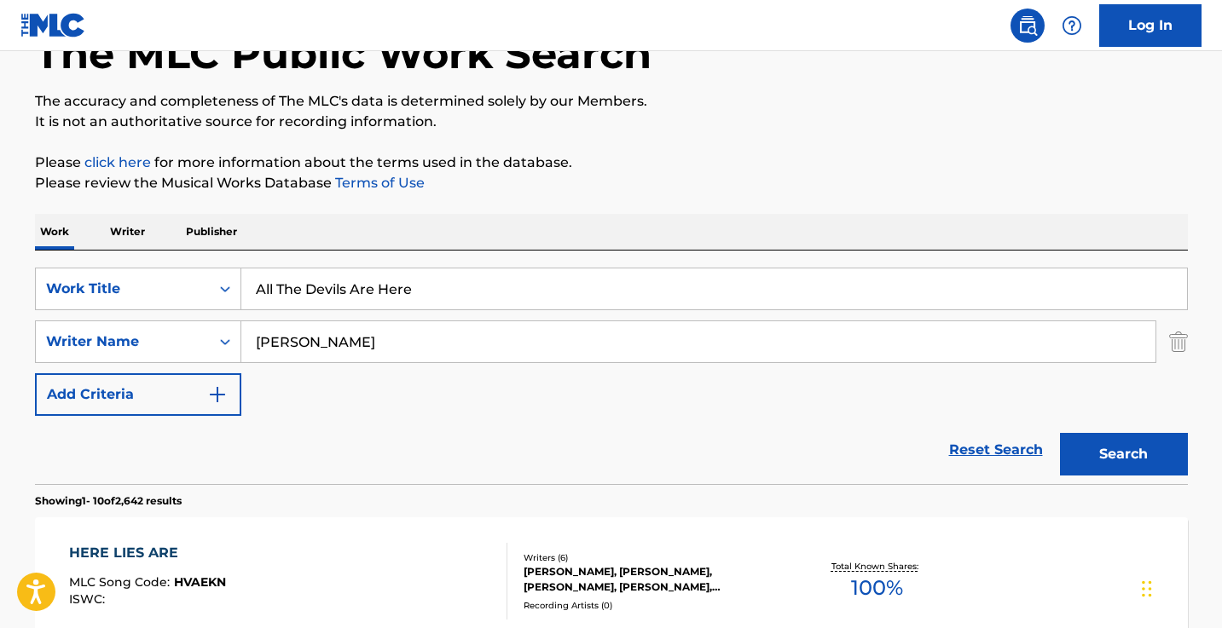
click at [302, 343] on input "[PERSON_NAME]" at bounding box center [698, 341] width 914 height 41
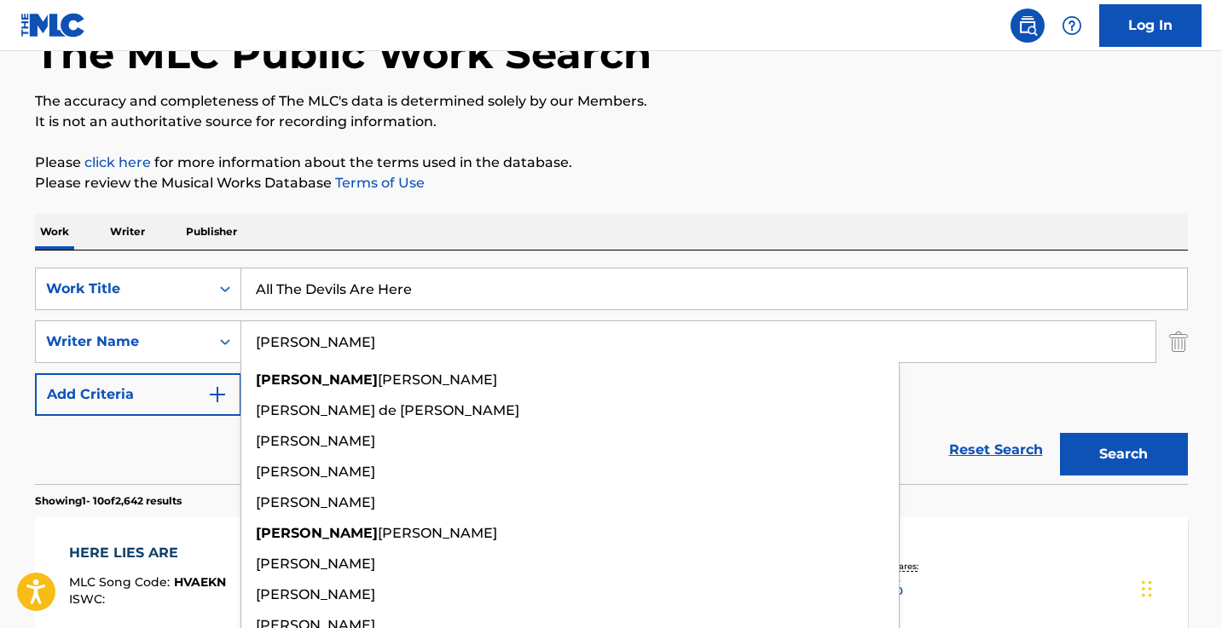
click at [1123, 454] on button "Search" at bounding box center [1124, 454] width 128 height 43
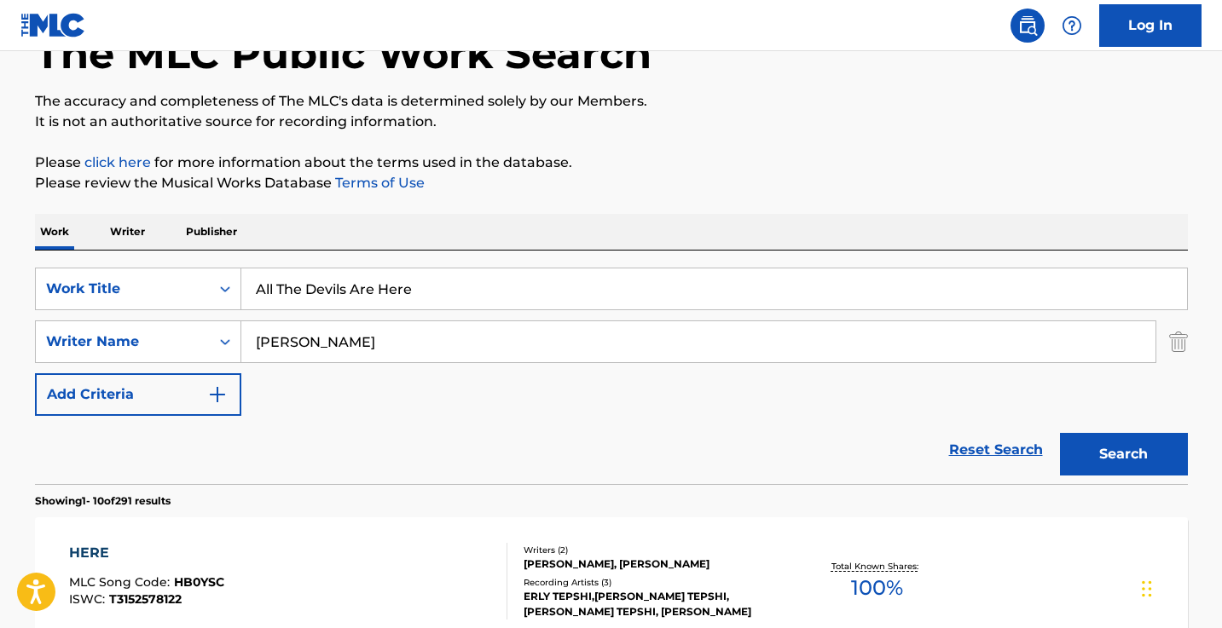
click at [380, 350] on input "[PERSON_NAME]" at bounding box center [698, 341] width 914 height 41
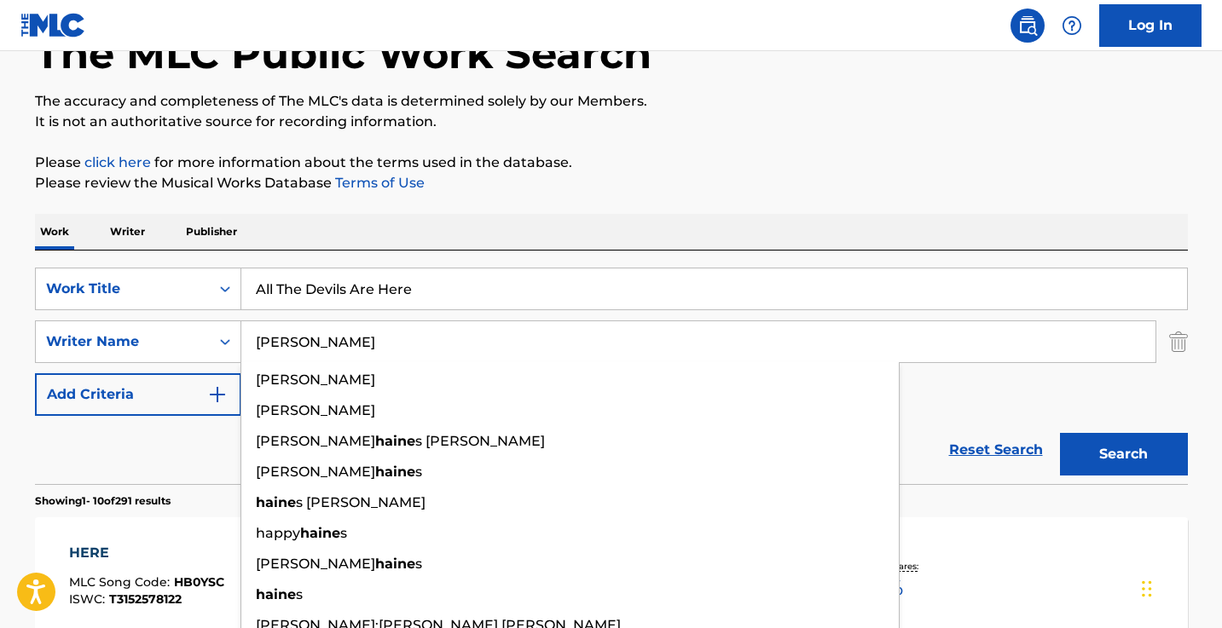
click at [1123, 454] on button "Search" at bounding box center [1124, 454] width 128 height 43
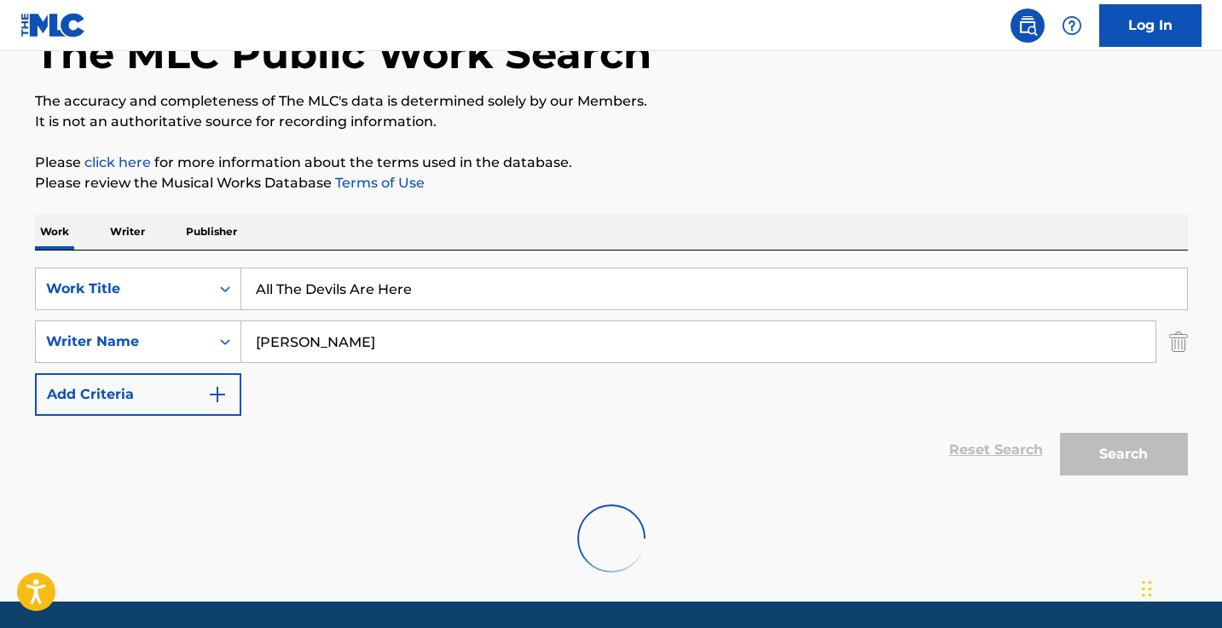
click at [604, 217] on div "Work Writer Publisher" at bounding box center [611, 232] width 1153 height 36
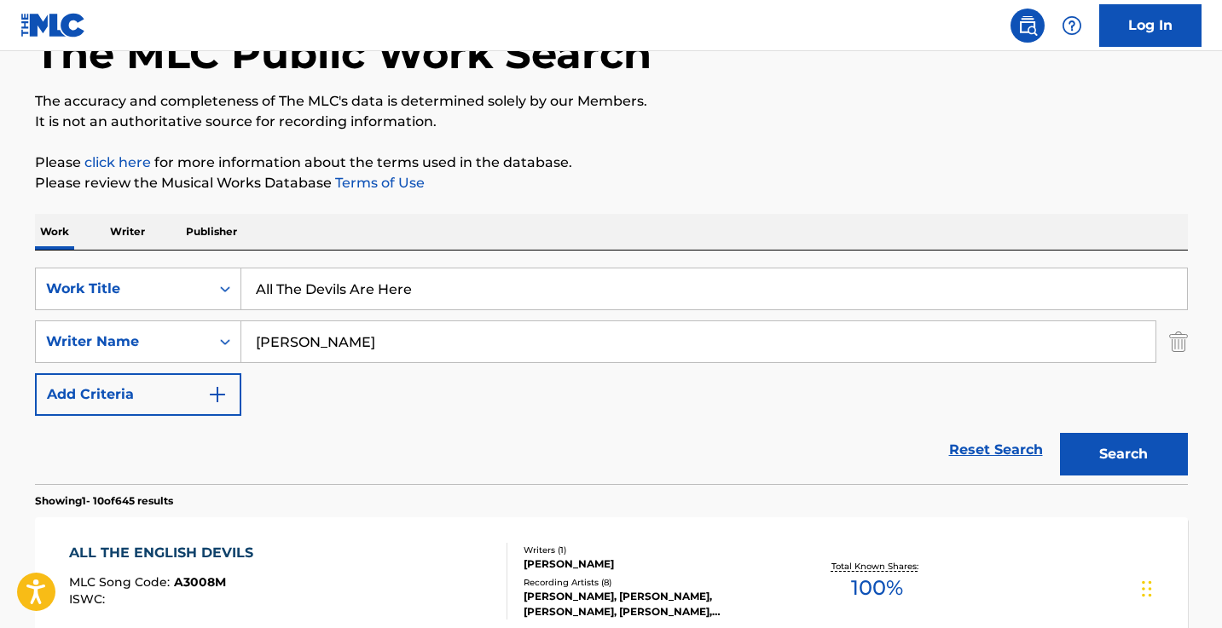
click at [334, 354] on input "[PERSON_NAME]" at bounding box center [698, 341] width 914 height 41
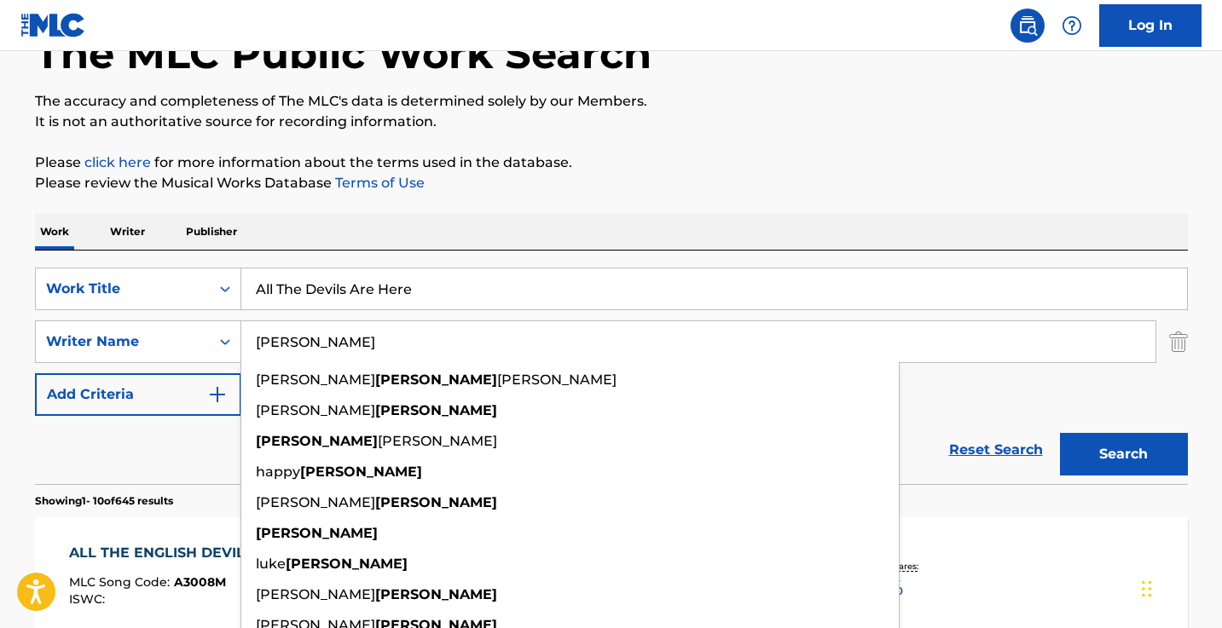
type input "m"
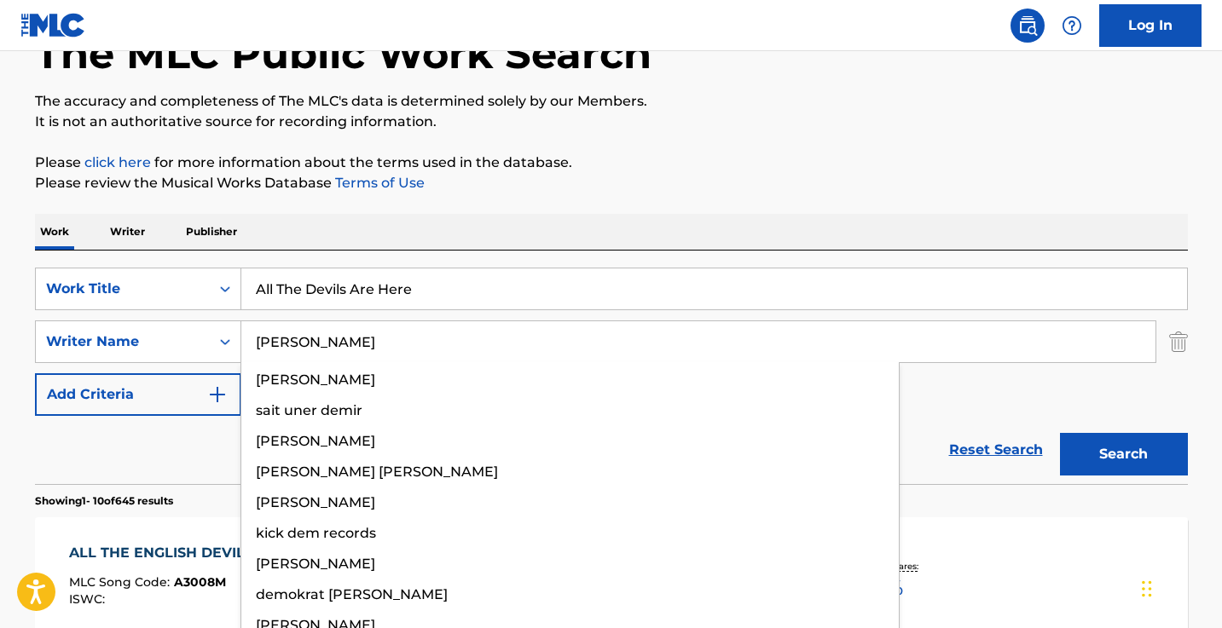
click at [1123, 454] on button "Search" at bounding box center [1124, 454] width 128 height 43
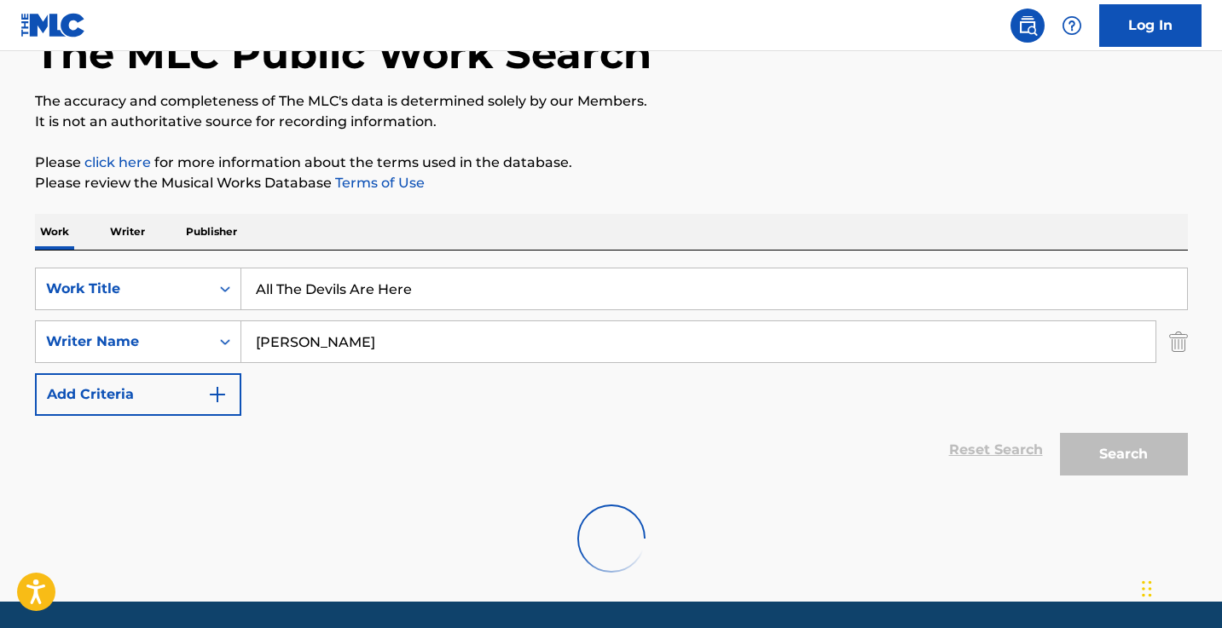
click at [922, 515] on div at bounding box center [611, 538] width 1153 height 109
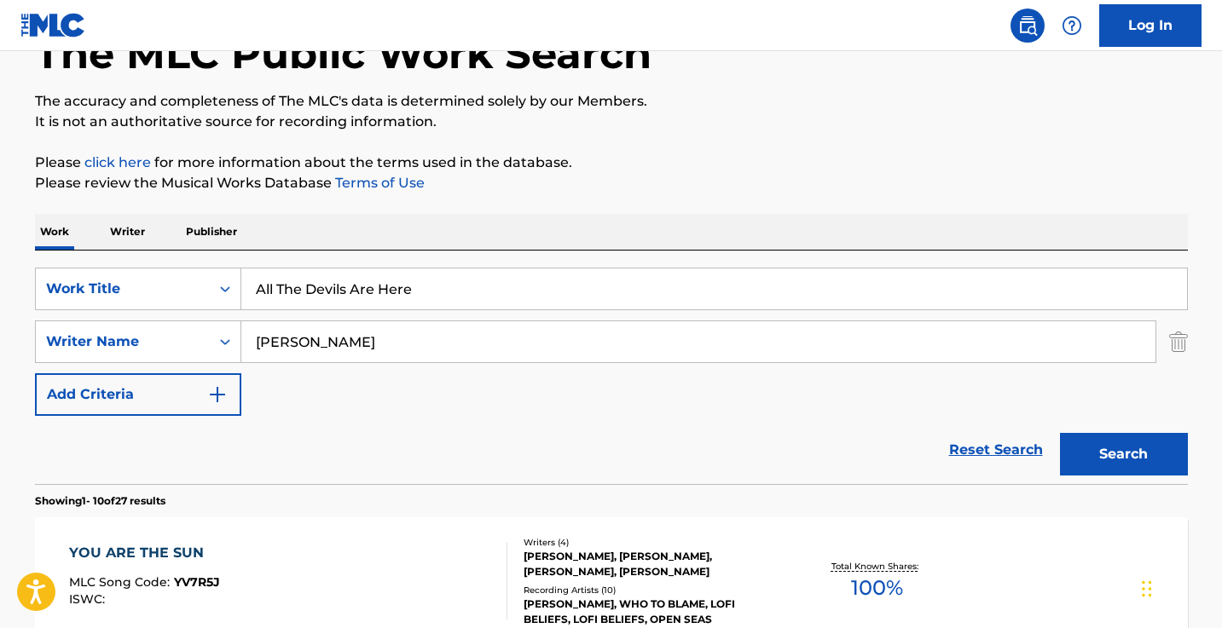
click at [367, 345] on input "[PERSON_NAME]" at bounding box center [698, 341] width 914 height 41
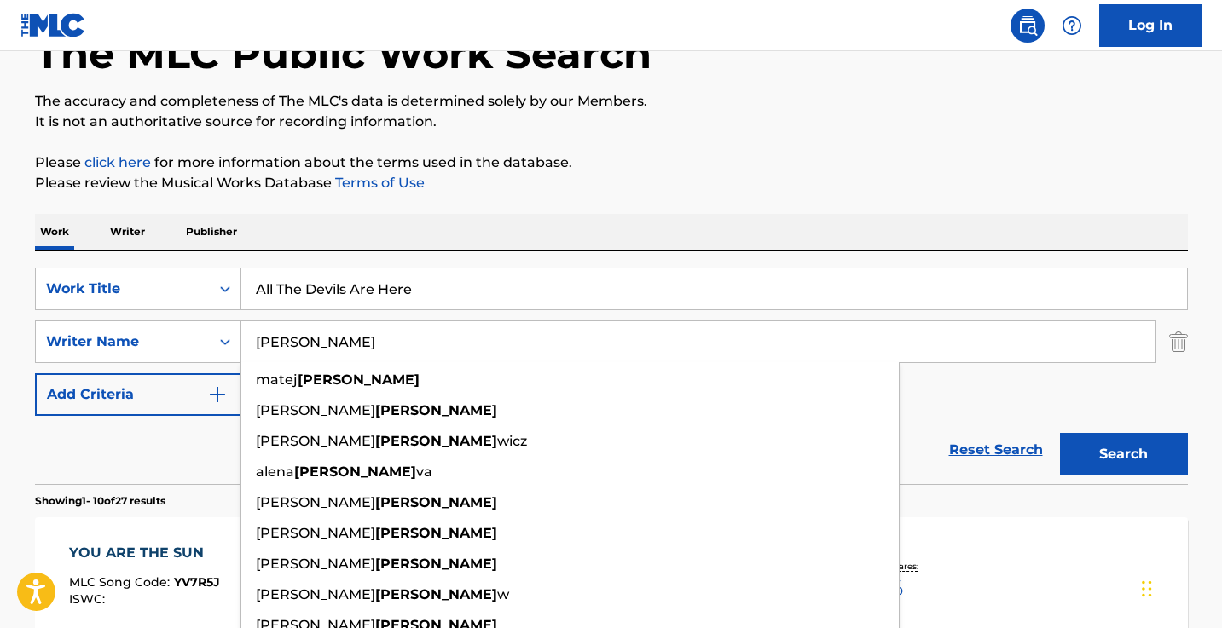
click at [367, 345] on input "[PERSON_NAME]" at bounding box center [698, 341] width 914 height 41
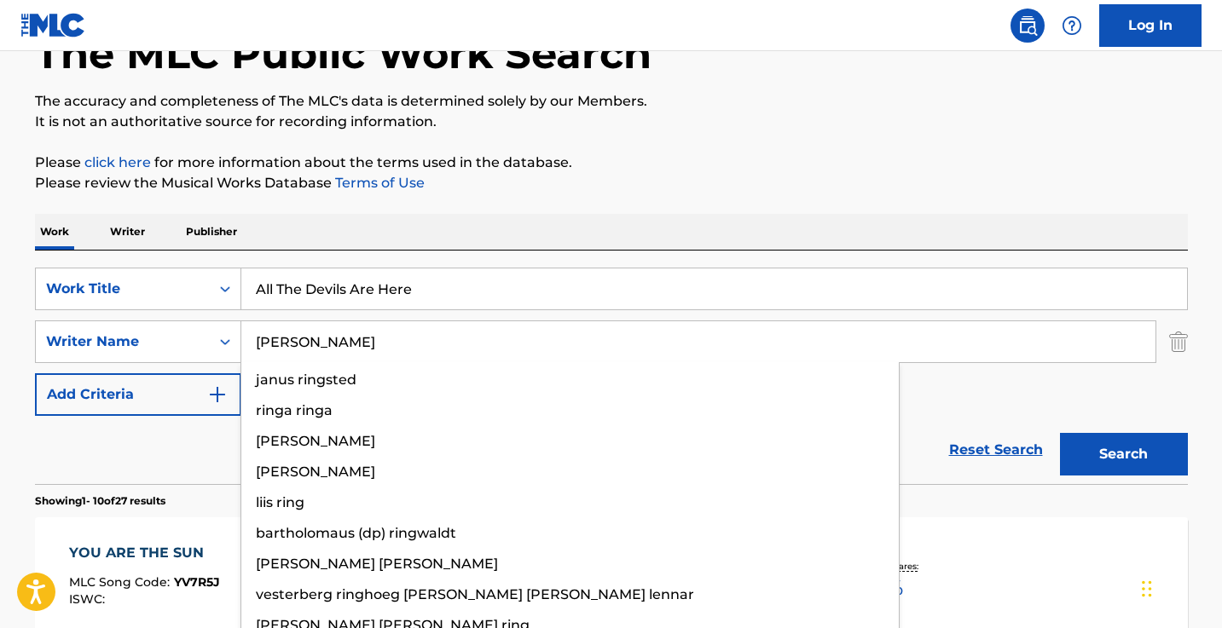
click at [1123, 454] on button "Search" at bounding box center [1124, 454] width 128 height 43
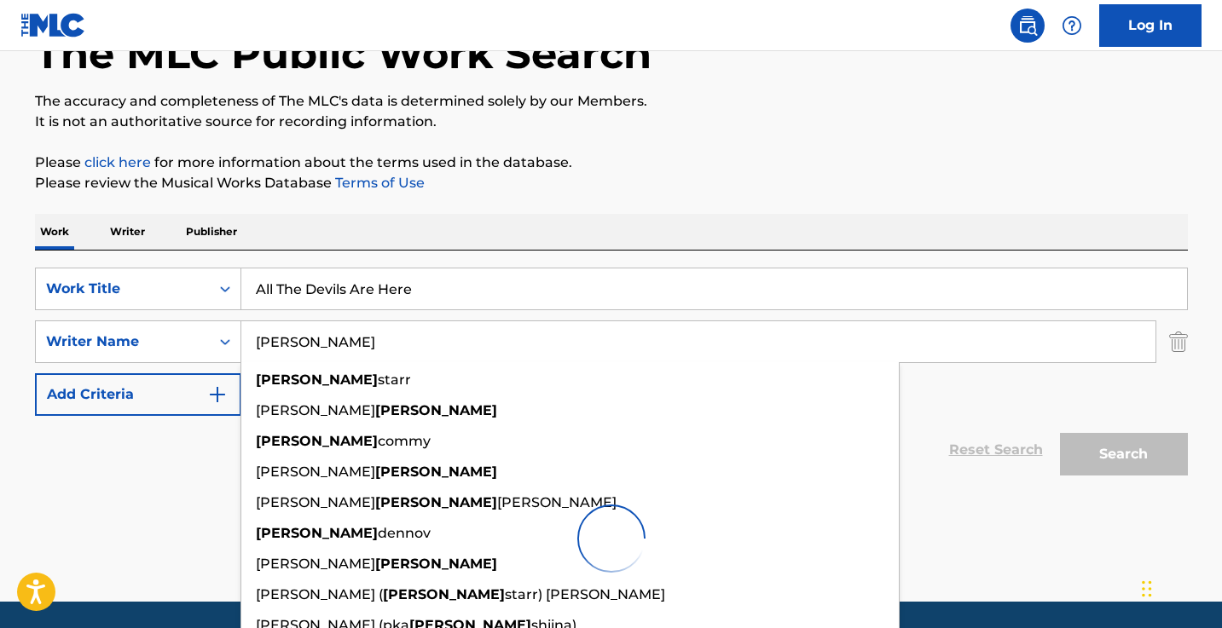
click at [586, 173] on p "Please review the Musical Works Database Terms of Use" at bounding box center [611, 183] width 1153 height 20
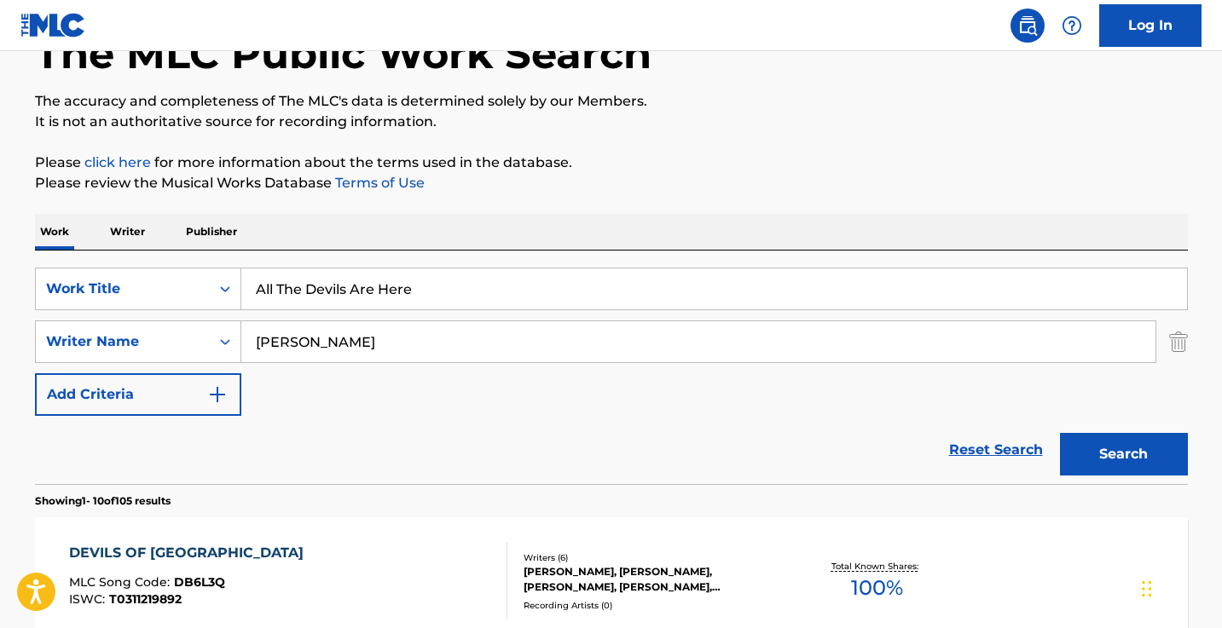
click at [446, 345] on input "[PERSON_NAME]" at bounding box center [698, 341] width 914 height 41
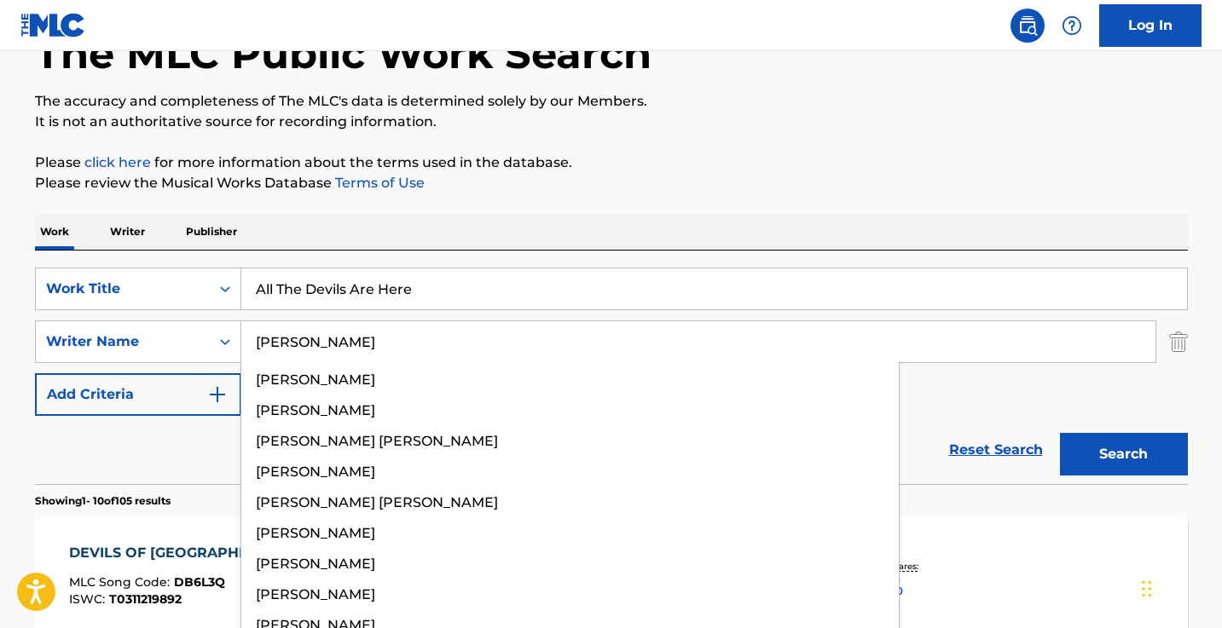
type input "[PERSON_NAME]"
click at [1123, 454] on button "Search" at bounding box center [1124, 454] width 128 height 43
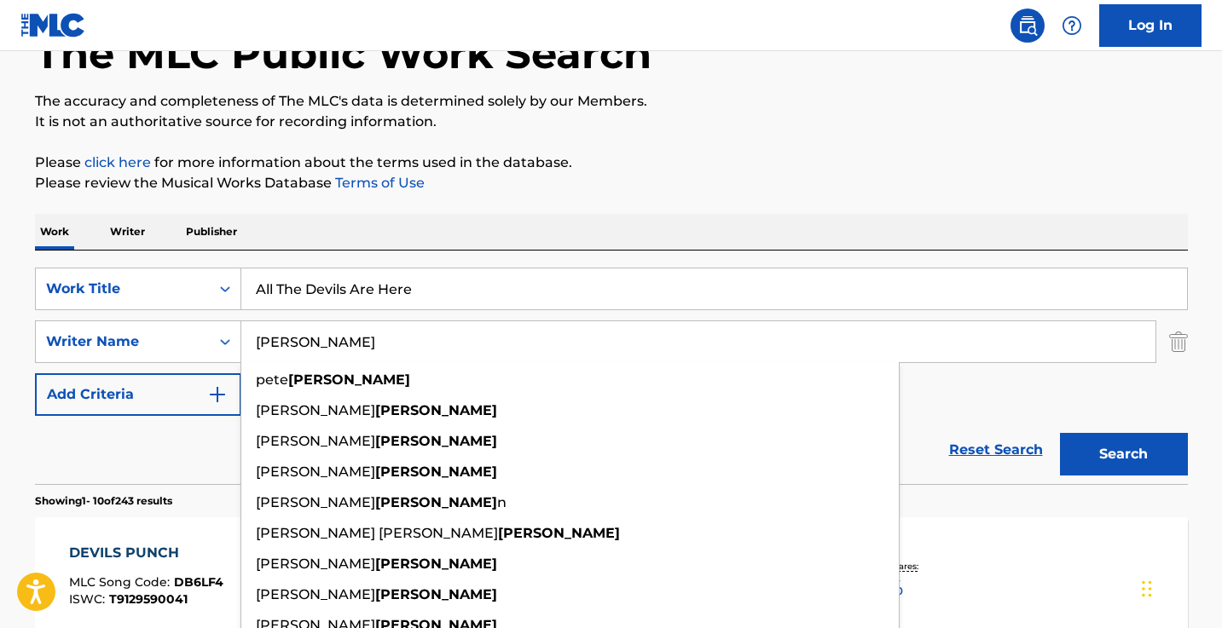
click at [207, 455] on div "Reset Search Search" at bounding box center [611, 450] width 1153 height 68
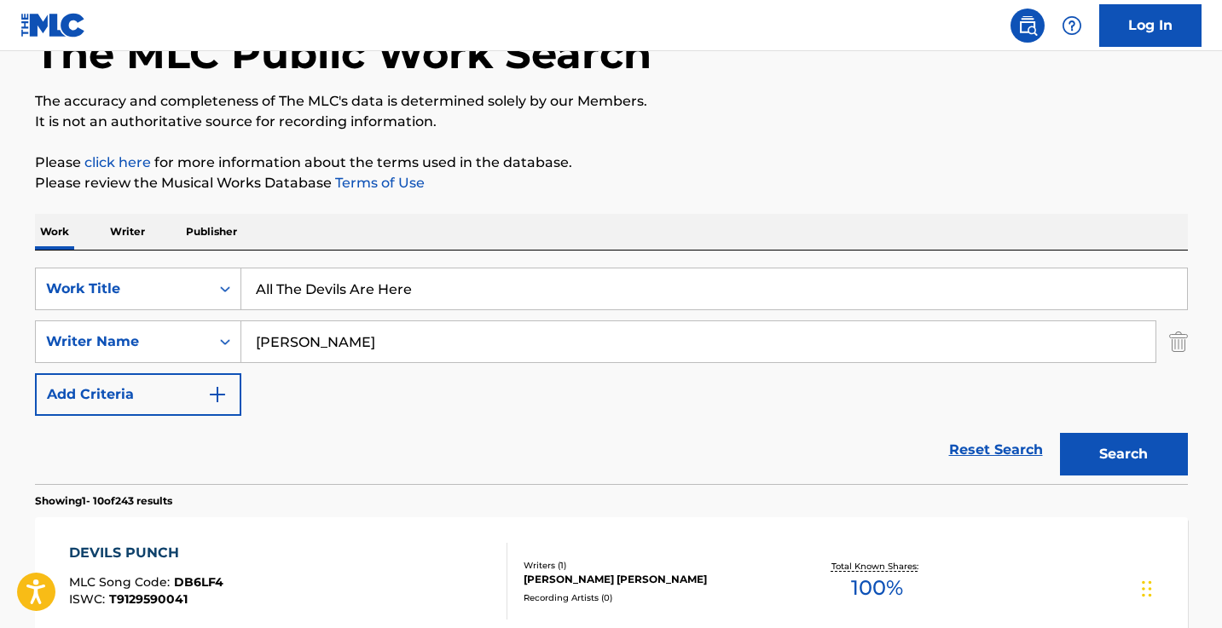
click at [420, 294] on input "All The Devils Are Here" at bounding box center [714, 289] width 946 height 41
paste input "Baptized in Concret"
type input "Baptized in Concrete"
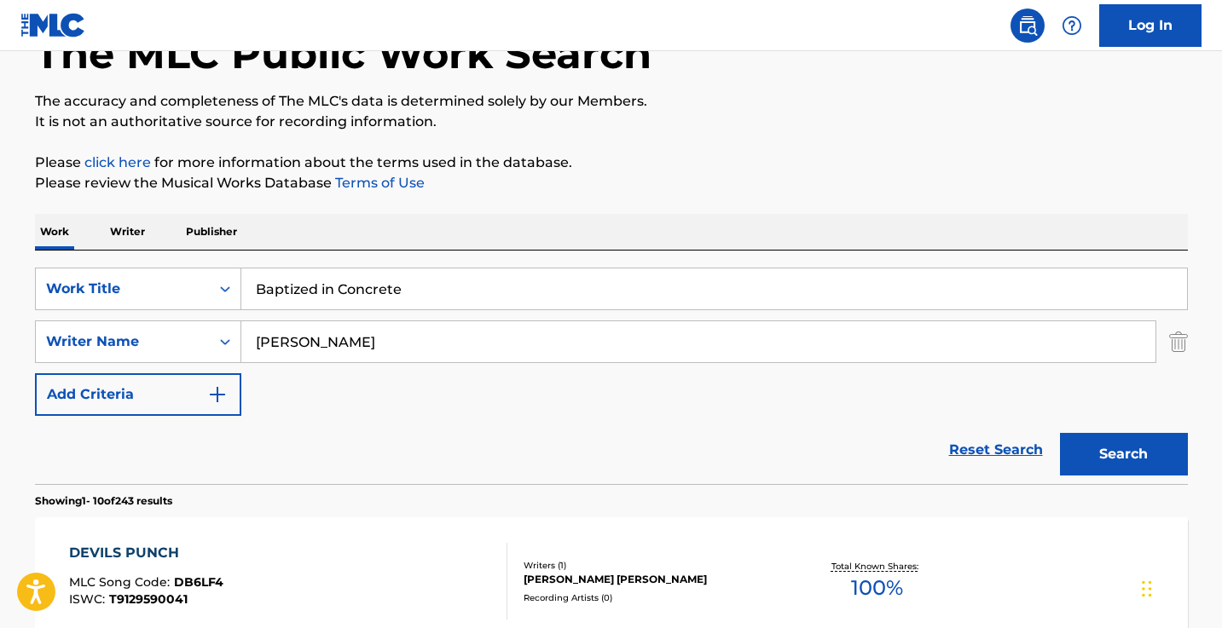
click at [1123, 454] on button "Search" at bounding box center [1124, 454] width 128 height 43
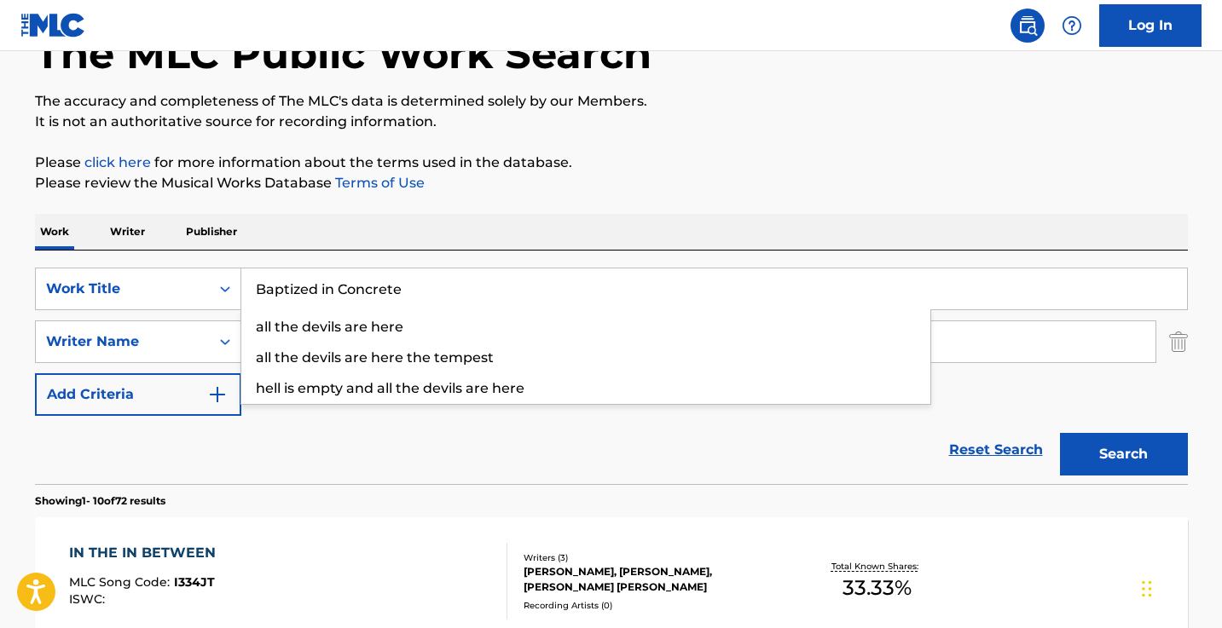
click at [523, 223] on div "Work Writer Publisher" at bounding box center [611, 232] width 1153 height 36
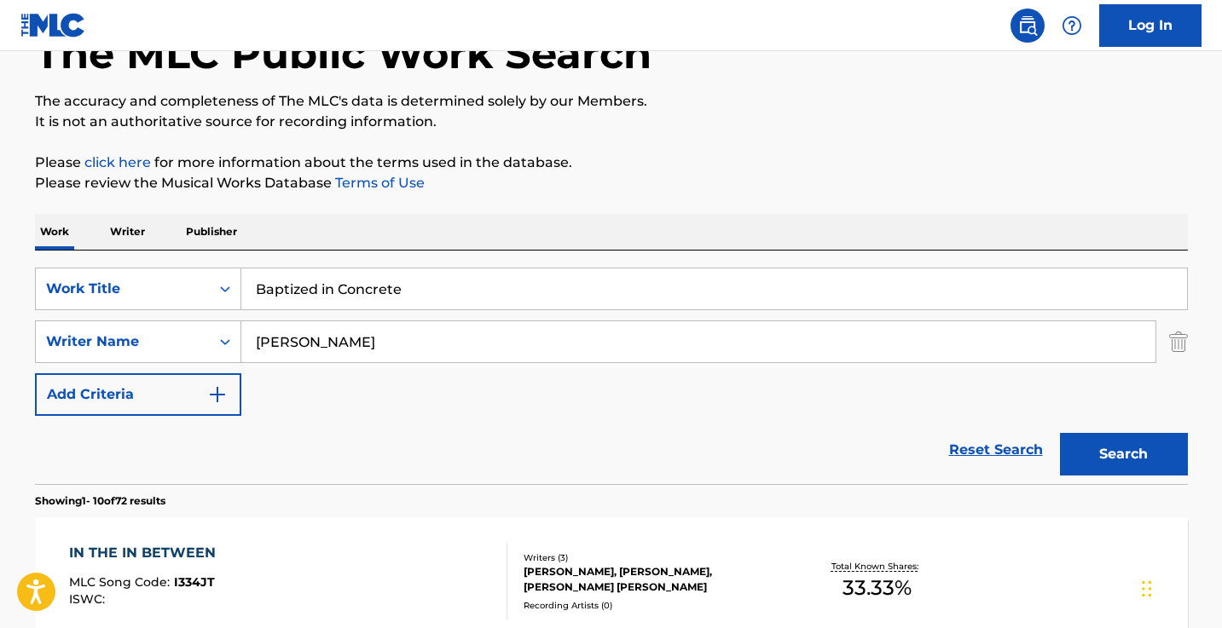
click at [457, 337] on input "[PERSON_NAME]" at bounding box center [698, 341] width 914 height 41
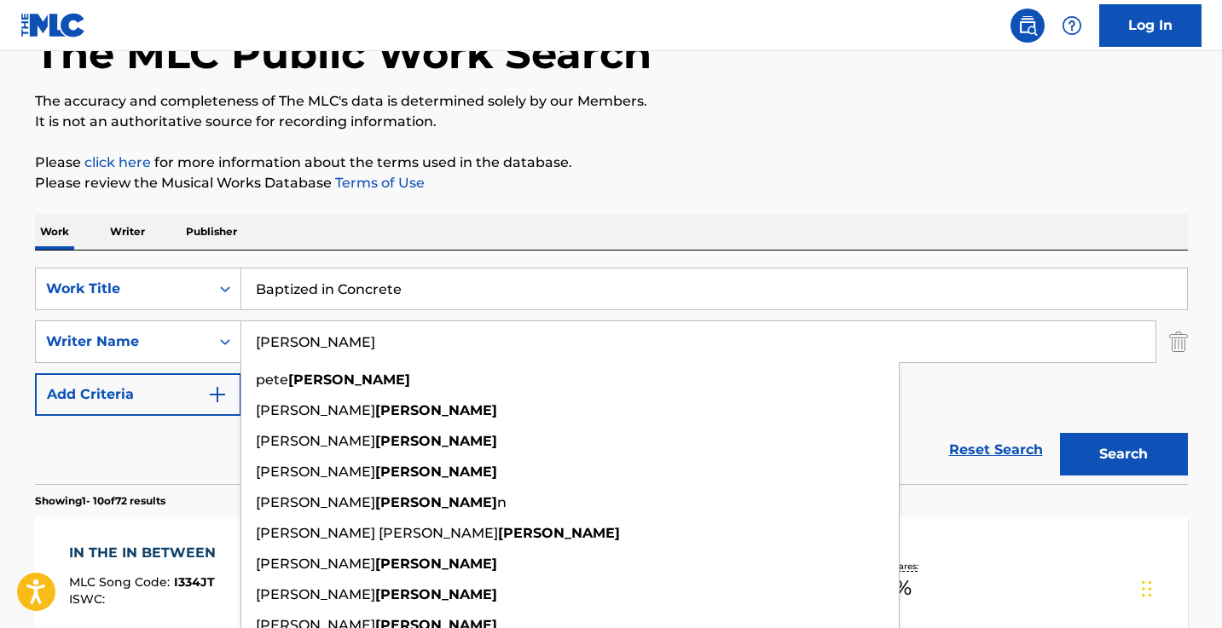
click at [457, 337] on input "[PERSON_NAME]" at bounding box center [698, 341] width 914 height 41
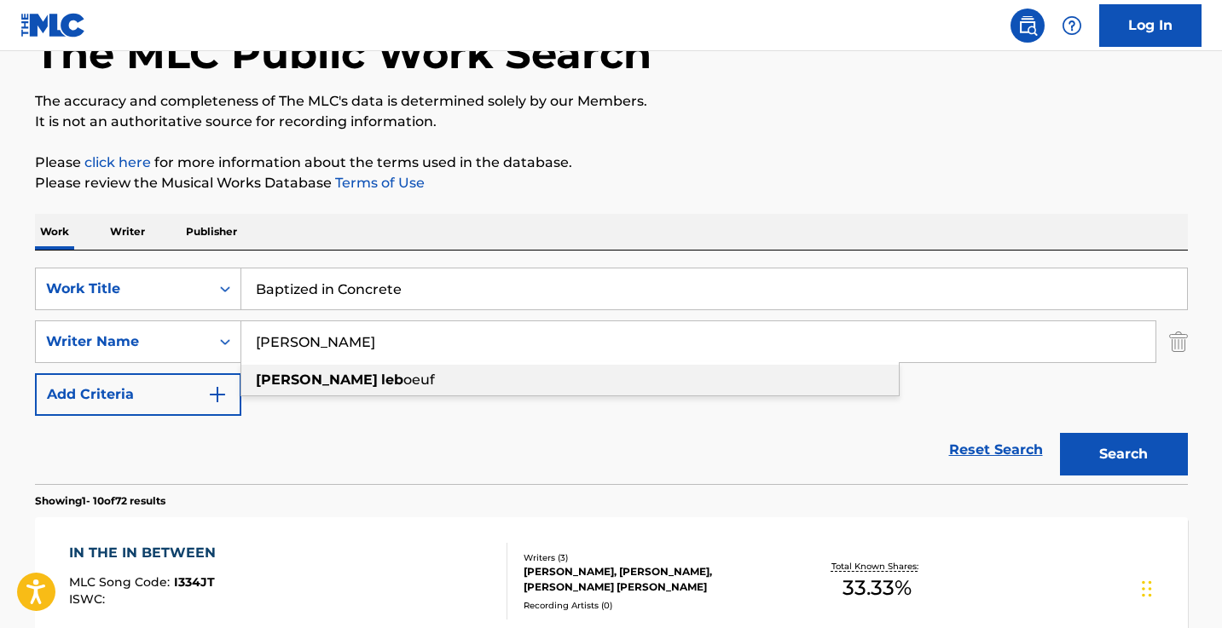
click at [398, 378] on div "[PERSON_NAME]" at bounding box center [569, 380] width 657 height 31
type input "[PERSON_NAME]"
click at [1123, 454] on button "Search" at bounding box center [1124, 454] width 128 height 43
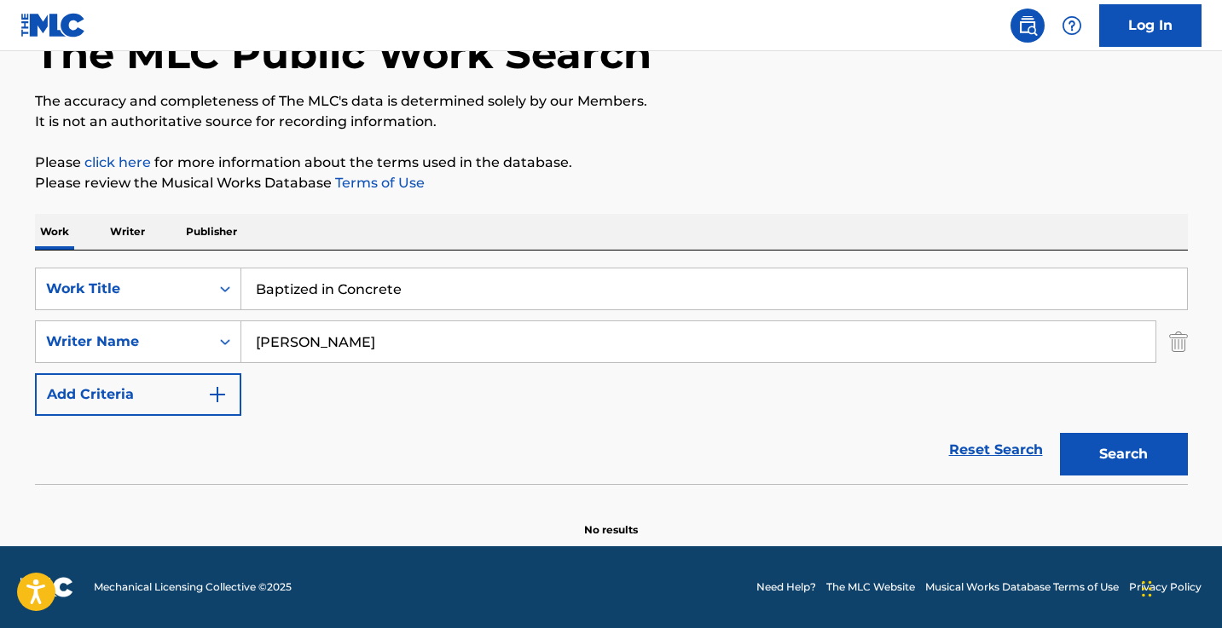
click at [513, 263] on div "SearchWithCriteria40c0db1f-1a48-4594-abc1-76ee8964e418 Work Title Baptized in C…" at bounding box center [611, 368] width 1153 height 234
click at [502, 276] on input "Baptized in Concrete" at bounding box center [714, 289] width 946 height 41
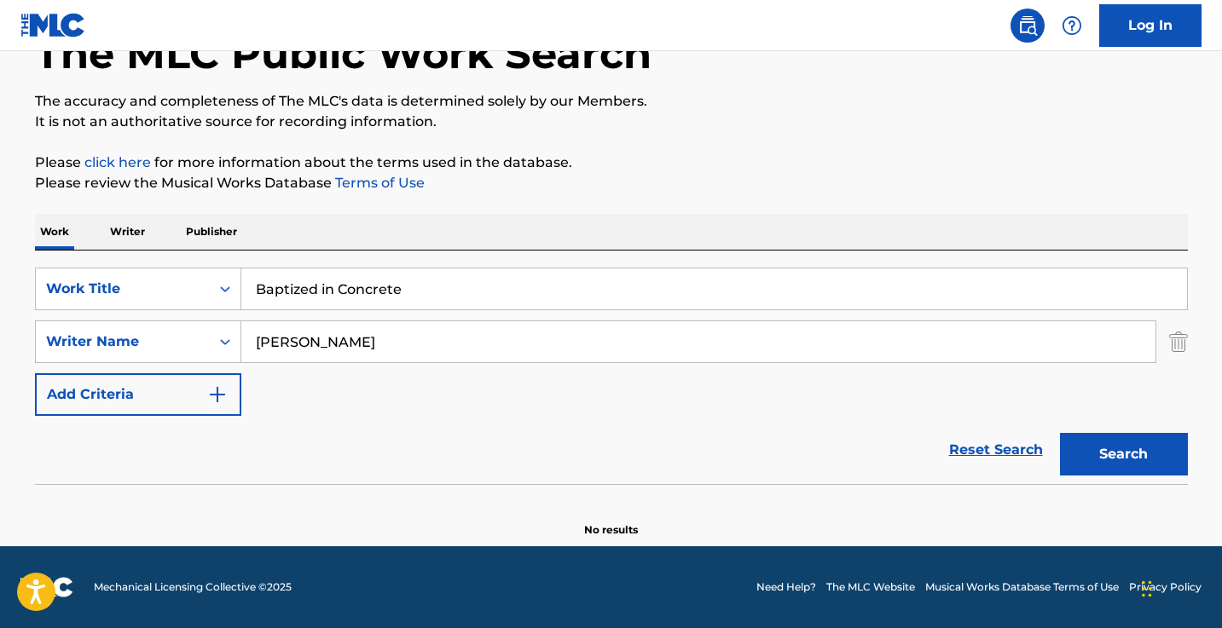
click at [502, 276] on input "Baptized in Concrete" at bounding box center [714, 289] width 946 height 41
paste input "Die in Fear"
click at [1123, 454] on button "Search" at bounding box center [1124, 454] width 128 height 43
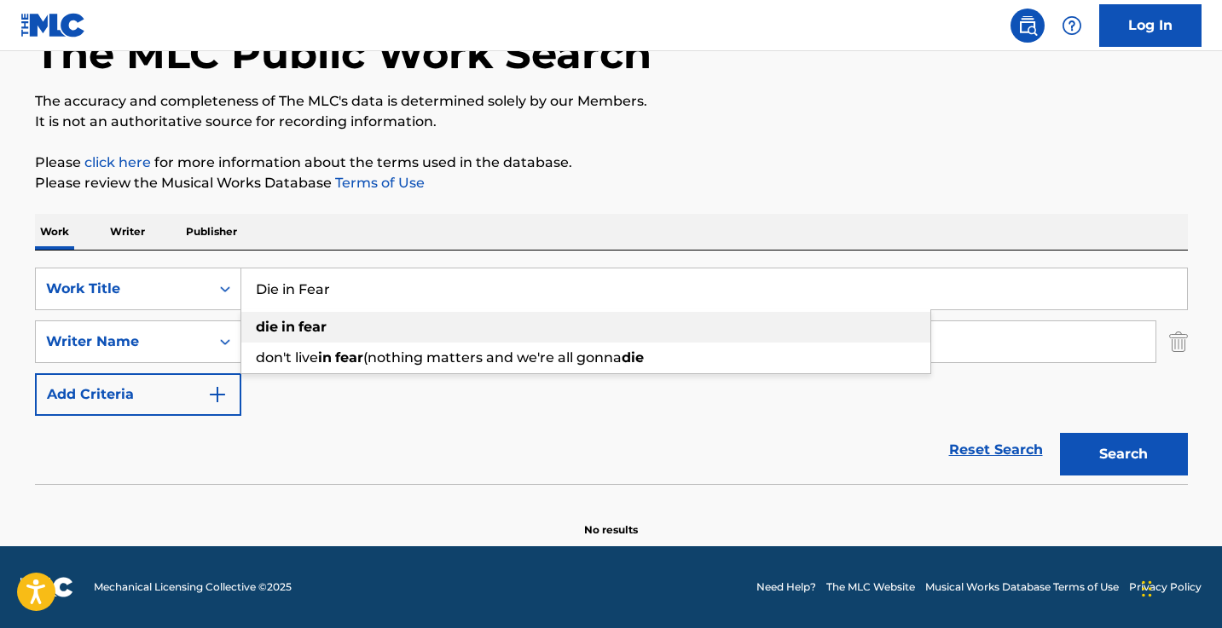
click at [402, 292] on input "Die in Fear" at bounding box center [714, 289] width 946 height 41
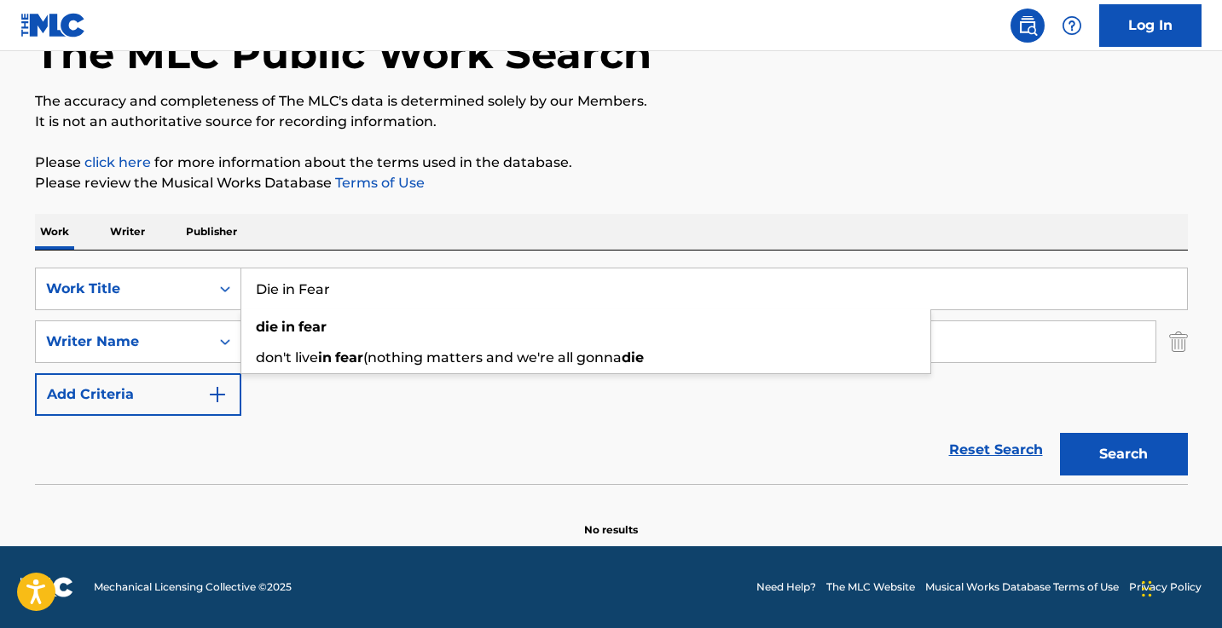
click at [402, 292] on input "Die in Fear" at bounding box center [714, 289] width 946 height 41
paste input "I Will Be Here Foreve"
click at [1123, 454] on button "Search" at bounding box center [1124, 454] width 128 height 43
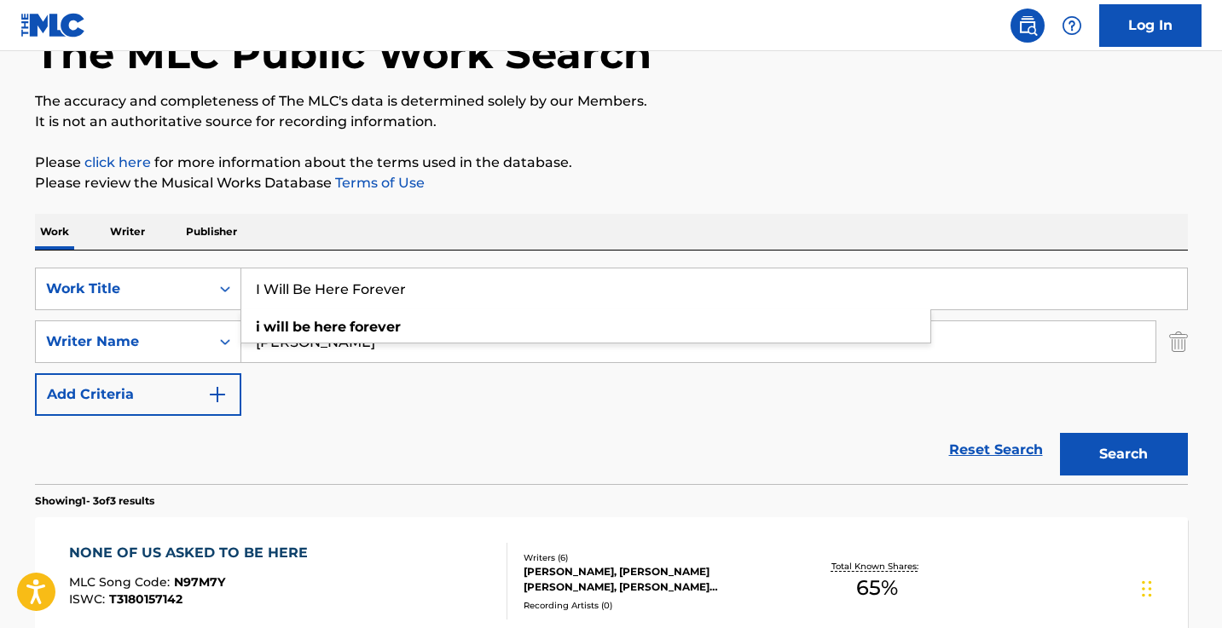
click at [535, 276] on input "I Will Be Here Forever" at bounding box center [714, 289] width 946 height 41
paste input "Next To Your Idols"
click at [1123, 454] on button "Search" at bounding box center [1124, 454] width 128 height 43
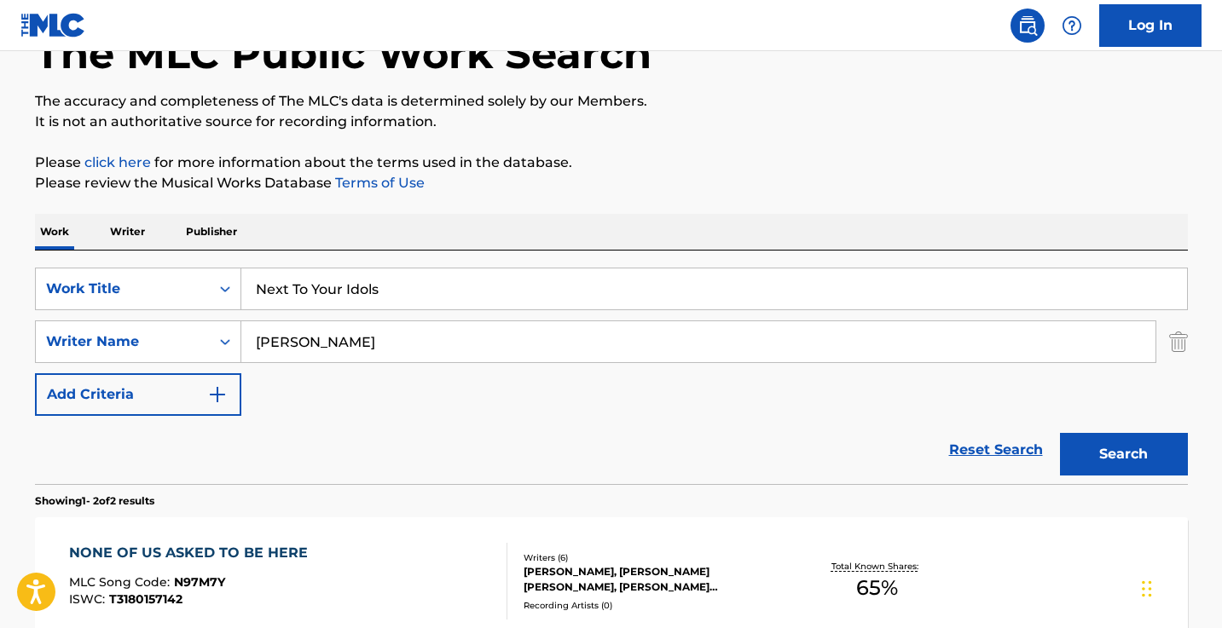
click at [439, 293] on input "Next To Your Idols" at bounding box center [714, 289] width 946 height 41
paste input "Shame"
click at [1123, 454] on button "Search" at bounding box center [1124, 454] width 128 height 43
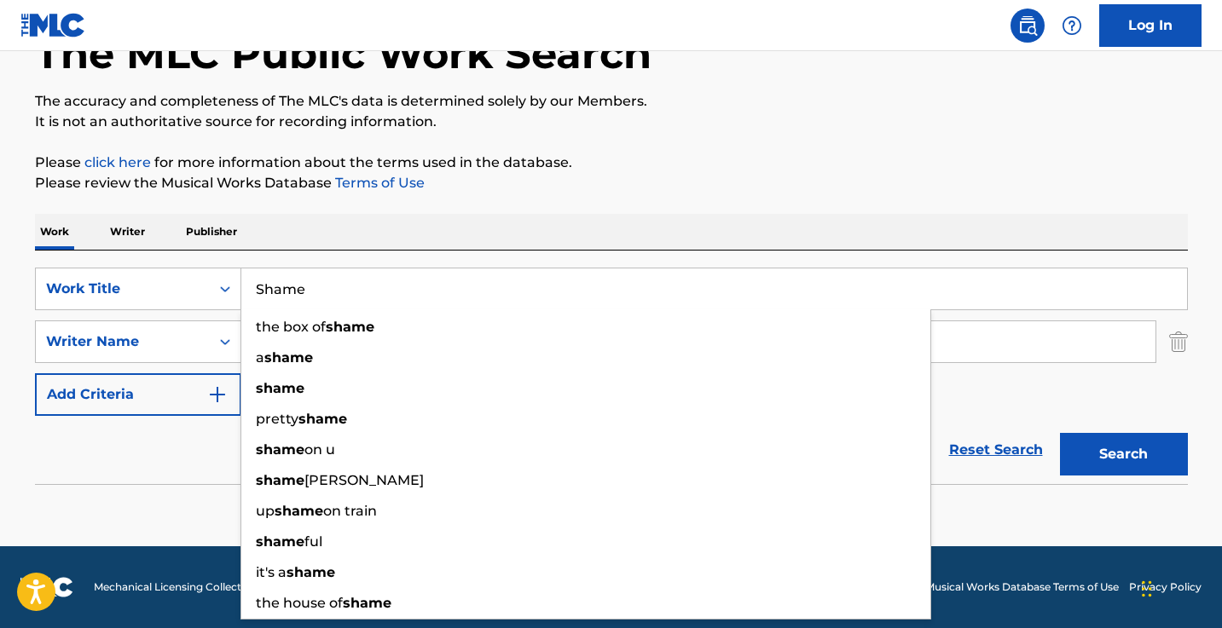
click at [448, 280] on input "Shame" at bounding box center [714, 289] width 946 height 41
paste input "kin the Rabbit"
click at [1123, 454] on button "Search" at bounding box center [1124, 454] width 128 height 43
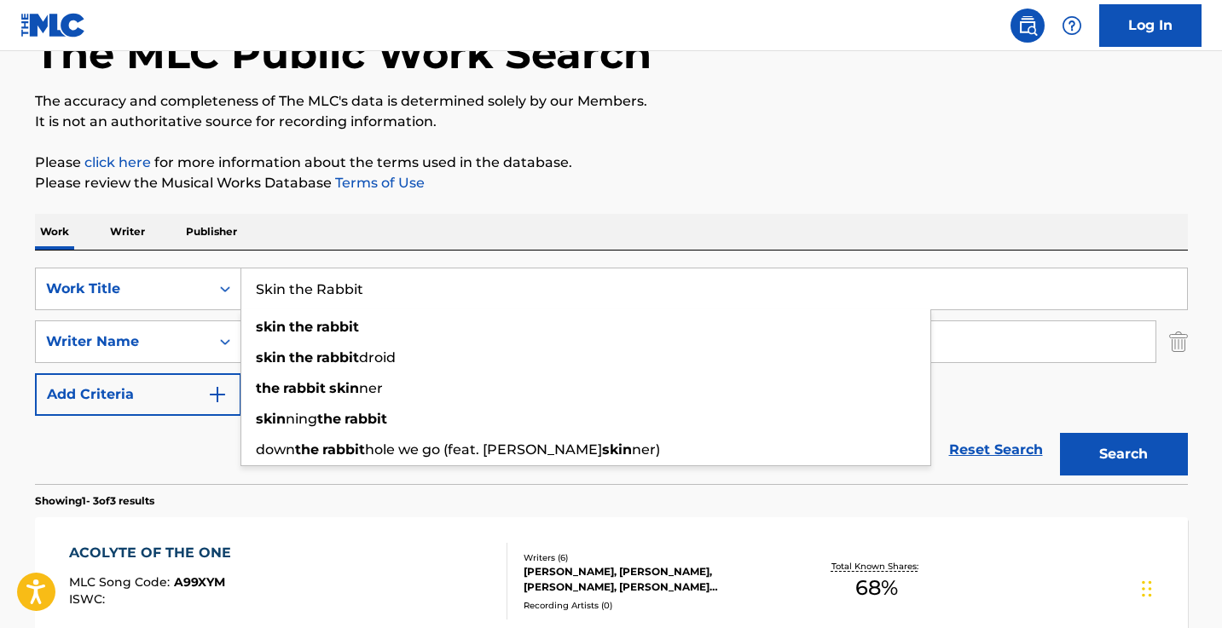
click at [474, 287] on input "Skin the Rabbit" at bounding box center [714, 289] width 946 height 41
paste input "Vale of Tears"
type input "Vale of Tears"
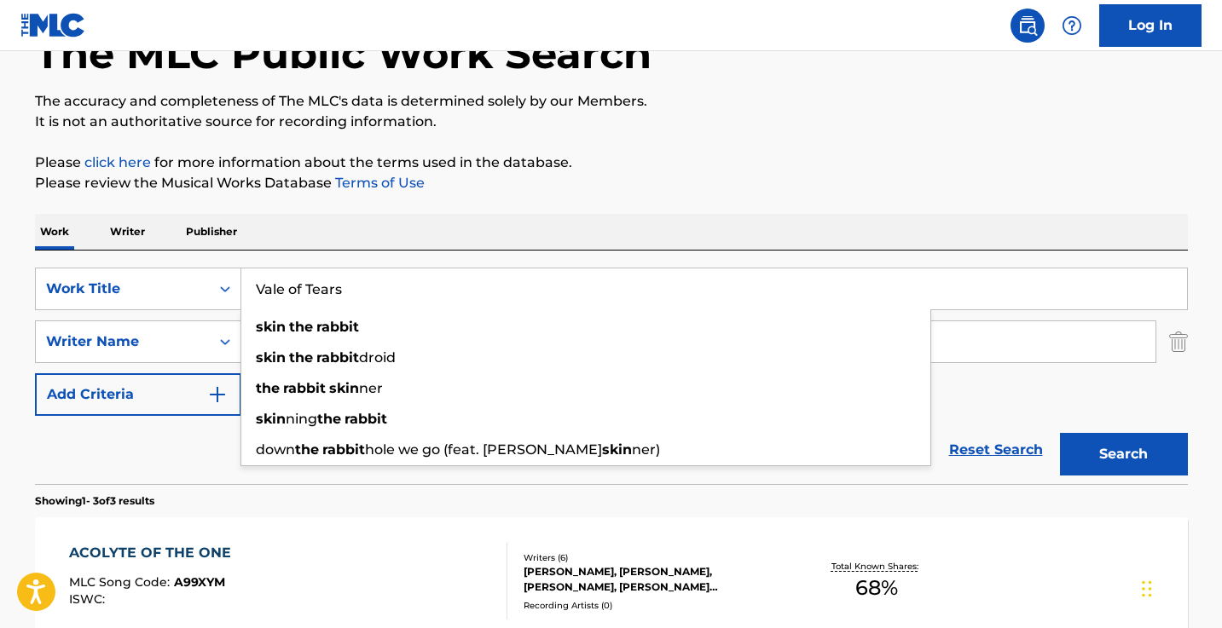
click at [1123, 454] on button "Search" at bounding box center [1124, 454] width 128 height 43
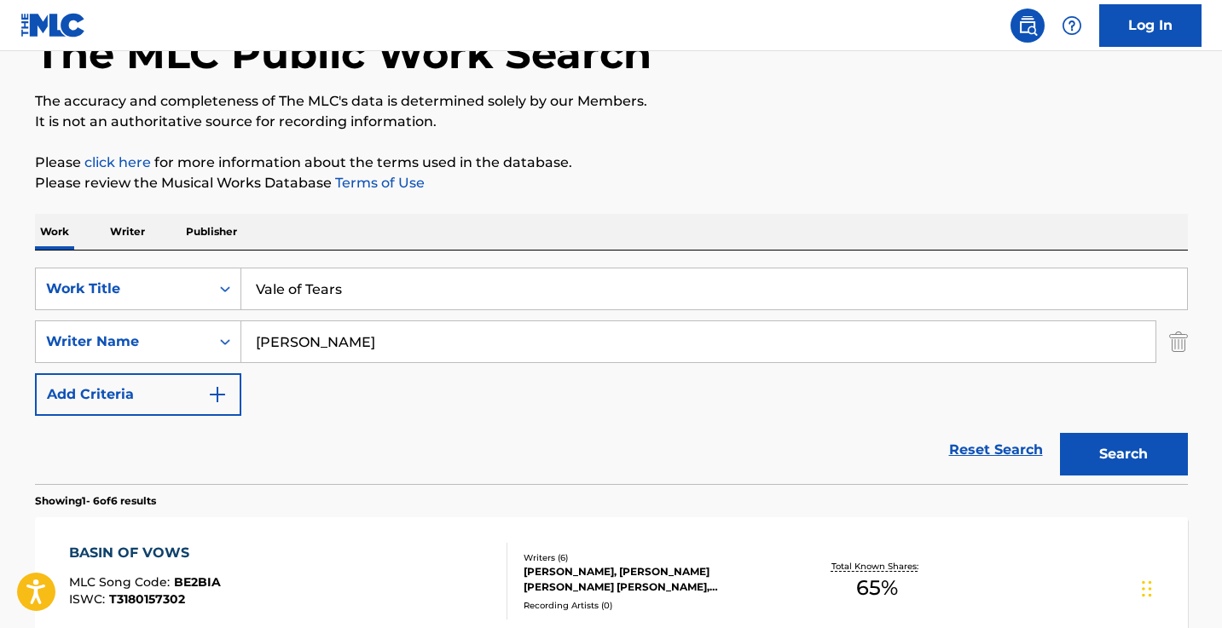
click at [507, 234] on div "Work Writer Publisher" at bounding box center [611, 232] width 1153 height 36
click at [464, 340] on input "[PERSON_NAME]" at bounding box center [698, 341] width 914 height 41
click at [1123, 454] on button "Search" at bounding box center [1124, 454] width 128 height 43
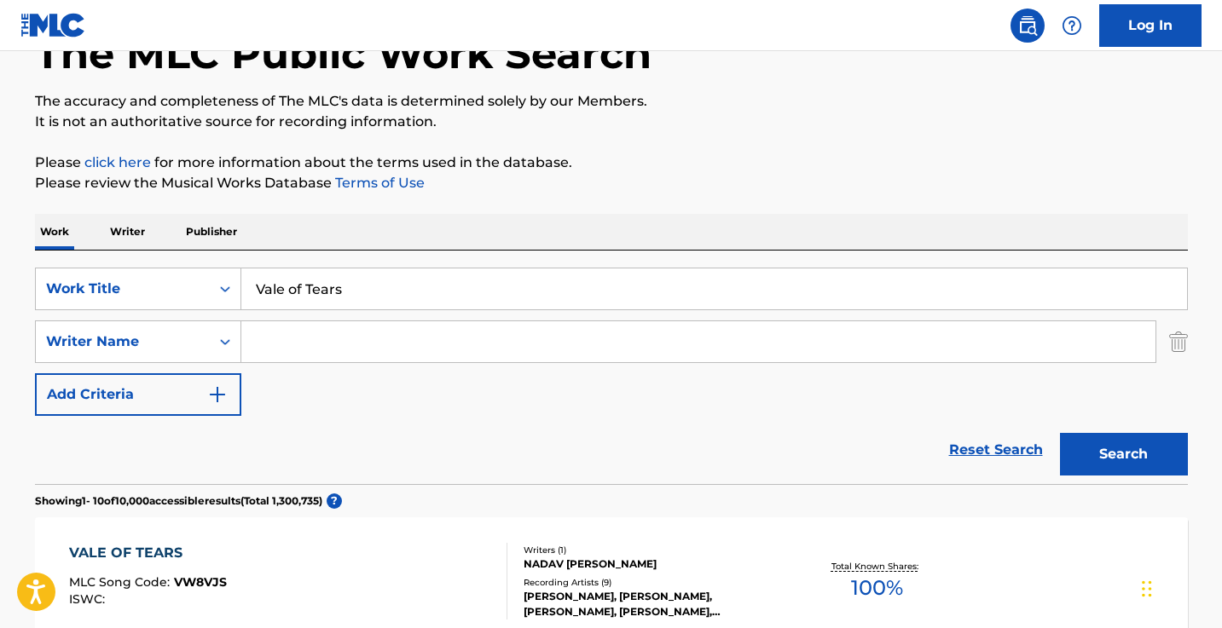
click at [354, 295] on input "Vale of Tears" at bounding box center [714, 289] width 946 height 41
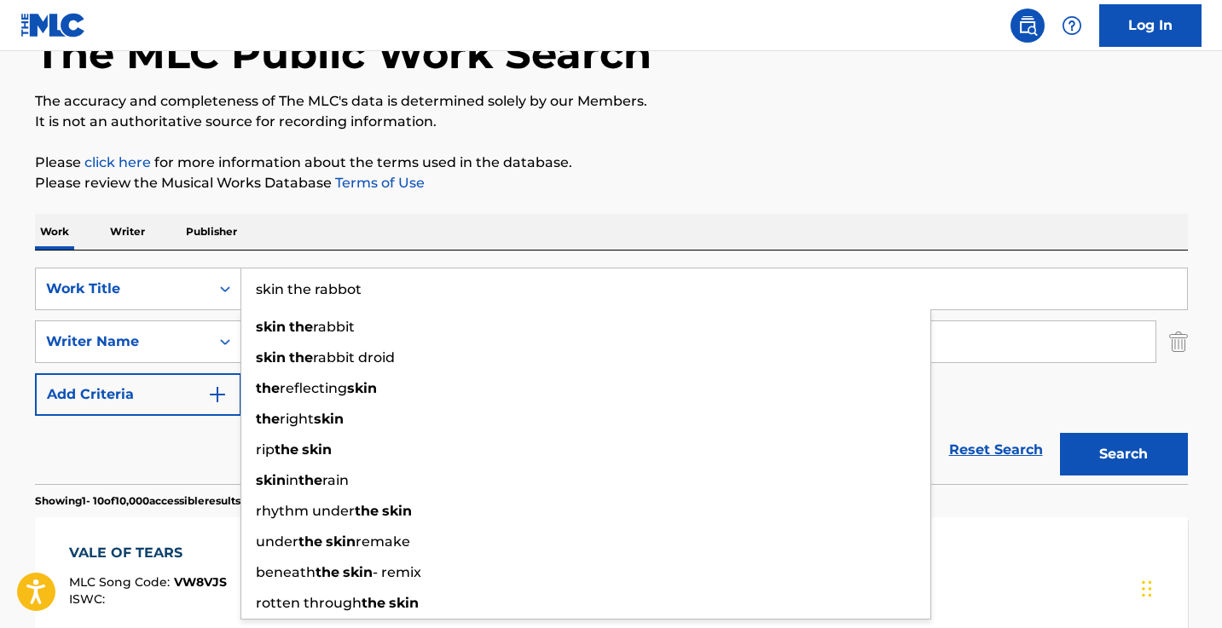
click at [1123, 454] on button "Search" at bounding box center [1124, 454] width 128 height 43
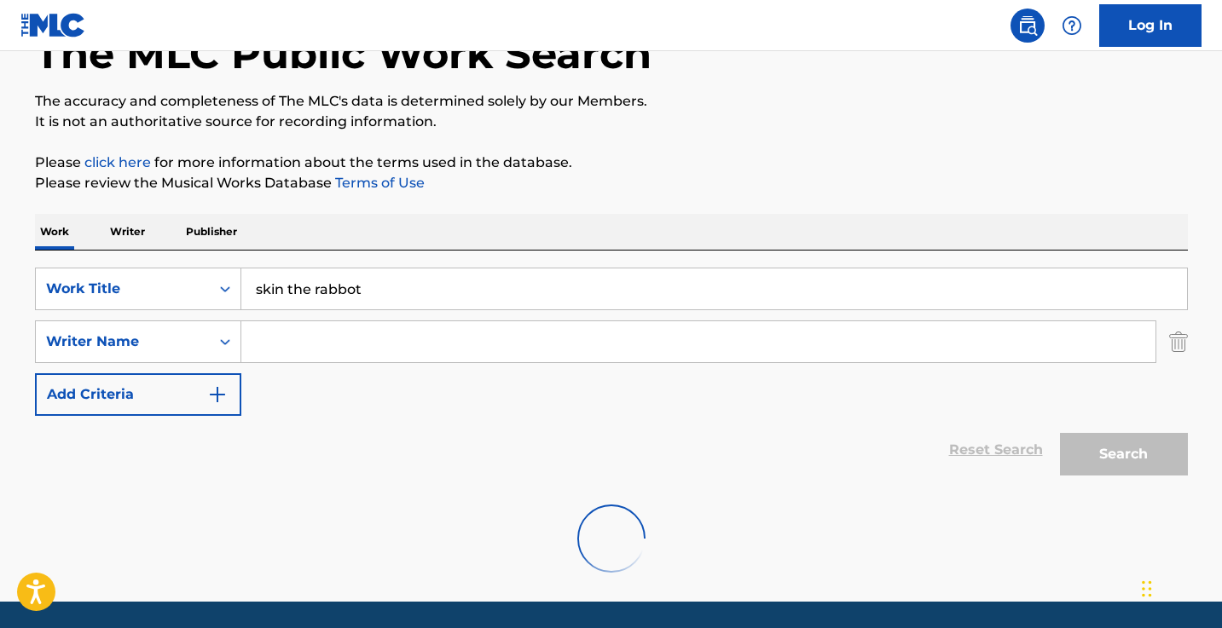
click at [354, 298] on input "skin the rabbot" at bounding box center [714, 289] width 946 height 41
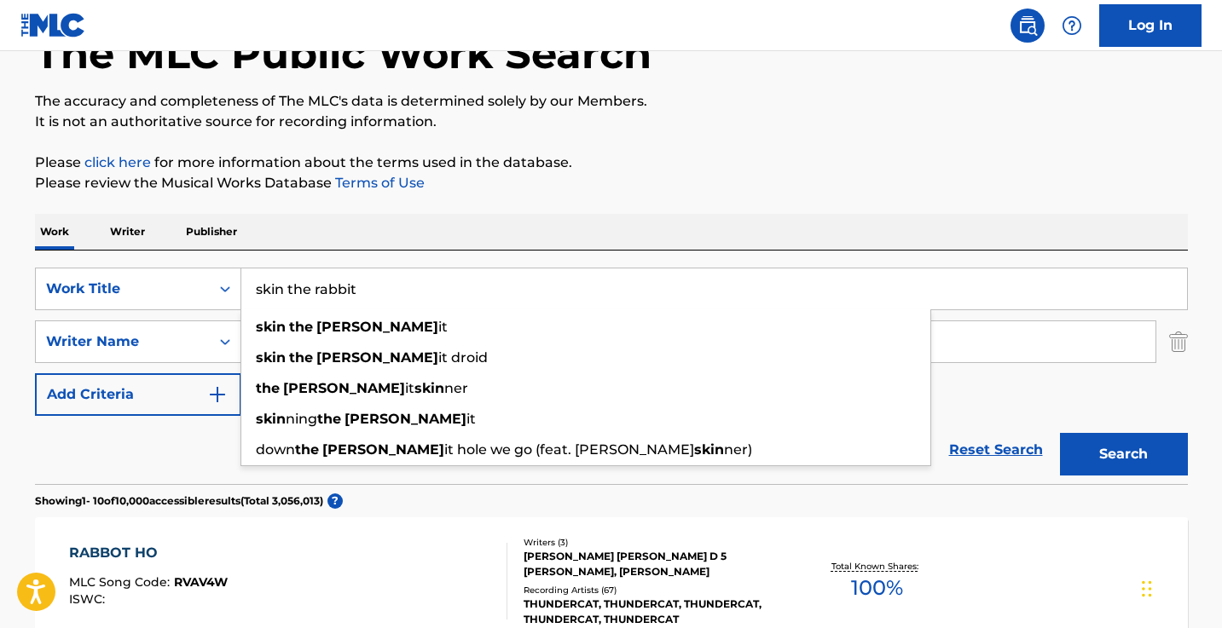
type input "skin the rabbit"
click at [1123, 454] on button "Search" at bounding box center [1124, 454] width 128 height 43
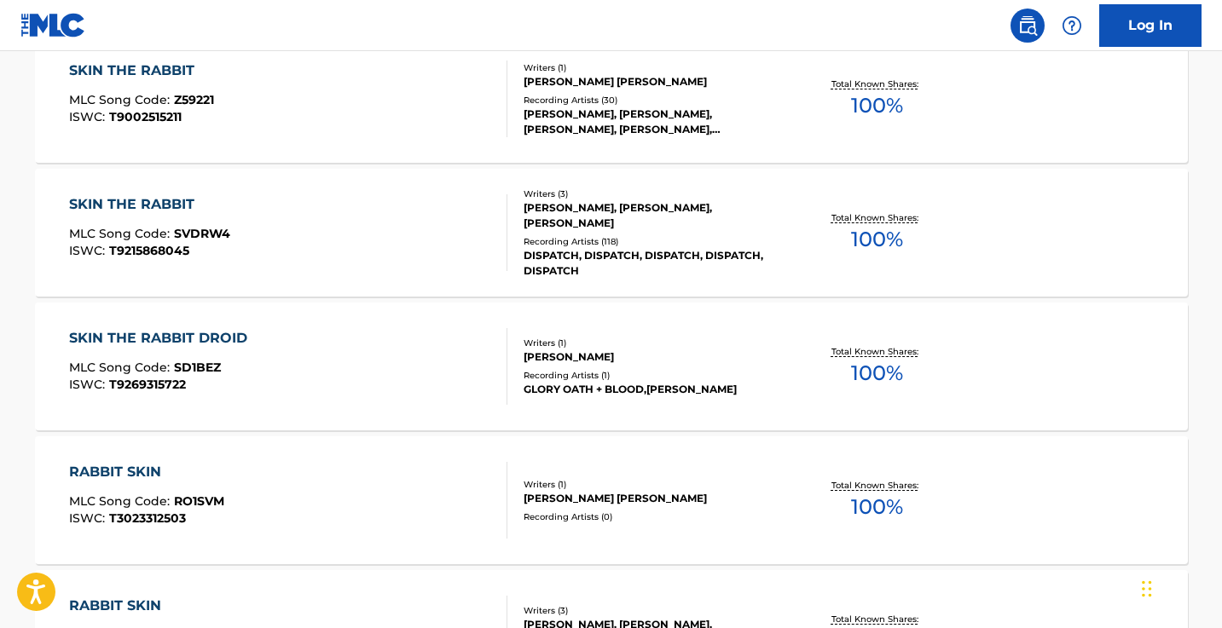
scroll to position [595, 0]
